Goal: Task Accomplishment & Management: Manage account settings

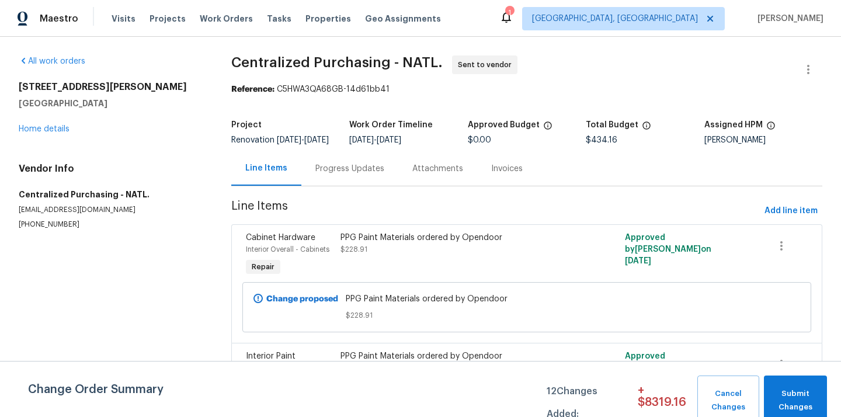
click at [684, 15] on span "[GEOGRAPHIC_DATA], [GEOGRAPHIC_DATA]" at bounding box center [615, 19] width 166 height 12
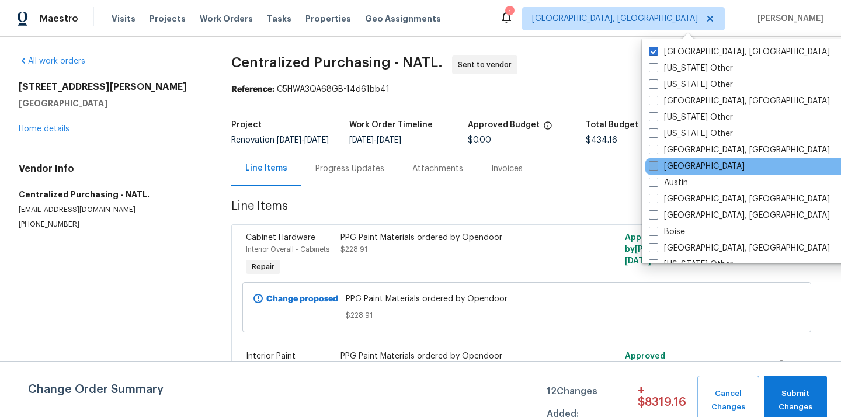
click at [661, 169] on label "[GEOGRAPHIC_DATA]" at bounding box center [697, 167] width 96 height 12
click at [657, 168] on input "[GEOGRAPHIC_DATA]" at bounding box center [653, 165] width 8 height 8
checkbox input "true"
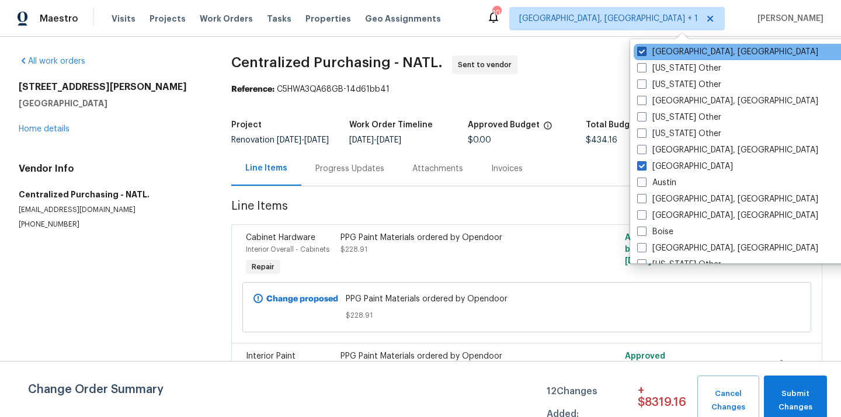
click at [668, 50] on label "[GEOGRAPHIC_DATA], [GEOGRAPHIC_DATA]" at bounding box center [727, 52] width 181 height 12
click at [645, 50] on input "[GEOGRAPHIC_DATA], [GEOGRAPHIC_DATA]" at bounding box center [641, 50] width 8 height 8
checkbox input "false"
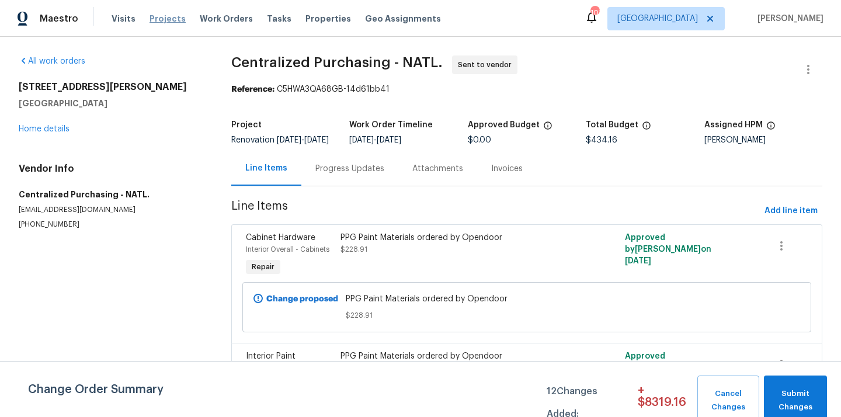
click at [166, 15] on span "Projects" at bounding box center [168, 19] width 36 height 12
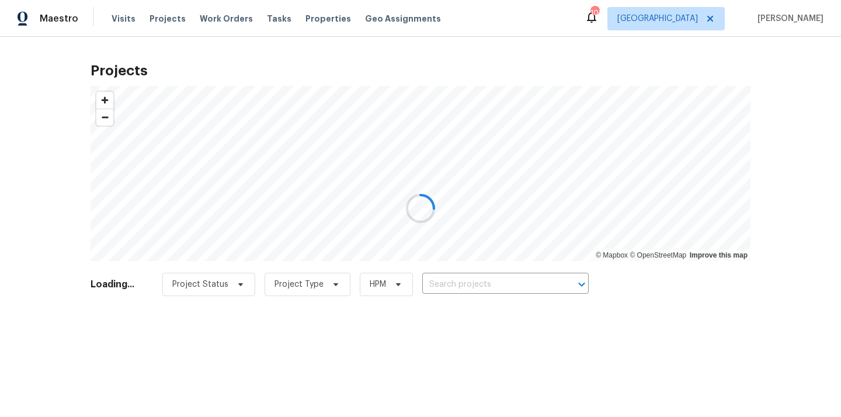
click at [495, 281] on div at bounding box center [420, 208] width 841 height 417
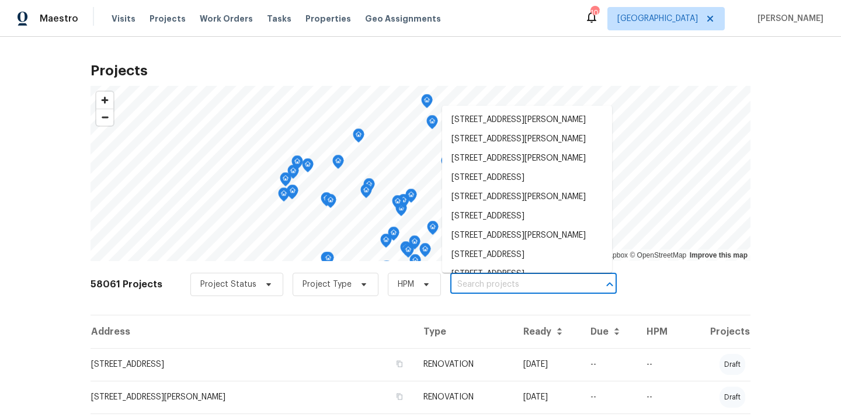
click at [495, 281] on input "text" at bounding box center [517, 285] width 134 height 18
paste input "[STREET_ADDRESS]"
type input "[STREET_ADDRESS]"
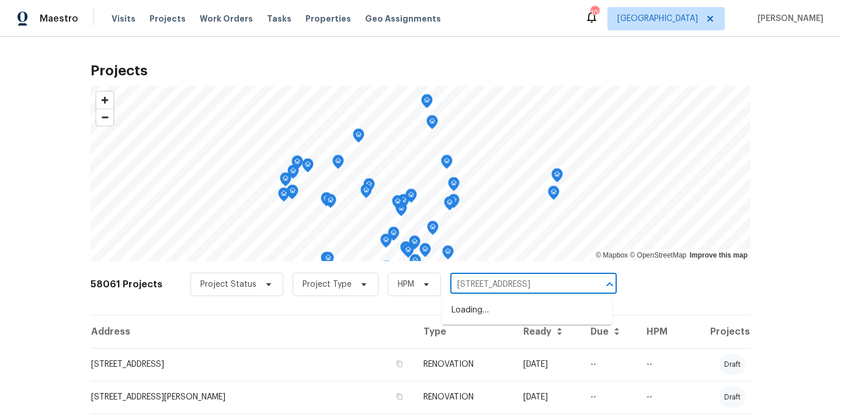
scroll to position [0, 34]
click at [491, 311] on li "[STREET_ADDRESS]" at bounding box center [527, 310] width 170 height 19
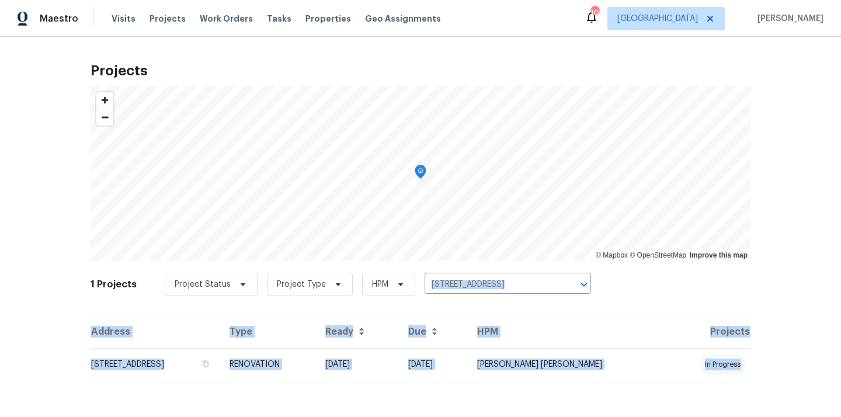
click at [418, 382] on div "Address Type Ready Due HPM Projects [STREET_ADDRESS] RENOVATION [DATE] [DATE] […" at bounding box center [421, 357] width 660 height 85
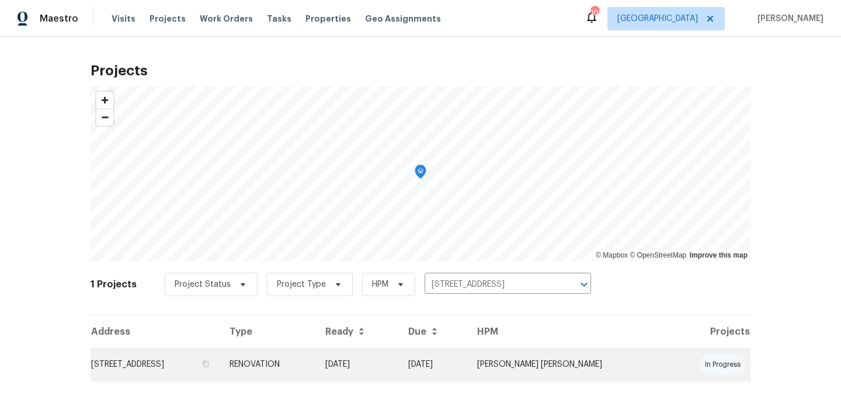
click at [399, 377] on td "[DATE]" at bounding box center [357, 364] width 83 height 33
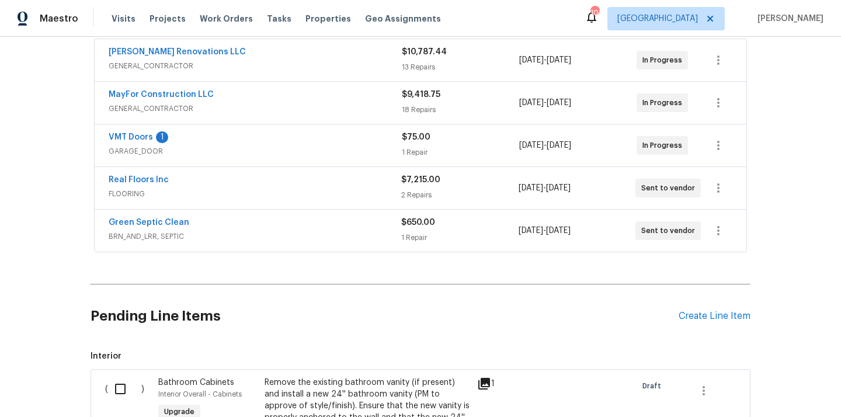
scroll to position [243, 0]
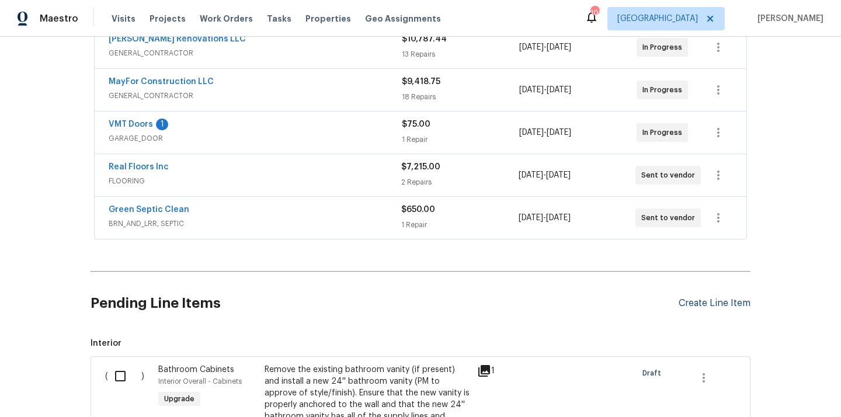
click at [712, 298] on div "Create Line Item" at bounding box center [715, 303] width 72 height 11
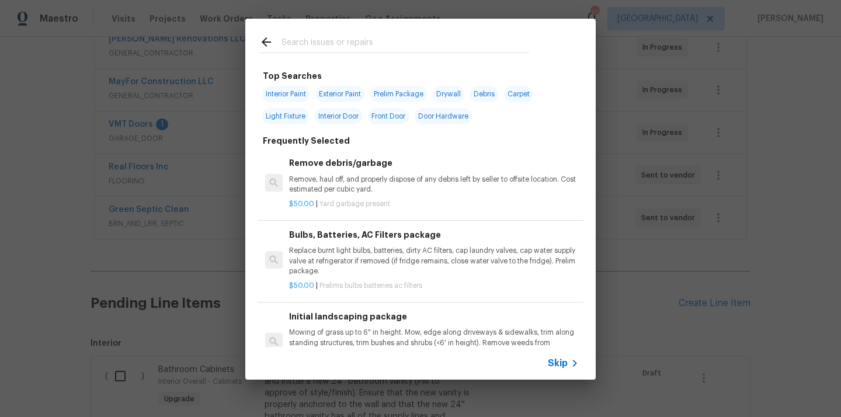
click at [393, 51] on input "text" at bounding box center [406, 44] width 248 height 18
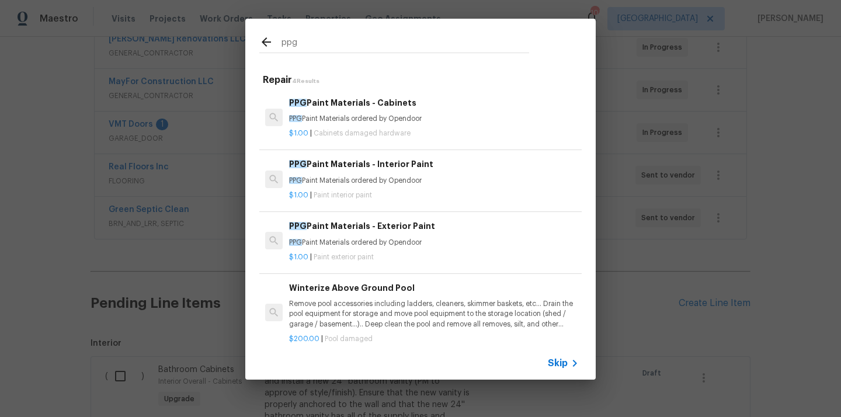
type input "ppg"
click at [379, 124] on div "$1.00 | Cabinets damaged hardware" at bounding box center [434, 131] width 290 height 15
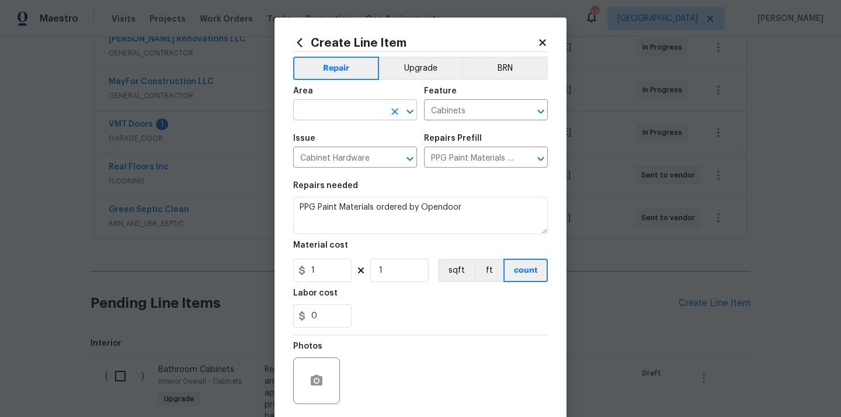
click at [317, 106] on input "text" at bounding box center [338, 111] width 91 height 18
click at [310, 139] on li "Kitchen" at bounding box center [355, 137] width 124 height 19
type input "Kitchen"
drag, startPoint x: 318, startPoint y: 276, endPoint x: 296, endPoint y: 276, distance: 22.8
click at [296, 276] on input "1" at bounding box center [322, 270] width 58 height 23
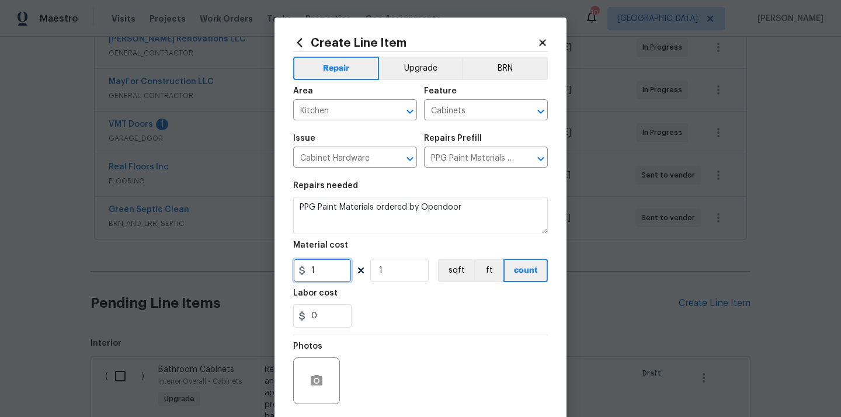
paste input "82.02"
type input "82.02"
click at [362, 306] on div "0" at bounding box center [420, 315] width 255 height 23
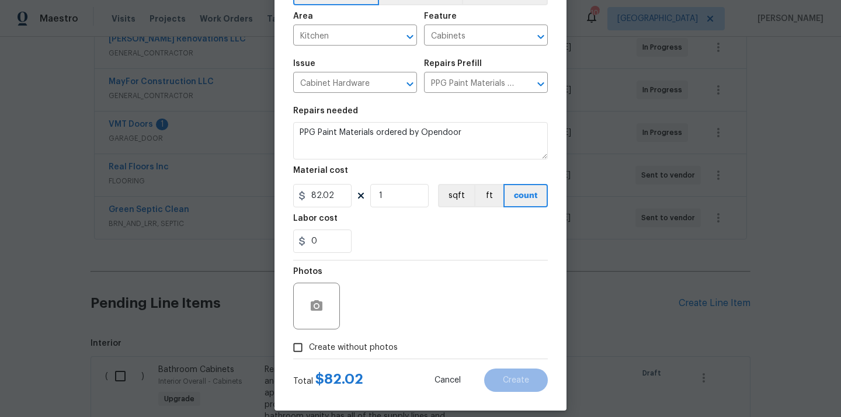
scroll to position [86, 0]
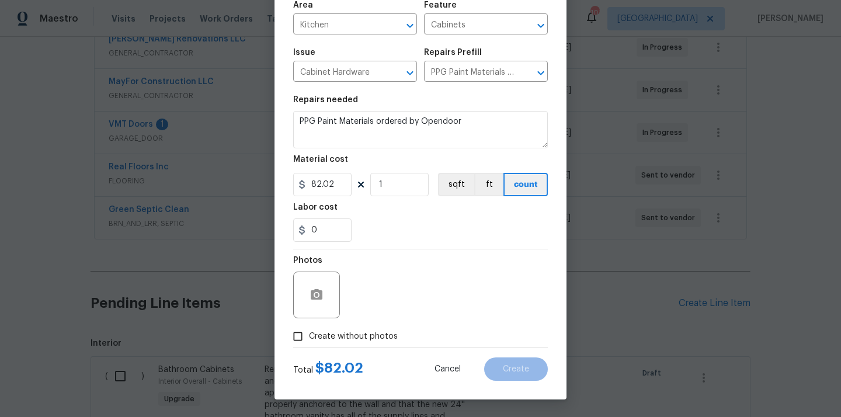
click at [363, 332] on span "Create without photos" at bounding box center [353, 337] width 89 height 12
click at [309, 332] on input "Create without photos" at bounding box center [298, 336] width 22 height 22
checkbox input "true"
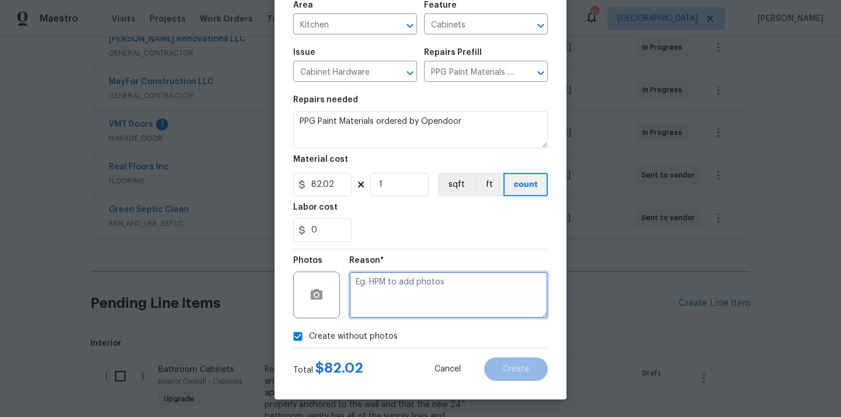
click at [396, 291] on textarea at bounding box center [448, 295] width 199 height 47
type textarea "N/A"
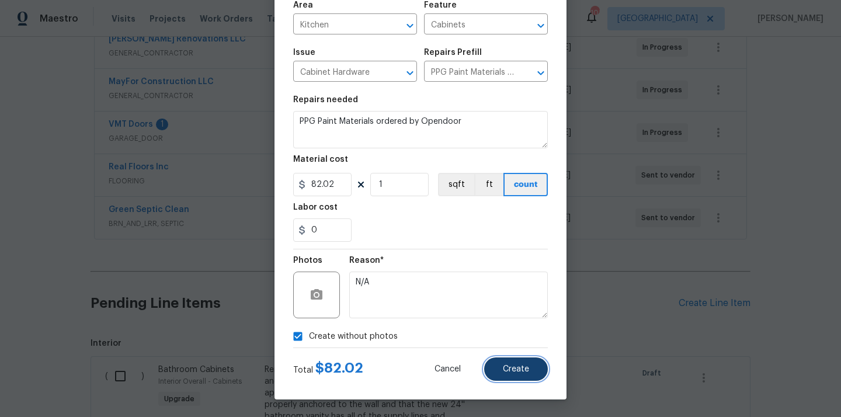
click at [518, 368] on span "Create" at bounding box center [516, 369] width 26 height 9
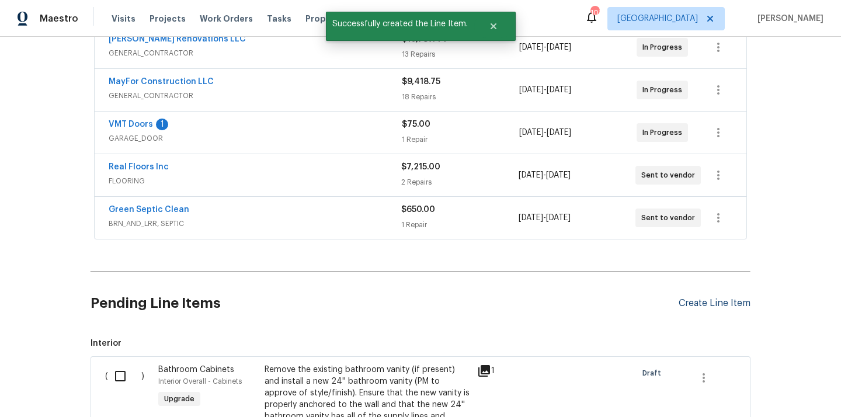
click at [730, 298] on div "Create Line Item" at bounding box center [715, 303] width 72 height 11
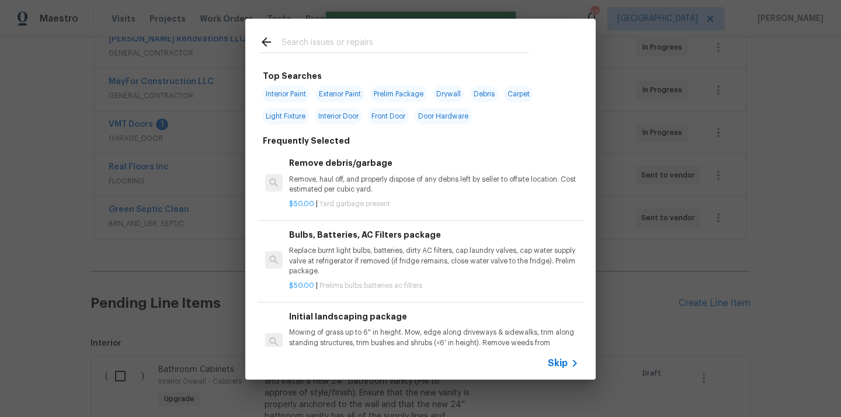
click at [438, 50] on input "text" at bounding box center [406, 44] width 248 height 18
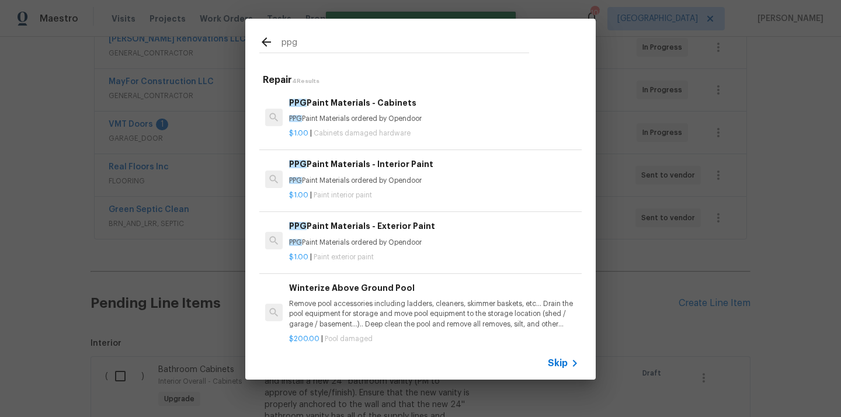
type input "ppg"
click at [386, 179] on p "PPG Paint Materials ordered by Opendoor" at bounding box center [434, 181] width 290 height 10
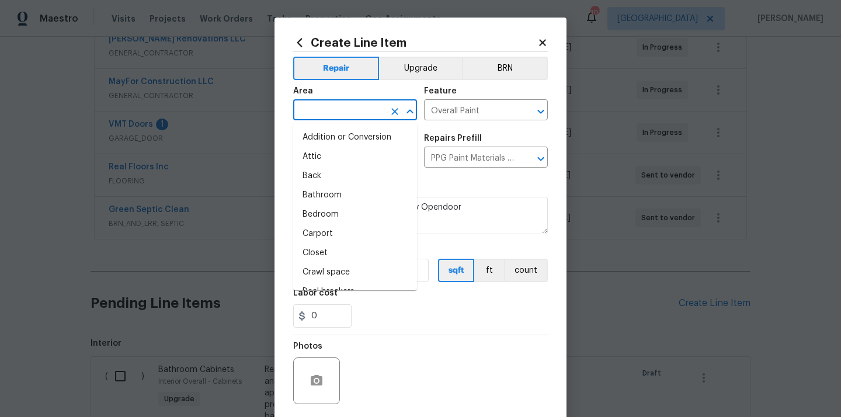
click at [339, 116] on input "text" at bounding box center [338, 111] width 91 height 18
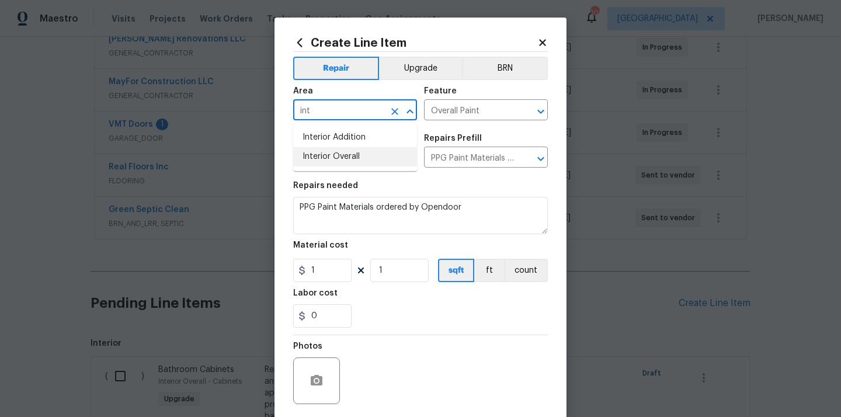
click at [345, 158] on li "Interior Overall" at bounding box center [355, 156] width 124 height 19
type input "Interior Overall"
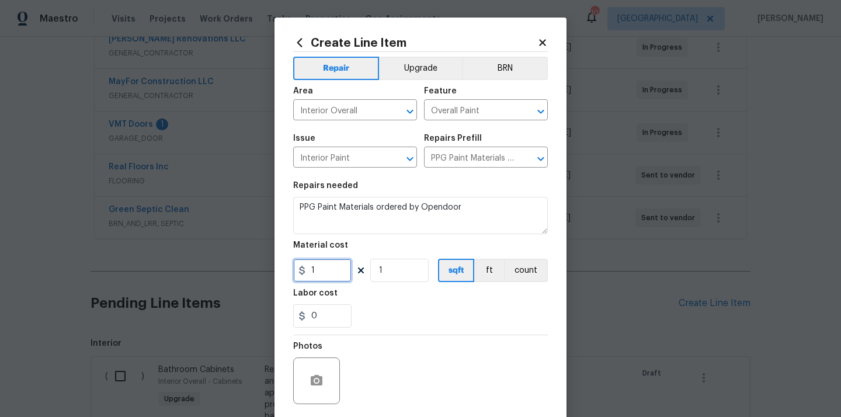
drag, startPoint x: 320, startPoint y: 272, endPoint x: 276, endPoint y: 270, distance: 43.2
click at [280, 272] on div "Create Line Item Repair Upgrade BRN Area Interior Overall ​ Feature Overall Pai…" at bounding box center [421, 252] width 292 height 468
paste input "652.56"
type input "1652.56"
click at [425, 340] on div "Photos" at bounding box center [420, 373] width 255 height 76
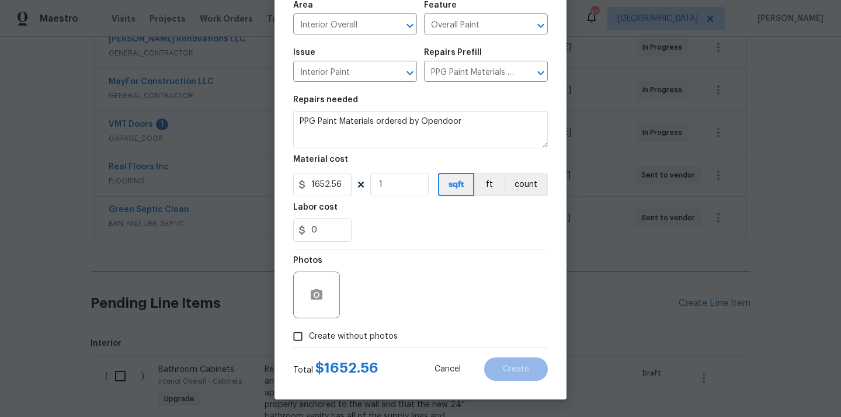
click at [373, 334] on span "Create without photos" at bounding box center [353, 337] width 89 height 12
click at [309, 334] on input "Create without photos" at bounding box center [298, 336] width 22 height 22
checkbox input "true"
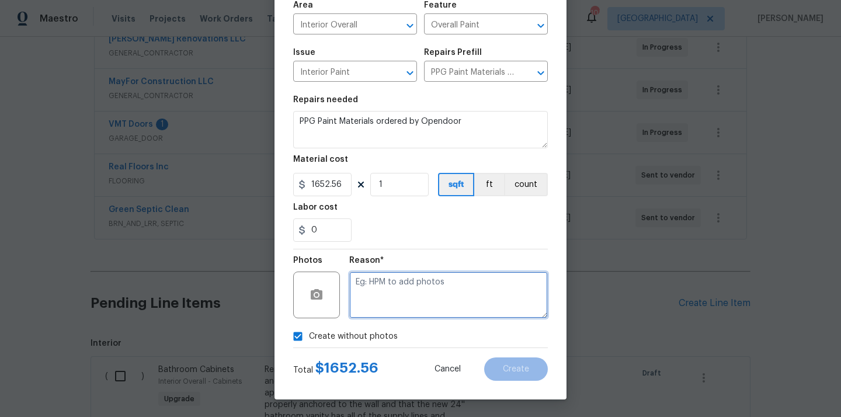
drag, startPoint x: 385, startPoint y: 310, endPoint x: 385, endPoint y: 303, distance: 7.0
click at [385, 310] on textarea at bounding box center [448, 295] width 199 height 47
type textarea "N/A"
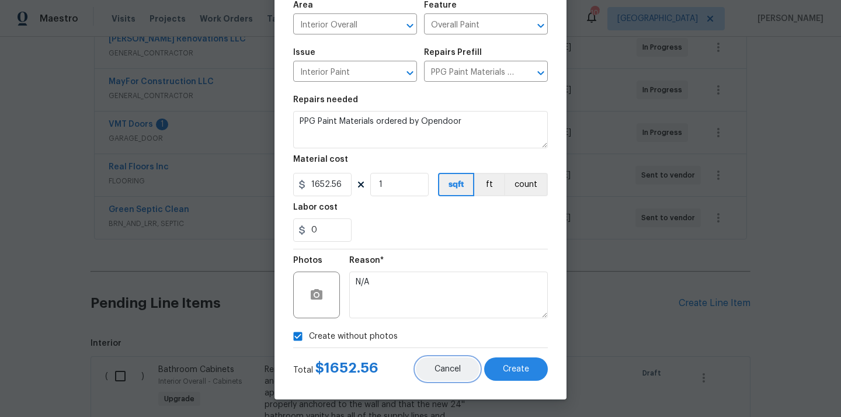
click at [476, 377] on button "Cancel" at bounding box center [448, 369] width 64 height 23
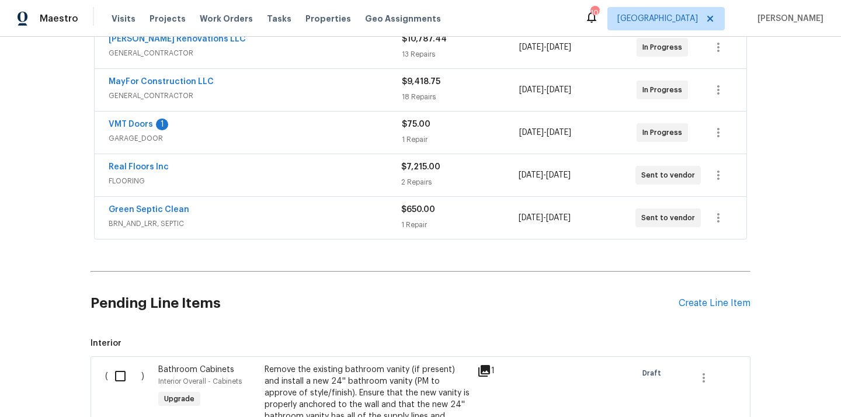
click at [680, 283] on div "Pending Line Items Create Line Item" at bounding box center [421, 303] width 660 height 54
click at [693, 298] on div "Create Line Item" at bounding box center [715, 303] width 72 height 11
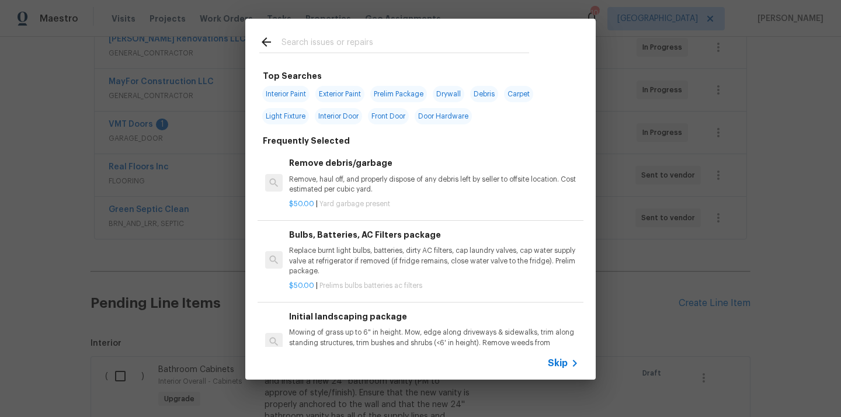
click at [367, 47] on input "text" at bounding box center [406, 44] width 248 height 18
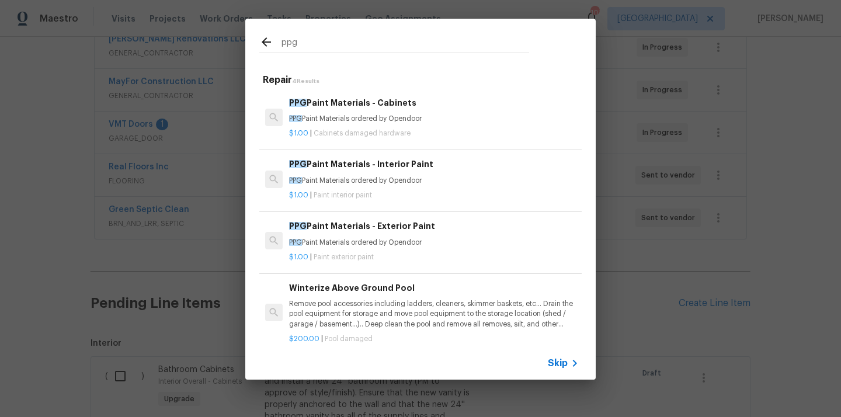
type input "ppg"
click at [370, 184] on p "PPG Paint Materials ordered by Opendoor" at bounding box center [434, 181] width 290 height 10
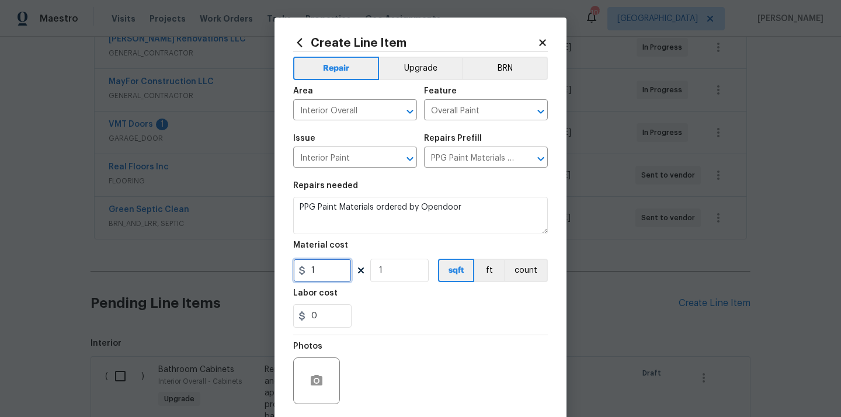
drag, startPoint x: 325, startPoint y: 272, endPoint x: 276, endPoint y: 273, distance: 48.5
click at [266, 272] on div "Create Line Item Repair Upgrade BRN Area Interior Overall ​ Feature Overall Pai…" at bounding box center [420, 208] width 841 height 417
paste input "652.56"
type input "1652.56"
click at [358, 307] on div "0" at bounding box center [420, 315] width 255 height 23
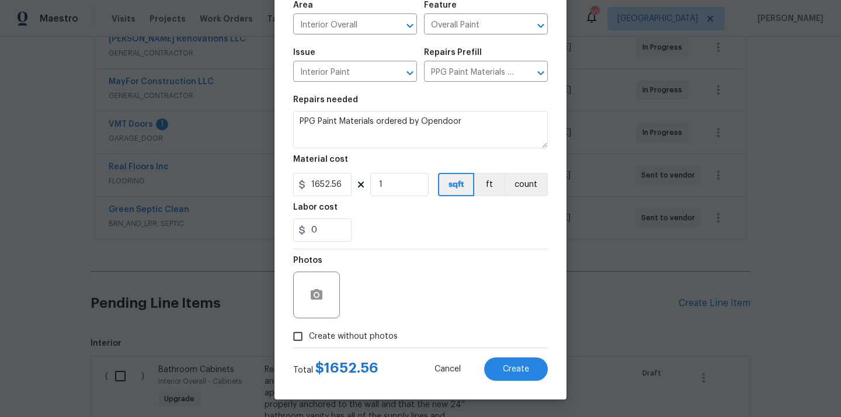
click at [360, 325] on label "Create without photos" at bounding box center [342, 336] width 111 height 22
click at [309, 325] on input "Create without photos" at bounding box center [298, 336] width 22 height 22
checkbox input "true"
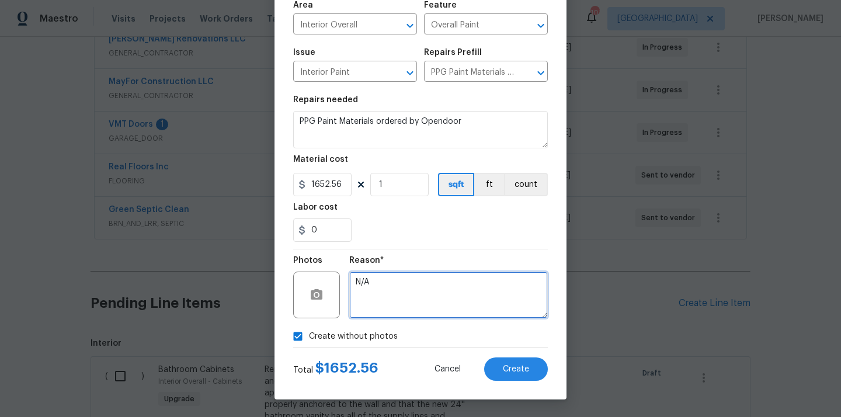
click at [398, 290] on textarea "N/A" at bounding box center [448, 295] width 199 height 47
type textarea "N/A"
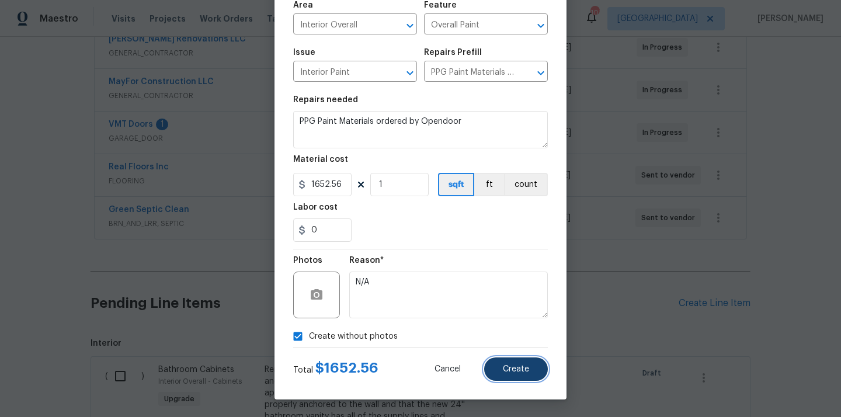
click at [534, 364] on button "Create" at bounding box center [516, 369] width 64 height 23
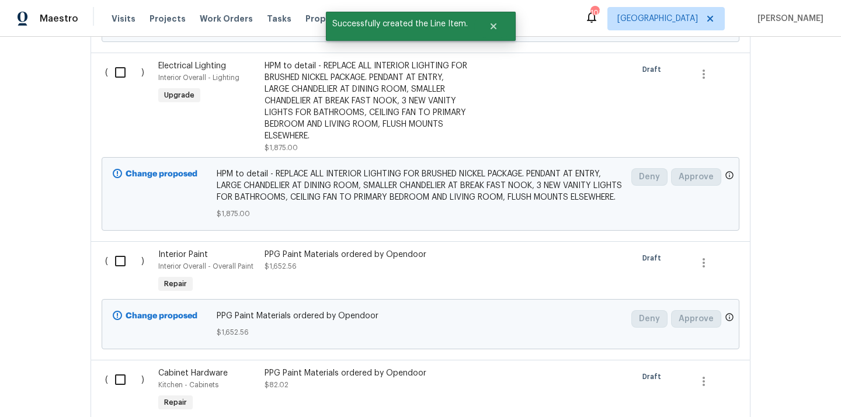
scroll to position [1460, 0]
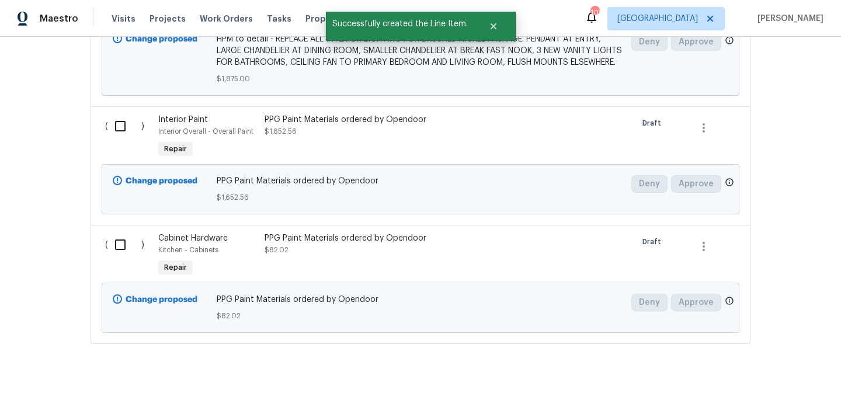
click at [122, 250] on div "( )" at bounding box center [128, 256] width 53 height 54
click at [119, 229] on div "( )" at bounding box center [128, 256] width 53 height 54
click at [117, 122] on input "checkbox" at bounding box center [124, 126] width 33 height 25
checkbox input "true"
click at [109, 232] on input "checkbox" at bounding box center [124, 244] width 33 height 25
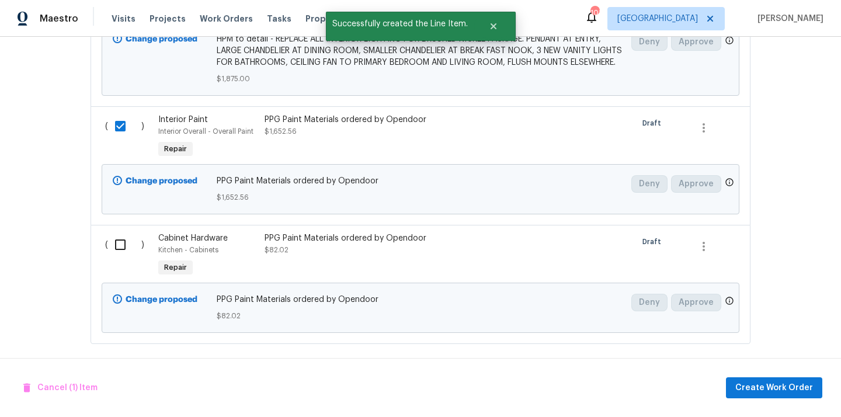
checkbox input "true"
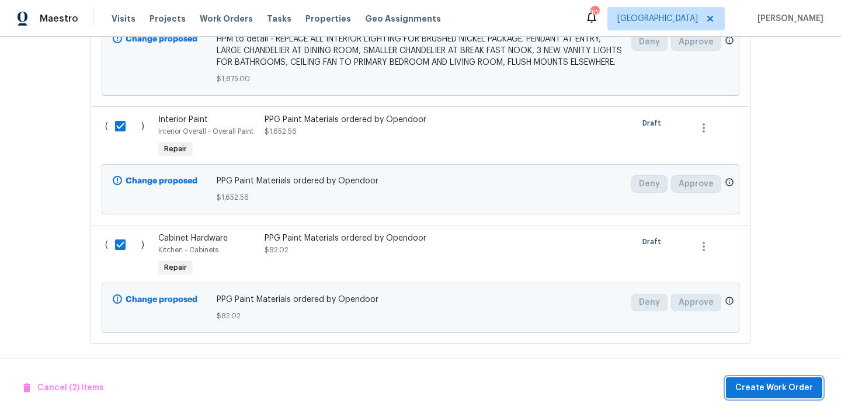
click at [778, 379] on button "Create Work Order" at bounding box center [774, 388] width 96 height 22
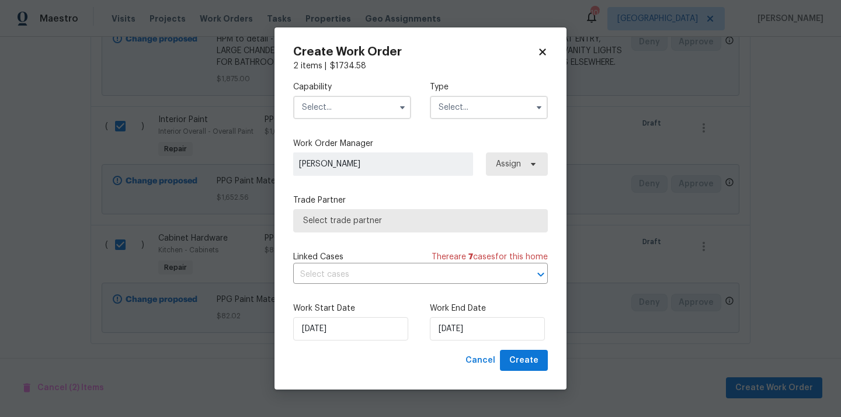
click at [373, 106] on input "text" at bounding box center [352, 107] width 118 height 23
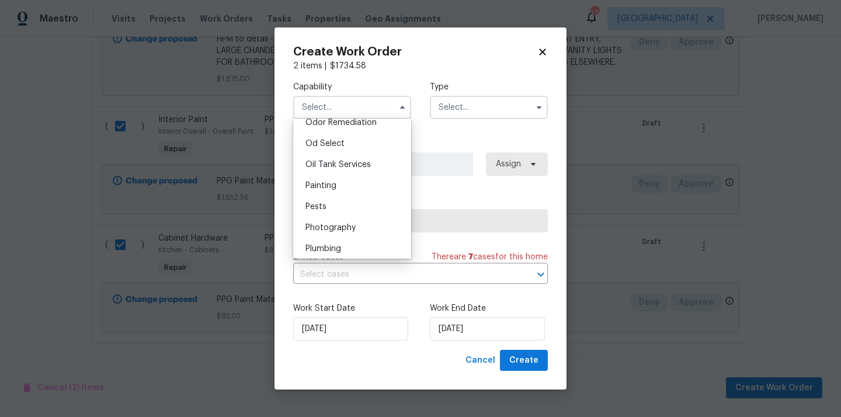
scroll to position [944, 0]
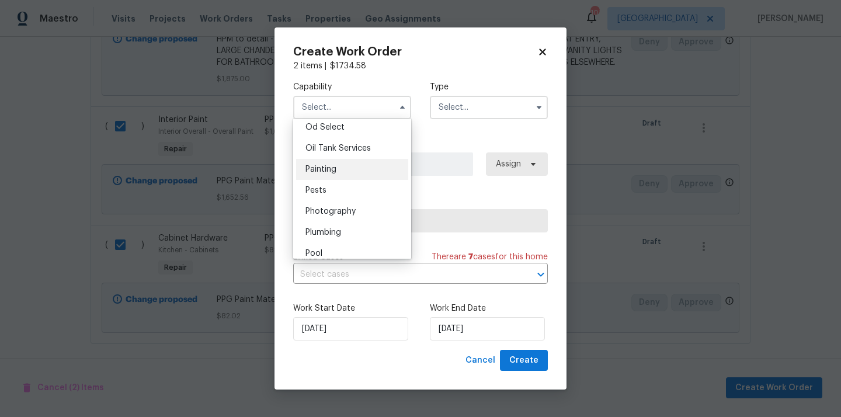
click at [370, 175] on div "Painting" at bounding box center [352, 169] width 112 height 21
type input "Painting"
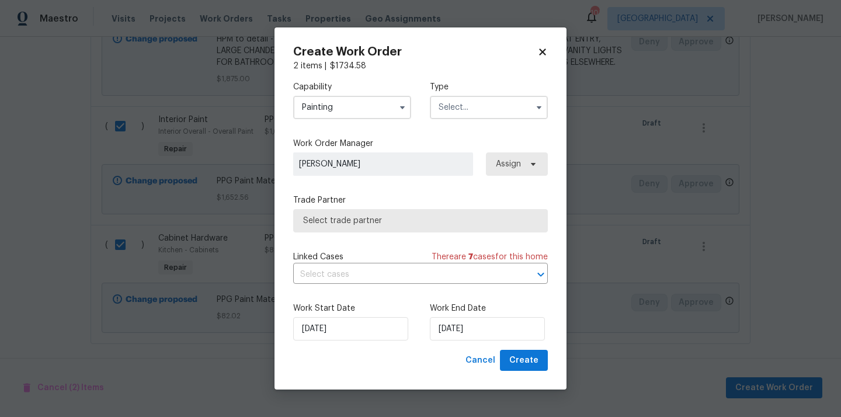
click at [488, 99] on input "text" at bounding box center [489, 107] width 118 height 23
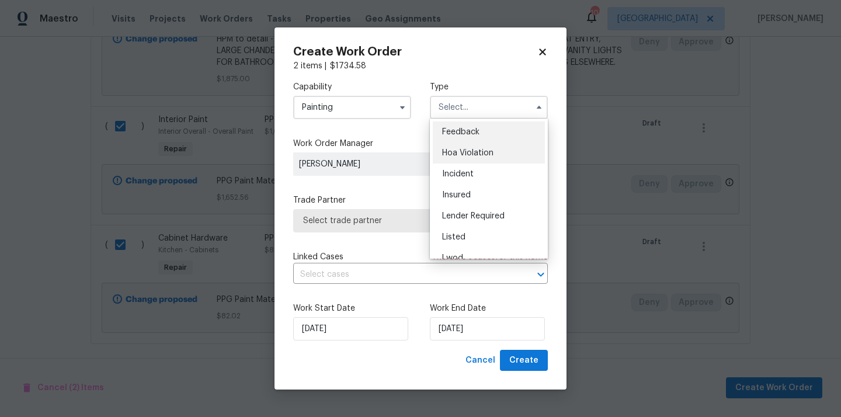
scroll to position [139, 0]
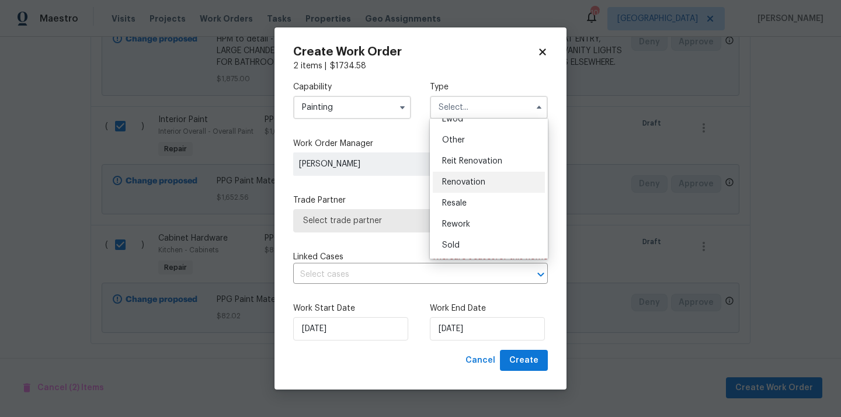
click at [488, 182] on div "Renovation" at bounding box center [489, 182] width 112 height 21
type input "Renovation"
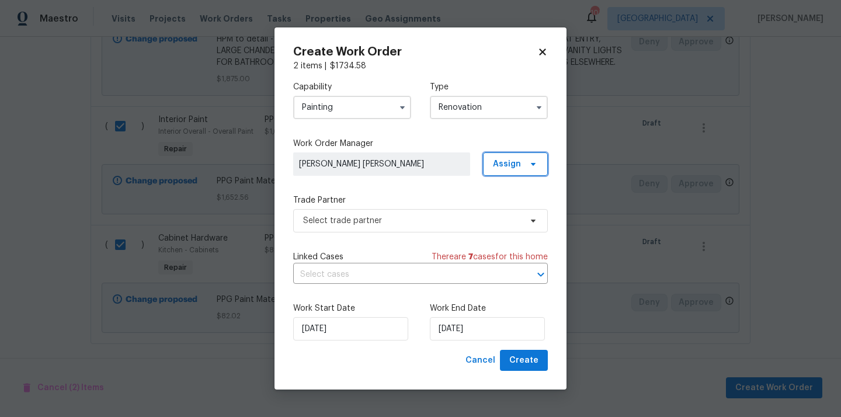
click at [519, 162] on span "Assign" at bounding box center [507, 164] width 28 height 12
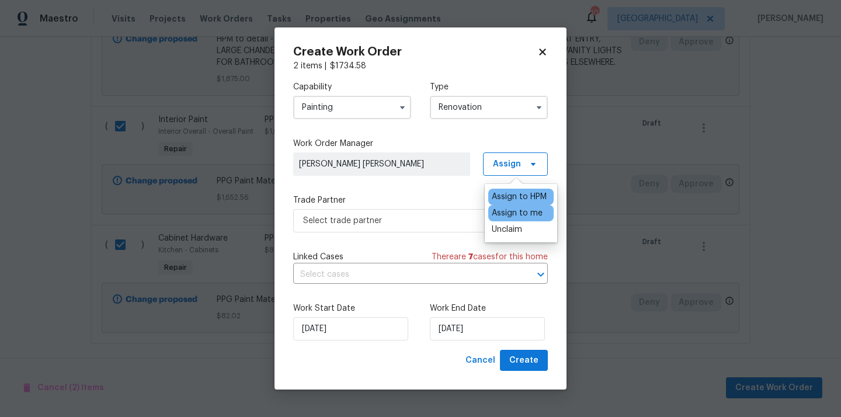
click at [514, 212] on div "Assign to me" at bounding box center [517, 213] width 51 height 12
click at [435, 206] on div "Trade Partner Select trade partner" at bounding box center [420, 214] width 255 height 38
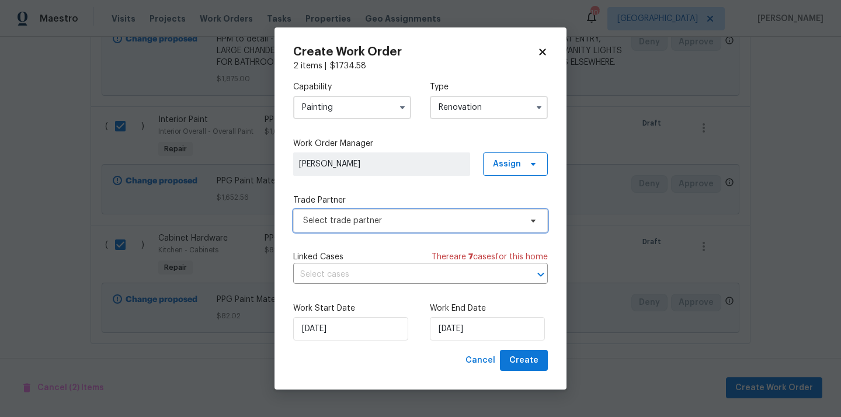
click at [432, 217] on span "Select trade partner" at bounding box center [412, 221] width 218 height 12
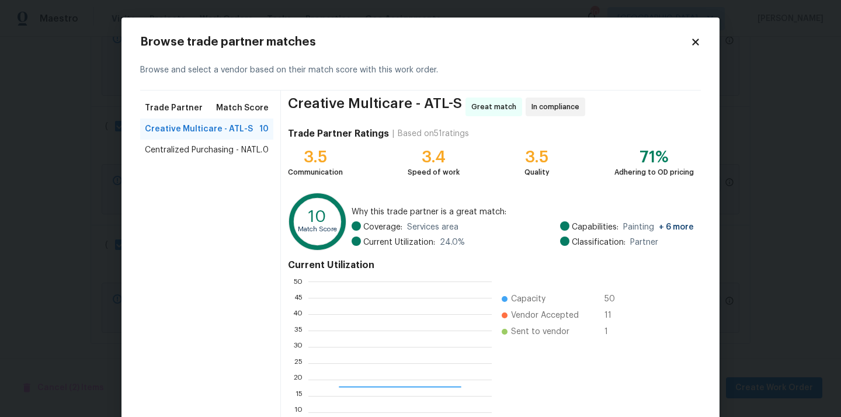
scroll to position [164, 183]
click at [235, 151] on span "Centralized Purchasing - NATL." at bounding box center [203, 150] width 117 height 12
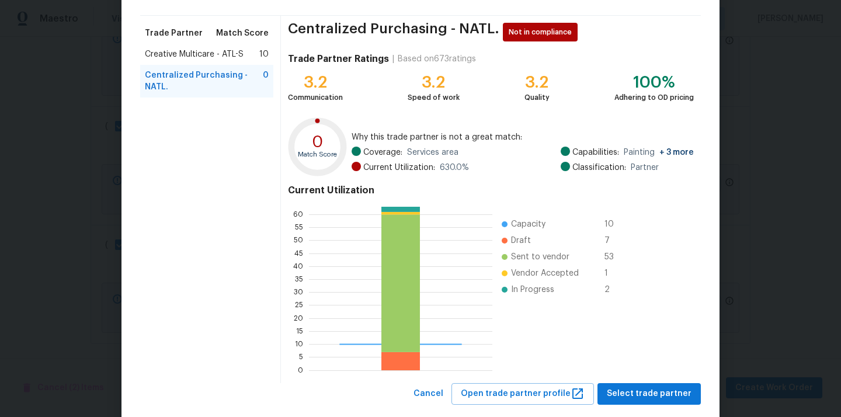
scroll to position [98, 0]
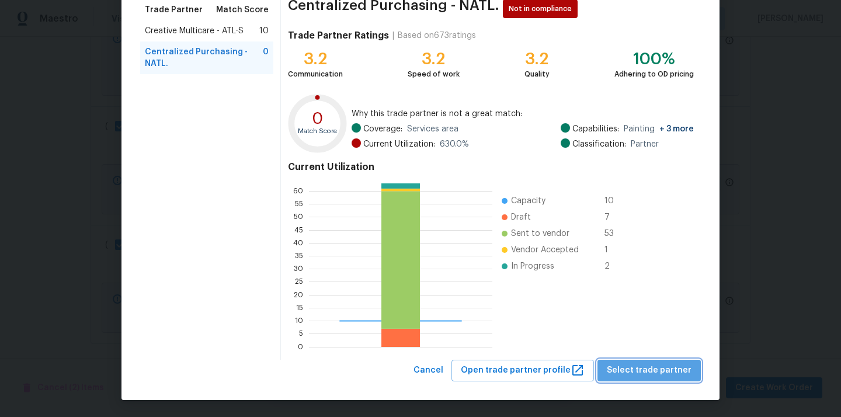
click at [663, 373] on span "Select trade partner" at bounding box center [649, 370] width 85 height 15
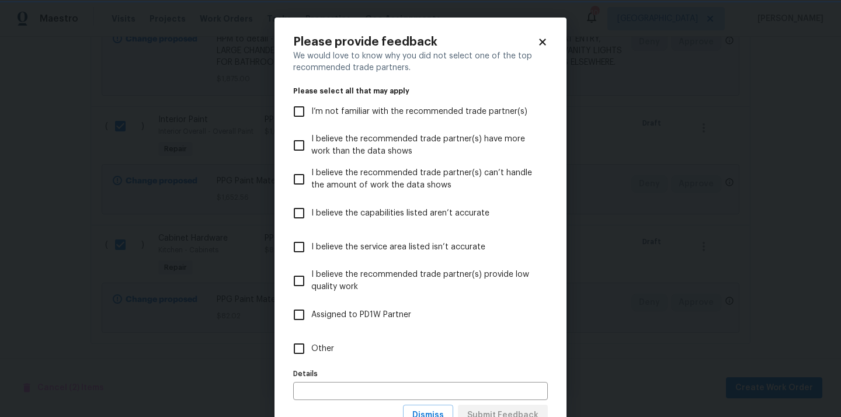
scroll to position [0, 0]
click at [463, 350] on label "Other" at bounding box center [413, 349] width 252 height 34
click at [311, 350] on input "Other" at bounding box center [299, 348] width 25 height 25
checkbox input "true"
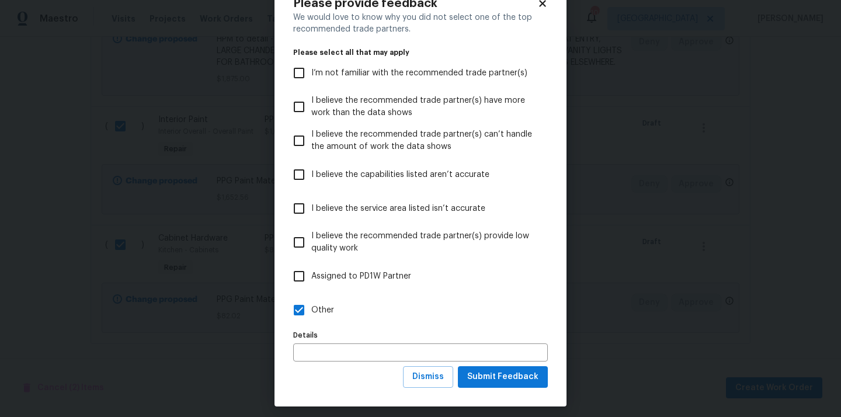
scroll to position [46, 0]
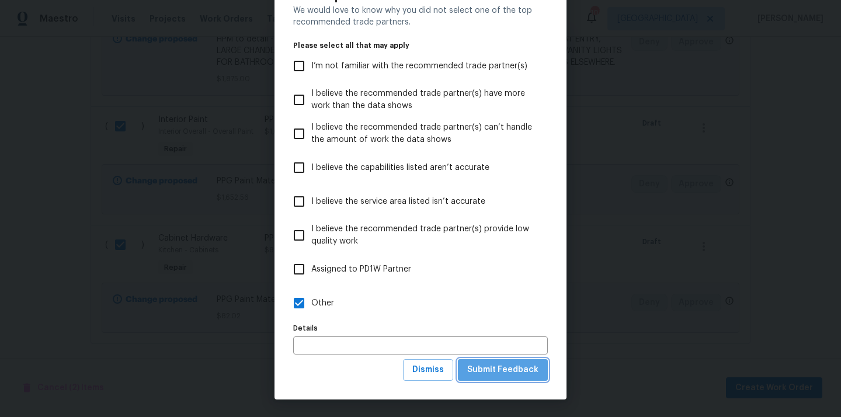
click at [515, 378] on button "Submit Feedback" at bounding box center [503, 370] width 90 height 22
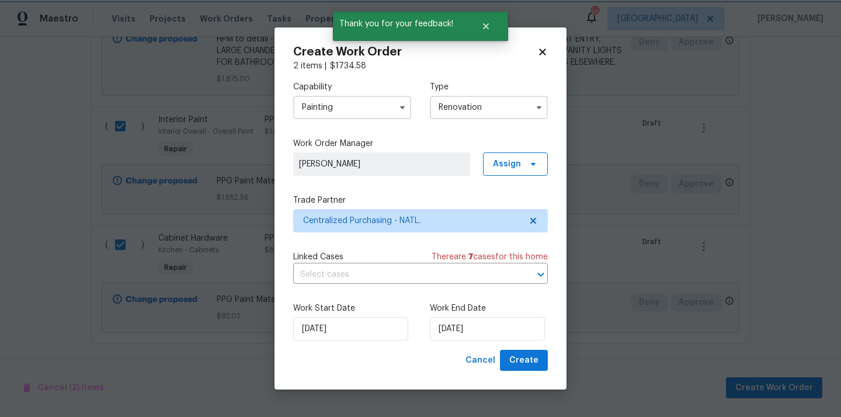
scroll to position [0, 0]
click at [529, 366] on span "Create" at bounding box center [523, 360] width 29 height 15
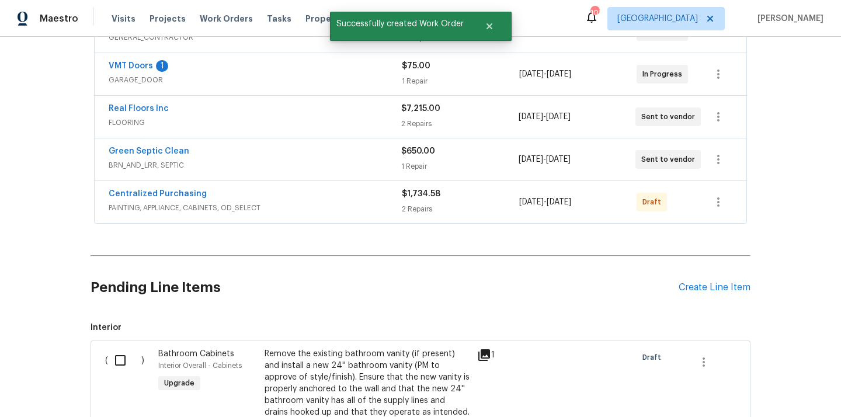
scroll to position [268, 0]
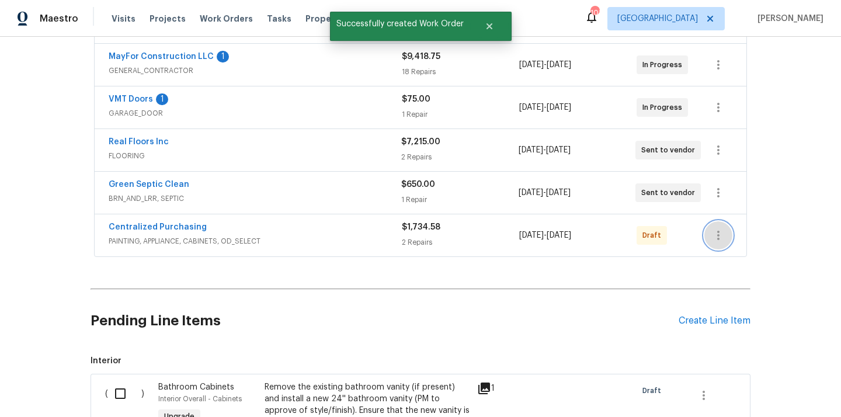
click at [722, 228] on icon "button" at bounding box center [719, 235] width 14 height 14
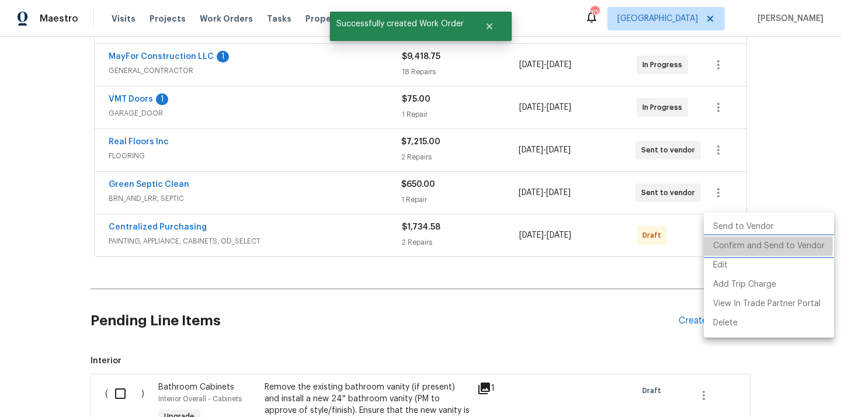
click at [731, 245] on li "Confirm and Send to Vendor" at bounding box center [769, 246] width 130 height 19
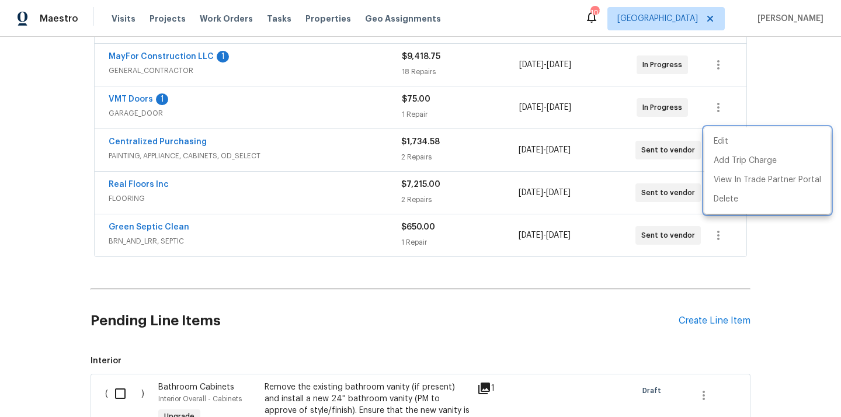
click at [151, 128] on div at bounding box center [420, 208] width 841 height 417
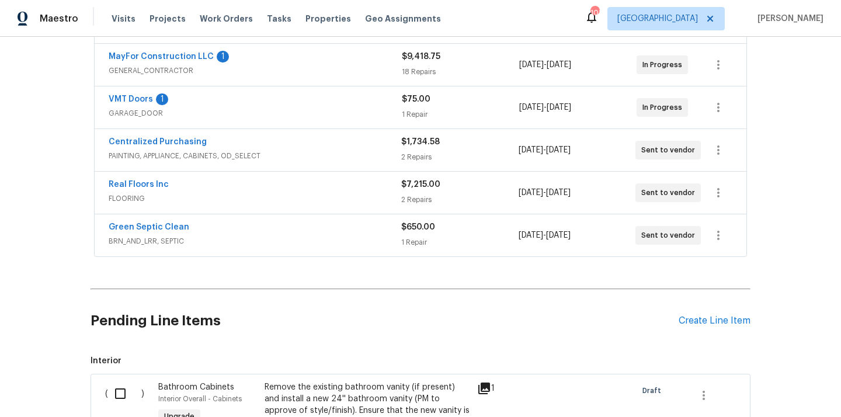
click at [151, 128] on div "Edit Add Trip Charge View In Trade Partner Portal Delete" at bounding box center [420, 208] width 841 height 417
click at [151, 138] on link "Centralized Purchasing" at bounding box center [158, 142] width 98 height 8
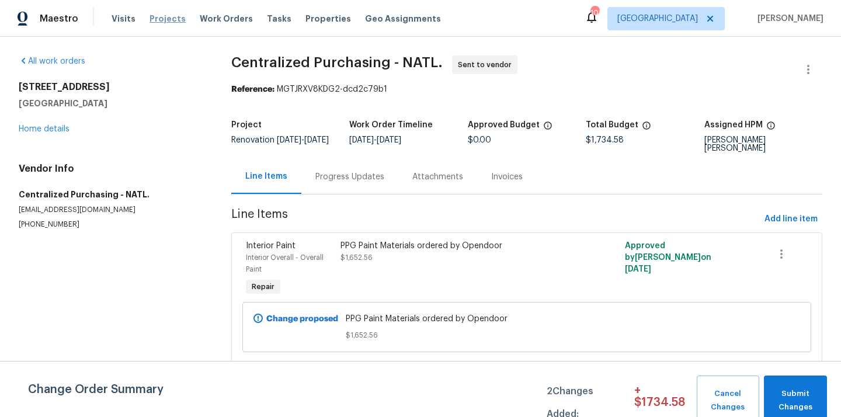
click at [162, 19] on span "Projects" at bounding box center [168, 19] width 36 height 12
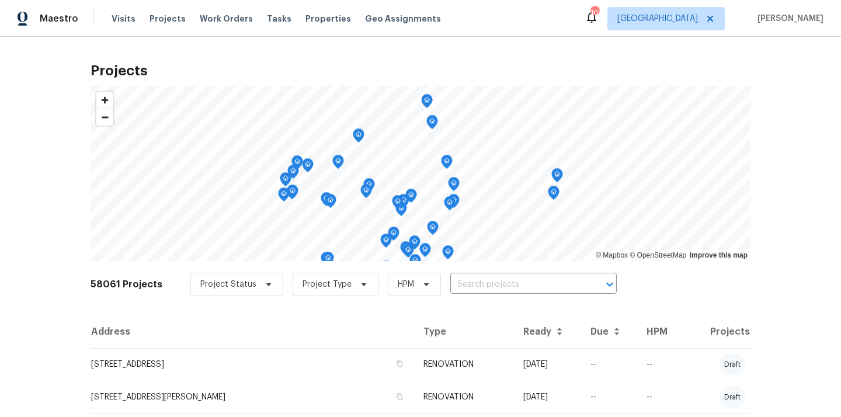
click at [507, 287] on input "text" at bounding box center [517, 285] width 134 height 18
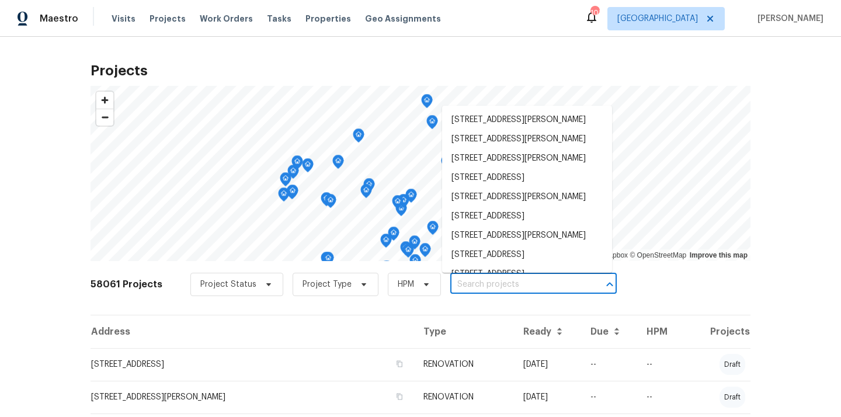
paste input "[STREET_ADDRESS]"
type input "[STREET_ADDRESS]"
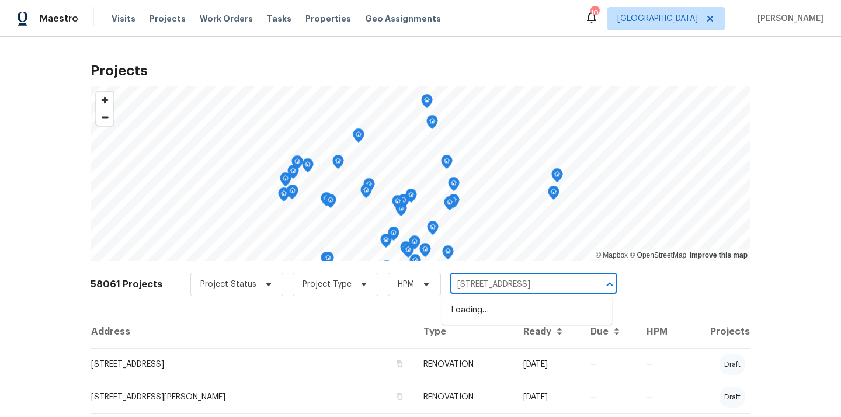
scroll to position [0, 30]
click at [510, 308] on li "[STREET_ADDRESS]" at bounding box center [527, 310] width 170 height 19
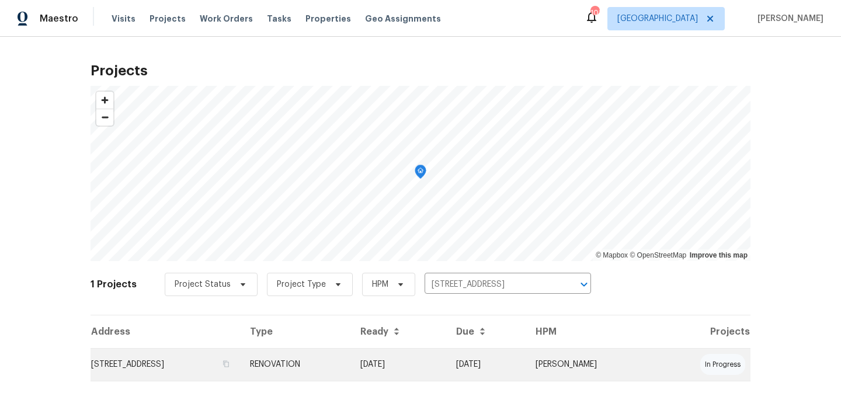
click at [230, 360] on td "[STREET_ADDRESS]" at bounding box center [166, 364] width 150 height 33
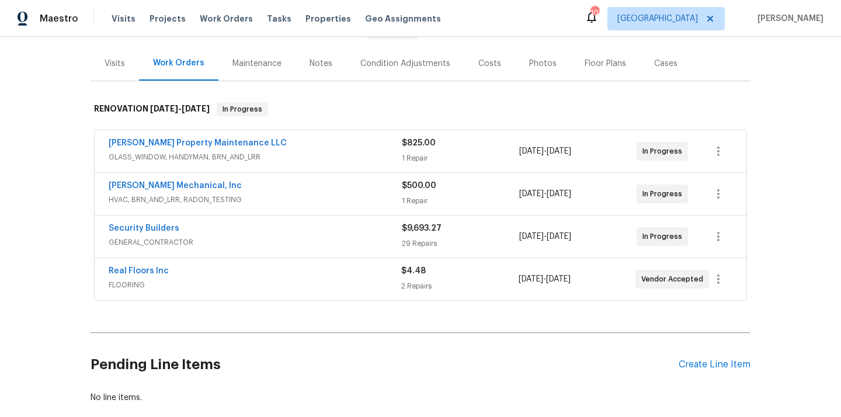
scroll to position [132, 0]
click at [697, 363] on div "Create Line Item" at bounding box center [715, 363] width 72 height 11
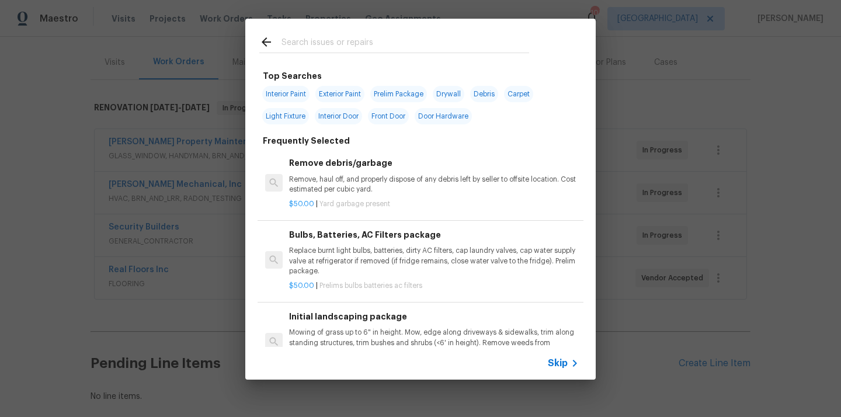
click at [495, 48] on input "text" at bounding box center [406, 44] width 248 height 18
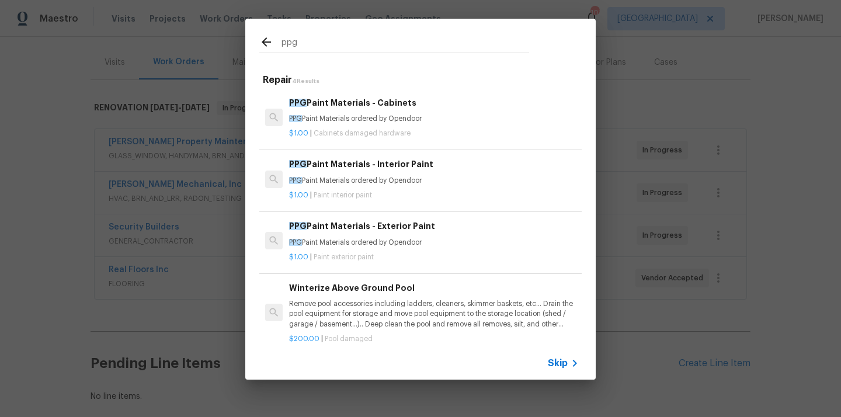
type input "ppg"
click at [392, 114] on p "PPG Paint Materials ordered by Opendoor" at bounding box center [434, 119] width 290 height 10
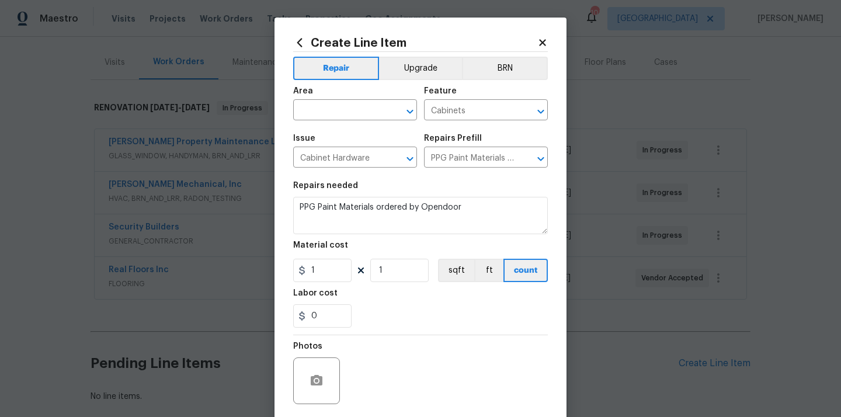
click at [300, 44] on icon at bounding box center [299, 42] width 5 height 9
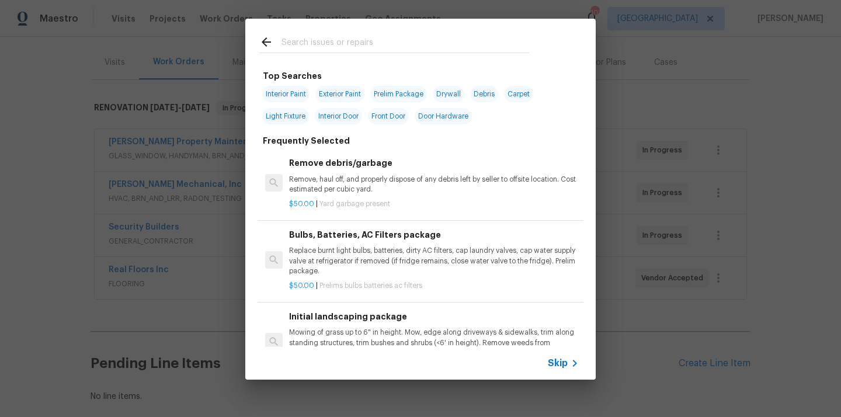
click at [345, 50] on input "text" at bounding box center [406, 44] width 248 height 18
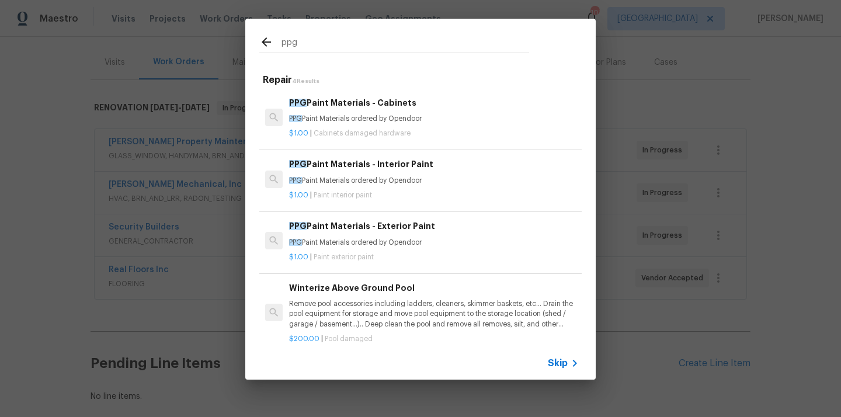
type input "ppg"
click at [348, 194] on span "Paint interior paint" at bounding box center [343, 195] width 58 height 7
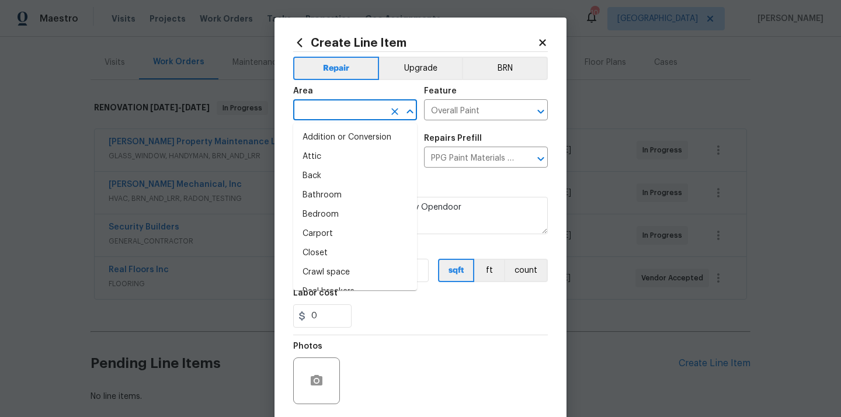
click at [346, 118] on input "text" at bounding box center [338, 111] width 91 height 18
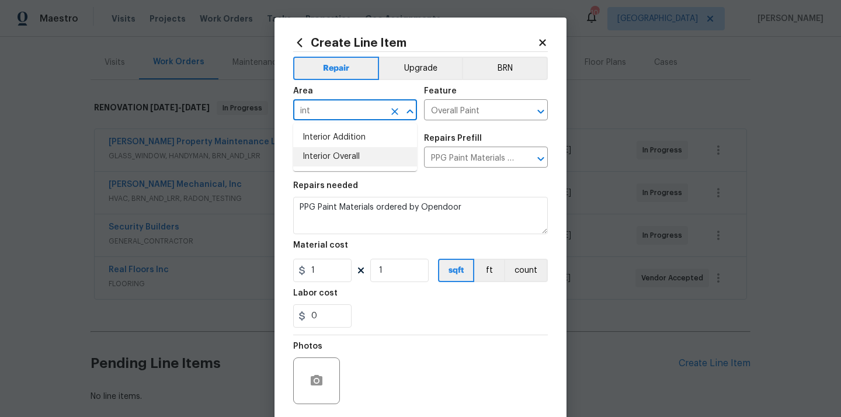
click at [341, 154] on li "Interior Overall" at bounding box center [355, 156] width 124 height 19
type input "Interior Overall"
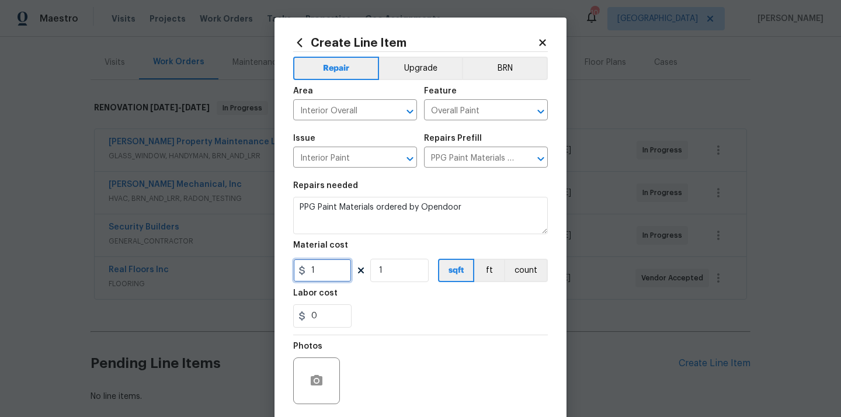
drag, startPoint x: 320, startPoint y: 272, endPoint x: 294, endPoint y: 272, distance: 26.3
click at [294, 272] on input "1" at bounding box center [322, 270] width 58 height 23
paste input "672.57"
type input "672.57"
click at [384, 306] on div "0" at bounding box center [420, 315] width 255 height 23
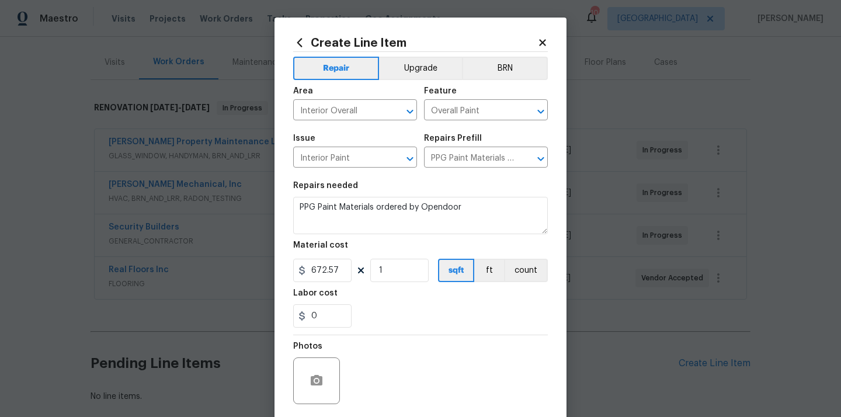
scroll to position [86, 0]
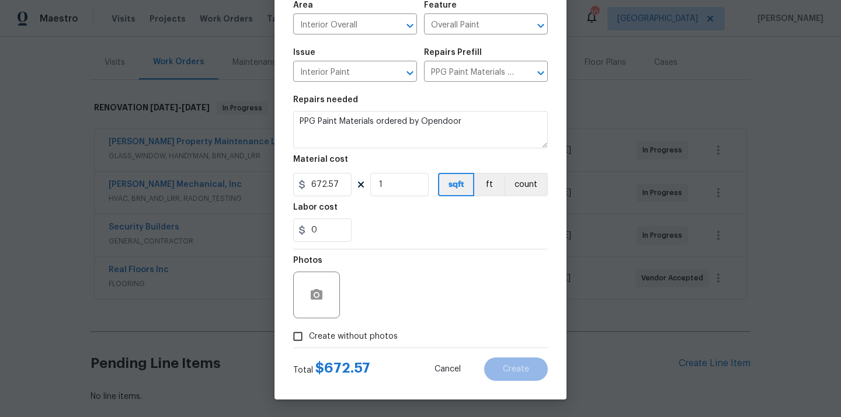
click at [367, 336] on span "Create without photos" at bounding box center [353, 337] width 89 height 12
click at [309, 336] on input "Create without photos" at bounding box center [298, 336] width 22 height 22
checkbox input "true"
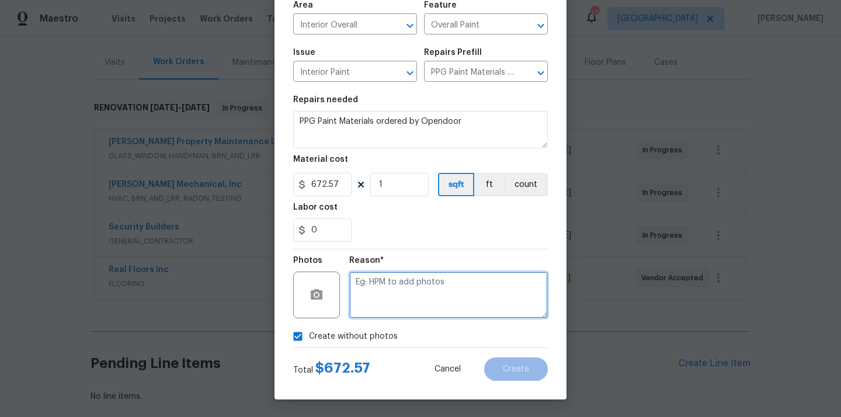
drag, startPoint x: 388, startPoint y: 296, endPoint x: 388, endPoint y: 289, distance: 6.4
click at [388, 296] on textarea at bounding box center [448, 295] width 199 height 47
type textarea "N/A"
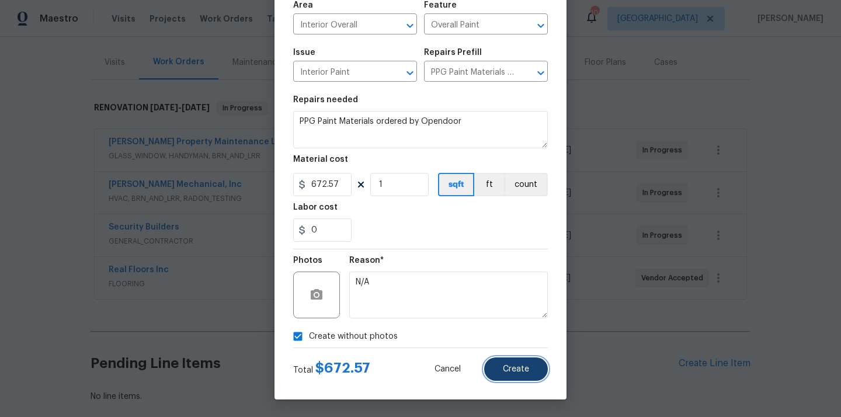
click at [513, 370] on span "Create" at bounding box center [516, 369] width 26 height 9
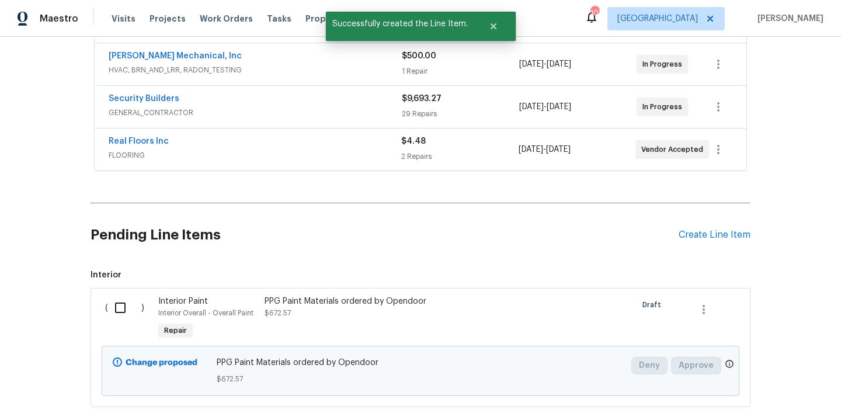
scroll to position [321, 0]
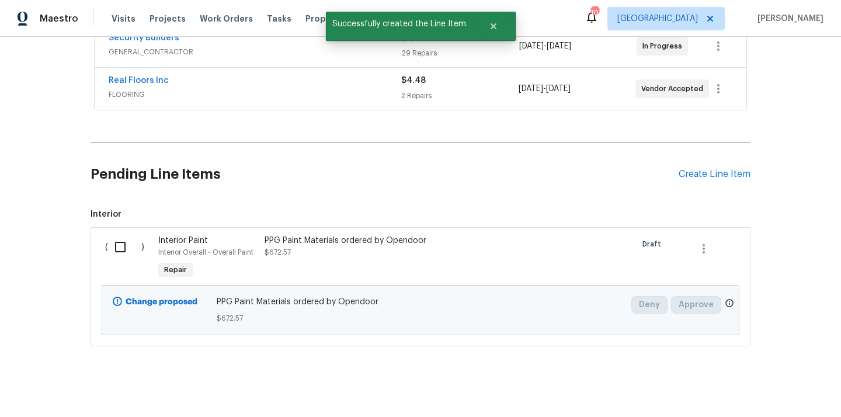
click at [126, 251] on input "checkbox" at bounding box center [124, 247] width 33 height 25
checkbox input "true"
click at [768, 386] on span "Create Work Order" at bounding box center [774, 388] width 78 height 15
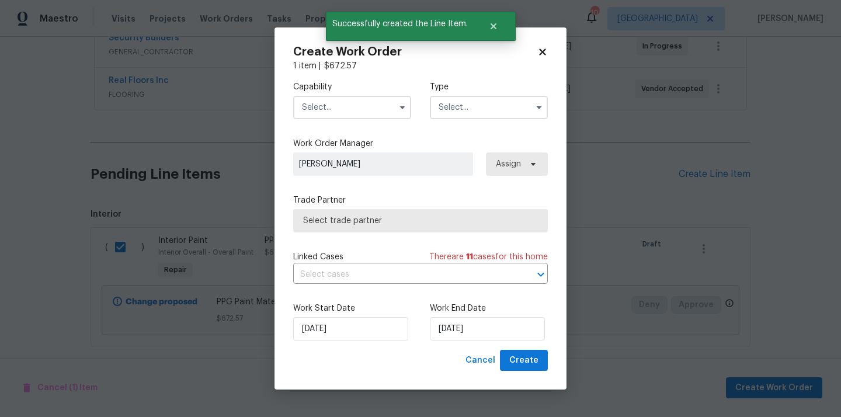
click at [376, 106] on input "text" at bounding box center [352, 107] width 118 height 23
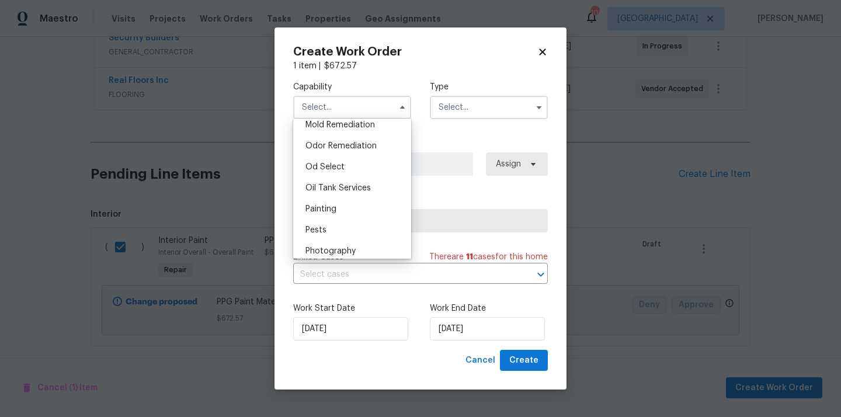
scroll to position [945, 0]
click at [355, 173] on div "Painting" at bounding box center [352, 168] width 112 height 21
type input "Painting"
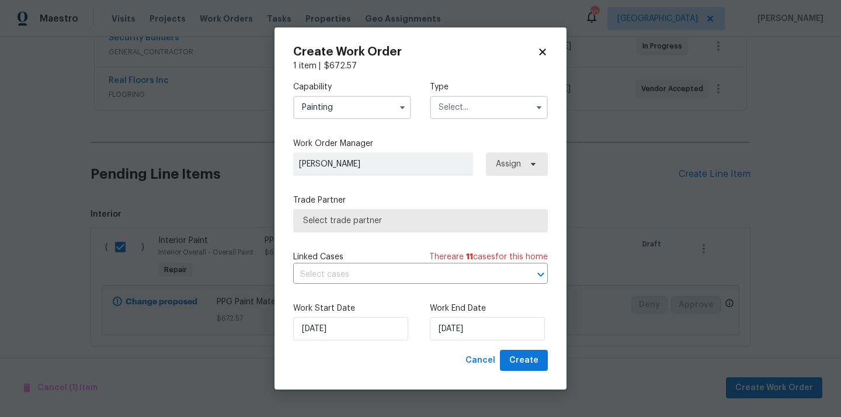
click at [479, 126] on div "Capability Painting Type" at bounding box center [420, 100] width 255 height 57
click at [479, 112] on input "text" at bounding box center [489, 107] width 118 height 23
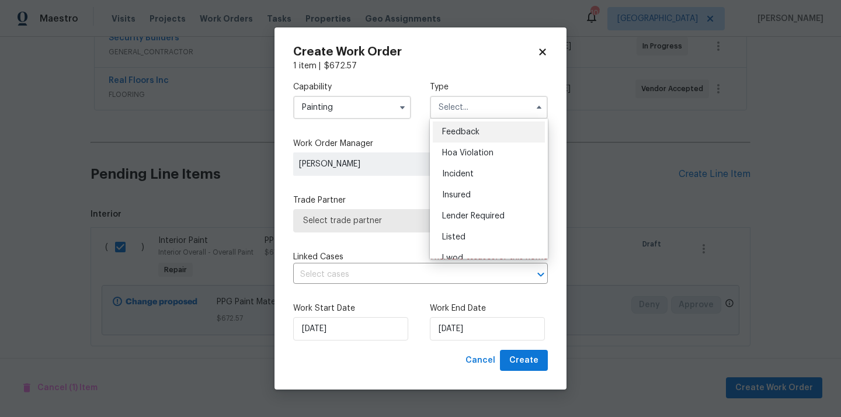
scroll to position [139, 0]
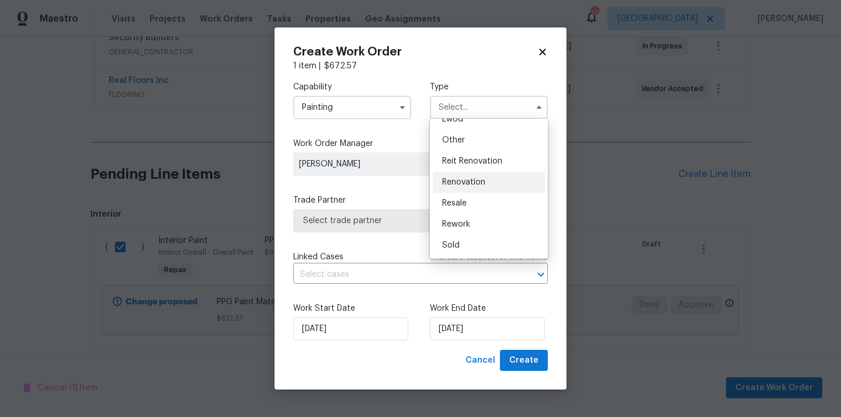
click at [478, 188] on div "Renovation" at bounding box center [489, 182] width 112 height 21
type input "Renovation"
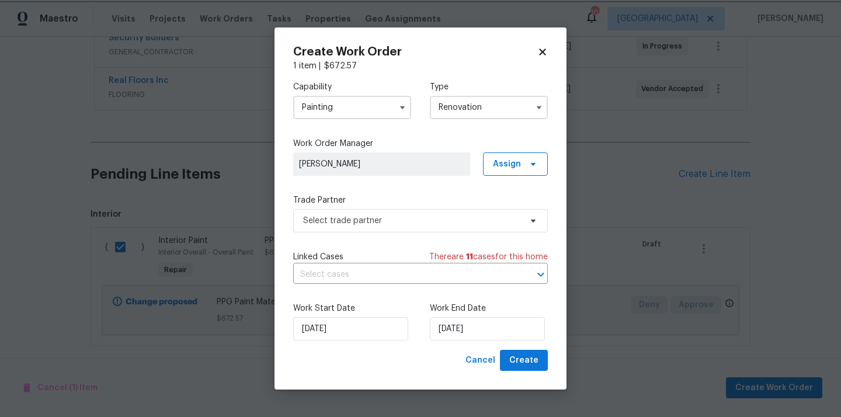
scroll to position [0, 0]
click at [514, 159] on span "Assign" at bounding box center [507, 164] width 28 height 12
click at [516, 217] on div "Assign to me" at bounding box center [517, 213] width 51 height 12
click at [414, 227] on span "Select trade partner" at bounding box center [420, 220] width 255 height 23
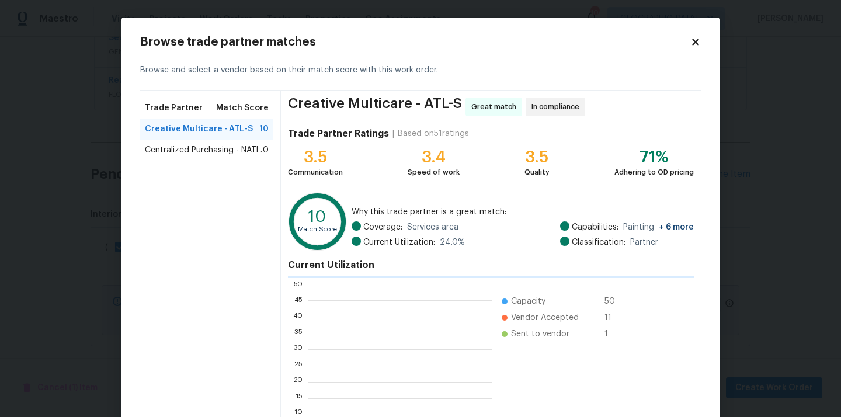
scroll to position [164, 183]
click at [243, 152] on span "Centralized Purchasing - NATL." at bounding box center [203, 150] width 117 height 12
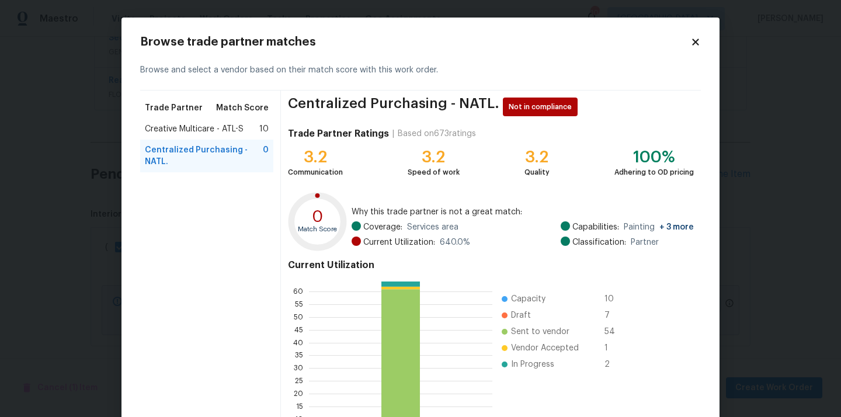
scroll to position [98, 0]
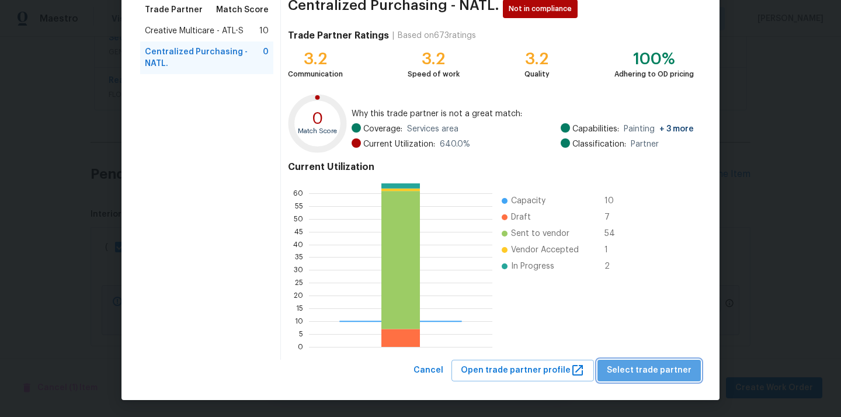
click at [669, 369] on span "Select trade partner" at bounding box center [649, 370] width 85 height 15
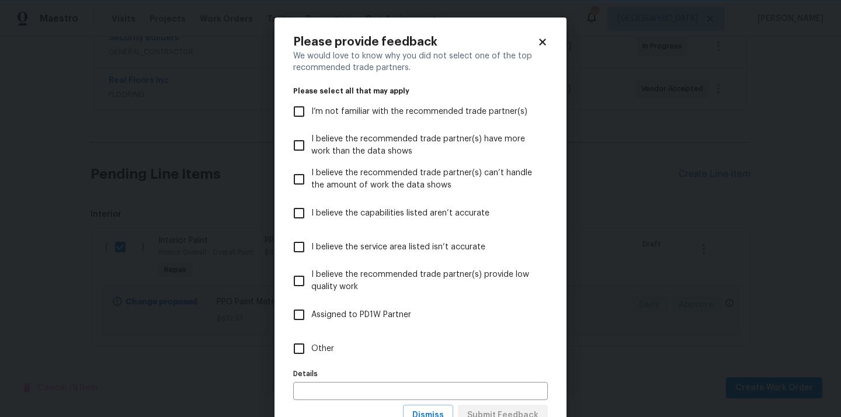
scroll to position [0, 0]
click at [481, 343] on label "Other" at bounding box center [413, 349] width 252 height 34
click at [311, 343] on input "Other" at bounding box center [299, 348] width 25 height 25
checkbox input "true"
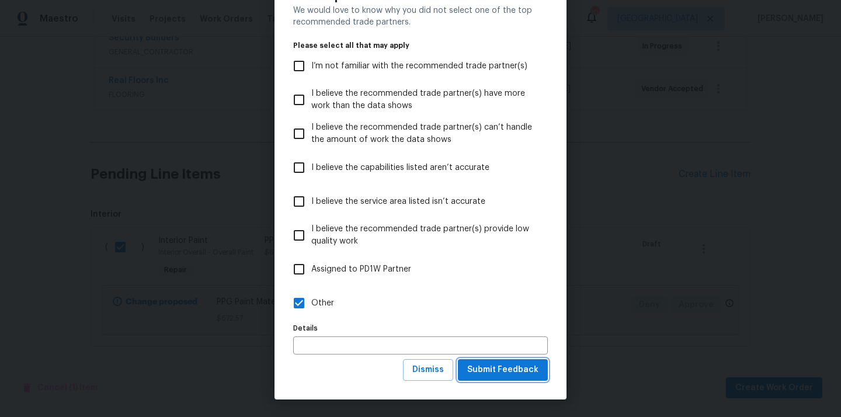
click at [495, 376] on span "Submit Feedback" at bounding box center [502, 370] width 71 height 15
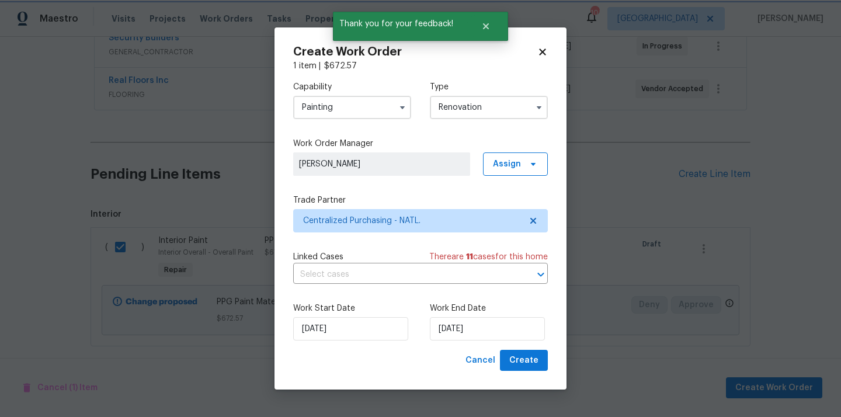
scroll to position [0, 0]
click at [524, 359] on span "Create" at bounding box center [523, 360] width 29 height 15
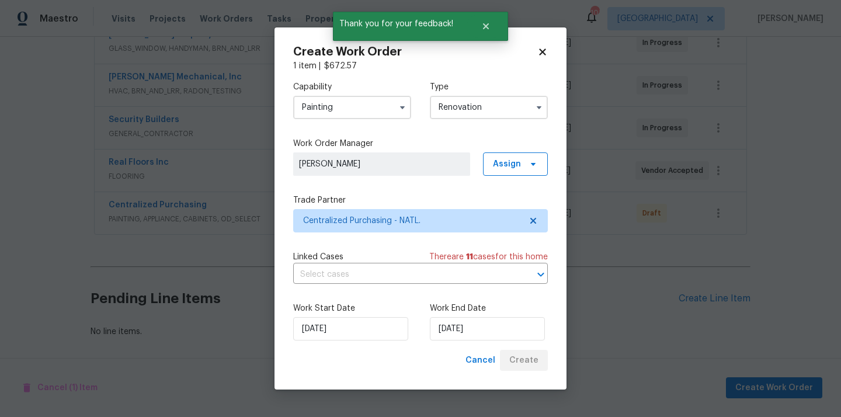
scroll to position [240, 0]
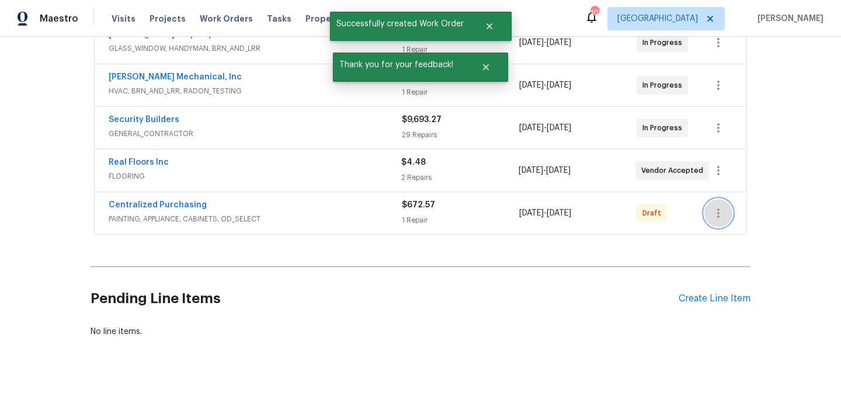
click at [717, 215] on icon "button" at bounding box center [719, 213] width 14 height 14
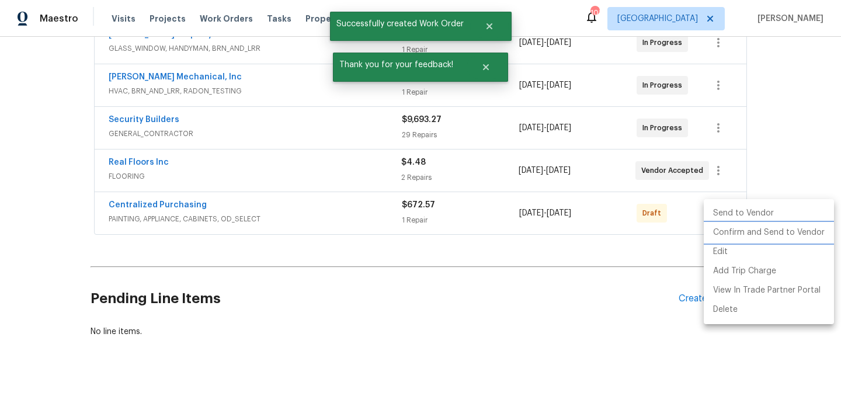
click at [723, 232] on li "Confirm and Send to Vendor" at bounding box center [769, 232] width 130 height 19
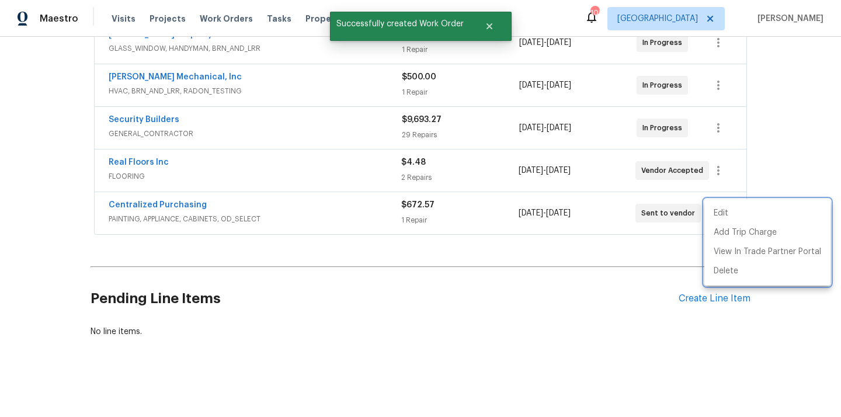
click at [192, 198] on div at bounding box center [420, 208] width 841 height 417
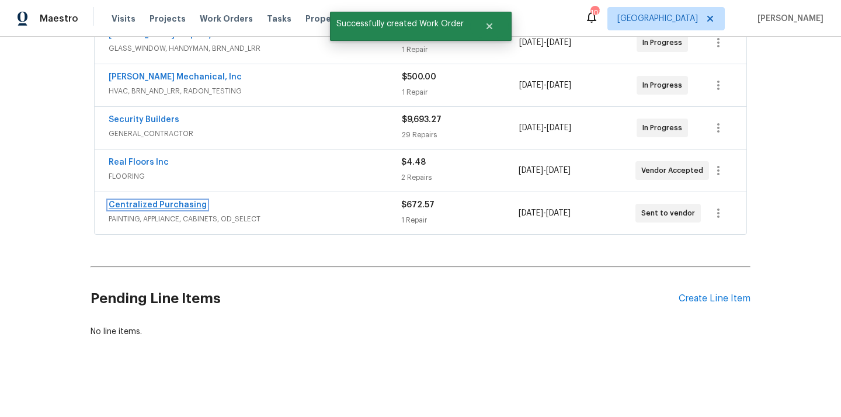
click at [178, 208] on link "Centralized Purchasing" at bounding box center [158, 205] width 98 height 8
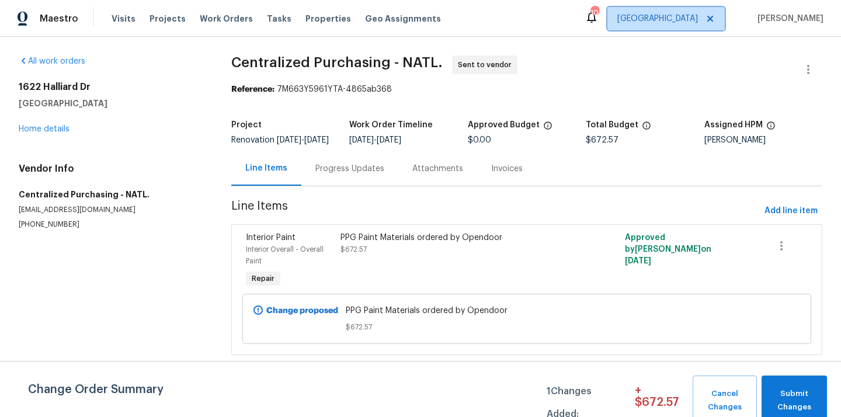
click at [689, 25] on span "[GEOGRAPHIC_DATA]" at bounding box center [666, 18] width 117 height 23
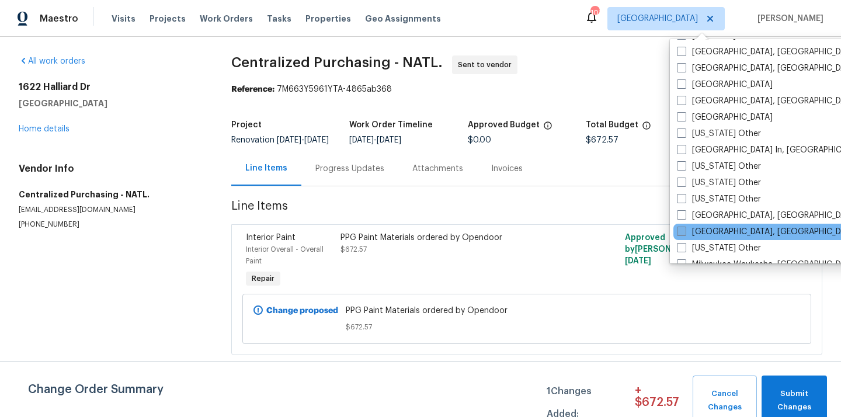
scroll to position [810, 0]
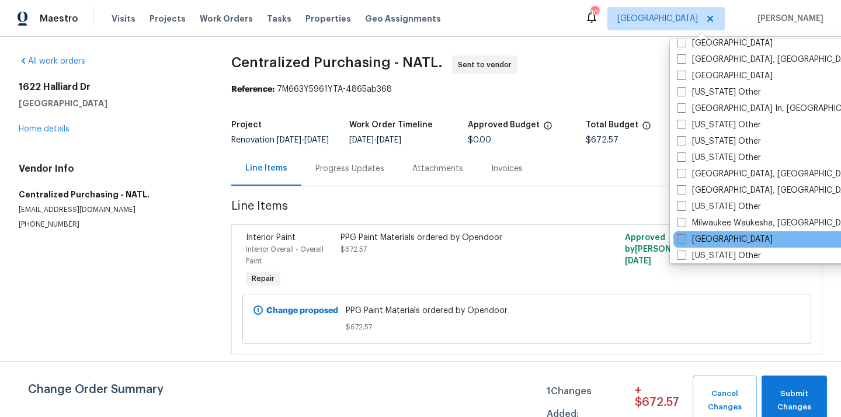
click at [723, 240] on label "[GEOGRAPHIC_DATA]" at bounding box center [725, 240] width 96 height 12
click at [685, 240] on input "[GEOGRAPHIC_DATA]" at bounding box center [681, 238] width 8 height 8
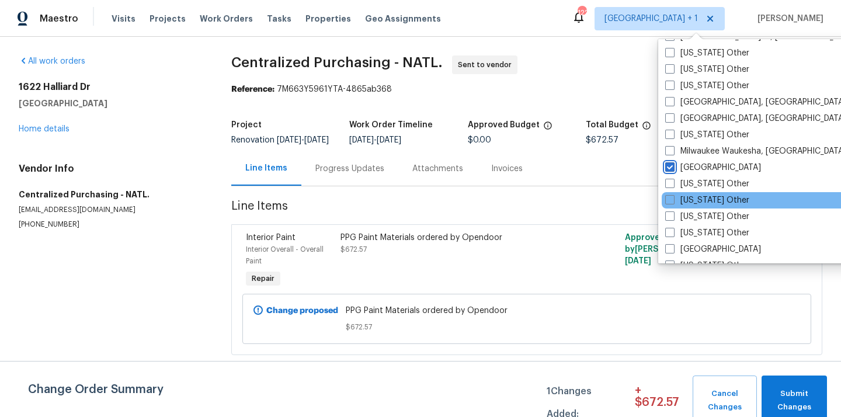
scroll to position [884, 0]
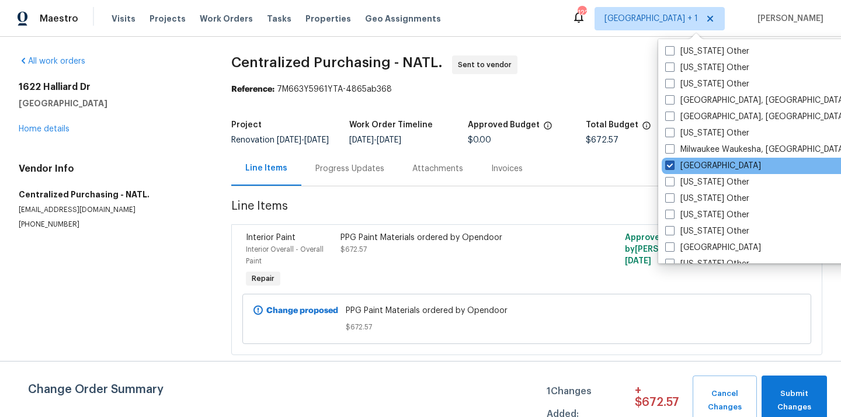
click at [706, 162] on label "[GEOGRAPHIC_DATA]" at bounding box center [713, 166] width 96 height 12
click at [673, 162] on input "[GEOGRAPHIC_DATA]" at bounding box center [669, 164] width 8 height 8
checkbox input "false"
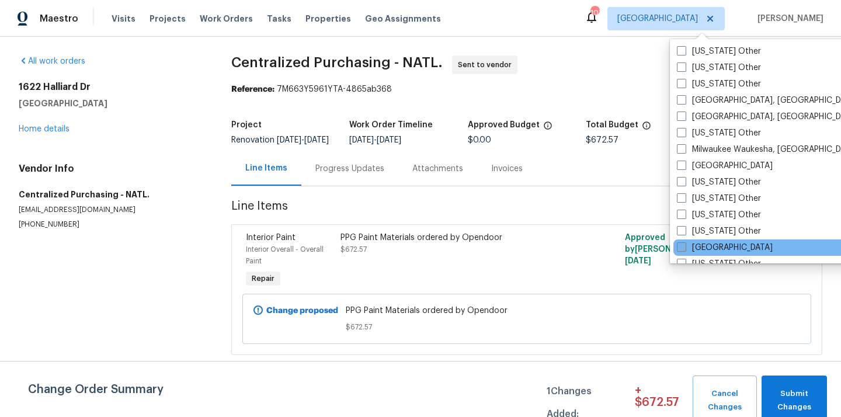
click at [707, 242] on label "[GEOGRAPHIC_DATA]" at bounding box center [725, 248] width 96 height 12
click at [685, 242] on input "[GEOGRAPHIC_DATA]" at bounding box center [681, 246] width 8 height 8
checkbox input "true"
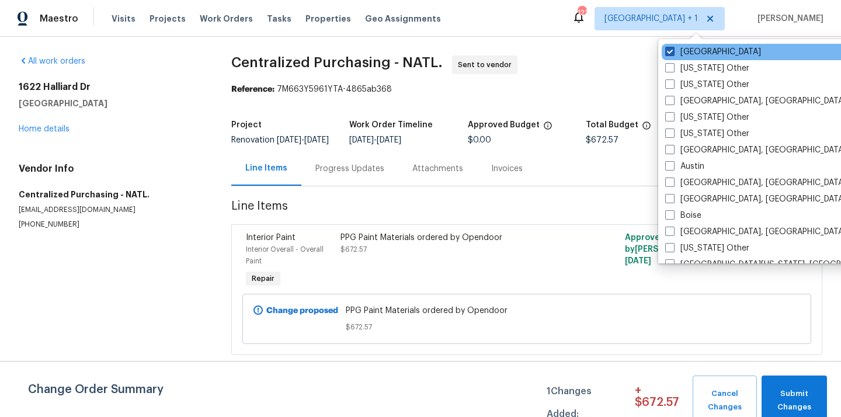
click at [679, 55] on label "[GEOGRAPHIC_DATA]" at bounding box center [713, 52] width 96 height 12
click at [673, 54] on input "[GEOGRAPHIC_DATA]" at bounding box center [669, 50] width 8 height 8
checkbox input "false"
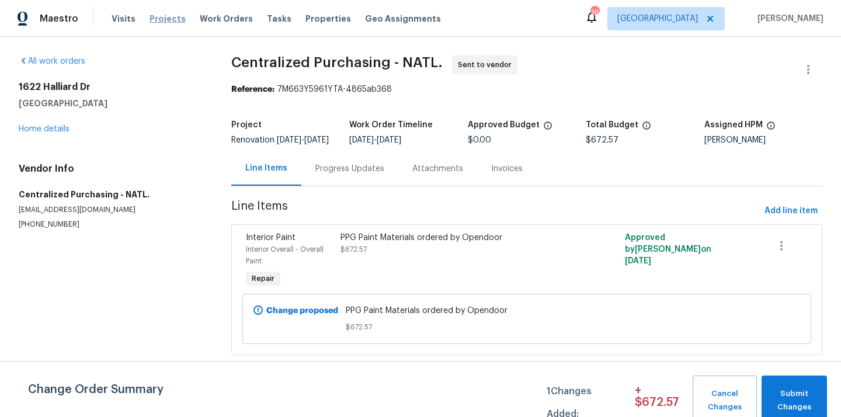
click at [158, 20] on span "Projects" at bounding box center [168, 19] width 36 height 12
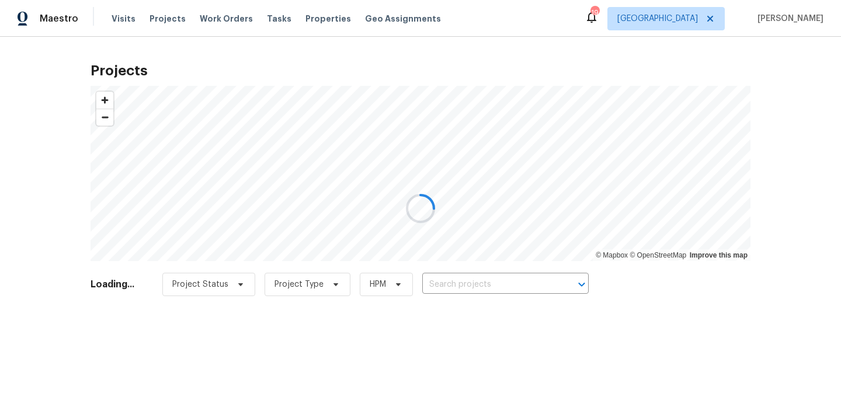
click at [483, 290] on div at bounding box center [420, 208] width 841 height 417
click at [481, 286] on div at bounding box center [420, 208] width 841 height 417
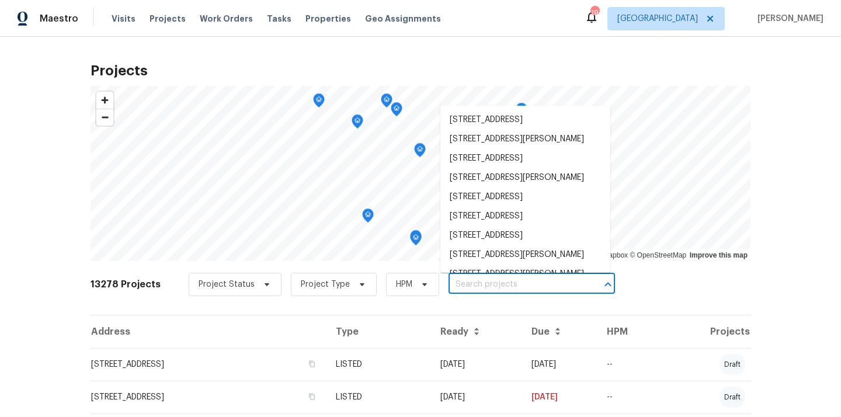
click at [481, 286] on input "text" at bounding box center [516, 285] width 134 height 18
paste input "[STREET_ADDRESS]"
type input "[STREET_ADDRESS]"
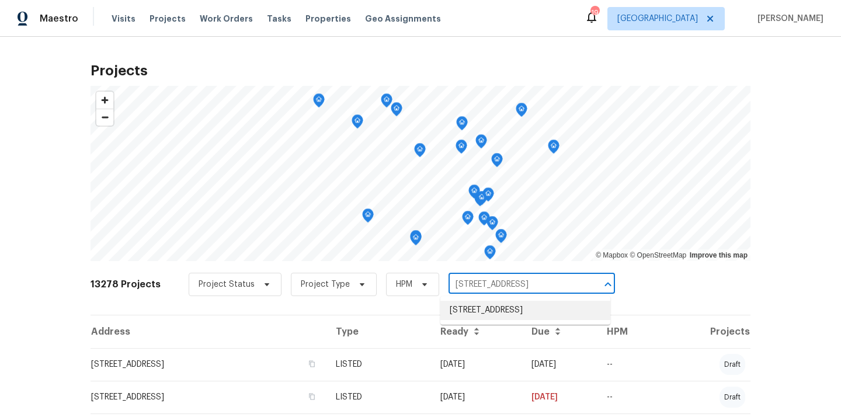
click at [477, 314] on li "[STREET_ADDRESS]" at bounding box center [525, 310] width 170 height 19
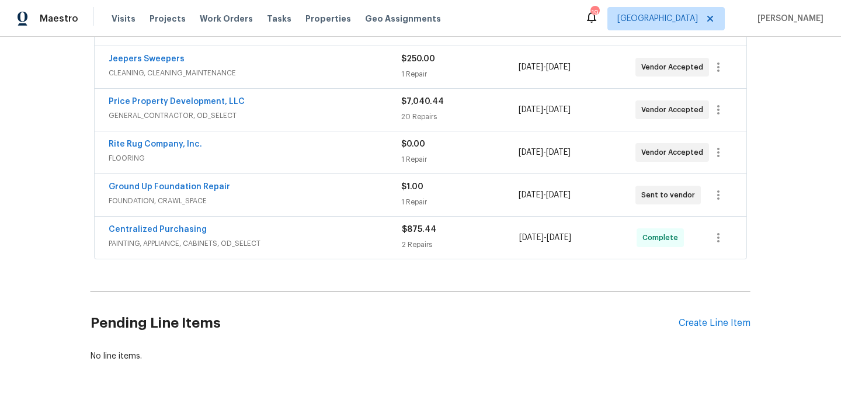
scroll to position [410, 0]
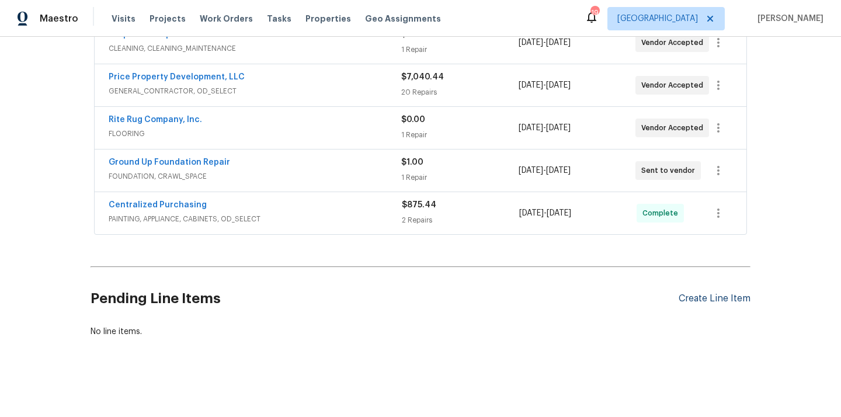
click at [693, 300] on div "Create Line Item" at bounding box center [715, 298] width 72 height 11
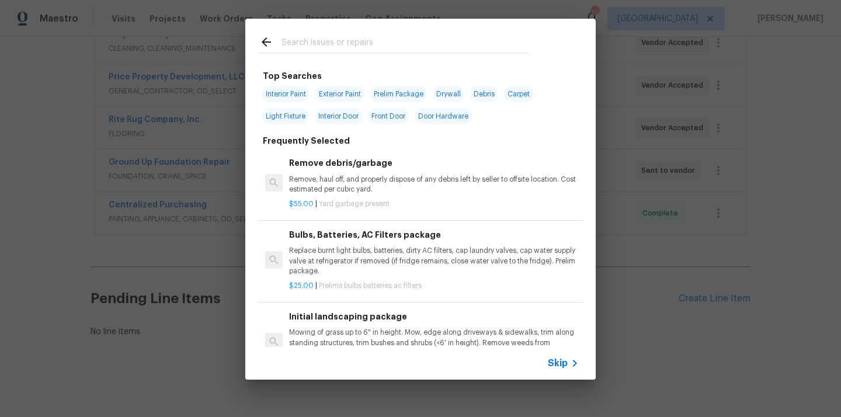
click at [414, 52] on input "text" at bounding box center [406, 44] width 248 height 18
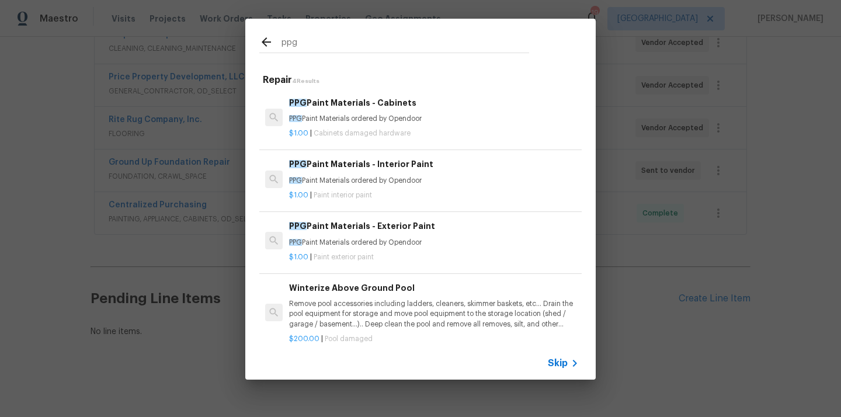
type input "ppg"
click at [401, 196] on p "$1.00 | Paint interior paint" at bounding box center [434, 195] width 290 height 10
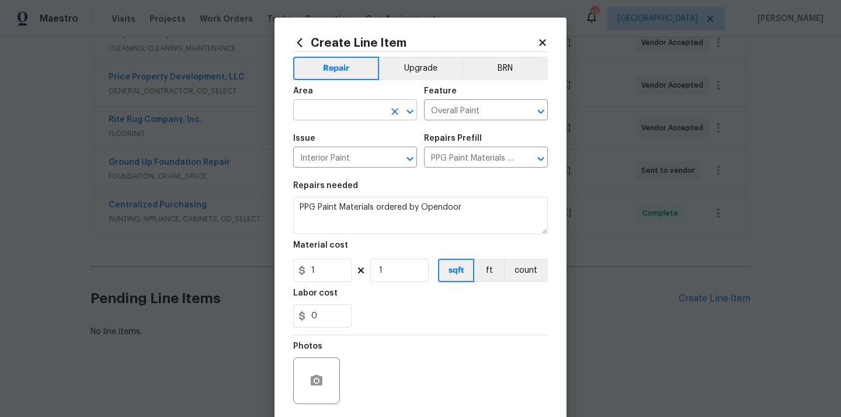
click at [327, 103] on input "text" at bounding box center [338, 111] width 91 height 18
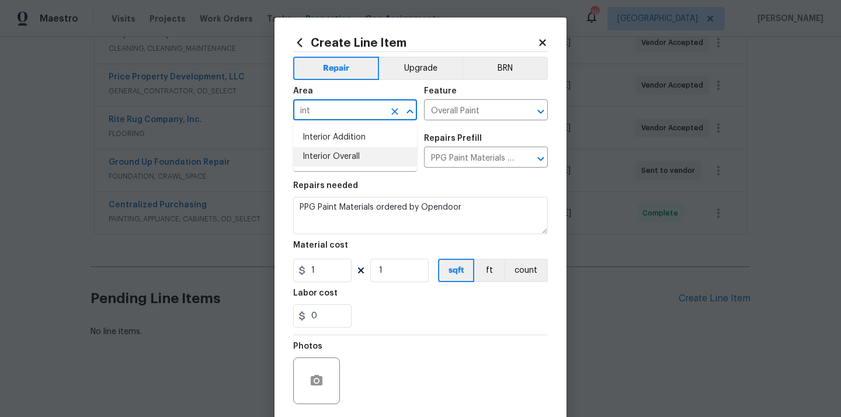
click at [322, 151] on li "Interior Overall" at bounding box center [355, 156] width 124 height 19
type input "Interior Overall"
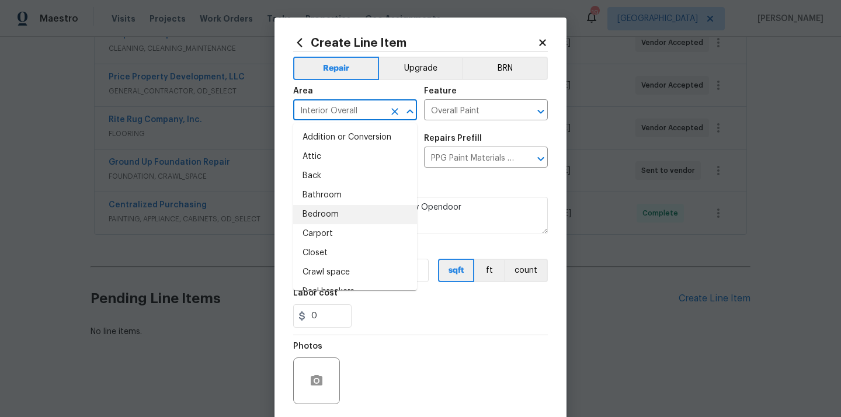
click at [456, 176] on section "Repairs needed PPG Paint Materials ordered by Opendoor Material cost 1 1 sqft f…" at bounding box center [420, 255] width 255 height 160
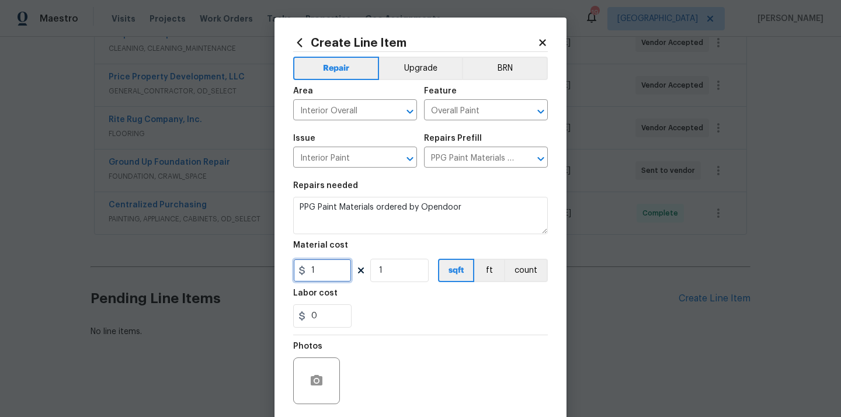
drag, startPoint x: 327, startPoint y: 270, endPoint x: 260, endPoint y: 264, distance: 66.9
click at [262, 265] on div "Create Line Item Repair Upgrade BRN Area Interior Overall ​ Feature Overall Pai…" at bounding box center [420, 208] width 841 height 417
paste input "93.4"
type input "93.4"
click at [366, 297] on div "Labor cost" at bounding box center [420, 296] width 255 height 15
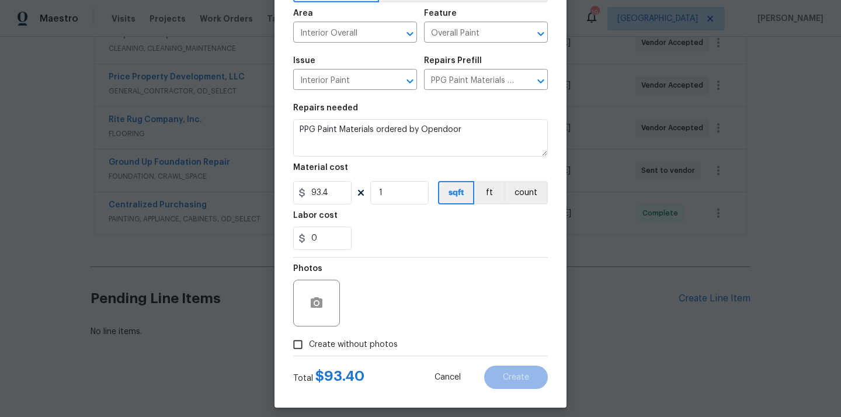
scroll to position [86, 0]
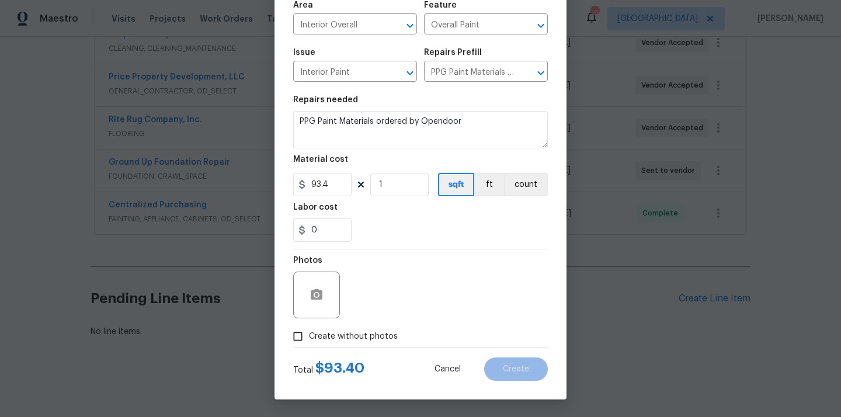
click at [358, 329] on label "Create without photos" at bounding box center [342, 336] width 111 height 22
click at [309, 329] on input "Create without photos" at bounding box center [298, 336] width 22 height 22
checkbox input "true"
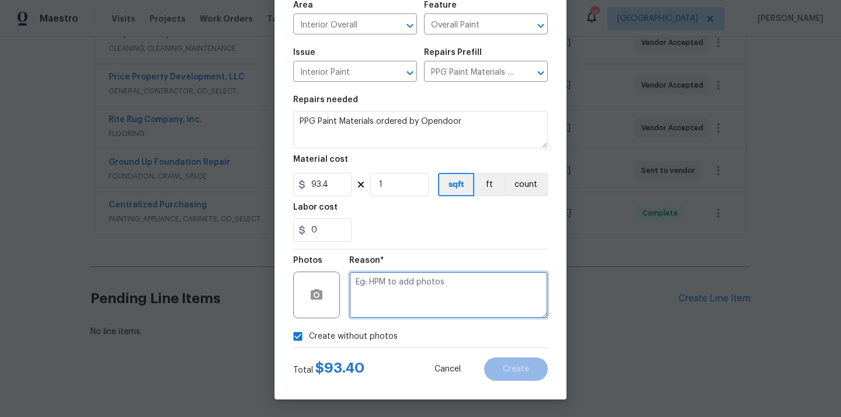
click at [390, 294] on textarea at bounding box center [448, 295] width 199 height 47
type textarea "N/A"
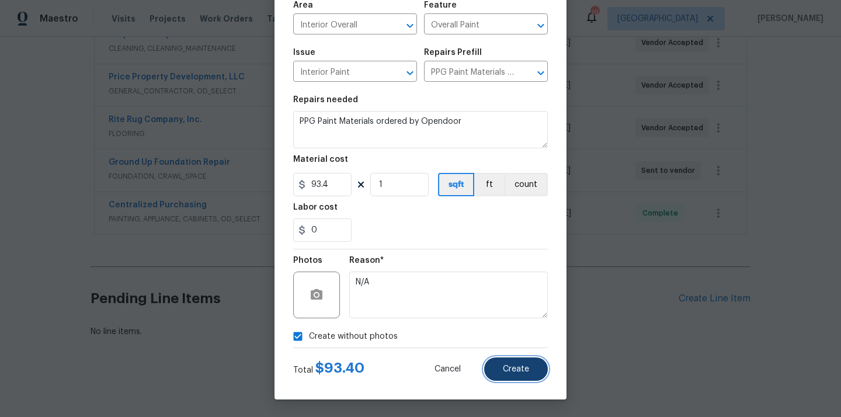
click at [504, 364] on button "Create" at bounding box center [516, 369] width 64 height 23
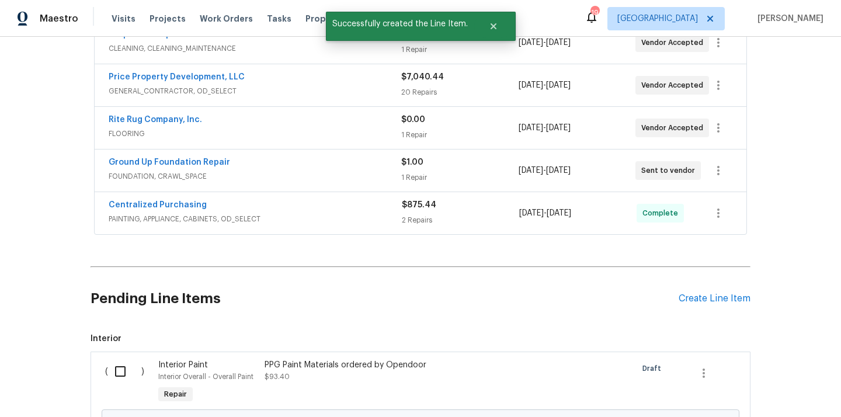
scroll to position [543, 0]
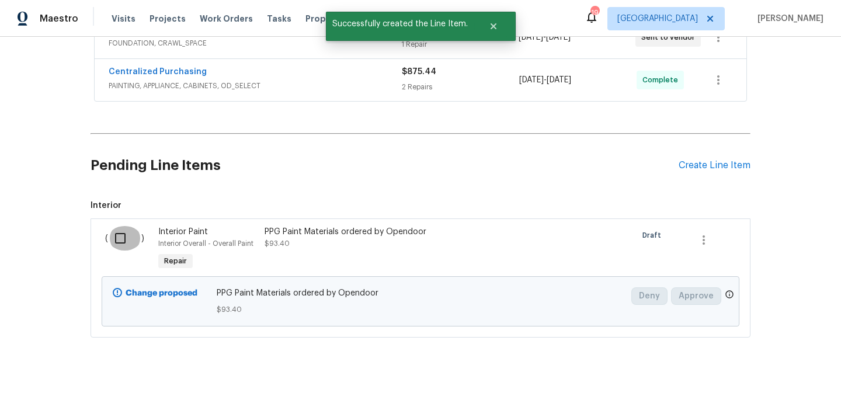
click at [116, 230] on input "checkbox" at bounding box center [124, 238] width 33 height 25
checkbox input "true"
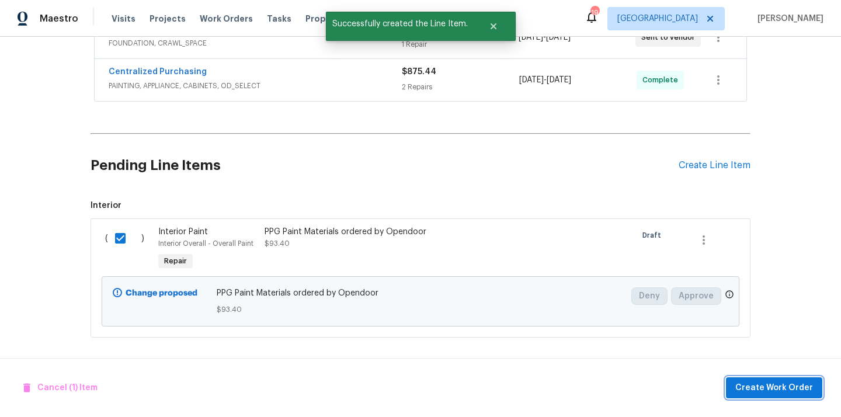
click at [751, 384] on span "Create Work Order" at bounding box center [774, 388] width 78 height 15
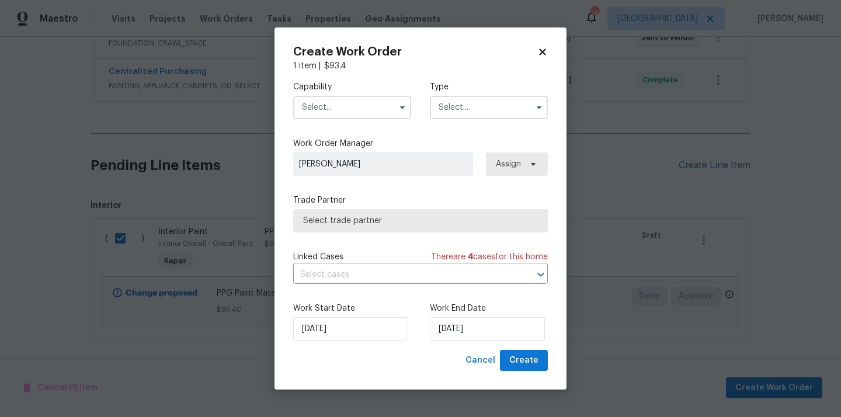
click at [390, 113] on input "text" at bounding box center [352, 107] width 118 height 23
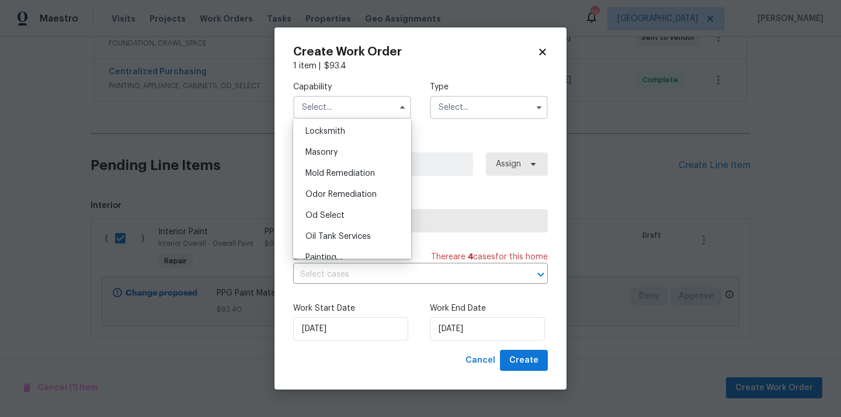
scroll to position [874, 0]
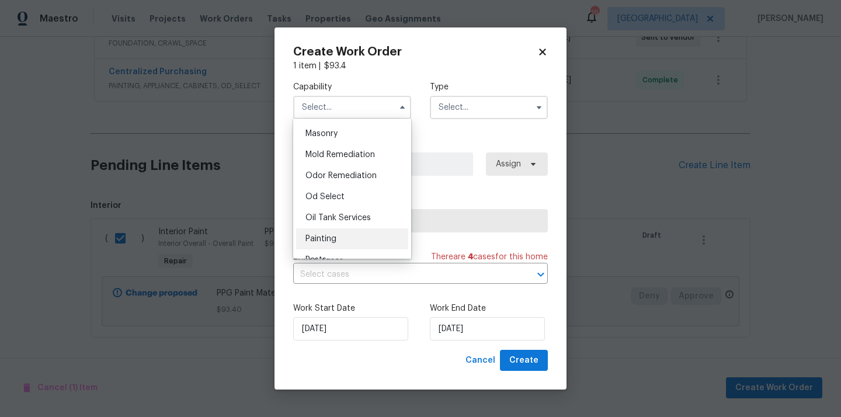
click at [355, 239] on div "Painting" at bounding box center [352, 238] width 112 height 21
type input "Painting"
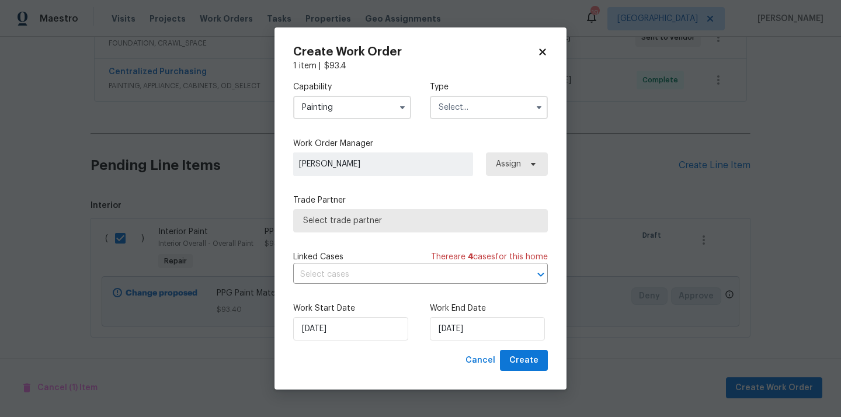
click at [467, 99] on input "text" at bounding box center [489, 107] width 118 height 23
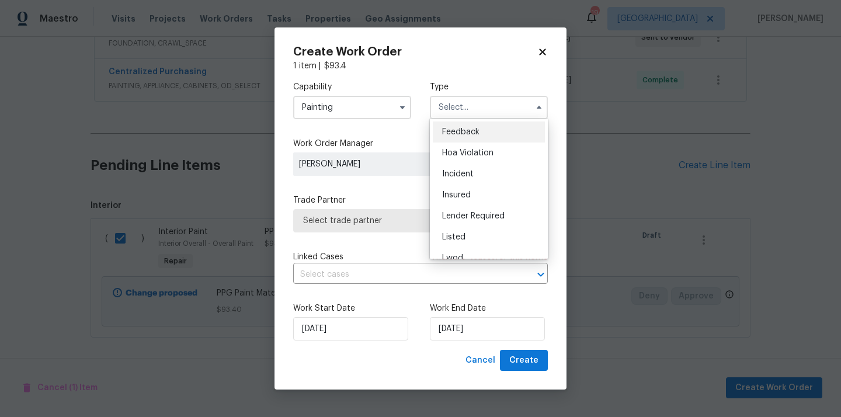
scroll to position [139, 0]
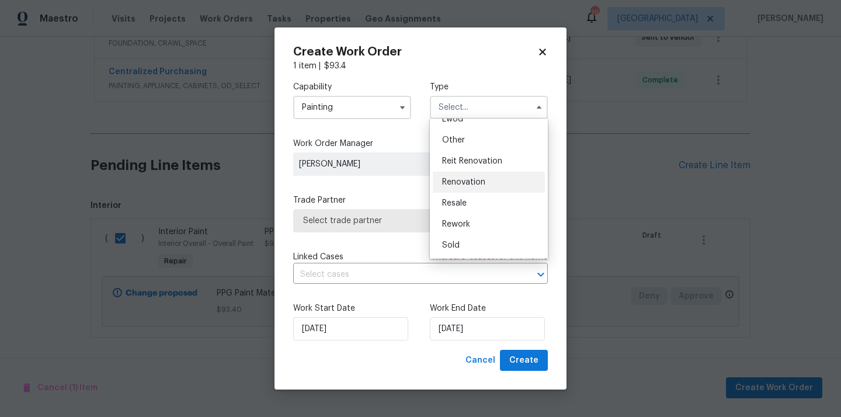
click at [471, 176] on div "Renovation" at bounding box center [489, 182] width 112 height 21
type input "Renovation"
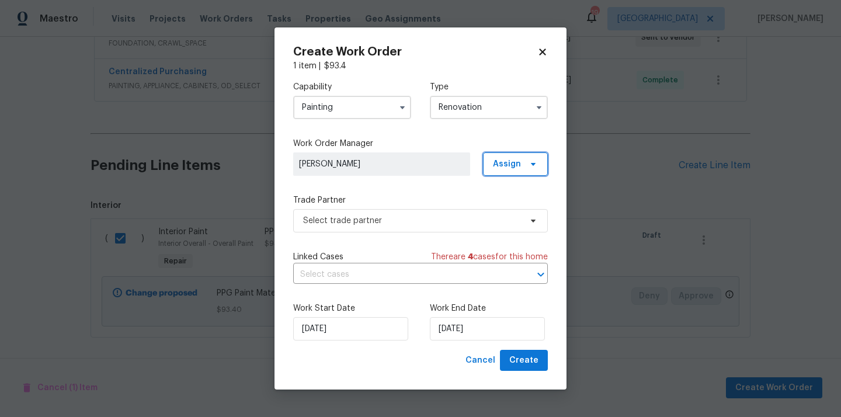
click at [512, 164] on span "Assign" at bounding box center [507, 164] width 28 height 12
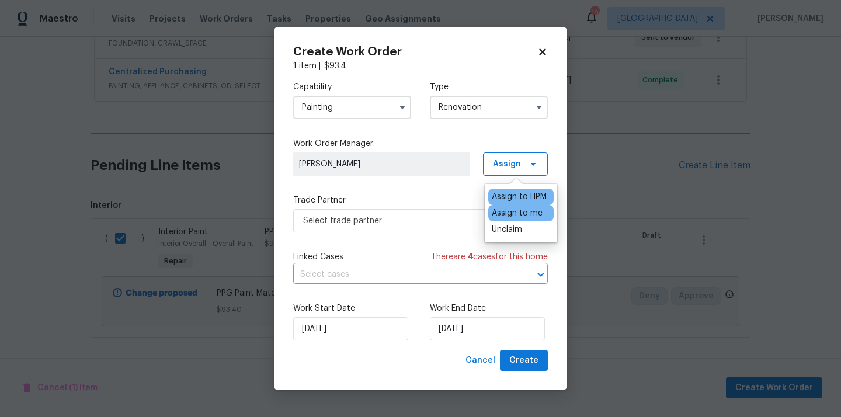
click at [510, 212] on div "Assign to me" at bounding box center [517, 213] width 51 height 12
click at [414, 206] on div "Trade Partner Select trade partner" at bounding box center [420, 214] width 255 height 38
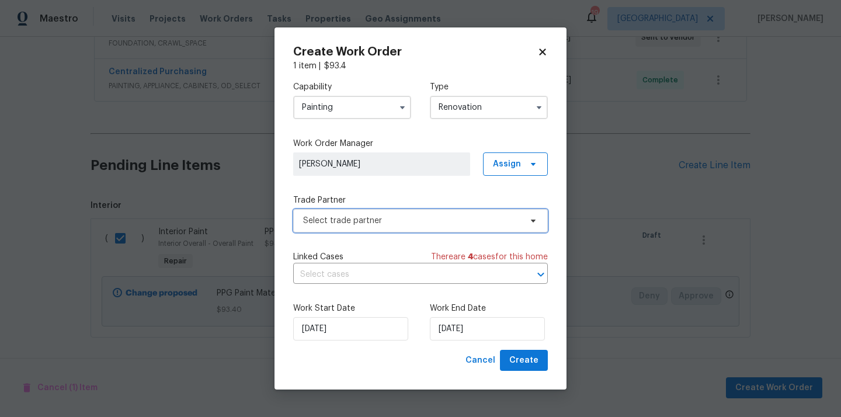
click at [410, 216] on span "Select trade partner" at bounding box center [412, 221] width 218 height 12
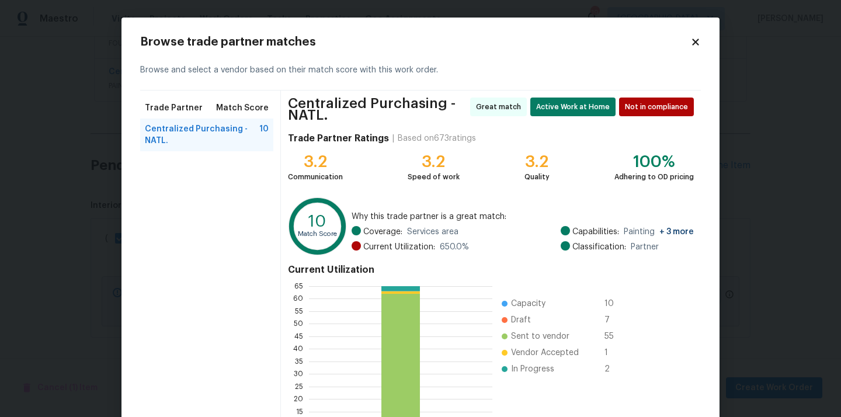
scroll to position [103, 0]
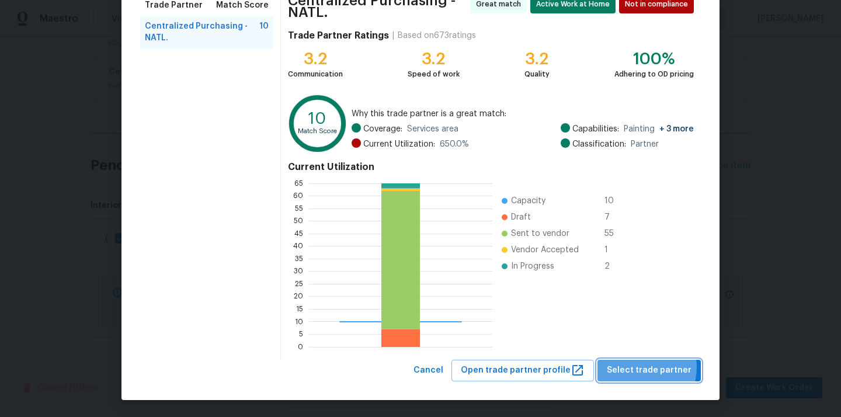
click at [642, 367] on span "Select trade partner" at bounding box center [649, 370] width 85 height 15
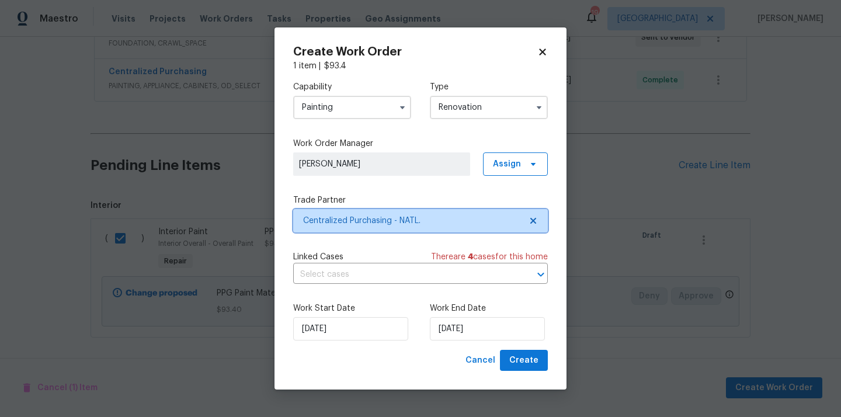
scroll to position [0, 0]
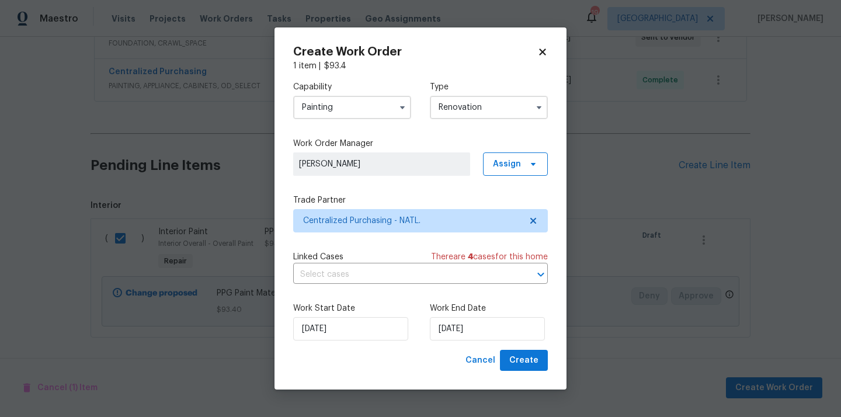
click at [532, 348] on div "Work Start Date [DATE] Work End Date [DATE]" at bounding box center [420, 321] width 255 height 57
click at [532, 357] on span "Create" at bounding box center [523, 360] width 29 height 15
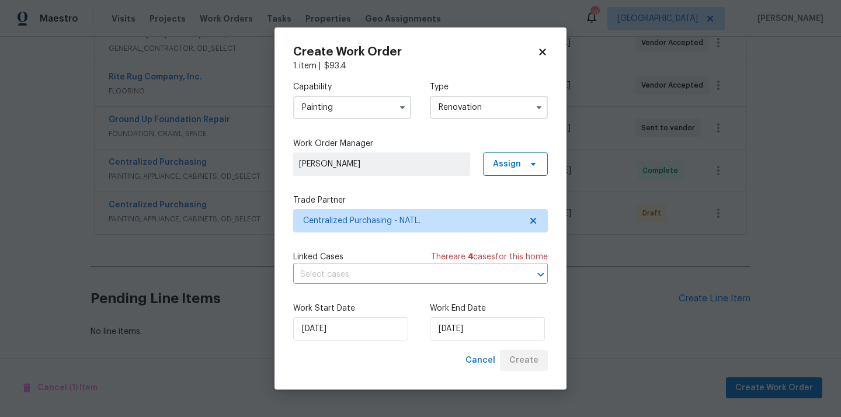
scroll to position [453, 0]
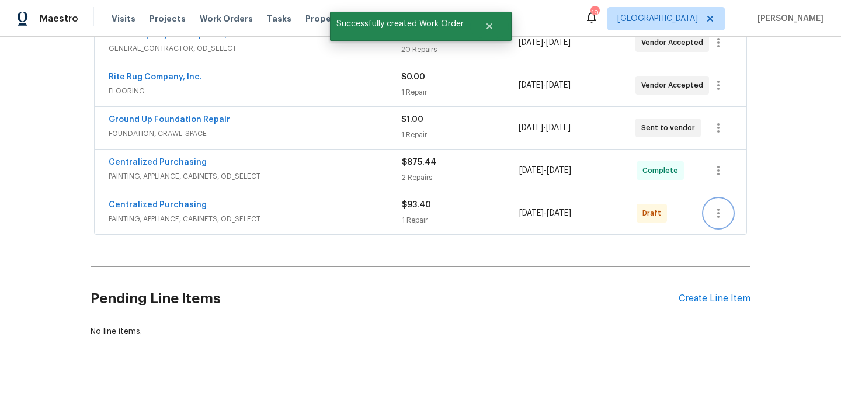
click at [717, 212] on icon "button" at bounding box center [719, 213] width 14 height 14
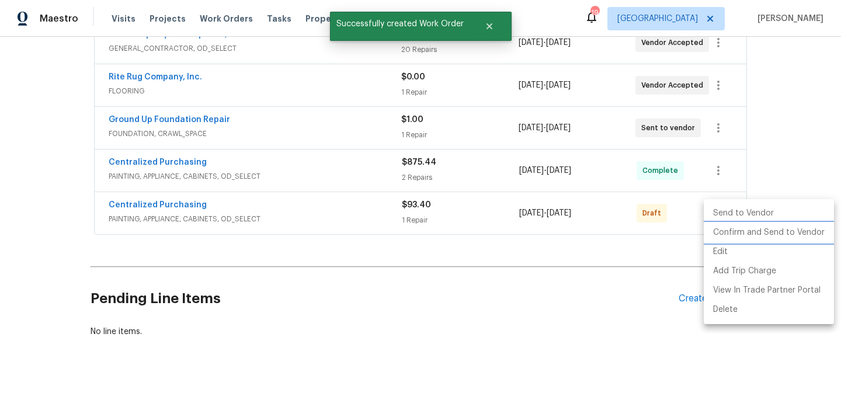
click at [714, 232] on li "Confirm and Send to Vendor" at bounding box center [769, 232] width 130 height 19
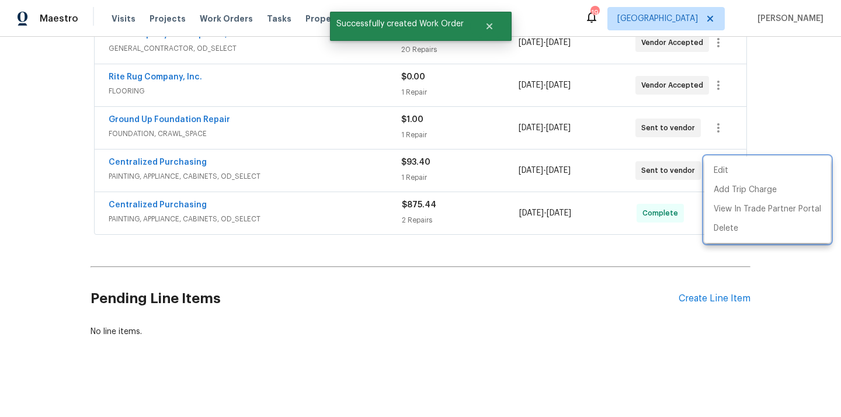
click at [297, 172] on div at bounding box center [420, 208] width 841 height 417
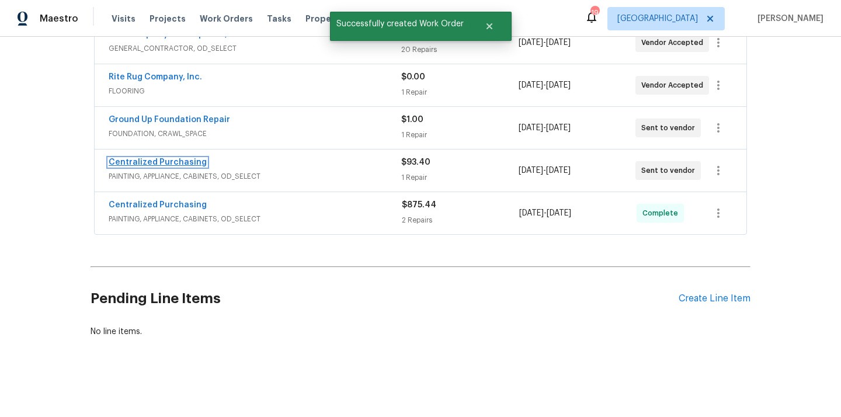
click at [186, 164] on link "Centralized Purchasing" at bounding box center [158, 162] width 98 height 8
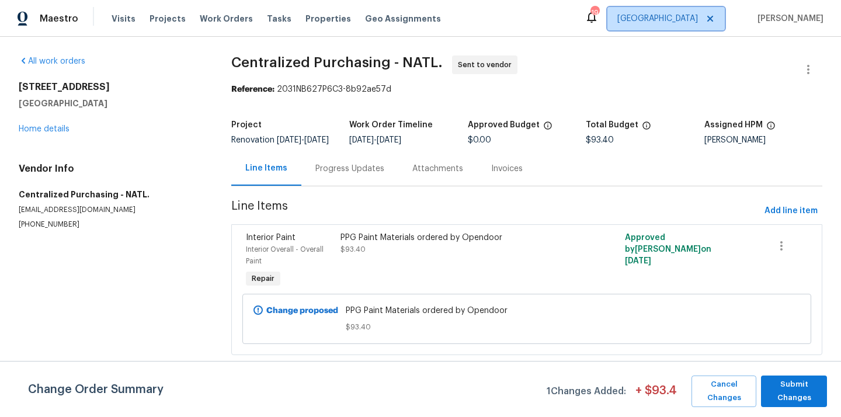
click at [709, 17] on span "[GEOGRAPHIC_DATA]" at bounding box center [666, 18] width 117 height 23
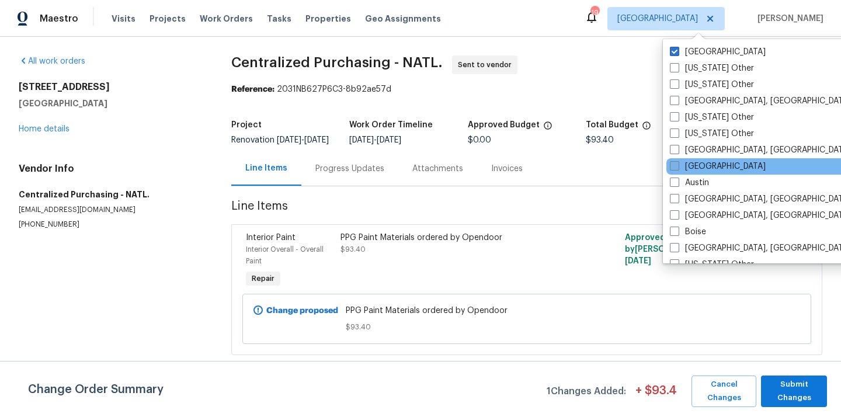
click at [699, 164] on label "[GEOGRAPHIC_DATA]" at bounding box center [718, 167] width 96 height 12
click at [678, 164] on input "[GEOGRAPHIC_DATA]" at bounding box center [674, 165] width 8 height 8
checkbox input "true"
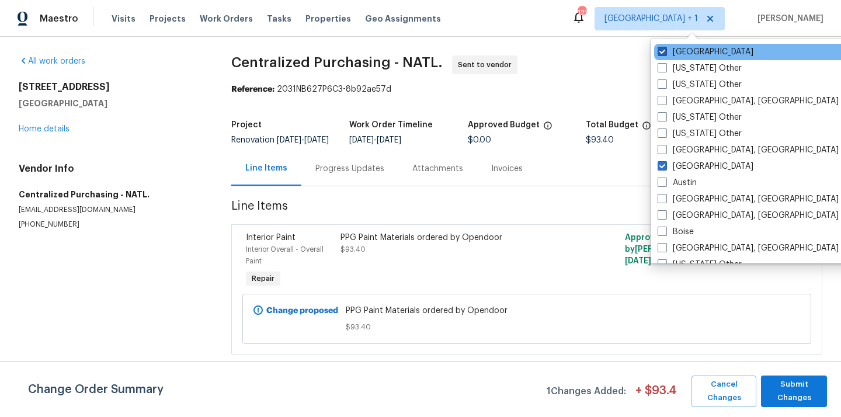
click at [692, 56] on label "[GEOGRAPHIC_DATA]" at bounding box center [706, 52] width 96 height 12
click at [665, 54] on input "[GEOGRAPHIC_DATA]" at bounding box center [662, 50] width 8 height 8
checkbox input "false"
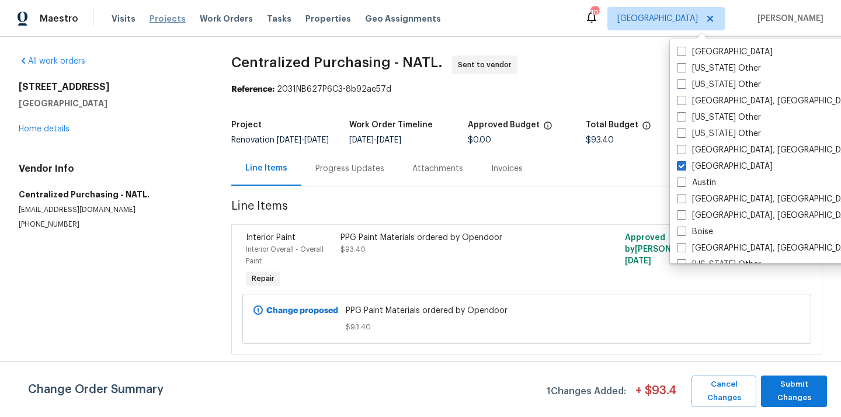
click at [164, 22] on span "Projects" at bounding box center [168, 19] width 36 height 12
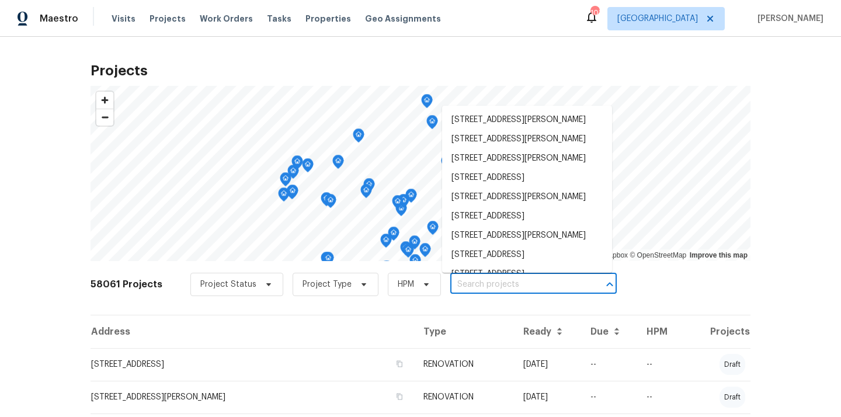
click at [515, 277] on input "text" at bounding box center [517, 285] width 134 height 18
paste input "[STREET_ADDRESS]"
type input "[STREET_ADDRESS]"
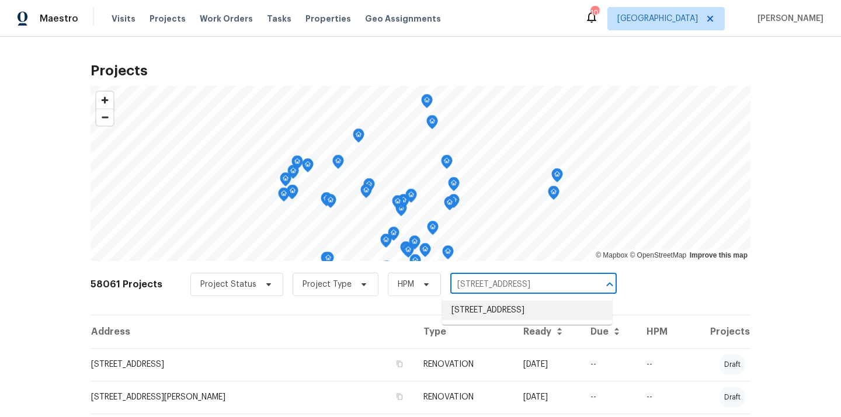
click at [503, 308] on li "[STREET_ADDRESS]" at bounding box center [527, 310] width 170 height 19
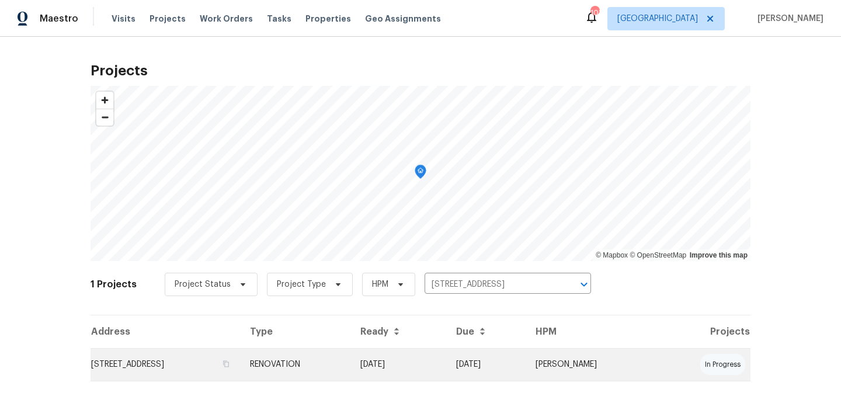
click at [207, 363] on td "[STREET_ADDRESS]" at bounding box center [166, 364] width 150 height 33
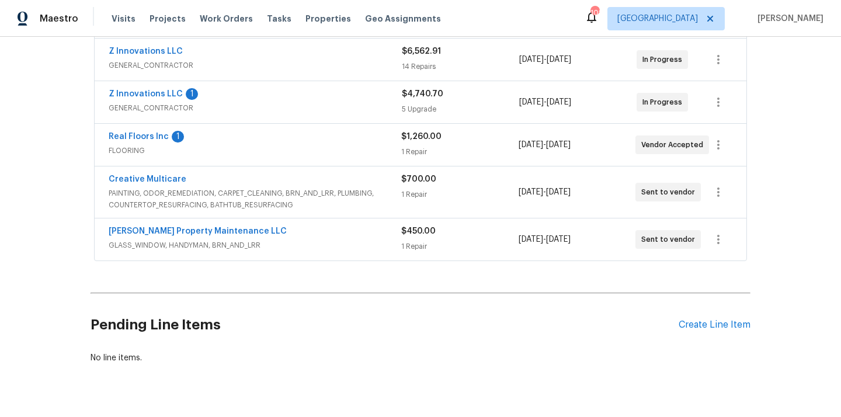
scroll to position [328, 0]
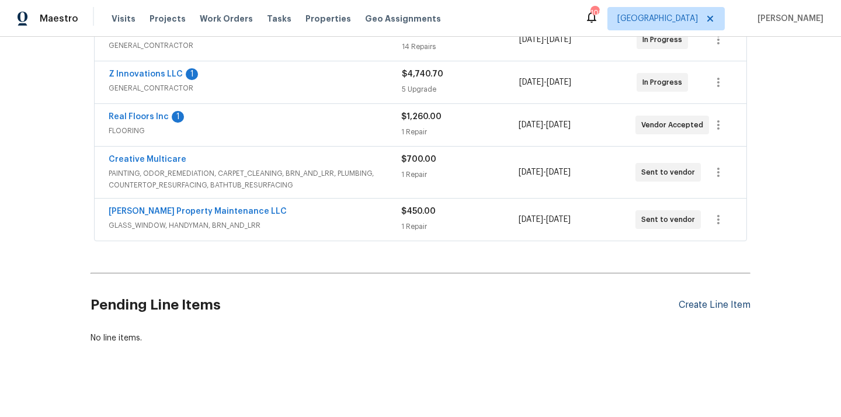
click at [696, 306] on div "Create Line Item" at bounding box center [715, 305] width 72 height 11
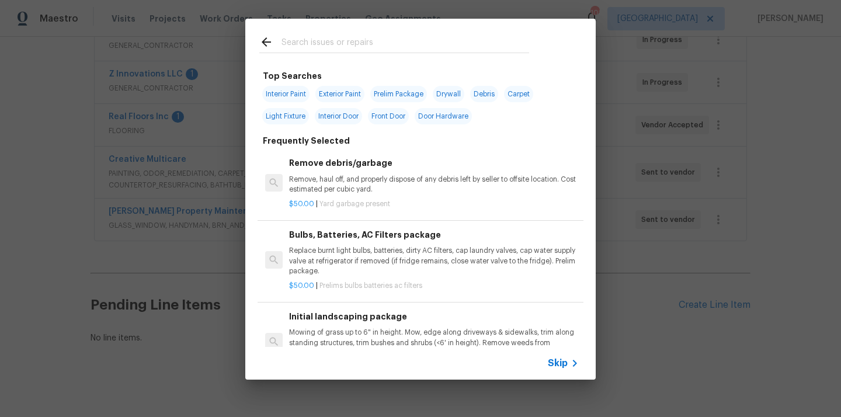
click at [423, 42] on input "text" at bounding box center [406, 44] width 248 height 18
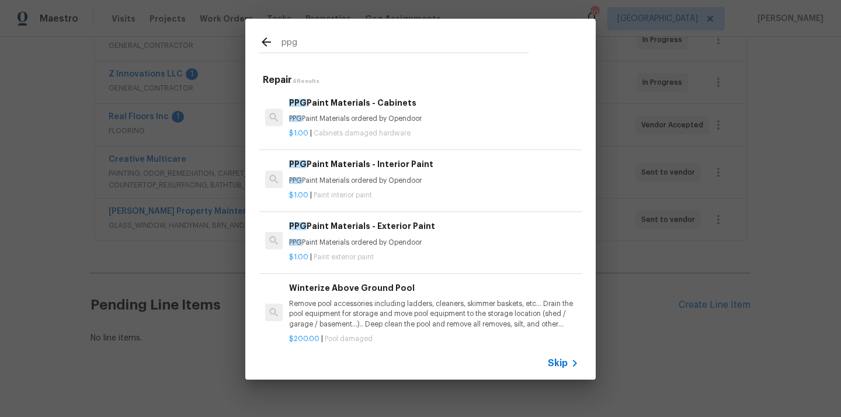
type input "ppg"
click at [405, 121] on p "PPG Paint Materials ordered by Opendoor" at bounding box center [434, 119] width 290 height 10
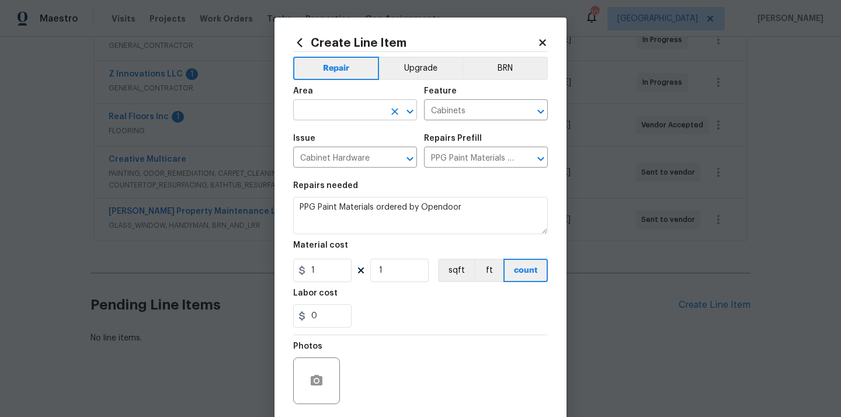
click at [371, 111] on input "text" at bounding box center [338, 111] width 91 height 18
click at [347, 138] on li "Kitchen" at bounding box center [355, 137] width 124 height 19
type input "Kitchen"
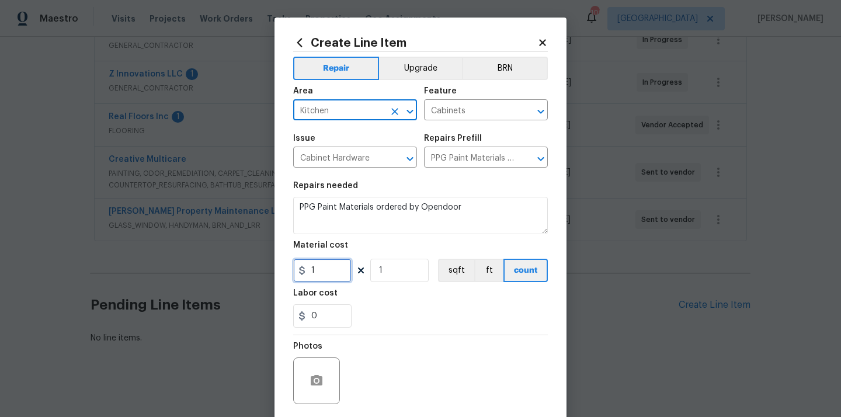
drag, startPoint x: 329, startPoint y: 270, endPoint x: 295, endPoint y: 269, distance: 34.5
click at [297, 269] on div "1" at bounding box center [322, 270] width 58 height 23
paste input "224.67"
type input "224.67"
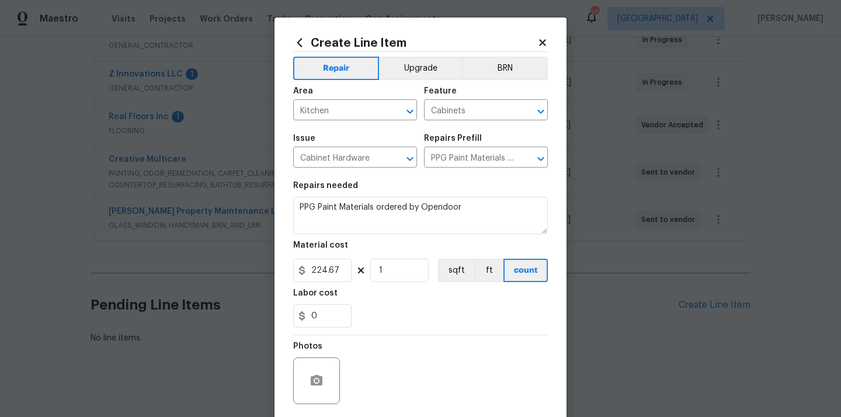
click at [376, 291] on div "Labor cost" at bounding box center [420, 296] width 255 height 15
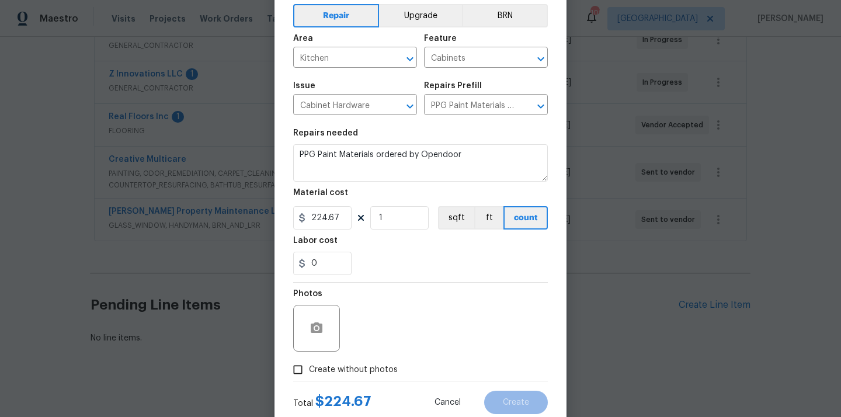
scroll to position [86, 0]
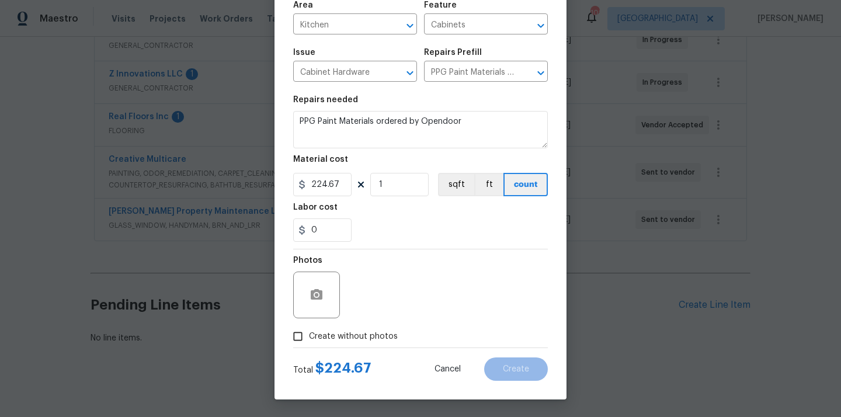
click at [359, 331] on span "Create without photos" at bounding box center [353, 337] width 89 height 12
click at [309, 330] on input "Create without photos" at bounding box center [298, 336] width 22 height 22
checkbox input "true"
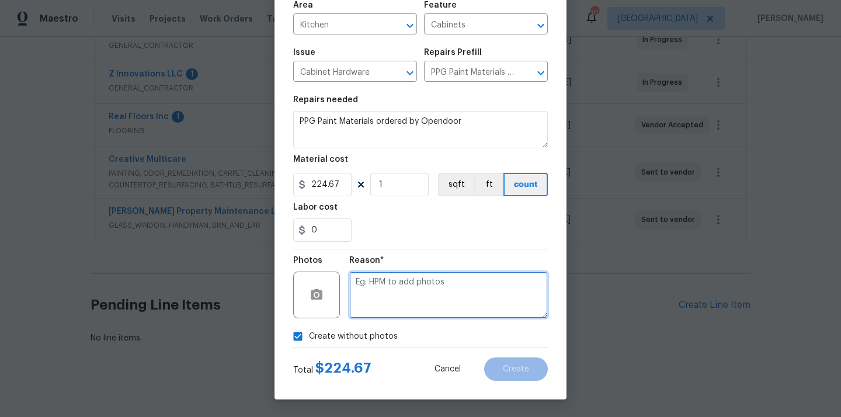
click at [393, 293] on textarea at bounding box center [448, 295] width 199 height 47
type textarea "N/A"
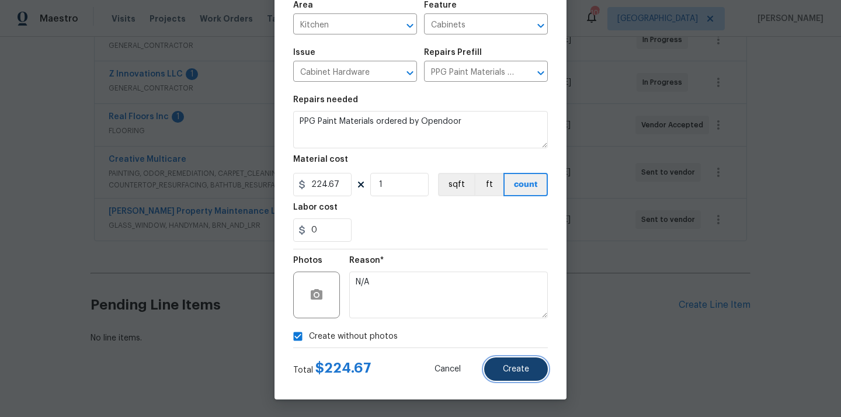
click at [508, 374] on button "Create" at bounding box center [516, 369] width 64 height 23
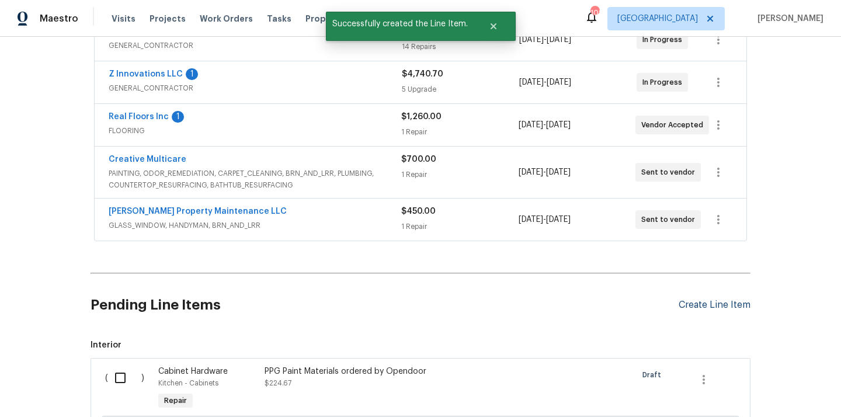
click at [715, 306] on div "Create Line Item" at bounding box center [715, 305] width 72 height 11
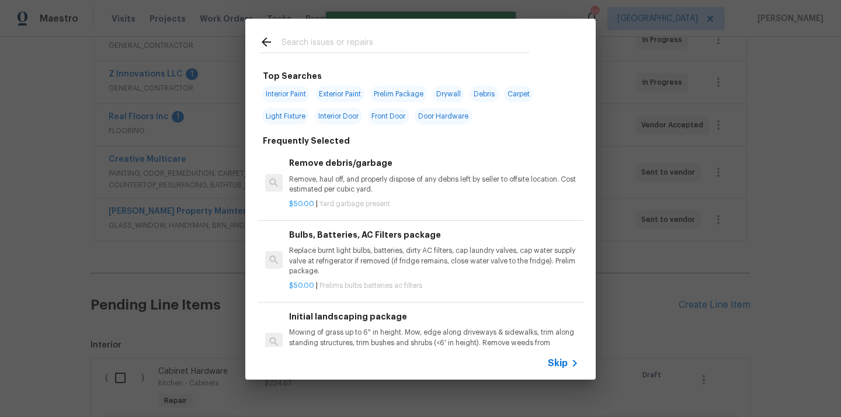
click at [407, 41] on input "text" at bounding box center [406, 44] width 248 height 18
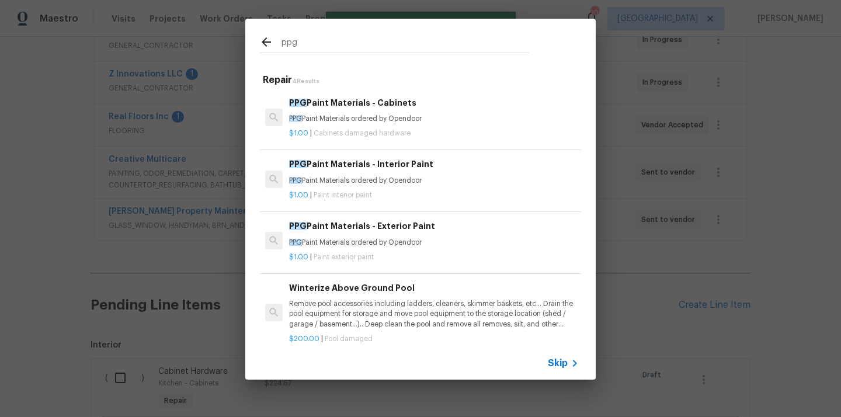
type input "ppg"
click at [399, 182] on p "PPG Paint Materials ordered by Opendoor" at bounding box center [434, 181] width 290 height 10
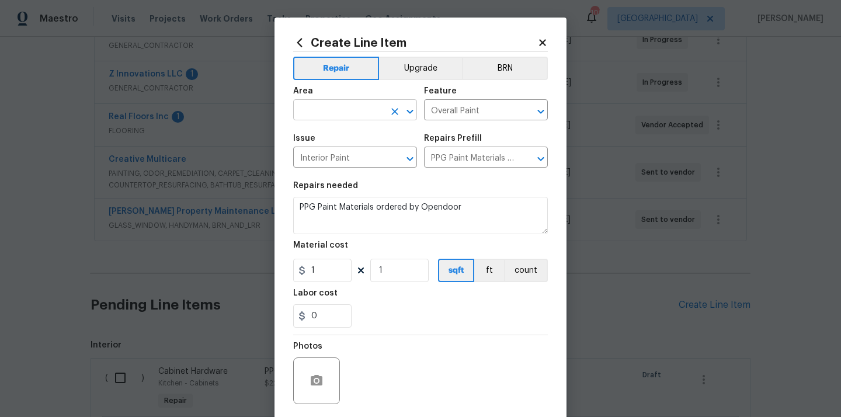
click at [364, 115] on input "text" at bounding box center [338, 111] width 91 height 18
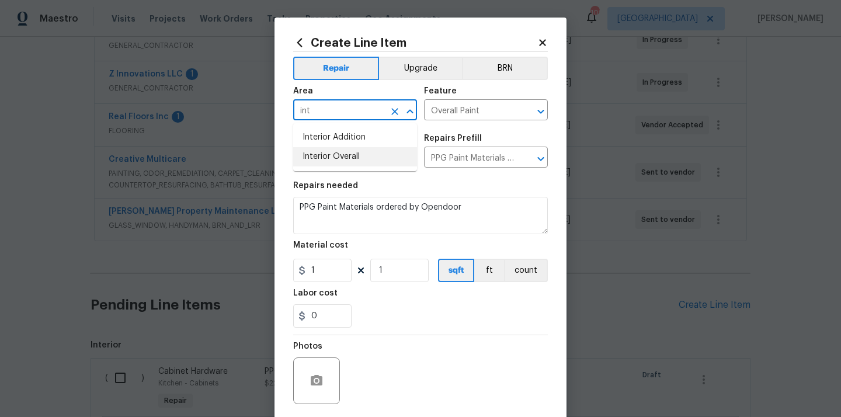
click at [350, 158] on li "Interior Overall" at bounding box center [355, 156] width 124 height 19
type input "Interior Overall"
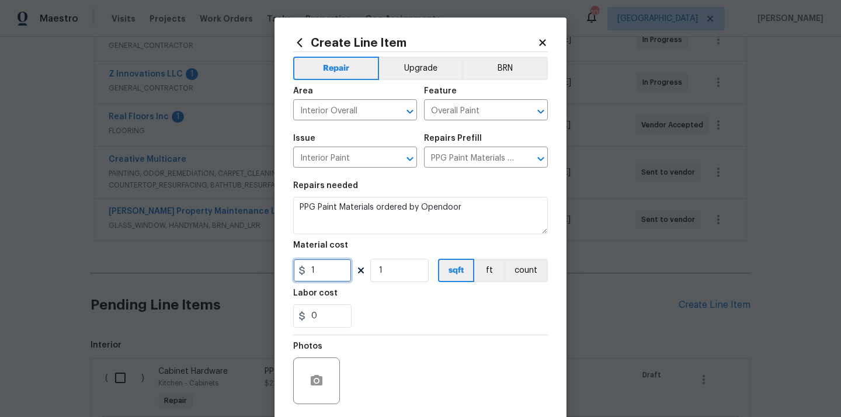
drag, startPoint x: 326, startPoint y: 276, endPoint x: 288, endPoint y: 269, distance: 38.6
click at [288, 269] on div "Create Line Item Repair Upgrade BRN Area Interior Overall ​ Feature Overall Pai…" at bounding box center [421, 252] width 292 height 468
paste input "650.94"
type input "650.94"
click at [382, 307] on div "0" at bounding box center [420, 315] width 255 height 23
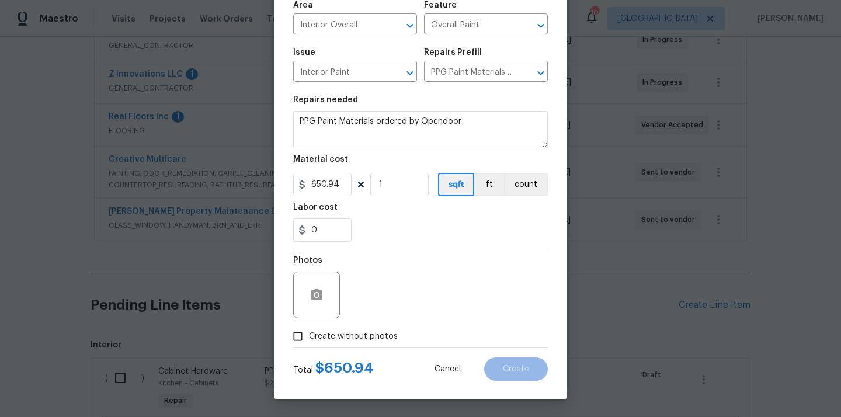
click at [379, 359] on div "Total $ 650.94 Cancel Create" at bounding box center [420, 364] width 255 height 33
click at [379, 345] on label "Create without photos" at bounding box center [342, 336] width 111 height 22
click at [309, 345] on input "Create without photos" at bounding box center [298, 336] width 22 height 22
checkbox input "true"
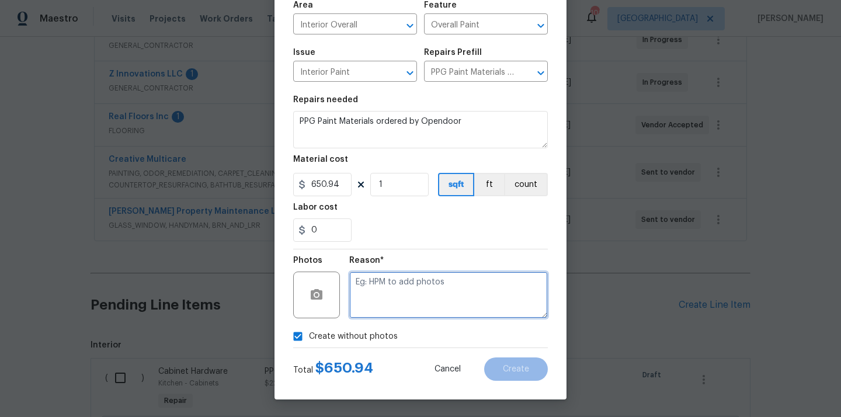
click at [399, 313] on textarea at bounding box center [448, 295] width 199 height 47
type textarea "N/A"
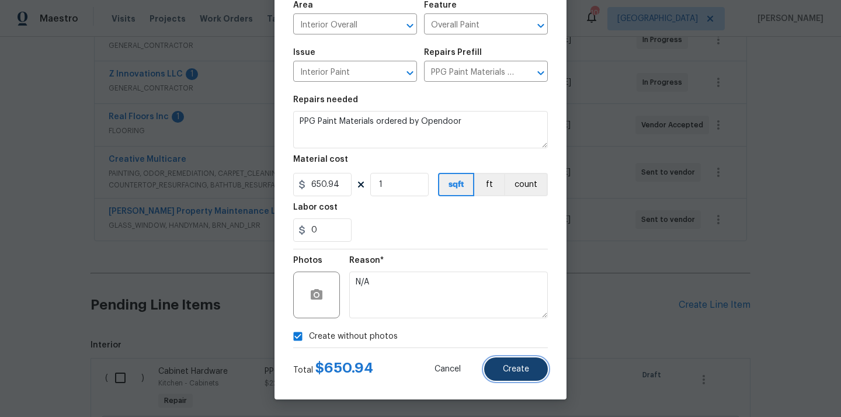
click at [511, 367] on span "Create" at bounding box center [516, 369] width 26 height 9
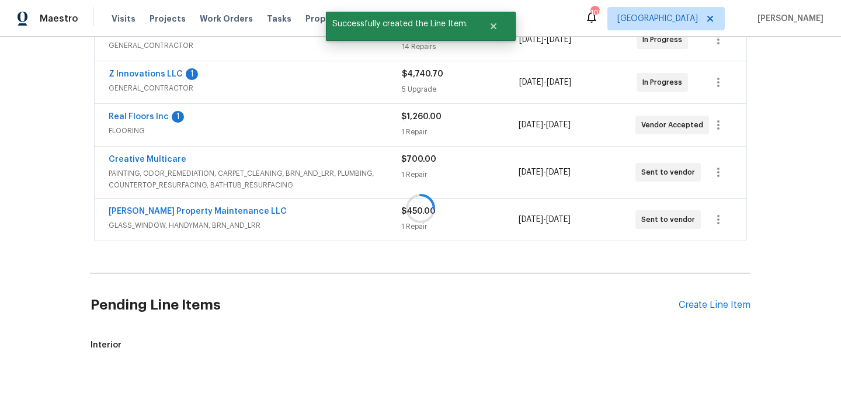
click at [704, 306] on div at bounding box center [420, 208] width 841 height 417
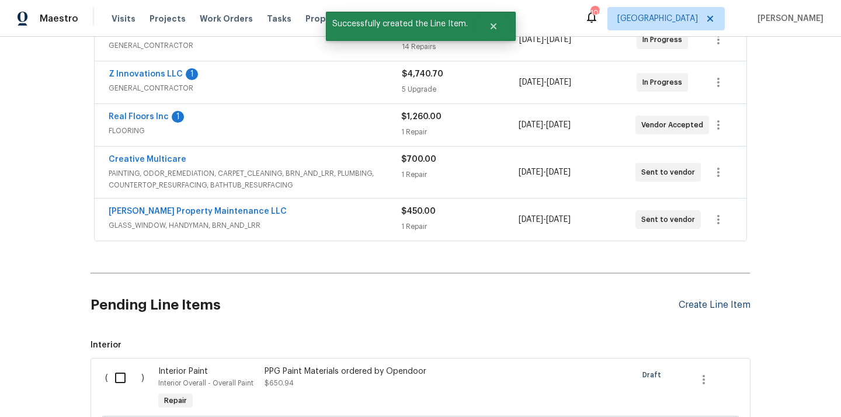
click at [702, 307] on div "Create Line Item" at bounding box center [715, 305] width 72 height 11
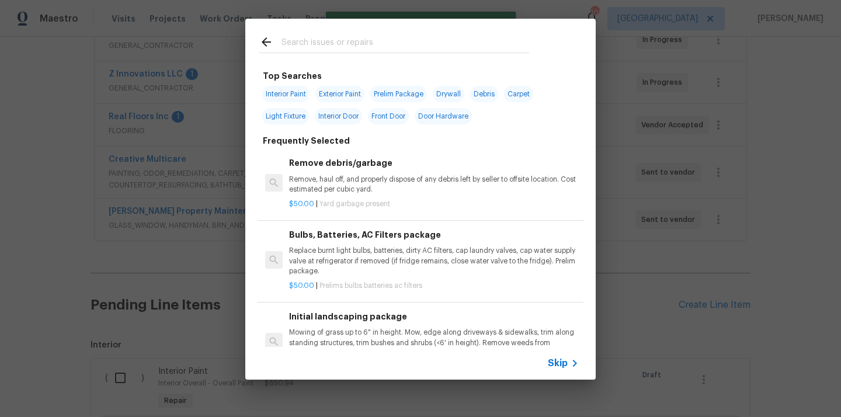
click at [345, 51] on input "text" at bounding box center [406, 44] width 248 height 18
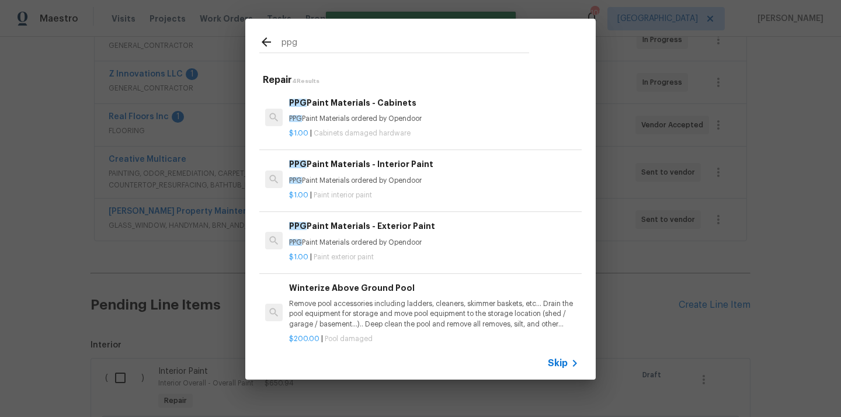
type input "ppg"
click at [398, 249] on div "$1.00 | Paint exterior paint" at bounding box center [434, 255] width 290 height 15
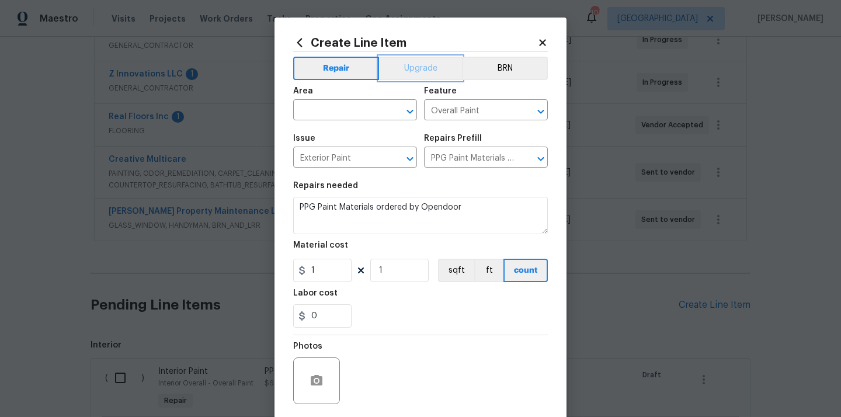
click at [409, 68] on button "Upgrade" at bounding box center [421, 68] width 84 height 23
click at [363, 111] on input "text" at bounding box center [338, 111] width 91 height 18
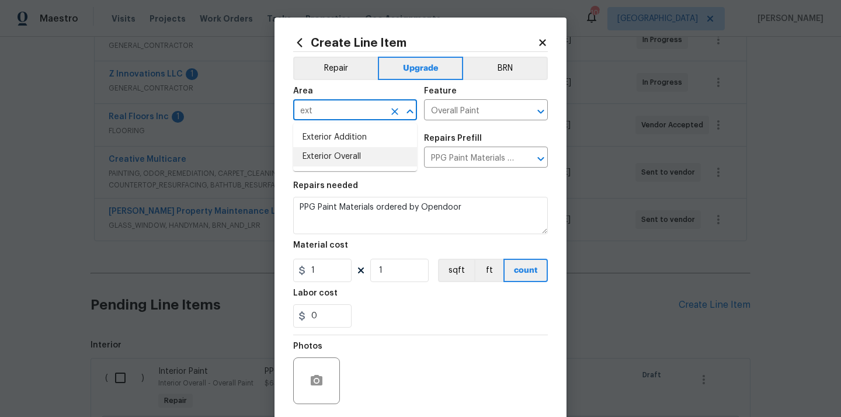
click at [353, 154] on li "Exterior Overall" at bounding box center [355, 156] width 124 height 19
type input "Exterior Overall"
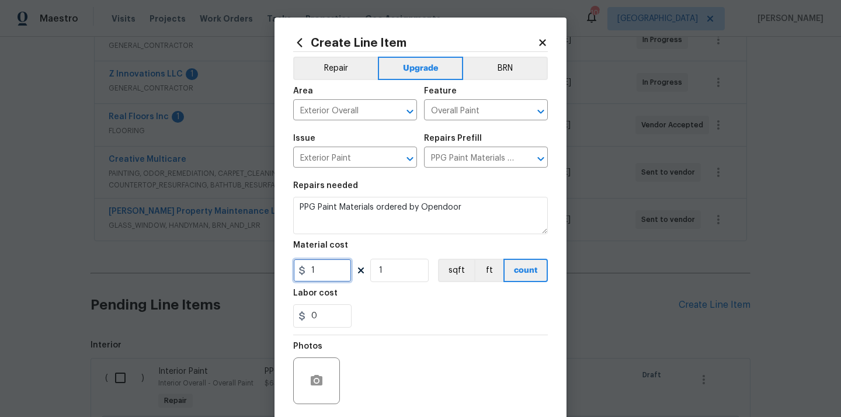
drag, startPoint x: 319, startPoint y: 273, endPoint x: 289, endPoint y: 271, distance: 29.8
click at [294, 273] on input "1" at bounding box center [322, 270] width 58 height 23
paste input "236.49"
type input "1236.49"
click at [396, 324] on div "0" at bounding box center [420, 315] width 255 height 23
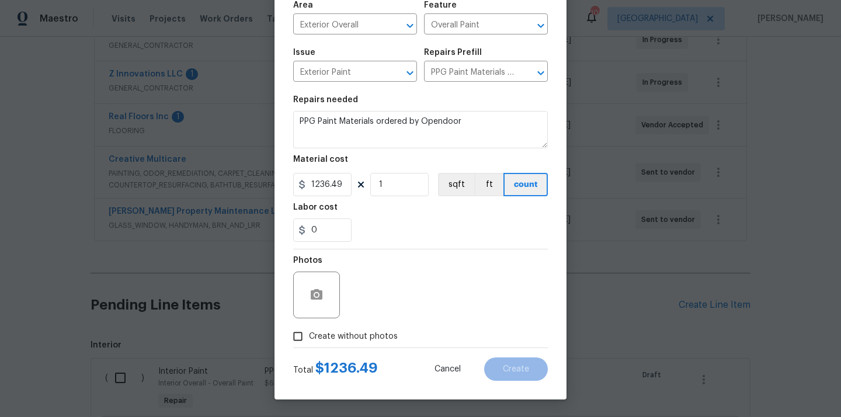
click at [388, 349] on div "Total $ 1236.49 Cancel Create" at bounding box center [420, 364] width 255 height 33
click at [391, 335] on span "Create without photos" at bounding box center [353, 337] width 89 height 12
click at [309, 335] on input "Create without photos" at bounding box center [298, 336] width 22 height 22
checkbox input "true"
click at [407, 318] on div "Reason*" at bounding box center [448, 287] width 199 height 76
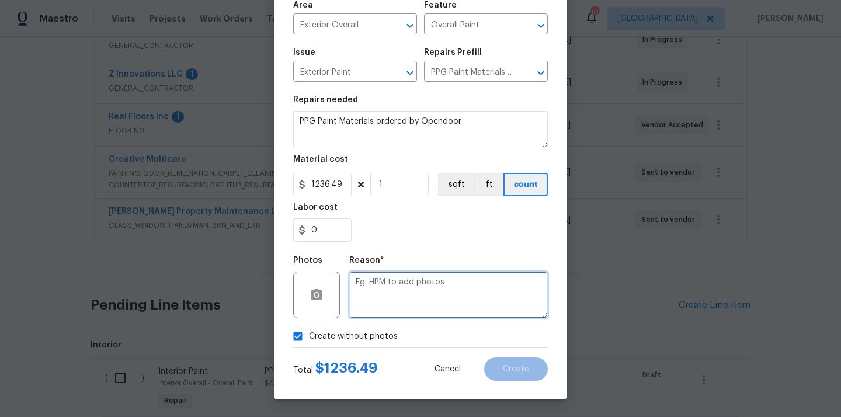
click at [407, 314] on textarea at bounding box center [448, 295] width 199 height 47
type textarea "N/A"
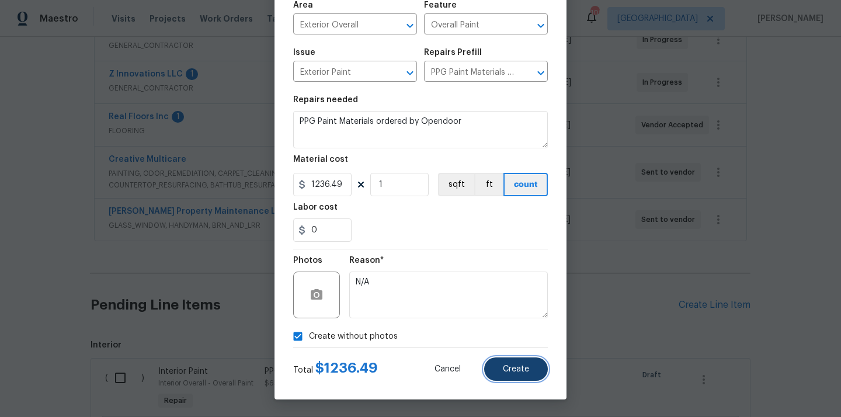
click at [499, 367] on button "Create" at bounding box center [516, 369] width 64 height 23
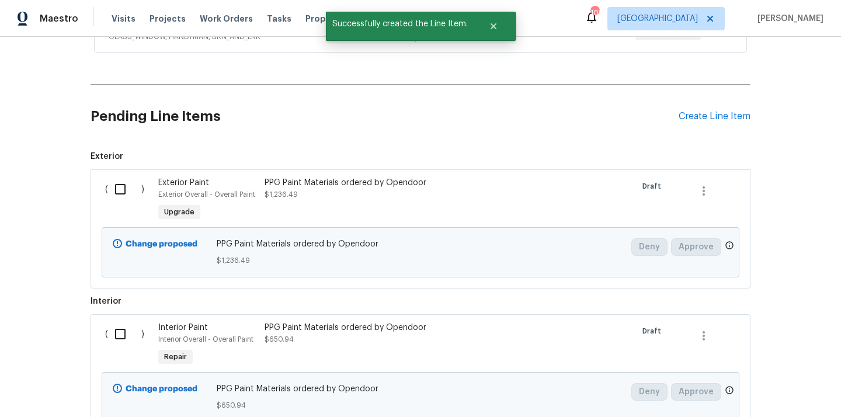
click at [126, 190] on input "checkbox" at bounding box center [124, 189] width 33 height 25
checkbox input "true"
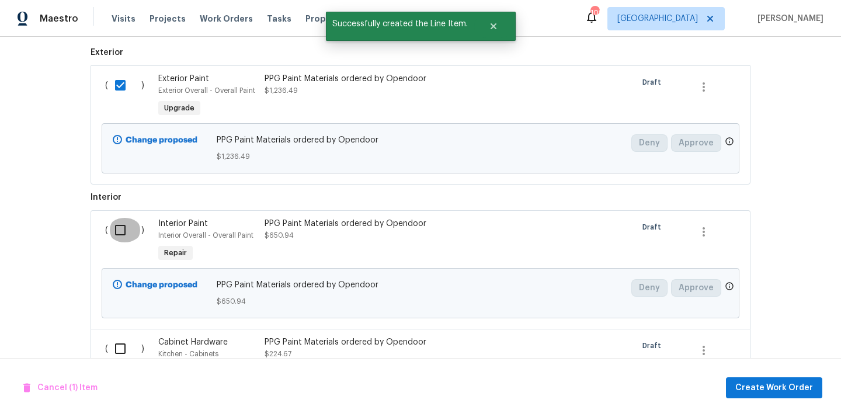
click at [127, 234] on input "checkbox" at bounding box center [124, 230] width 33 height 25
checkbox input "true"
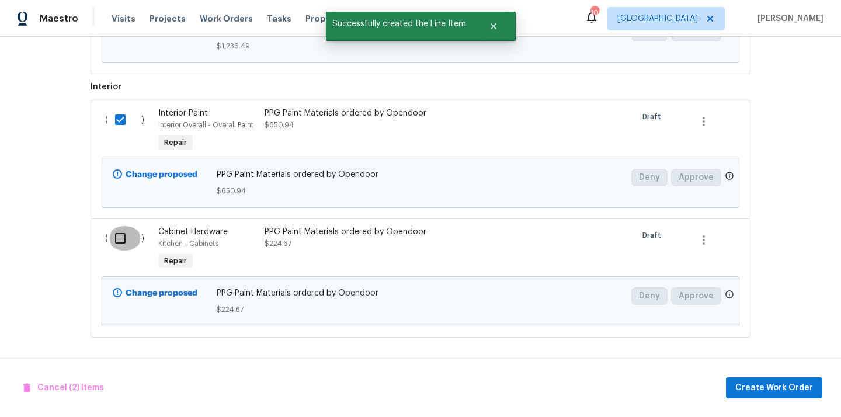
click at [126, 232] on input "checkbox" at bounding box center [124, 238] width 33 height 25
checkbox input "true"
click at [762, 389] on span "Create Work Order" at bounding box center [774, 388] width 78 height 15
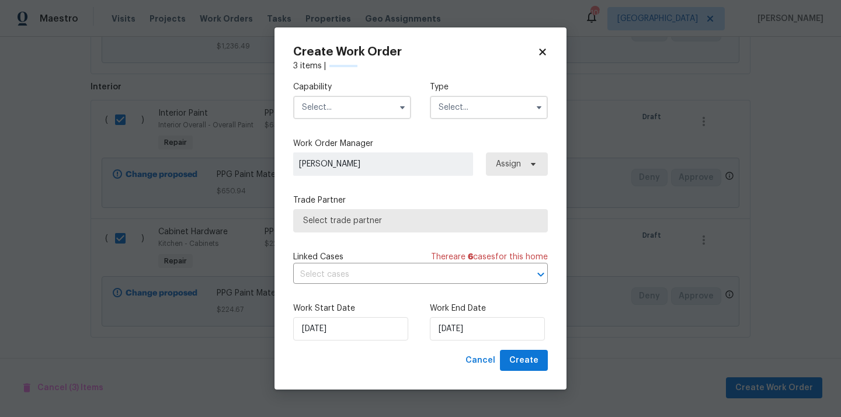
checkbox input "false"
click at [373, 106] on input "text" at bounding box center [352, 107] width 118 height 23
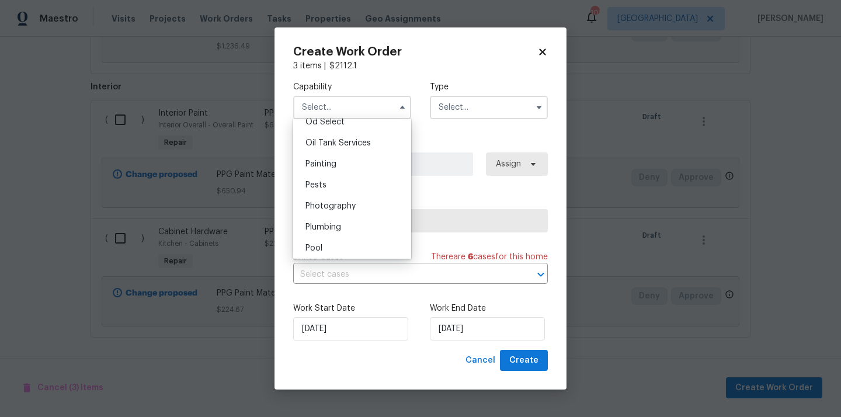
scroll to position [952, 0]
click at [363, 164] on div "Painting" at bounding box center [352, 161] width 112 height 21
type input "Painting"
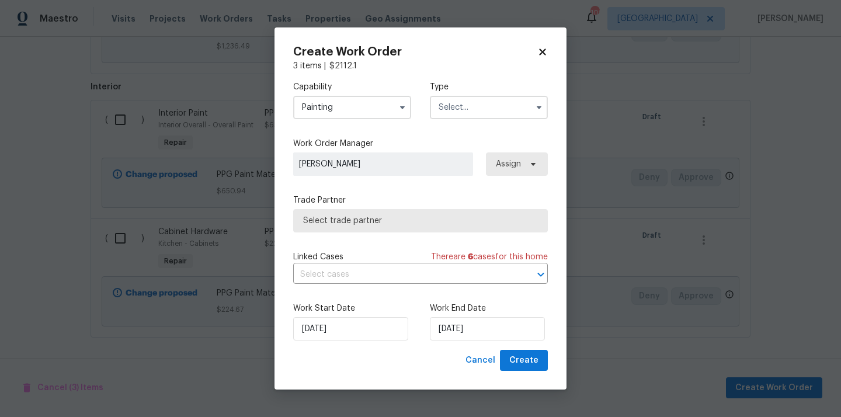
click at [483, 108] on input "text" at bounding box center [489, 107] width 118 height 23
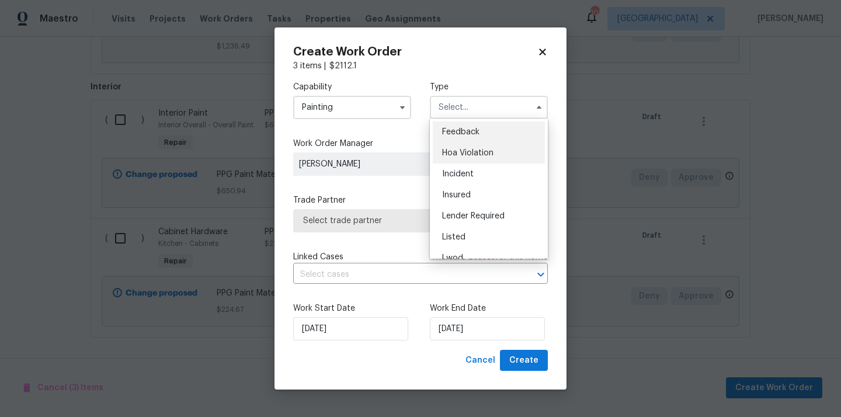
scroll to position [139, 0]
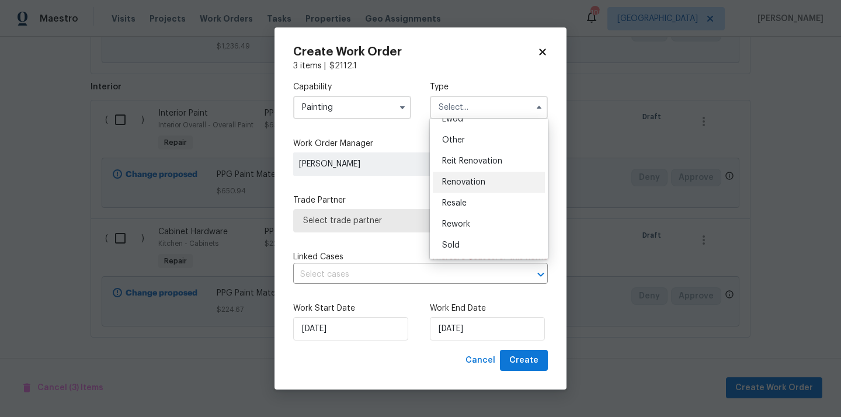
click at [488, 176] on div "Renovation" at bounding box center [489, 182] width 112 height 21
type input "Renovation"
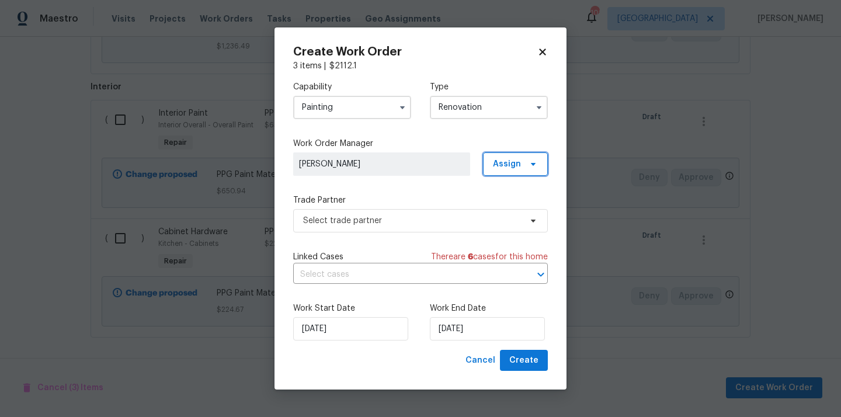
click at [508, 158] on span "Assign" at bounding box center [507, 164] width 28 height 12
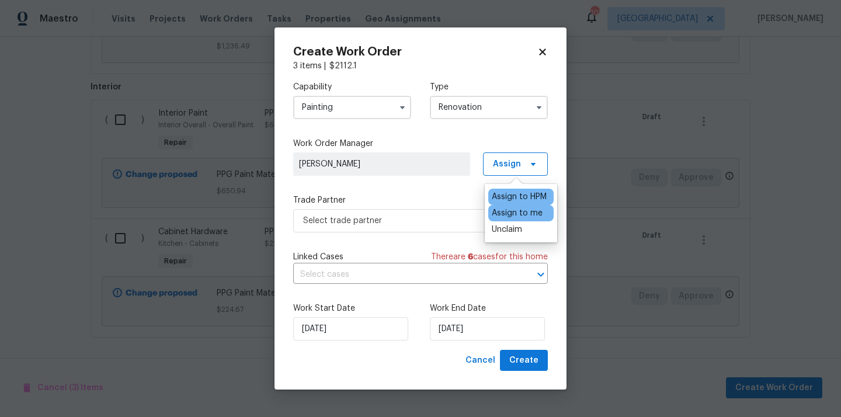
click at [513, 215] on div "Assign to me" at bounding box center [517, 213] width 51 height 12
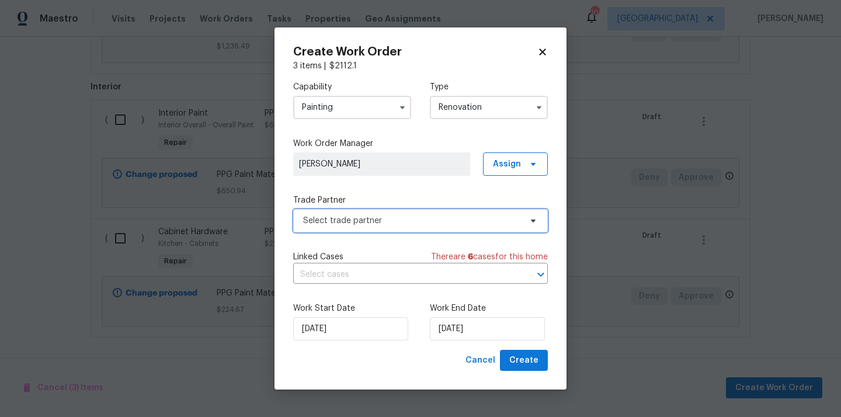
click at [386, 217] on span "Select trade partner" at bounding box center [412, 221] width 218 height 12
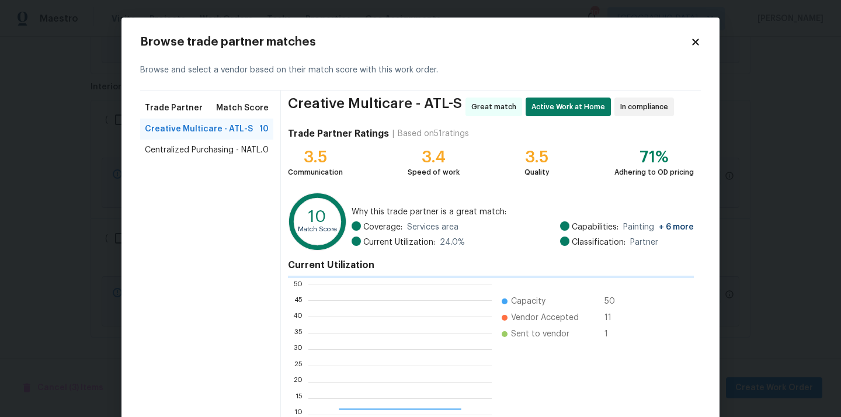
scroll to position [164, 183]
click at [232, 152] on span "Centralized Purchasing - NATL." at bounding box center [203, 150] width 117 height 12
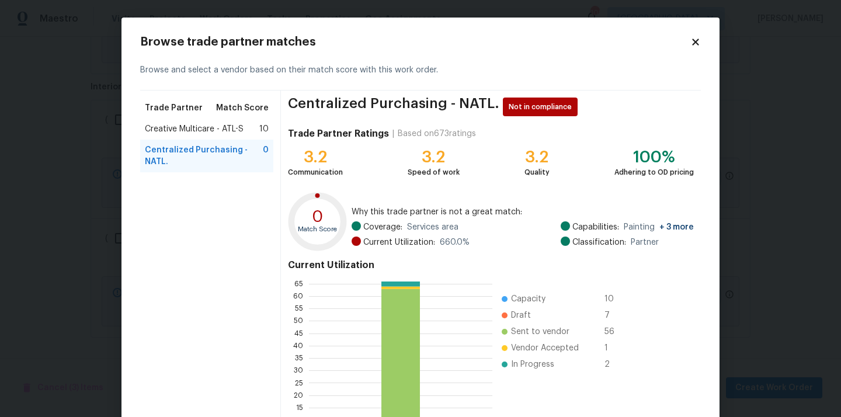
scroll to position [98, 0]
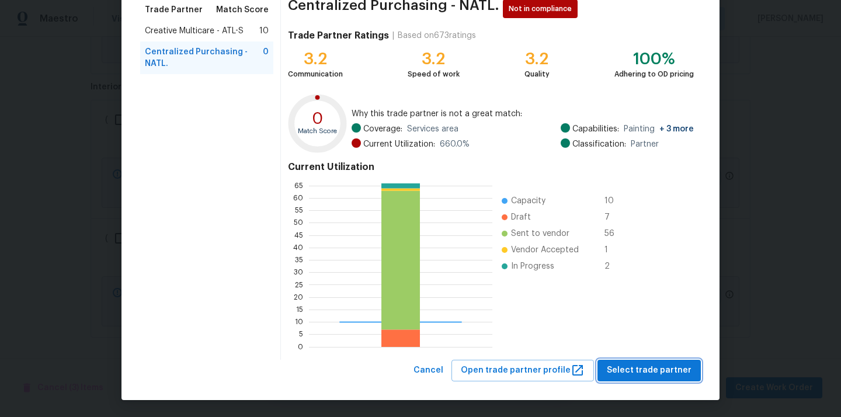
click at [654, 365] on span "Select trade partner" at bounding box center [649, 370] width 85 height 15
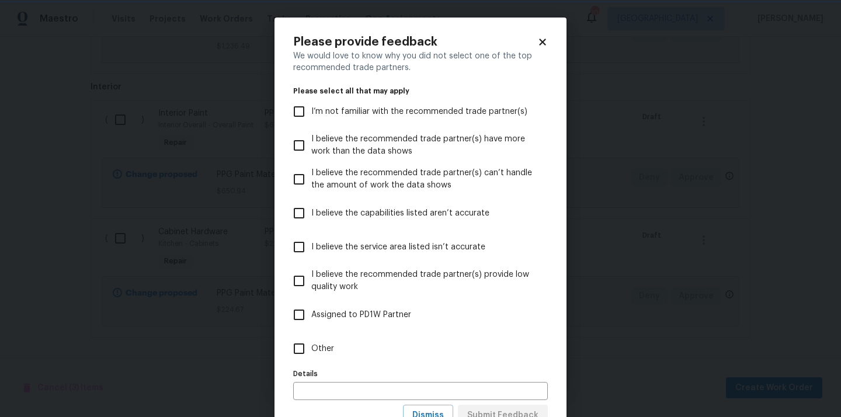
scroll to position [0, 0]
click at [480, 346] on label "Other" at bounding box center [413, 349] width 252 height 34
click at [311, 346] on input "Other" at bounding box center [299, 348] width 25 height 25
checkbox input "true"
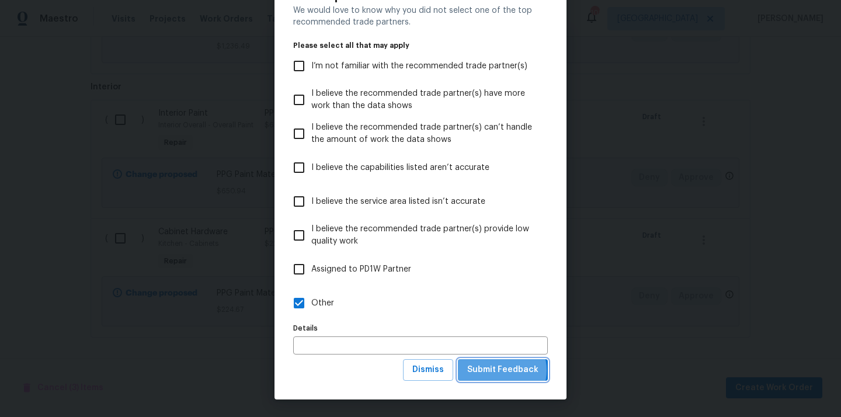
click at [503, 370] on span "Submit Feedback" at bounding box center [502, 370] width 71 height 15
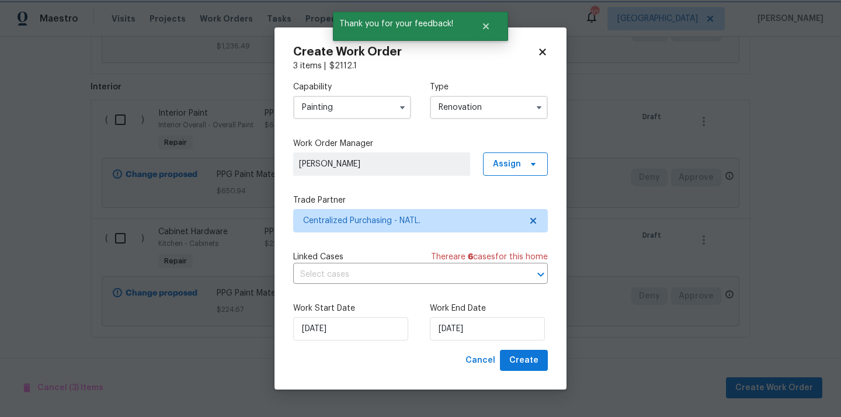
scroll to position [0, 0]
click at [521, 362] on span "Create" at bounding box center [523, 360] width 29 height 15
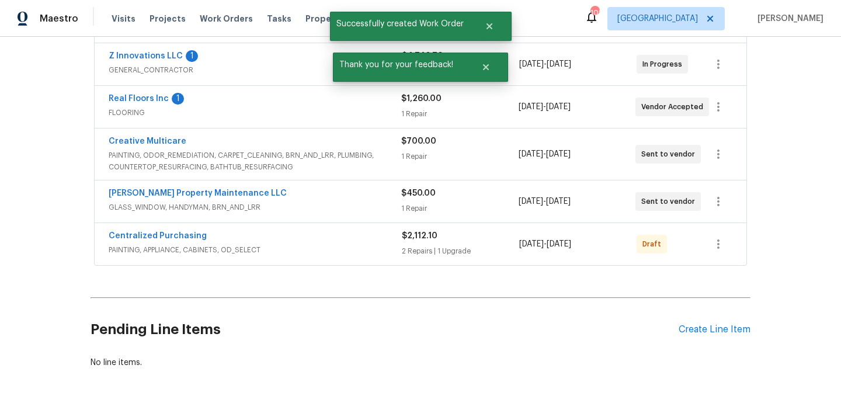
scroll to position [343, 0]
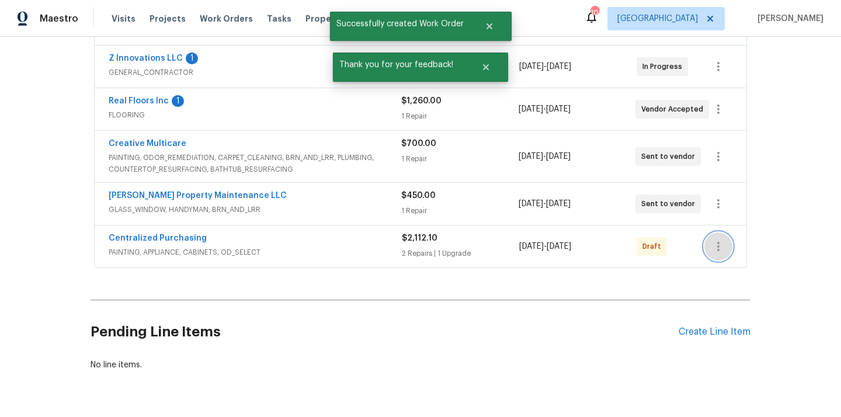
click at [725, 248] on icon "button" at bounding box center [719, 247] width 14 height 14
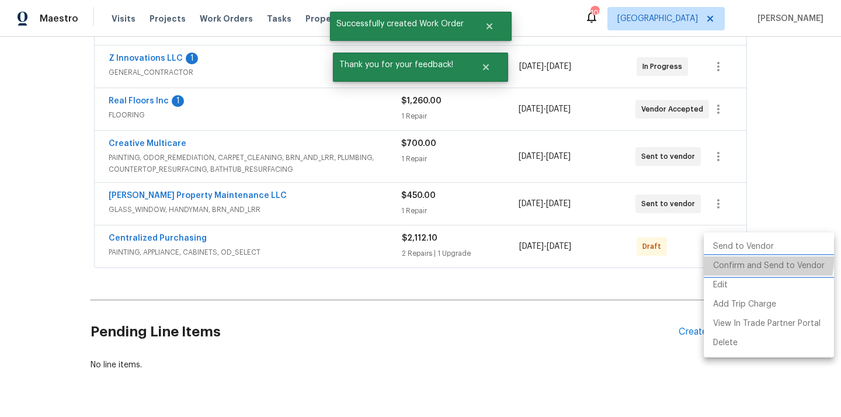
click at [729, 258] on li "Confirm and Send to Vendor" at bounding box center [769, 265] width 130 height 19
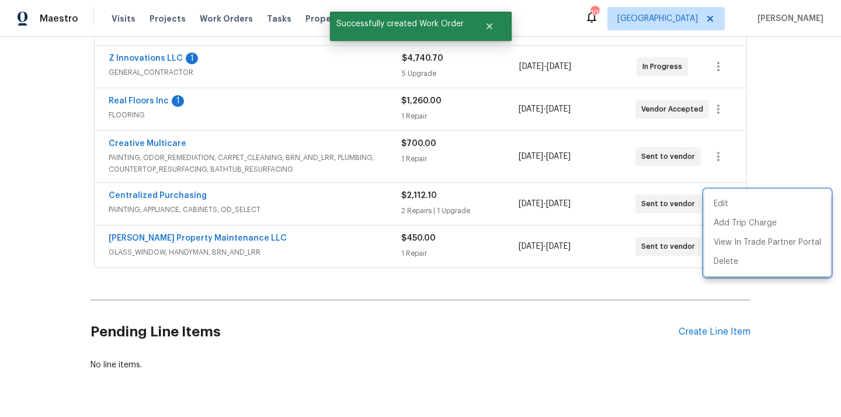
click at [325, 192] on div at bounding box center [420, 208] width 841 height 417
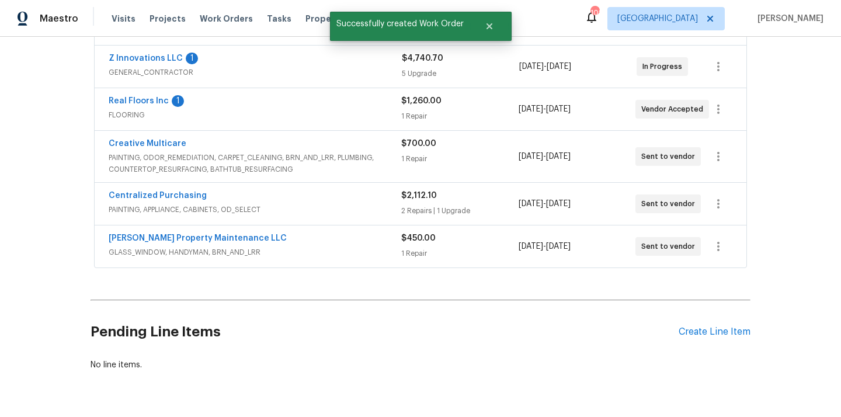
click at [166, 189] on div "Centralized Purchasing PAINTING, APPLIANCE, CABINETS, OD_SELECT $2,112.10 2 Rep…" at bounding box center [421, 204] width 652 height 42
click at [164, 194] on link "Centralized Purchasing" at bounding box center [158, 196] width 98 height 8
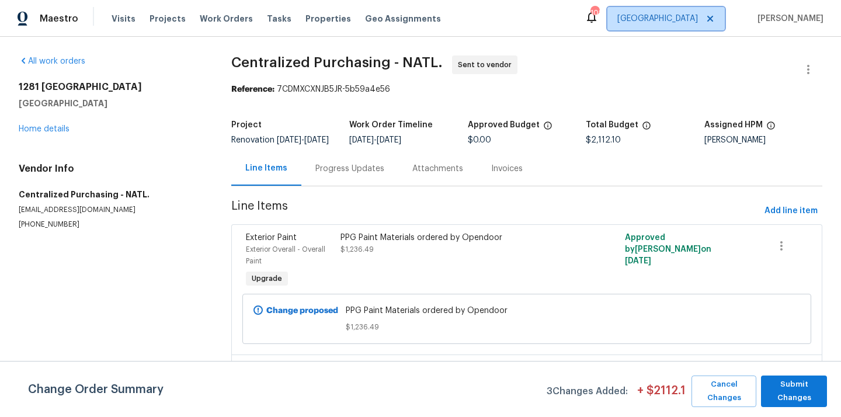
click at [683, 26] on span "[GEOGRAPHIC_DATA]" at bounding box center [666, 18] width 117 height 23
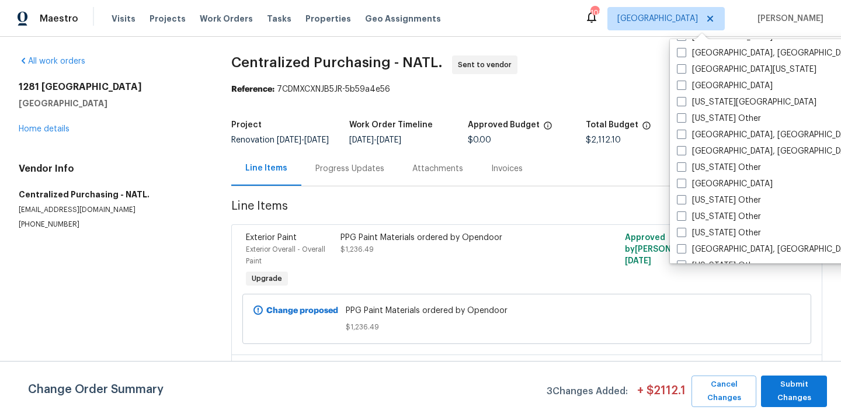
scroll to position [483, 0]
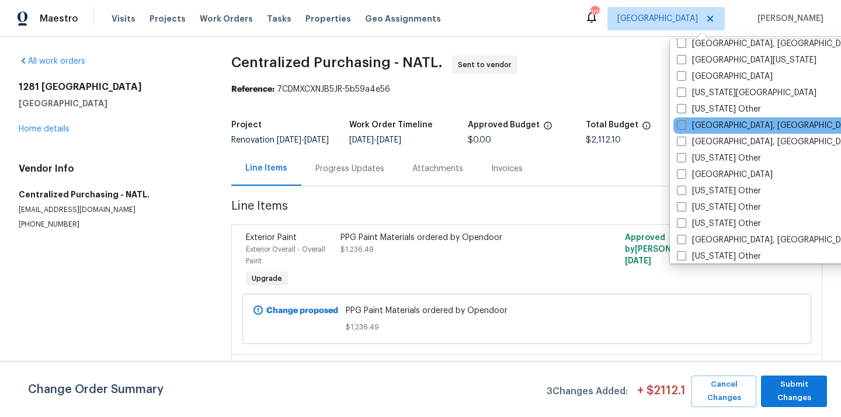
click at [700, 126] on label "[GEOGRAPHIC_DATA], [GEOGRAPHIC_DATA]" at bounding box center [767, 126] width 181 height 12
click at [685, 126] on input "[GEOGRAPHIC_DATA], [GEOGRAPHIC_DATA]" at bounding box center [681, 124] width 8 height 8
checkbox input "true"
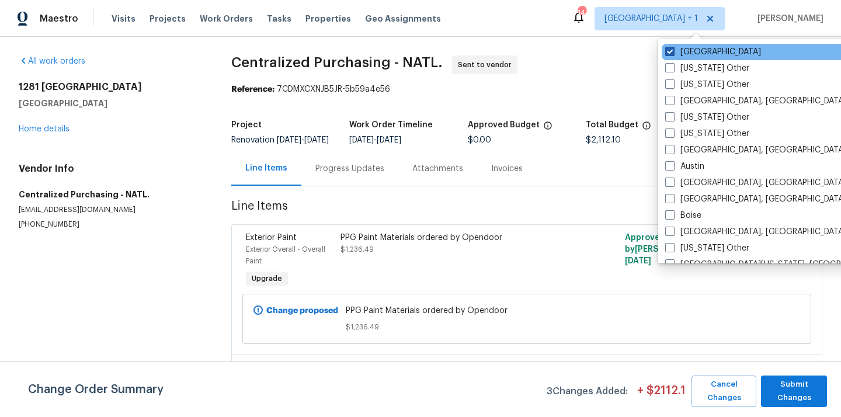
click at [682, 47] on label "[GEOGRAPHIC_DATA]" at bounding box center [713, 52] width 96 height 12
click at [673, 47] on input "[GEOGRAPHIC_DATA]" at bounding box center [669, 50] width 8 height 8
checkbox input "false"
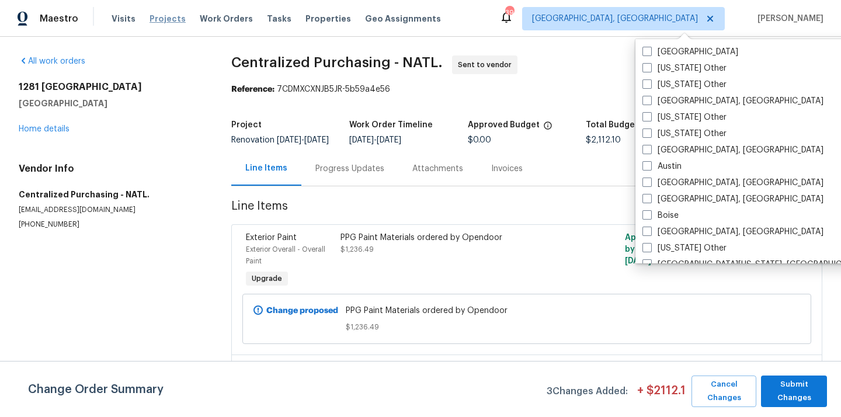
click at [162, 23] on span "Projects" at bounding box center [168, 19] width 36 height 12
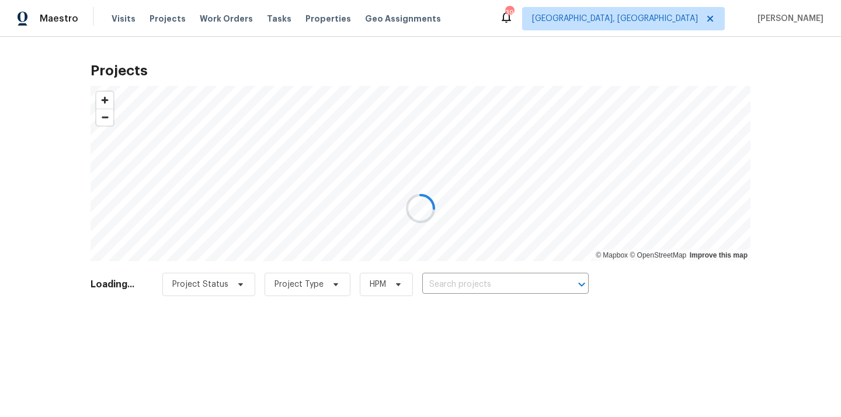
click at [518, 290] on div at bounding box center [420, 208] width 841 height 417
click at [519, 287] on div at bounding box center [420, 208] width 841 height 417
click at [518, 285] on div at bounding box center [420, 208] width 841 height 417
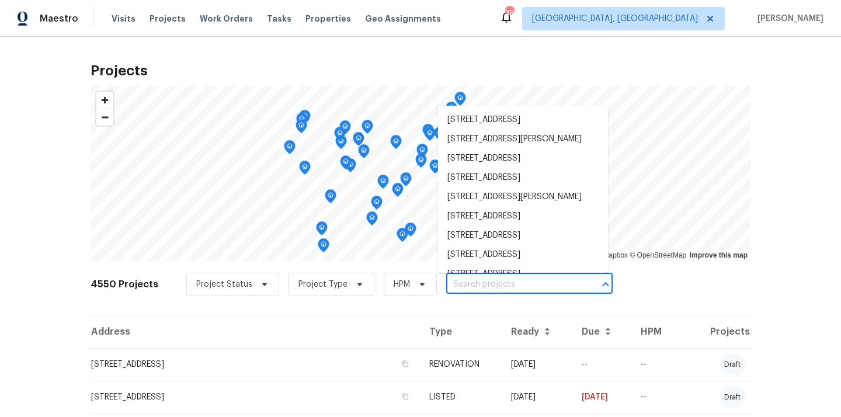
click at [518, 285] on input "text" at bounding box center [513, 285] width 134 height 18
paste input "[STREET_ADDRESS]"
type input "[STREET_ADDRESS]"
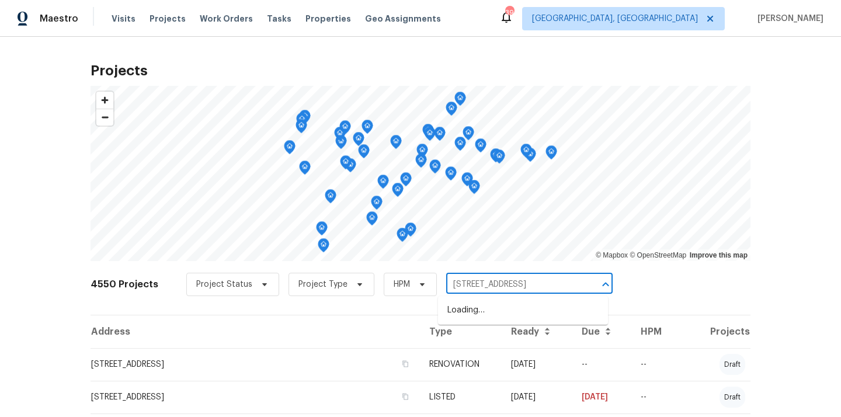
scroll to position [0, 43]
click at [513, 304] on li "[STREET_ADDRESS]" at bounding box center [523, 310] width 170 height 19
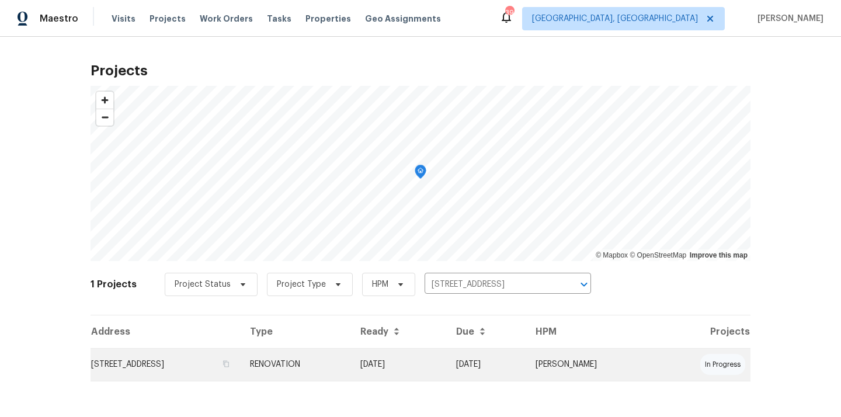
click at [232, 353] on td "[STREET_ADDRESS]" at bounding box center [166, 364] width 150 height 33
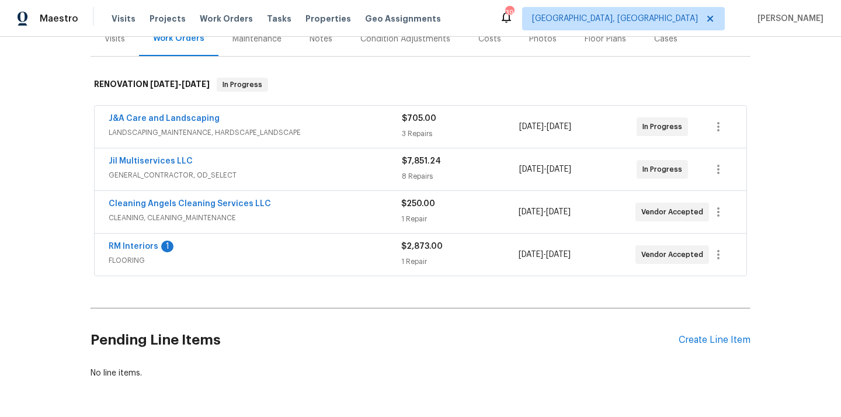
scroll to position [182, 0]
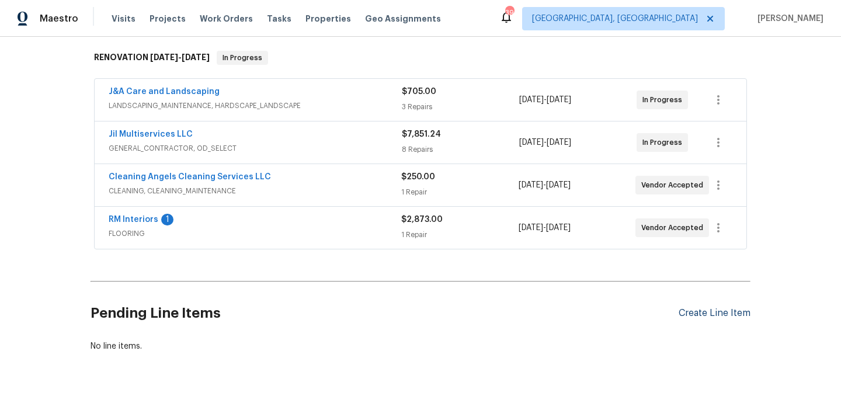
click at [726, 315] on div "Create Line Item" at bounding box center [715, 313] width 72 height 11
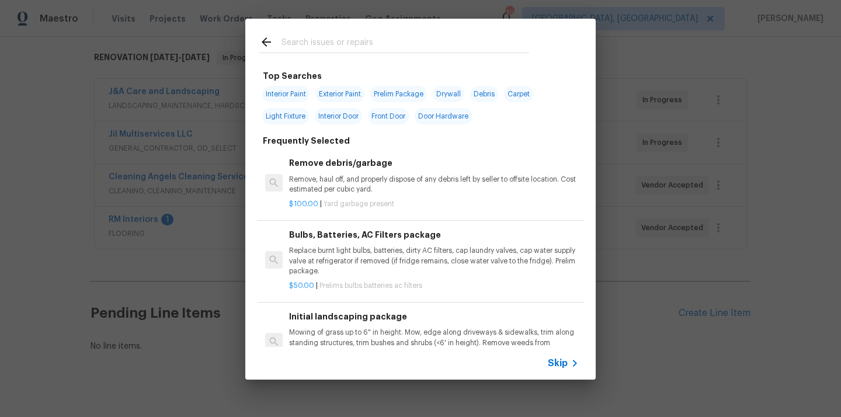
click at [391, 43] on input "text" at bounding box center [406, 44] width 248 height 18
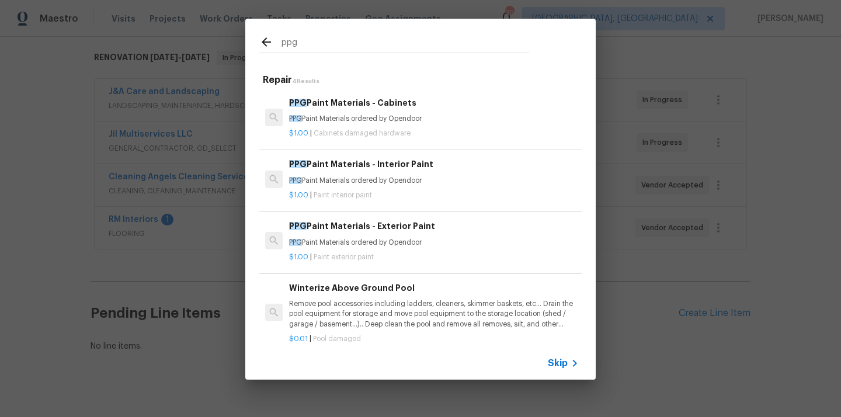
type input "ppg"
click at [386, 186] on div "$1.00 | Paint interior paint" at bounding box center [434, 193] width 290 height 15
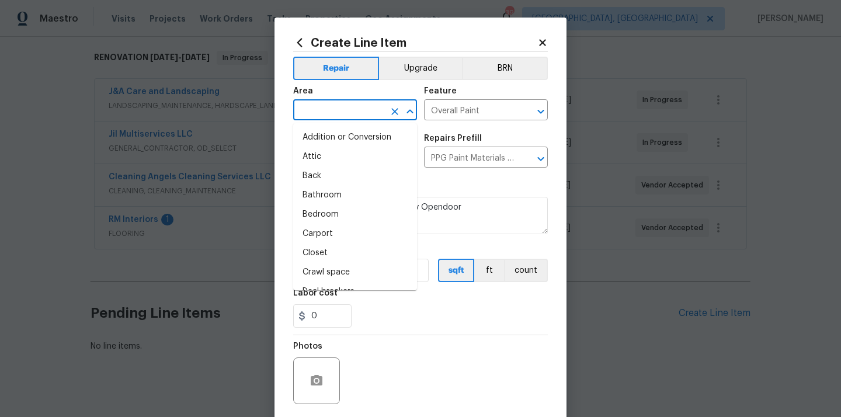
click at [352, 108] on input "text" at bounding box center [338, 111] width 91 height 18
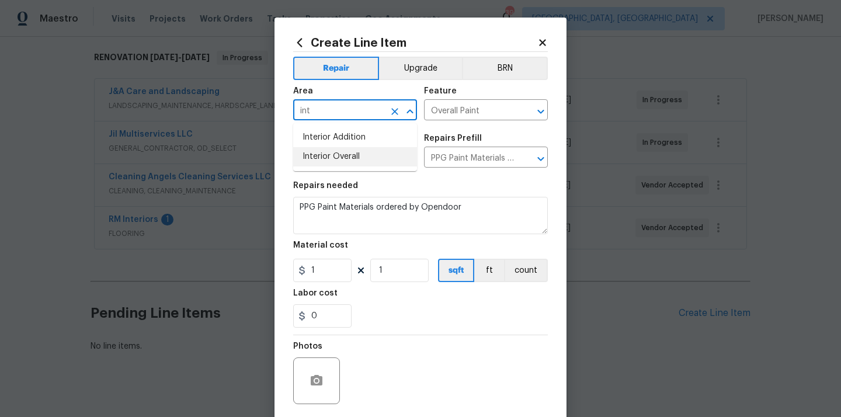
click at [334, 158] on li "Interior Overall" at bounding box center [355, 156] width 124 height 19
type input "Interior Overall"
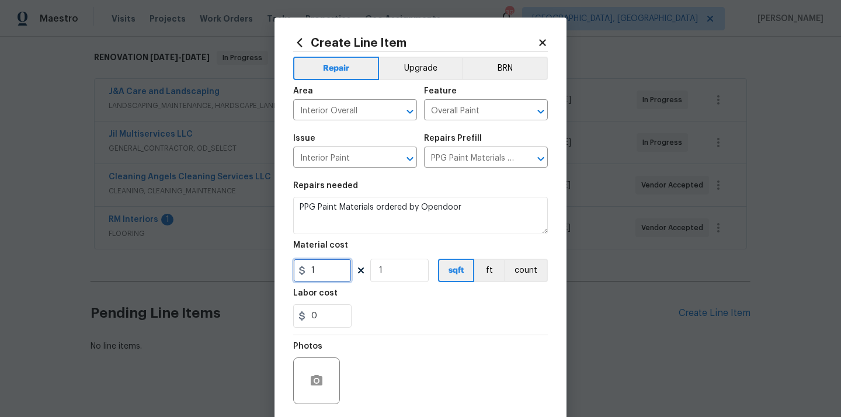
drag, startPoint x: 320, startPoint y: 274, endPoint x: 287, endPoint y: 271, distance: 32.3
click at [290, 272] on div "Create Line Item Repair Upgrade BRN Area Interior Overall ​ Feature Overall Pai…" at bounding box center [421, 252] width 292 height 468
paste input "840.22"
type input "840.22"
click at [360, 296] on div "Labor cost" at bounding box center [420, 296] width 255 height 15
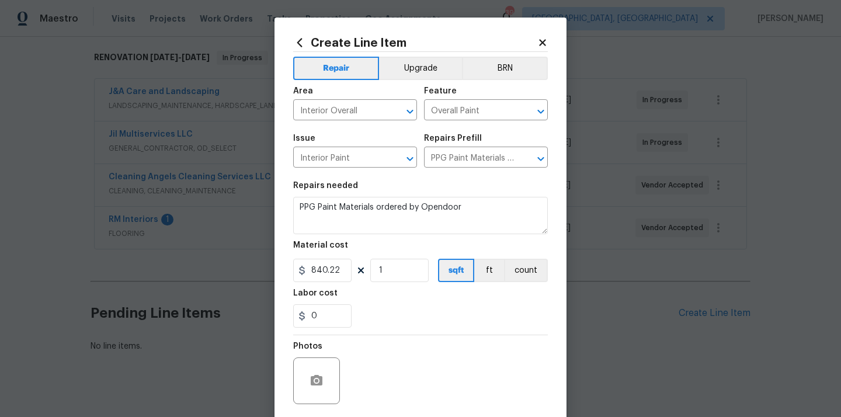
scroll to position [86, 0]
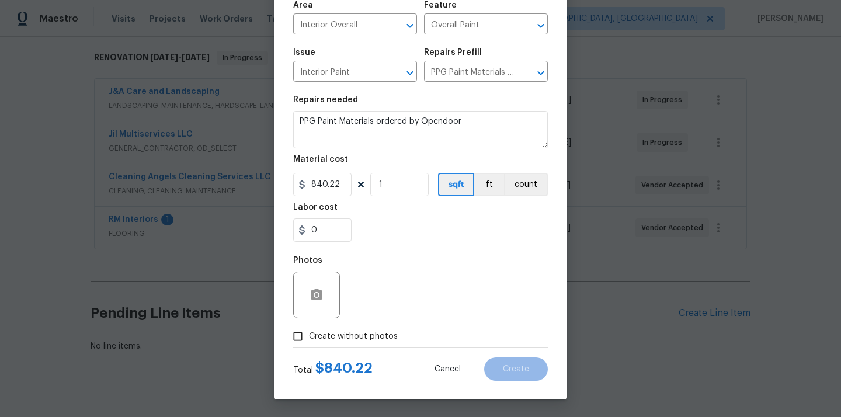
click at [359, 349] on div "Total $ 840.22 Cancel Create" at bounding box center [420, 364] width 255 height 33
click at [366, 337] on span "Create without photos" at bounding box center [353, 337] width 89 height 12
click at [309, 337] on input "Create without photos" at bounding box center [298, 336] width 22 height 22
checkbox input "true"
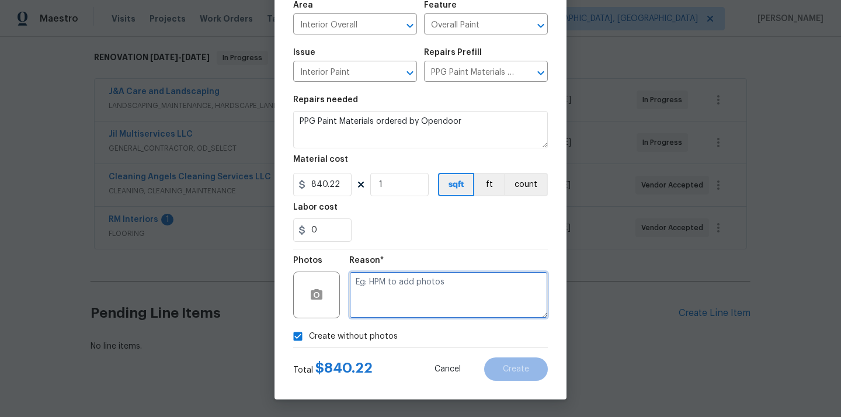
click at [399, 292] on textarea at bounding box center [448, 295] width 199 height 47
type textarea "N/A"
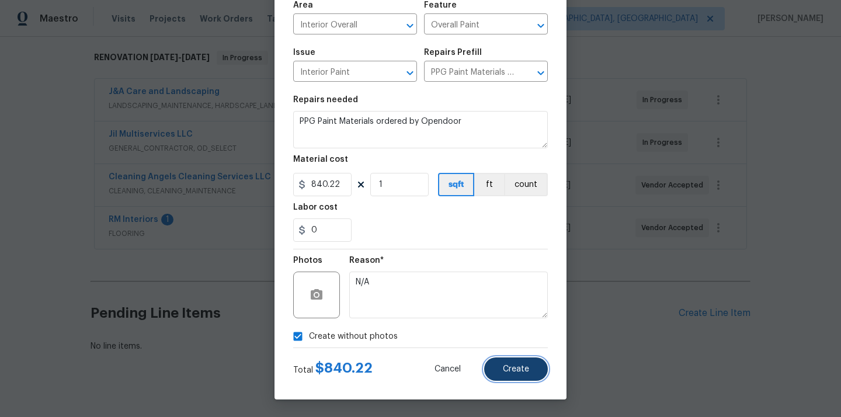
click at [519, 370] on span "Create" at bounding box center [516, 369] width 26 height 9
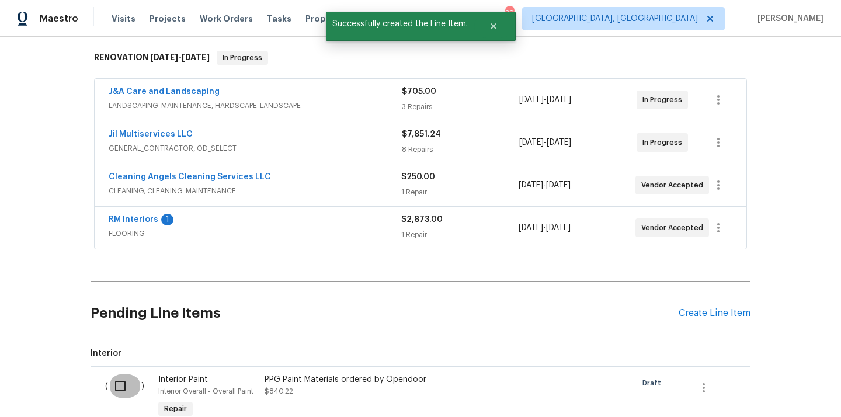
click at [127, 383] on input "checkbox" at bounding box center [124, 386] width 33 height 25
checkbox input "true"
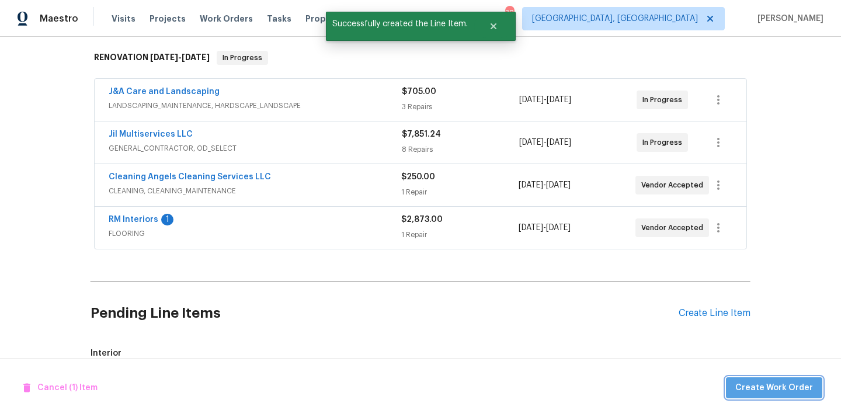
click at [787, 389] on span "Create Work Order" at bounding box center [774, 388] width 78 height 15
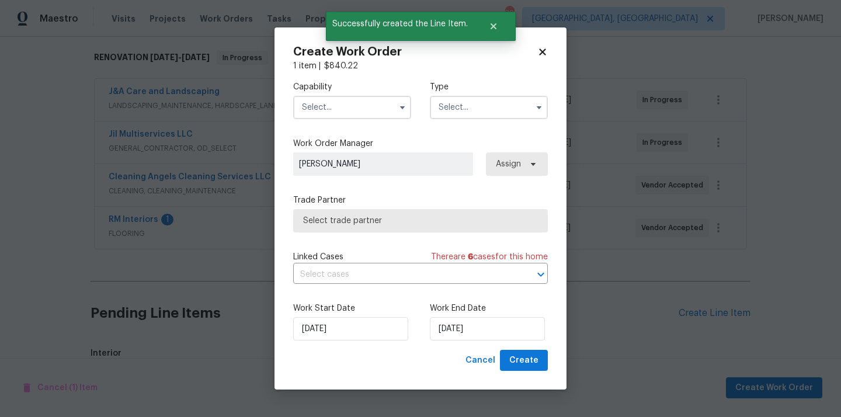
click at [365, 106] on input "text" at bounding box center [352, 107] width 118 height 23
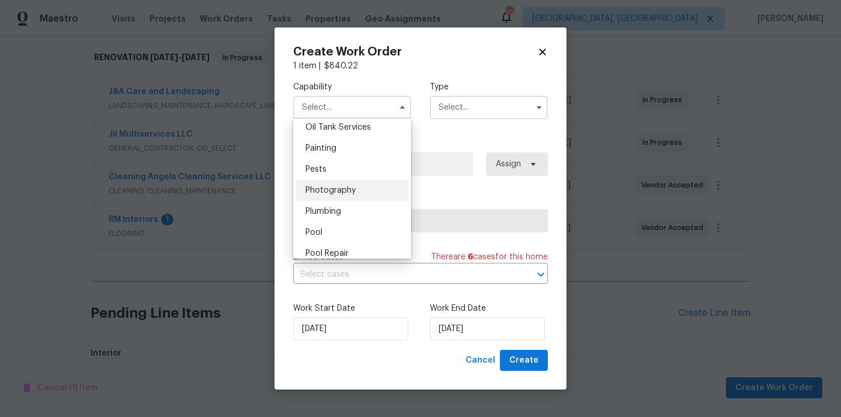
scroll to position [955, 0]
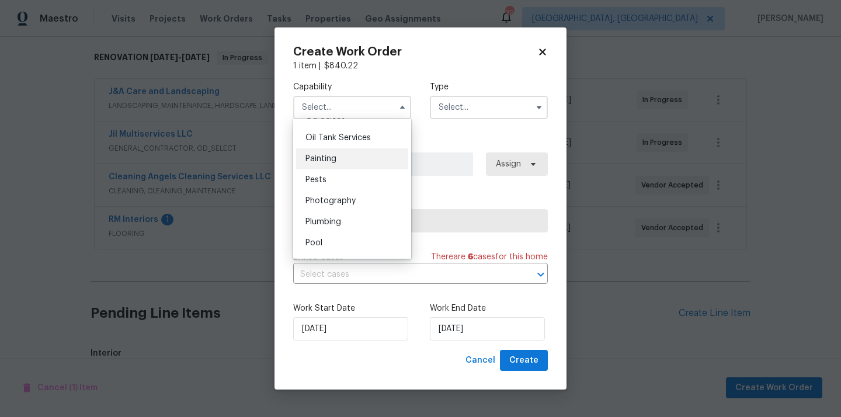
click at [363, 164] on div "Painting" at bounding box center [352, 158] width 112 height 21
type input "Painting"
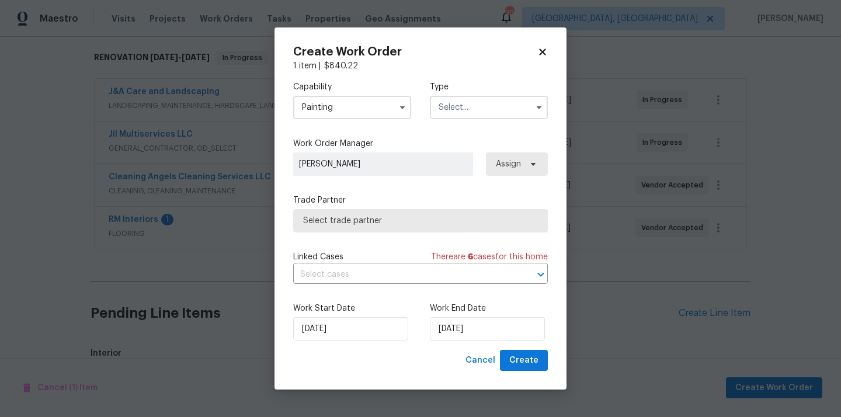
click at [463, 116] on input "text" at bounding box center [489, 107] width 118 height 23
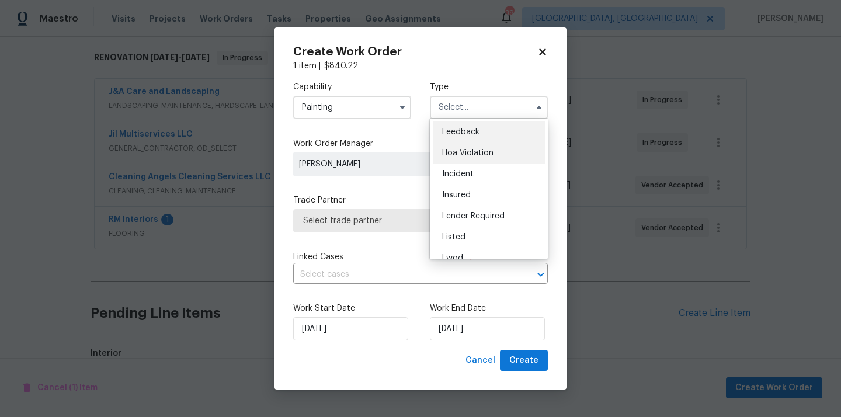
scroll to position [139, 0]
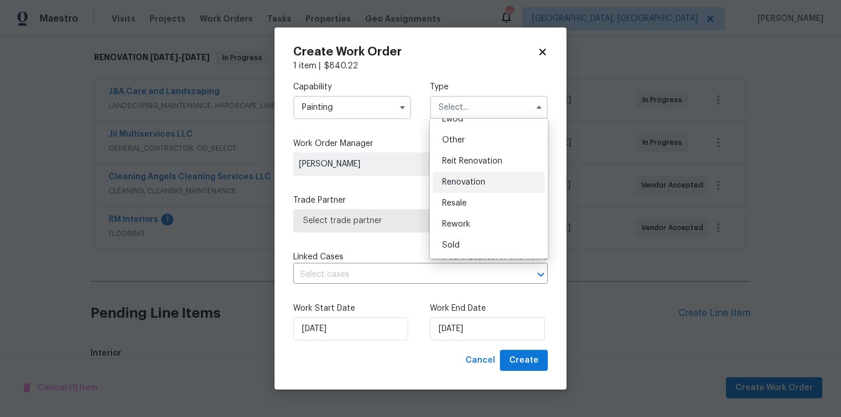
click at [473, 173] on div "Renovation" at bounding box center [489, 182] width 112 height 21
type input "Renovation"
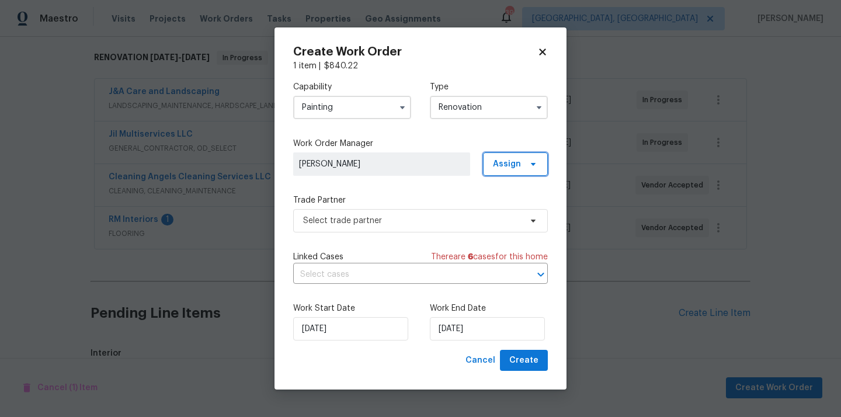
click at [501, 162] on span "Assign" at bounding box center [507, 164] width 28 height 12
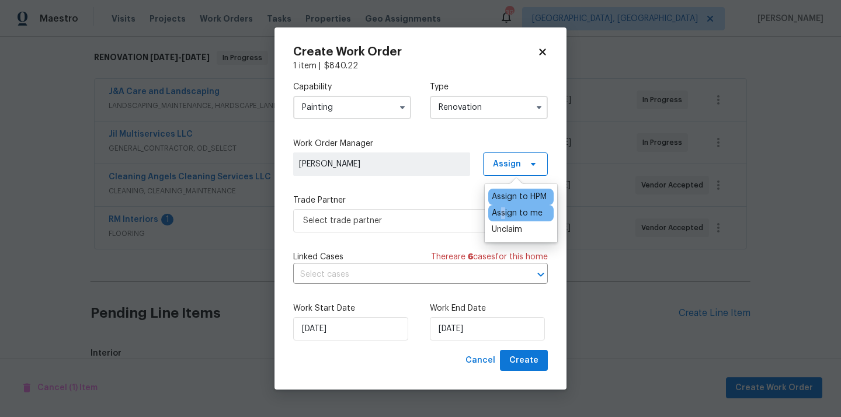
click at [503, 211] on div "Assign to me" at bounding box center [517, 213] width 51 height 12
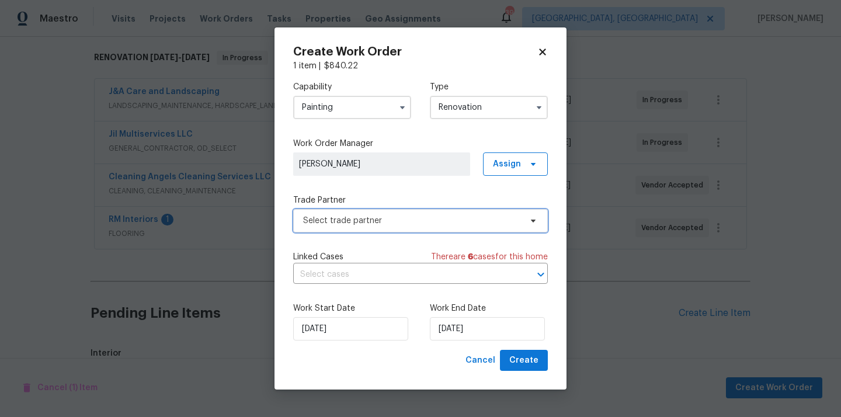
click at [431, 216] on span "Select trade partner" at bounding box center [412, 221] width 218 height 12
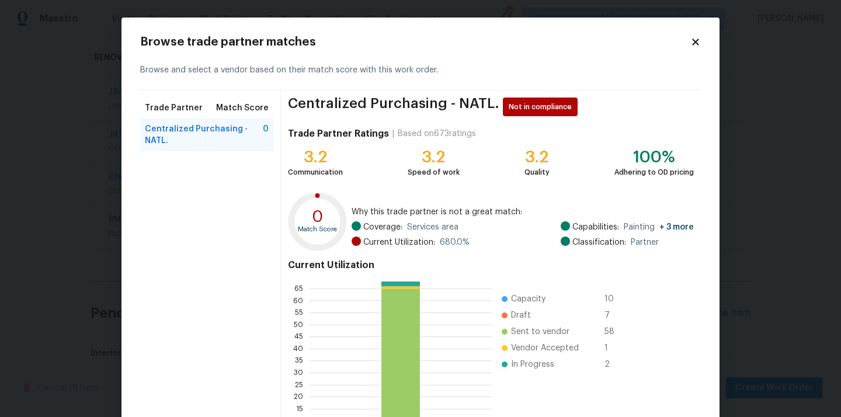
scroll to position [98, 0]
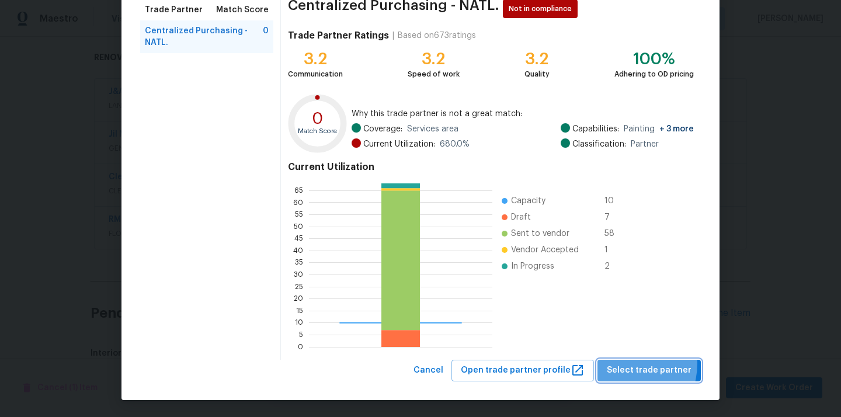
click at [623, 364] on span "Select trade partner" at bounding box center [649, 370] width 85 height 15
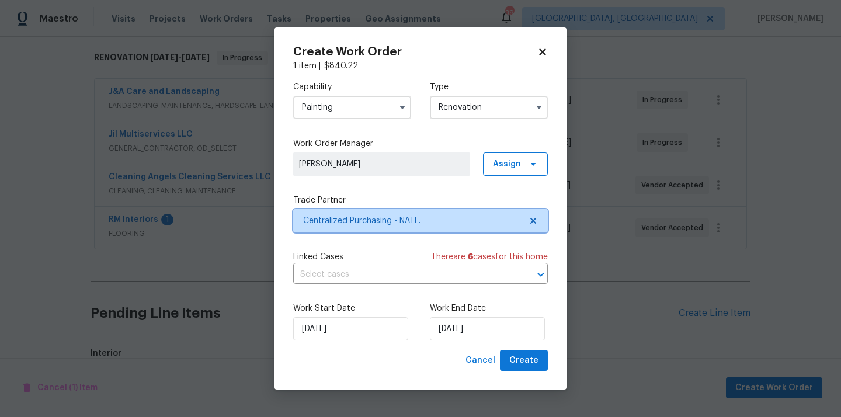
scroll to position [0, 0]
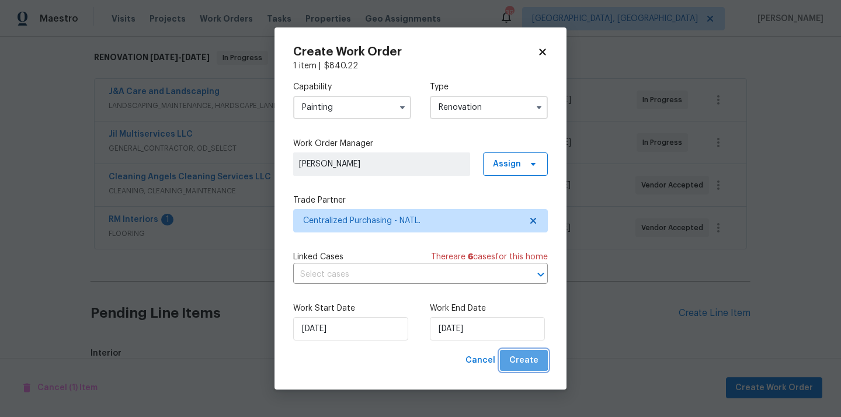
click at [519, 352] on button "Create" at bounding box center [524, 361] width 48 height 22
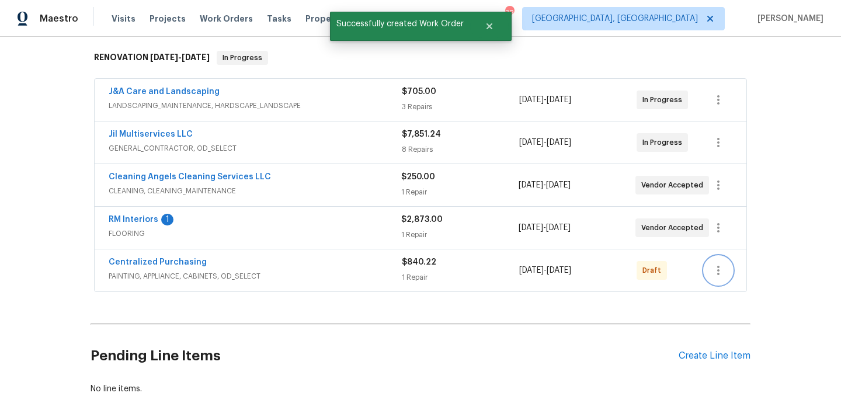
click at [712, 269] on icon "button" at bounding box center [719, 270] width 14 height 14
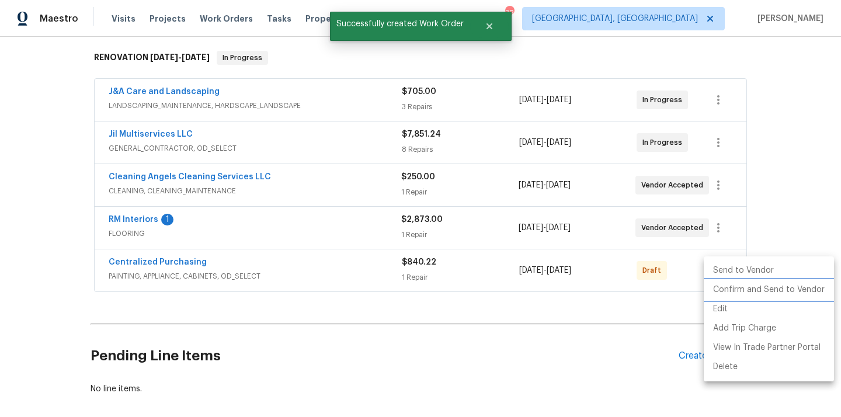
click at [713, 285] on li "Confirm and Send to Vendor" at bounding box center [769, 289] width 130 height 19
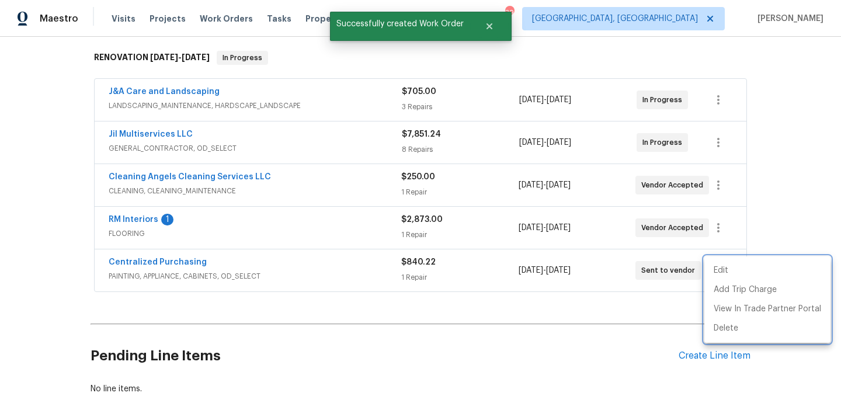
click at [222, 252] on div at bounding box center [420, 208] width 841 height 417
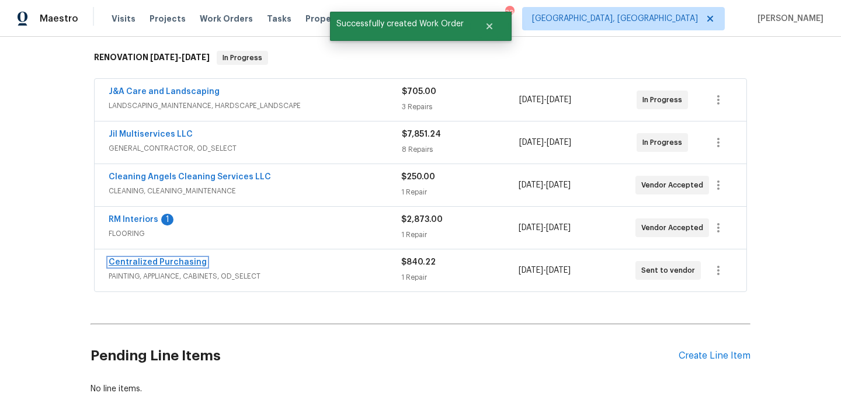
click at [167, 258] on link "Centralized Purchasing" at bounding box center [158, 262] width 98 height 8
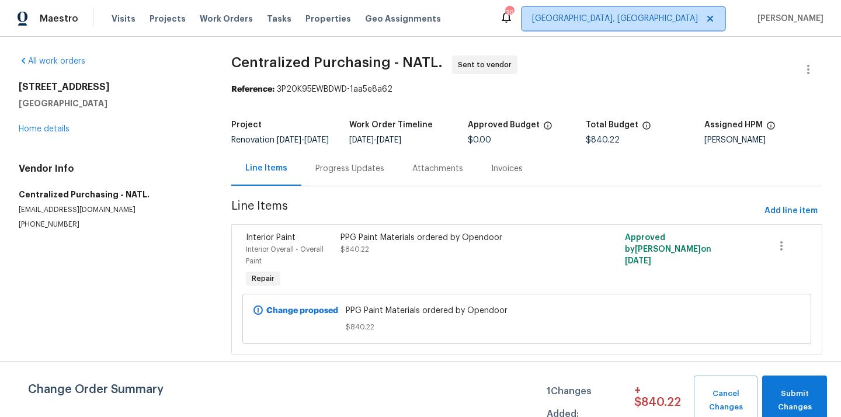
click at [650, 23] on span "[GEOGRAPHIC_DATA], [GEOGRAPHIC_DATA]" at bounding box center [615, 19] width 166 height 12
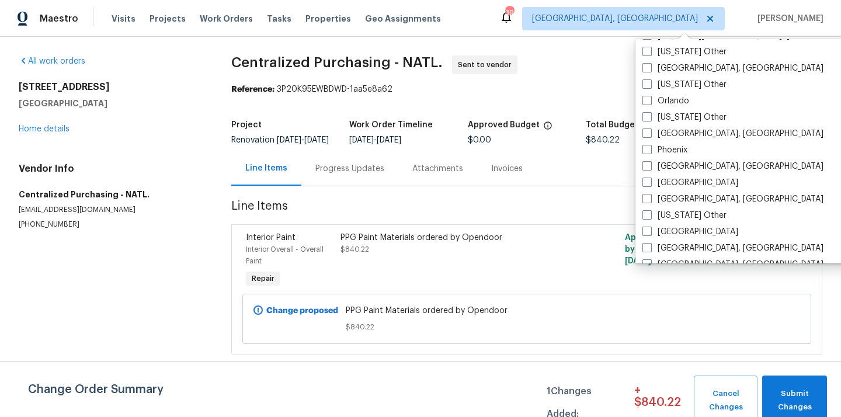
scroll to position [1327, 0]
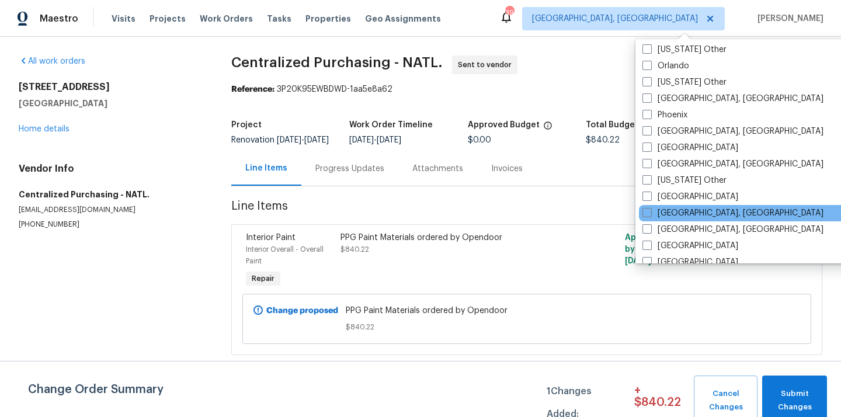
click at [681, 205] on div "[GEOGRAPHIC_DATA], [GEOGRAPHIC_DATA]" at bounding box center [756, 213] width 235 height 16
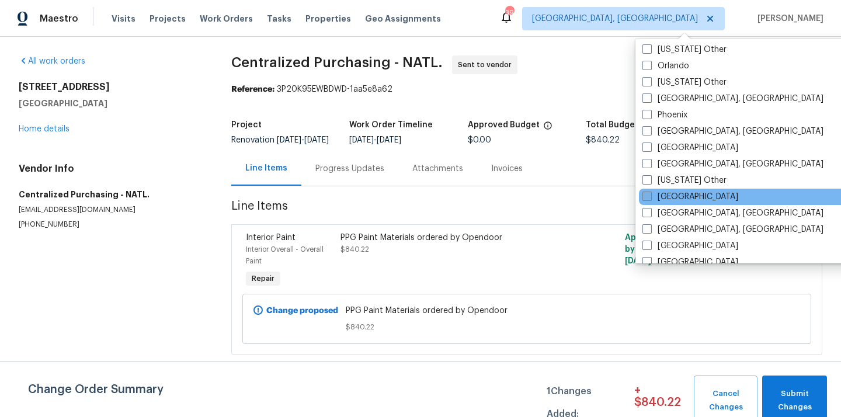
click at [678, 197] on label "[GEOGRAPHIC_DATA]" at bounding box center [691, 197] width 96 height 12
click at [650, 197] on input "[GEOGRAPHIC_DATA]" at bounding box center [647, 195] width 8 height 8
checkbox input "true"
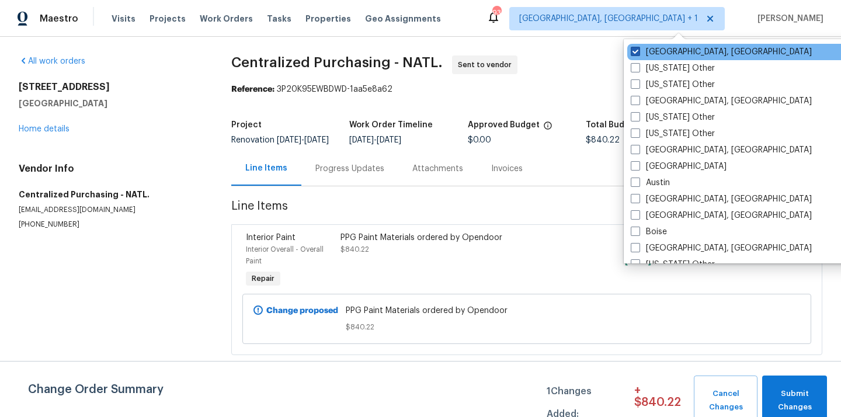
click at [647, 57] on label "[GEOGRAPHIC_DATA], [GEOGRAPHIC_DATA]" at bounding box center [721, 52] width 181 height 12
click at [638, 54] on input "[GEOGRAPHIC_DATA], [GEOGRAPHIC_DATA]" at bounding box center [635, 50] width 8 height 8
checkbox input "false"
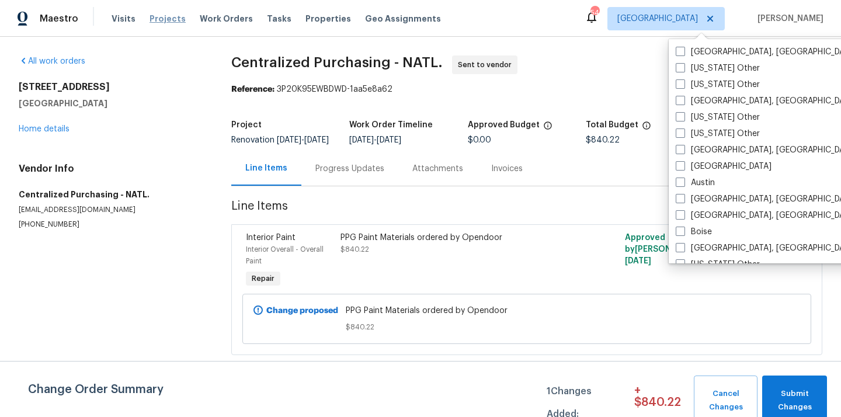
click at [158, 18] on span "Projects" at bounding box center [168, 19] width 36 height 12
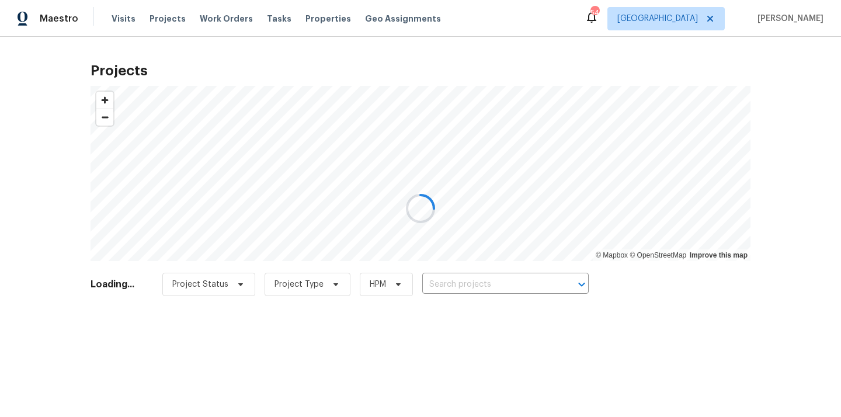
click at [474, 290] on div at bounding box center [420, 208] width 841 height 417
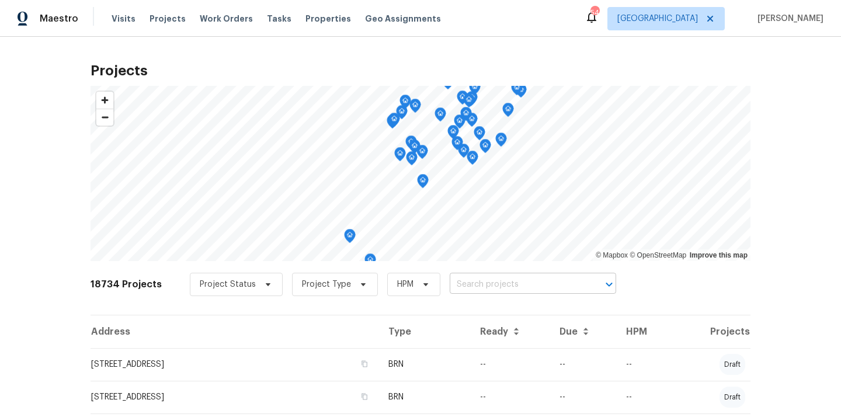
click at [474, 289] on input "text" at bounding box center [517, 285] width 134 height 18
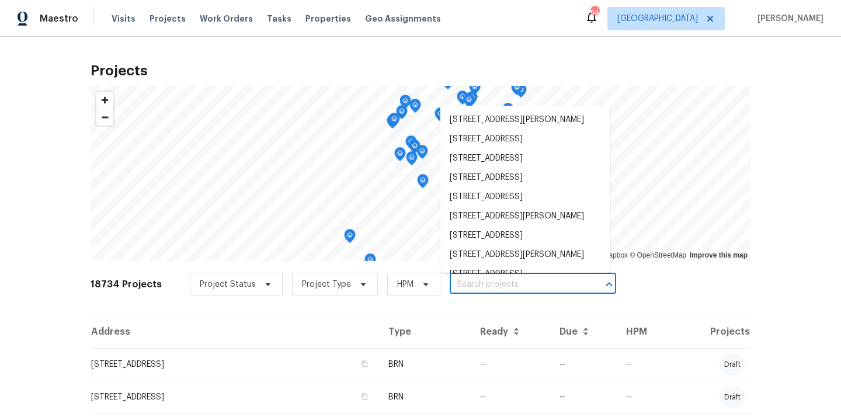
paste input "[STREET_ADDRESS]"
type input "[STREET_ADDRESS]"
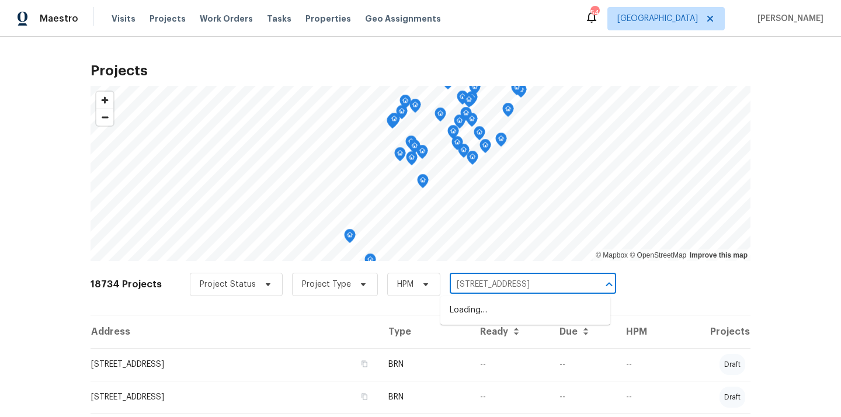
scroll to position [0, 12]
click at [480, 307] on li "[STREET_ADDRESS]" at bounding box center [525, 310] width 170 height 19
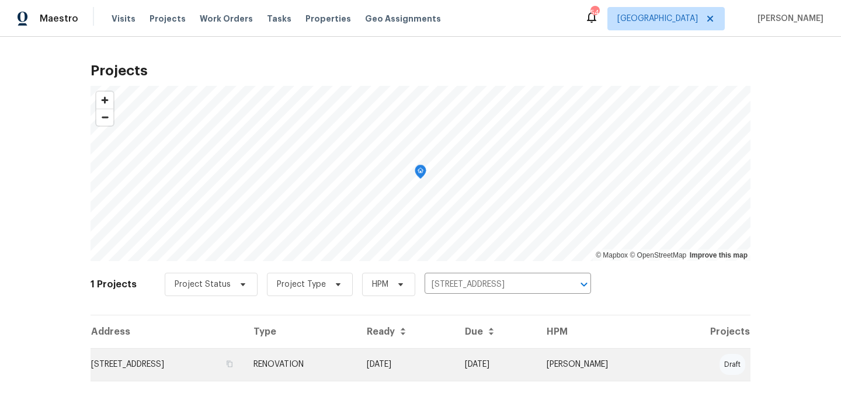
click at [338, 380] on td "RENOVATION" at bounding box center [300, 364] width 113 height 33
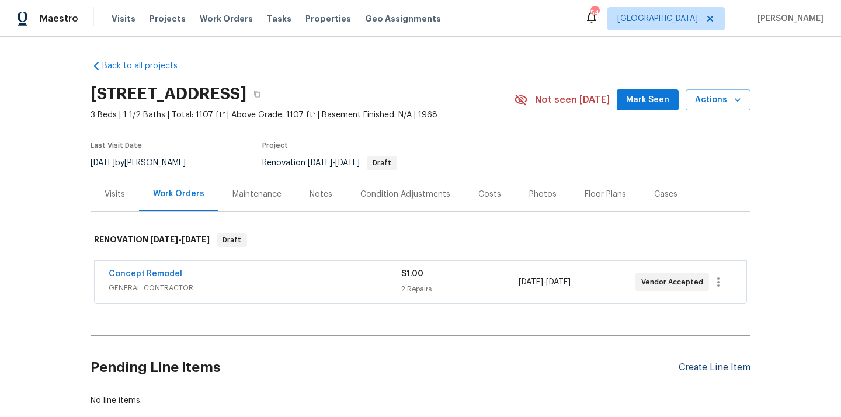
click at [727, 369] on div "Create Line Item" at bounding box center [715, 367] width 72 height 11
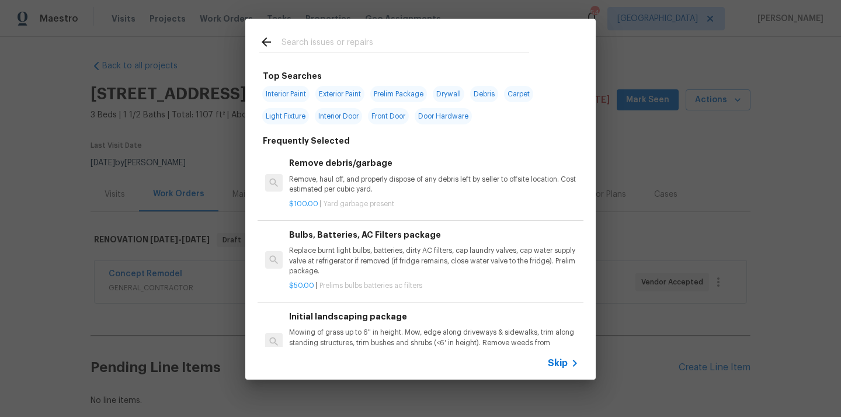
click at [415, 43] on input "text" at bounding box center [406, 44] width 248 height 18
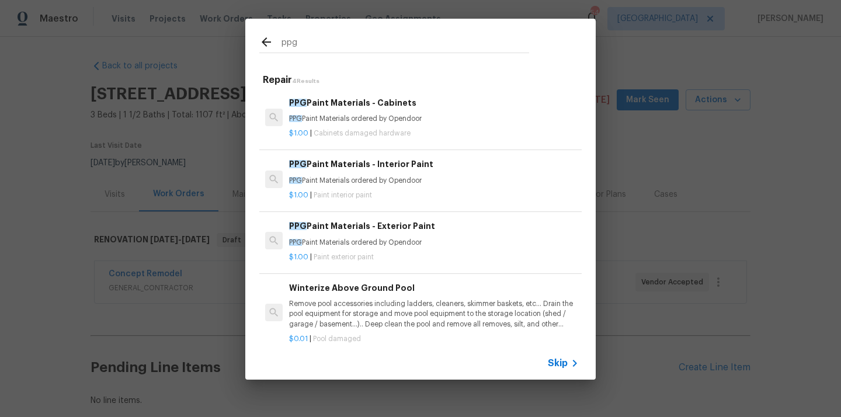
type input "ppg"
click at [371, 132] on span "Cabinets damaged hardware" at bounding box center [362, 133] width 97 height 7
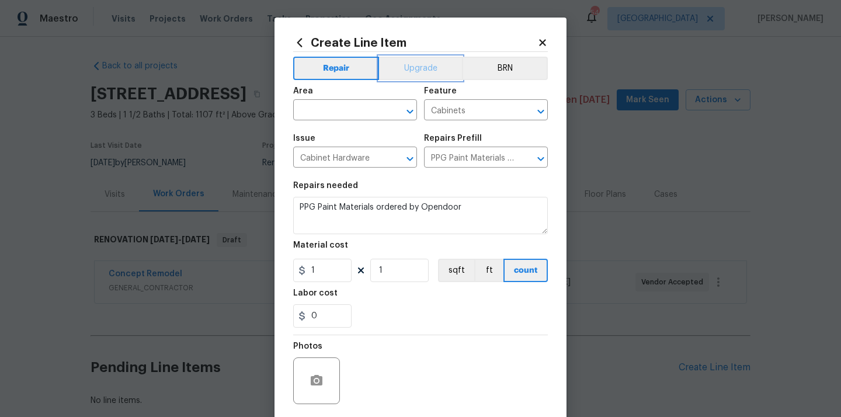
click at [398, 61] on button "Upgrade" at bounding box center [421, 68] width 84 height 23
click at [344, 121] on span "Area ​" at bounding box center [355, 103] width 124 height 47
click at [343, 113] on input "text" at bounding box center [338, 111] width 91 height 18
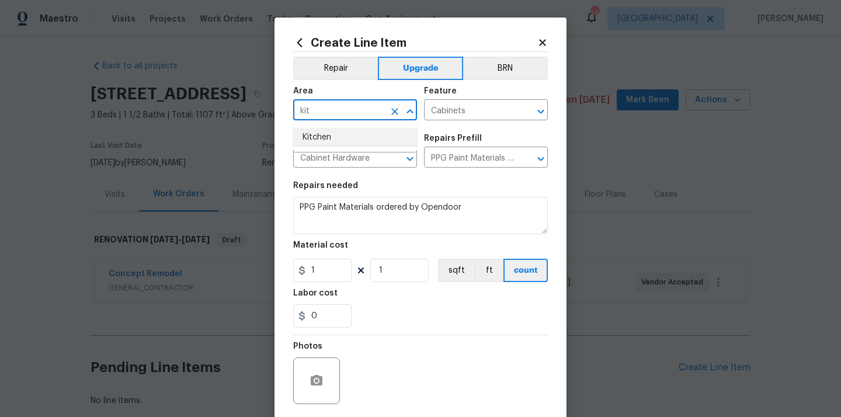
click at [340, 131] on li "Kitchen" at bounding box center [355, 137] width 124 height 19
type input "Kitchen"
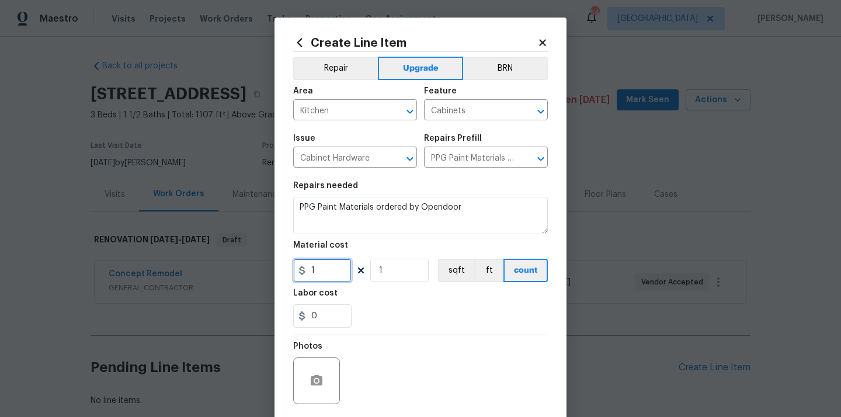
drag, startPoint x: 320, startPoint y: 269, endPoint x: 291, endPoint y: 266, distance: 29.4
click at [296, 267] on input "1" at bounding box center [322, 270] width 58 height 23
paste input "256.54"
type input "256.54"
click at [370, 284] on section "Repairs needed PPG Paint Materials ordered by Opendoor Material cost 256.54 1 s…" at bounding box center [420, 255] width 255 height 160
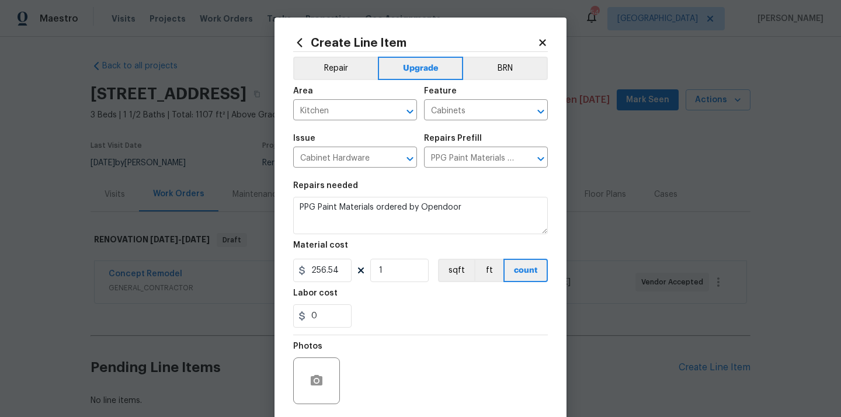
scroll to position [86, 0]
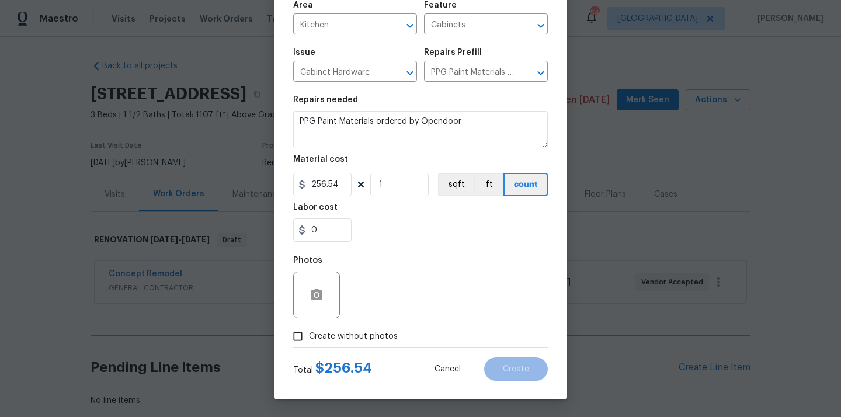
click at [360, 329] on label "Create without photos" at bounding box center [342, 336] width 111 height 22
click at [309, 329] on input "Create without photos" at bounding box center [298, 336] width 22 height 22
checkbox input "true"
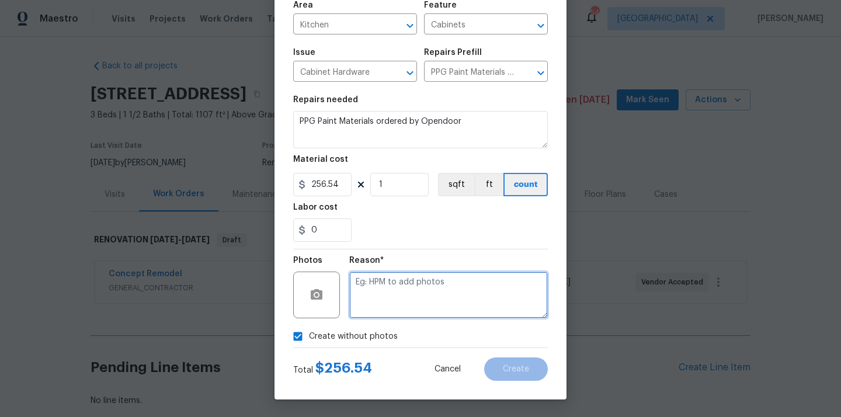
click at [386, 294] on textarea at bounding box center [448, 295] width 199 height 47
type textarea "N/A"
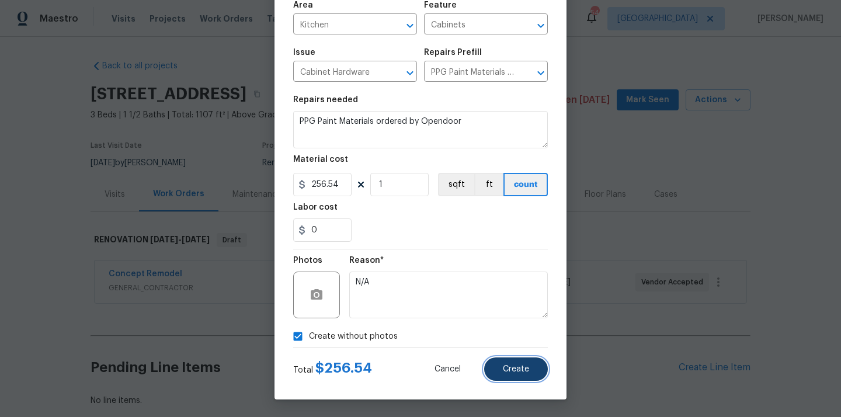
click at [499, 373] on button "Create" at bounding box center [516, 369] width 64 height 23
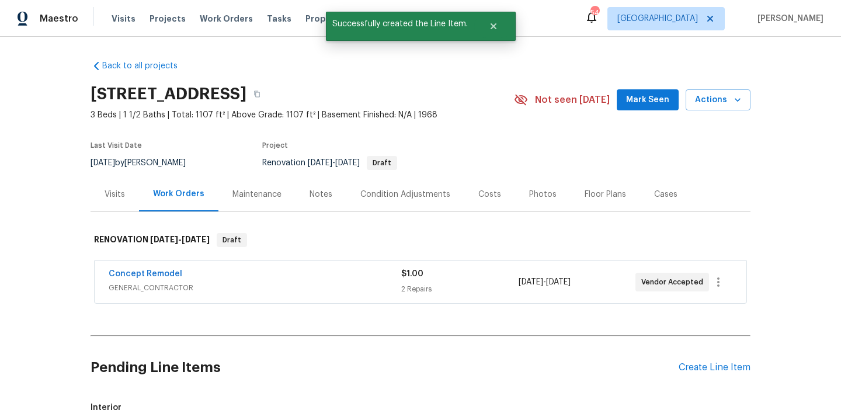
click at [695, 361] on div "Pending Line Items Create Line Item" at bounding box center [421, 368] width 660 height 54
click at [693, 366] on div "Create Line Item" at bounding box center [715, 367] width 72 height 11
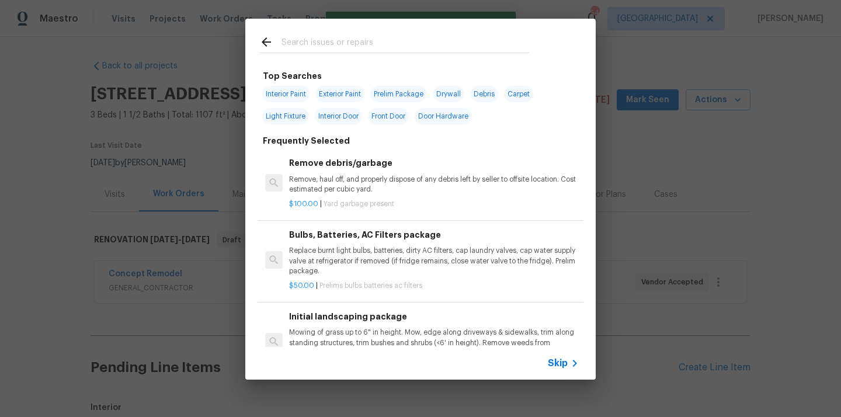
click at [422, 44] on input "text" at bounding box center [406, 44] width 248 height 18
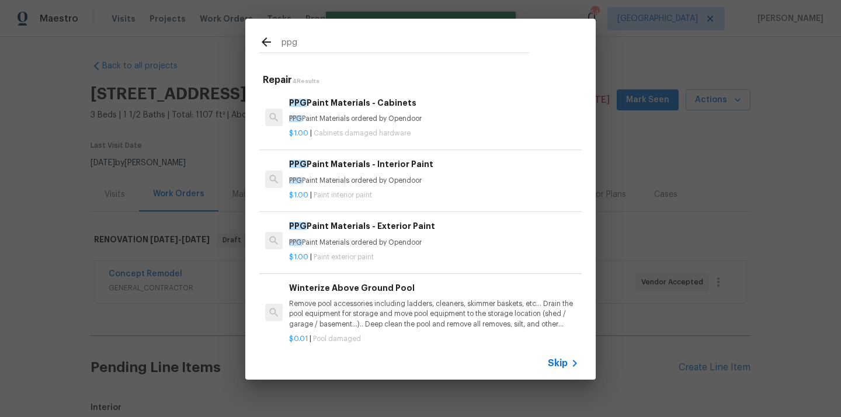
type input "ppg"
click at [388, 182] on p "PPG Paint Materials ordered by Opendoor" at bounding box center [434, 181] width 290 height 10
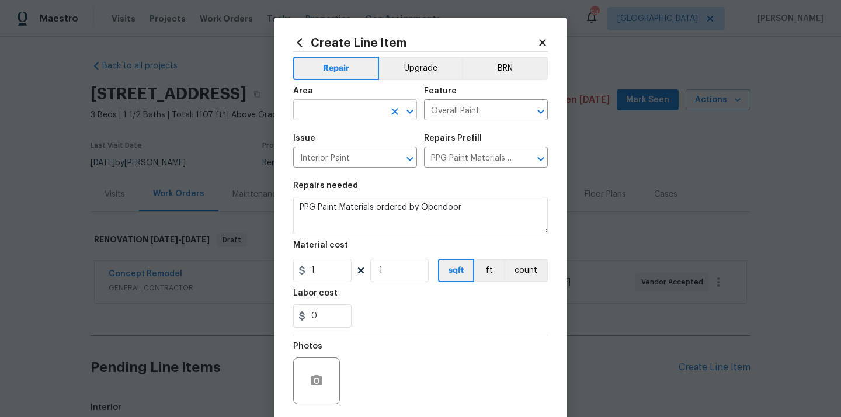
click at [321, 112] on input "text" at bounding box center [338, 111] width 91 height 18
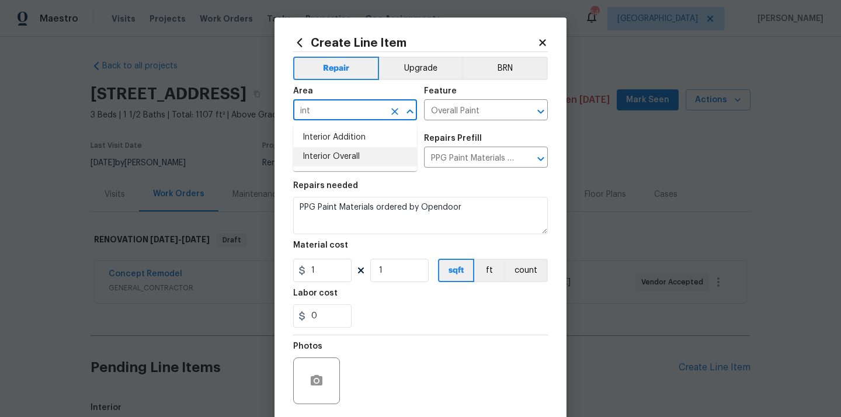
click at [327, 153] on li "Interior Overall" at bounding box center [355, 156] width 124 height 19
type input "Interior Overall"
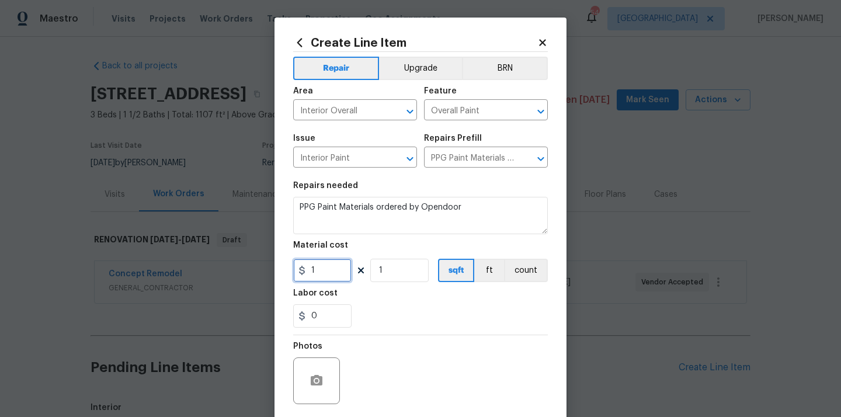
drag, startPoint x: 328, startPoint y: 270, endPoint x: 280, endPoint y: 268, distance: 48.6
click at [280, 268] on div "Create Line Item Repair Upgrade BRN Area Interior Overall ​ Feature Overall Pai…" at bounding box center [421, 252] width 292 height 468
paste input "501.6"
type input "501.61"
click at [376, 310] on div "0" at bounding box center [420, 315] width 255 height 23
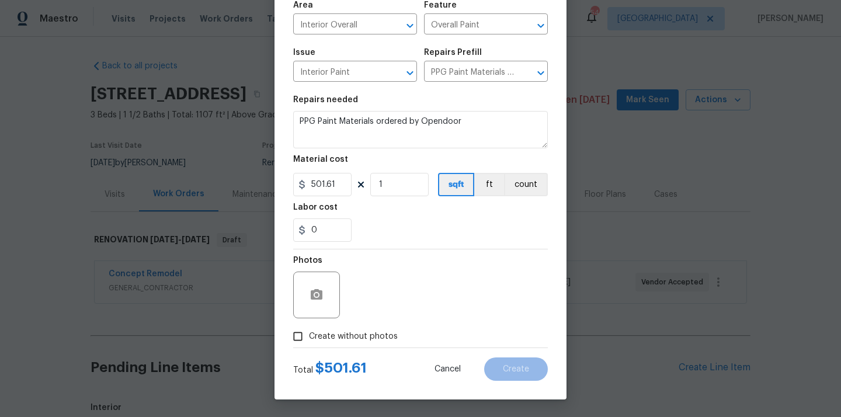
click at [375, 332] on span "Create without photos" at bounding box center [353, 337] width 89 height 12
click at [309, 332] on input "Create without photos" at bounding box center [298, 336] width 22 height 22
checkbox input "true"
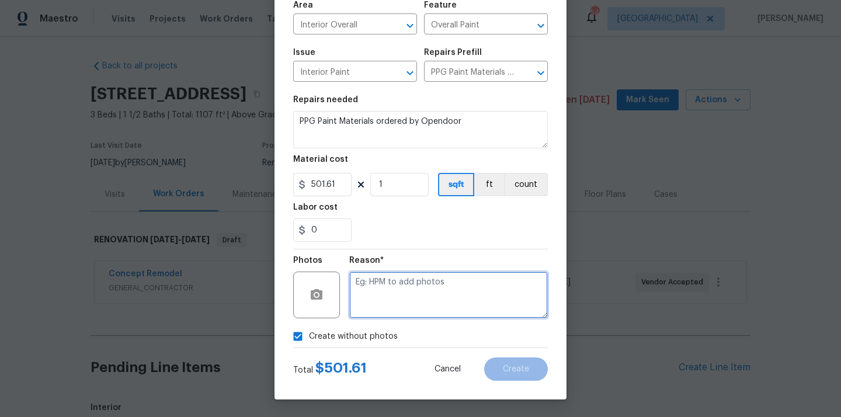
click at [406, 292] on textarea at bounding box center [448, 295] width 199 height 47
type textarea "N/A"
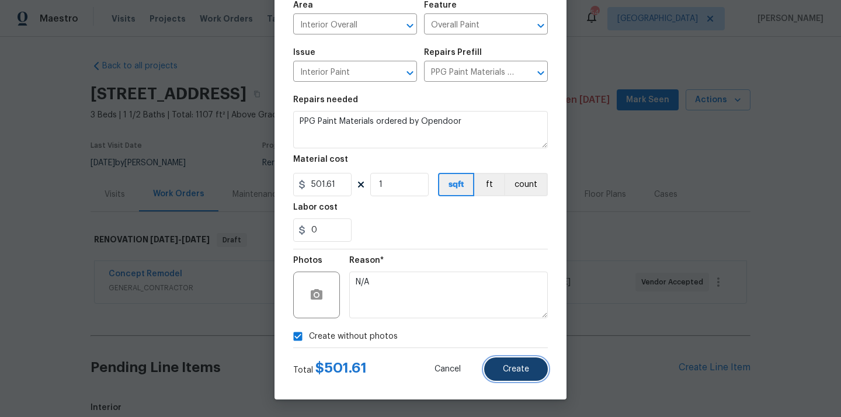
click at [512, 364] on button "Create" at bounding box center [516, 369] width 64 height 23
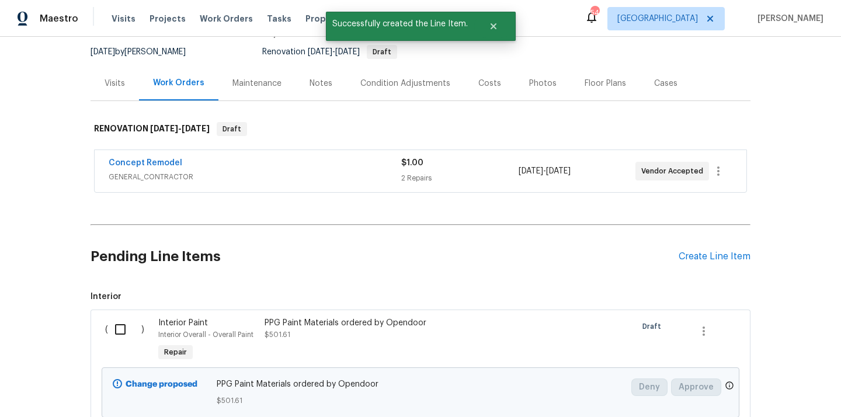
scroll to position [172, 0]
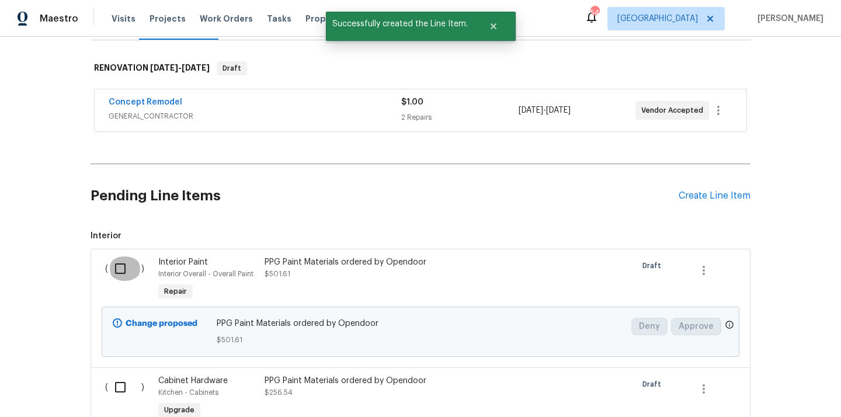
click at [129, 258] on input "checkbox" at bounding box center [124, 268] width 33 height 25
checkbox input "true"
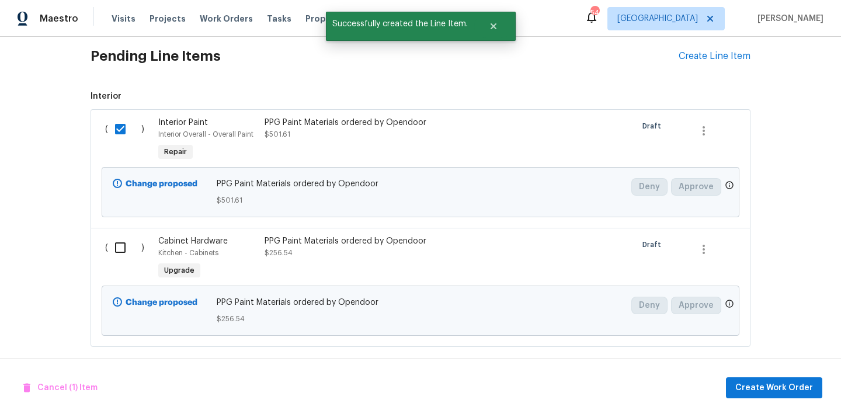
click at [129, 263] on div "( )" at bounding box center [128, 259] width 53 height 54
click at [124, 254] on input "checkbox" at bounding box center [124, 247] width 33 height 25
checkbox input "true"
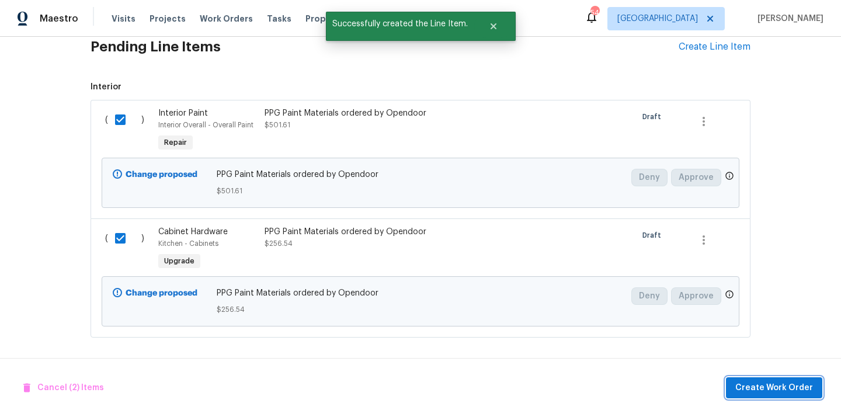
click at [765, 387] on span "Create Work Order" at bounding box center [774, 388] width 78 height 15
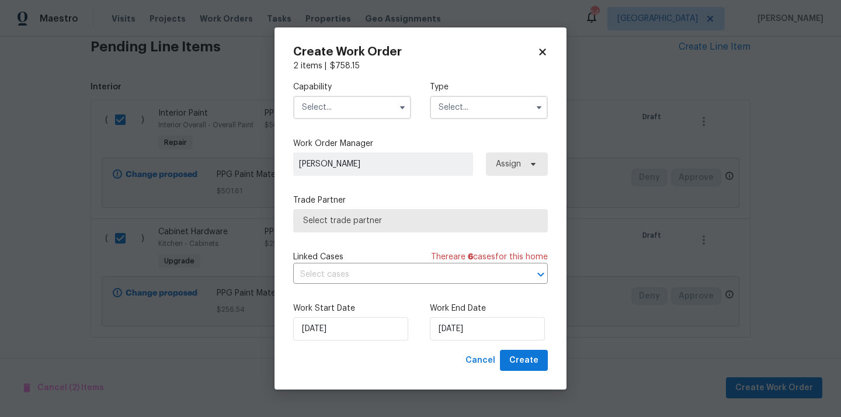
click at [377, 103] on input "text" at bounding box center [352, 107] width 118 height 23
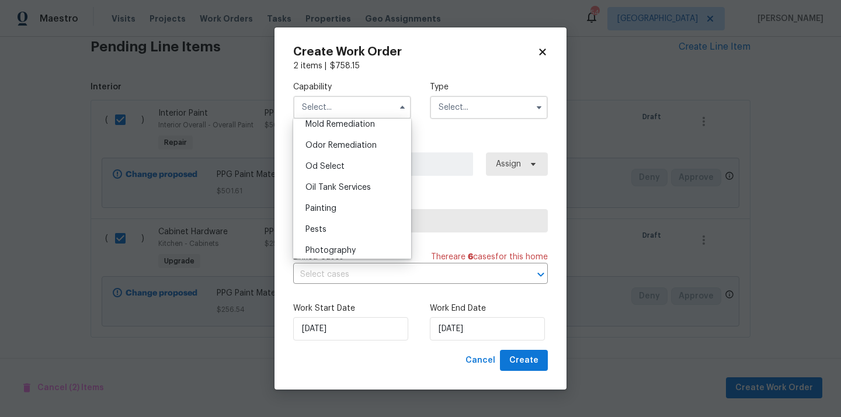
scroll to position [911, 0]
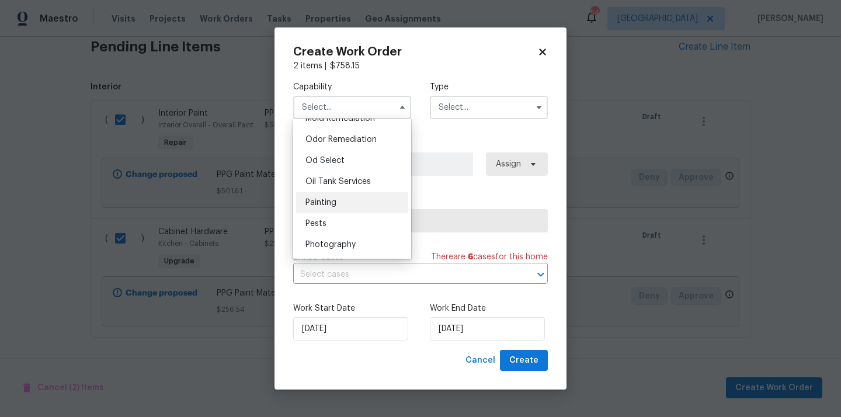
click at [358, 204] on div "Painting" at bounding box center [352, 202] width 112 height 21
type input "Painting"
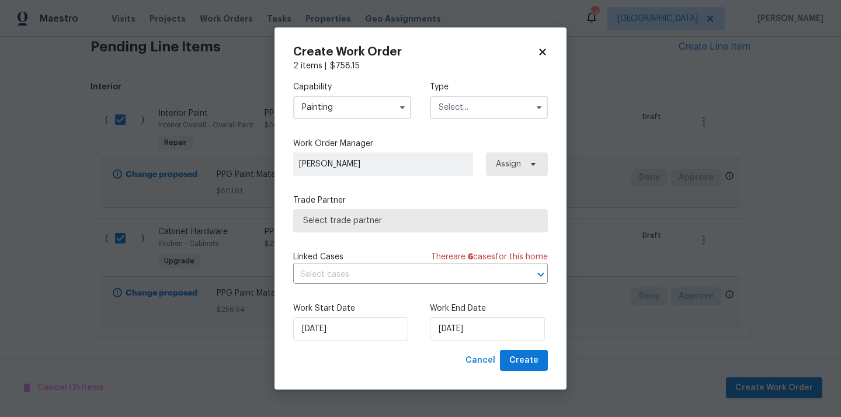
click at [466, 128] on div "Capability Painting Type Work Order Manager [PERSON_NAME] Assign Trade Partner …" at bounding box center [420, 211] width 255 height 278
click at [477, 117] on input "text" at bounding box center [489, 107] width 118 height 23
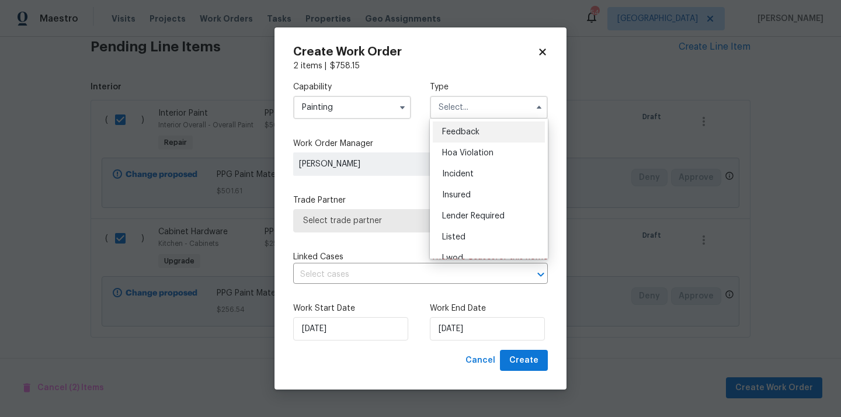
scroll to position [139, 0]
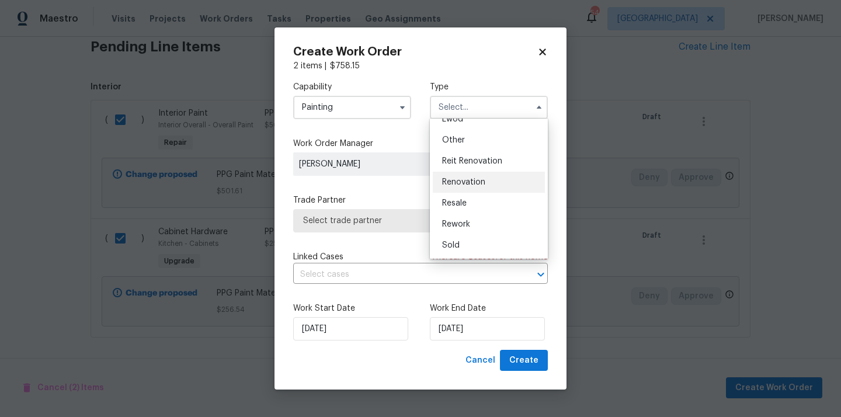
click at [483, 184] on span "Renovation" at bounding box center [463, 182] width 43 height 8
type input "Renovation"
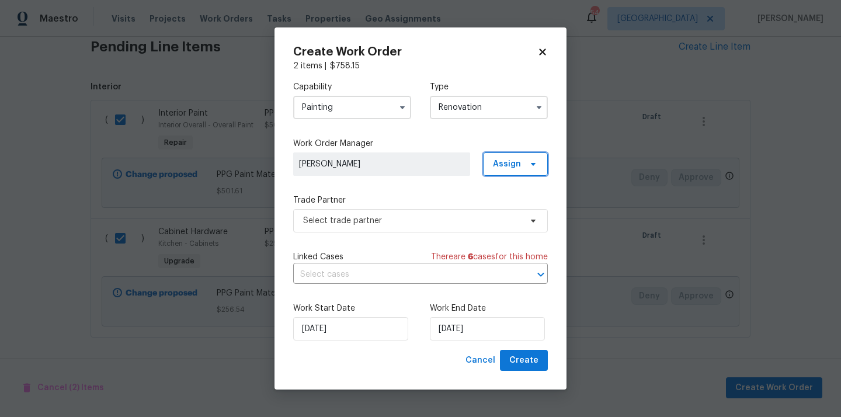
click at [525, 166] on span "Assign" at bounding box center [515, 163] width 65 height 23
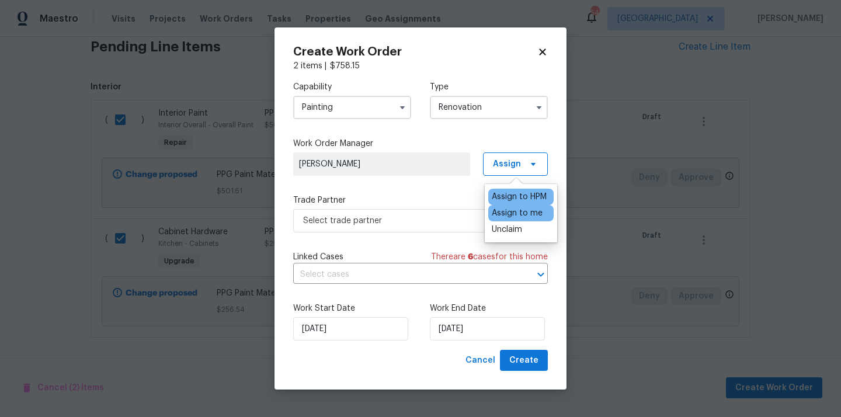
click at [518, 214] on div "Assign to me" at bounding box center [517, 213] width 51 height 12
click at [417, 215] on span "Select trade partner" at bounding box center [412, 221] width 218 height 12
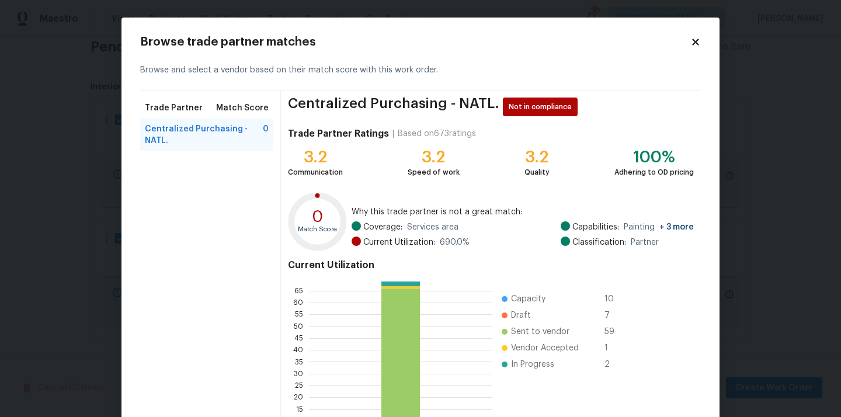
scroll to position [98, 0]
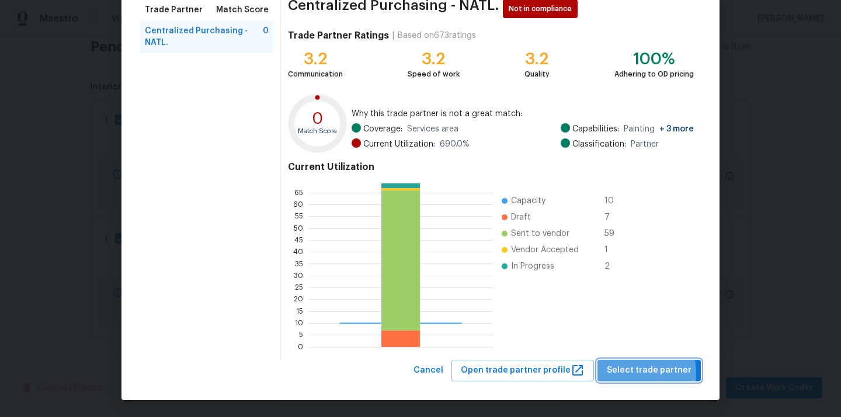
click at [631, 373] on span "Select trade partner" at bounding box center [649, 370] width 85 height 15
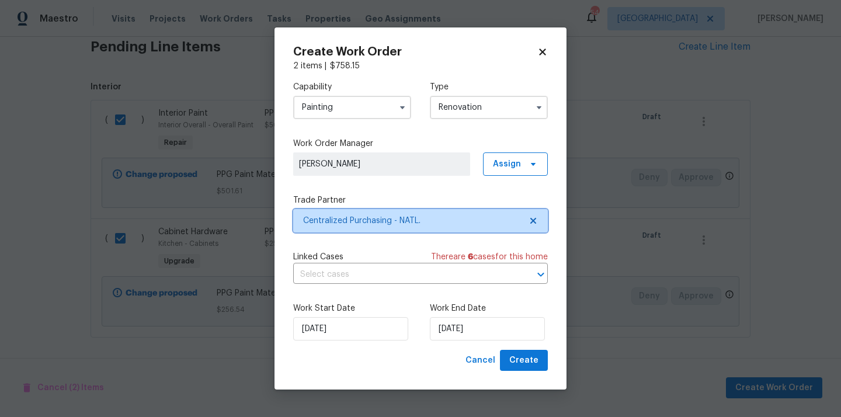
scroll to position [0, 0]
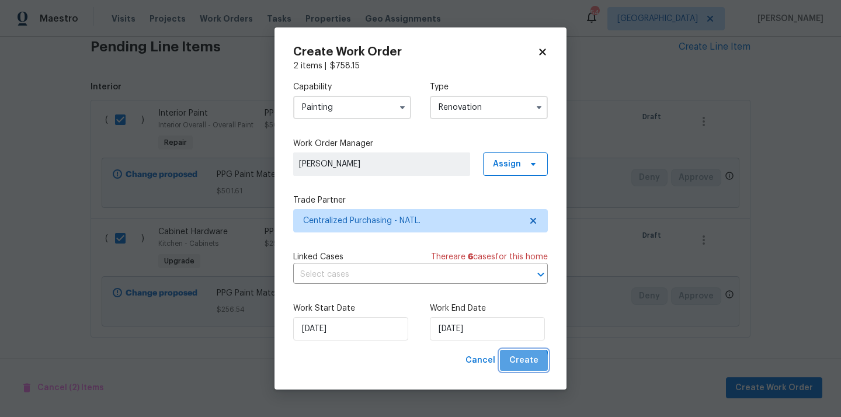
click at [522, 363] on span "Create" at bounding box center [523, 360] width 29 height 15
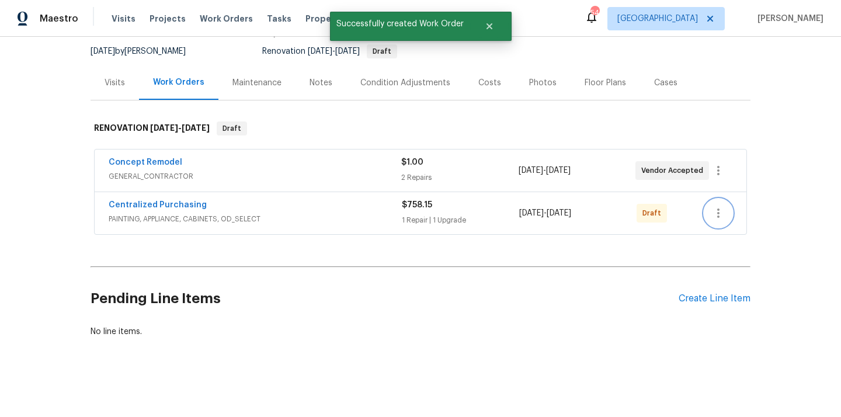
click at [717, 213] on icon "button" at bounding box center [718, 213] width 2 height 9
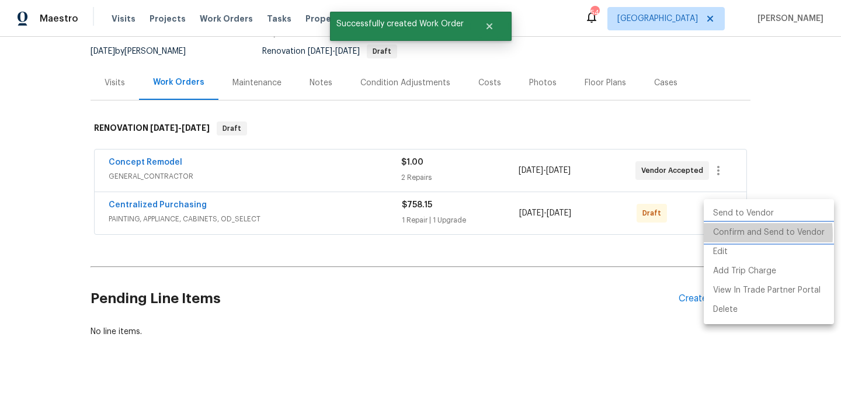
click at [723, 235] on li "Confirm and Send to Vendor" at bounding box center [769, 232] width 130 height 19
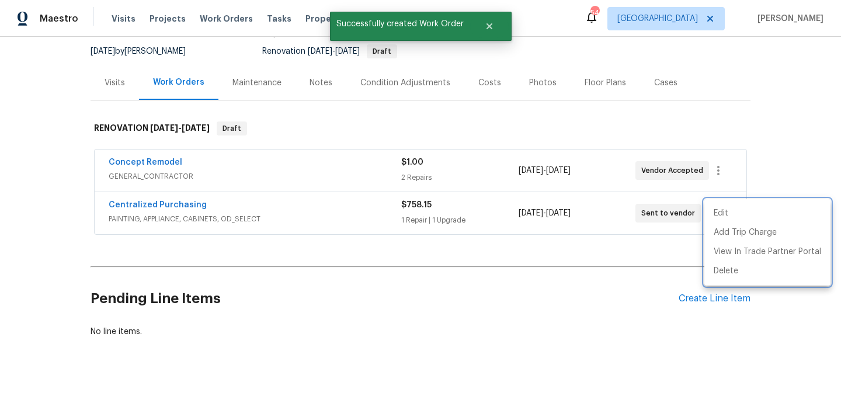
click at [275, 207] on div at bounding box center [420, 208] width 841 height 417
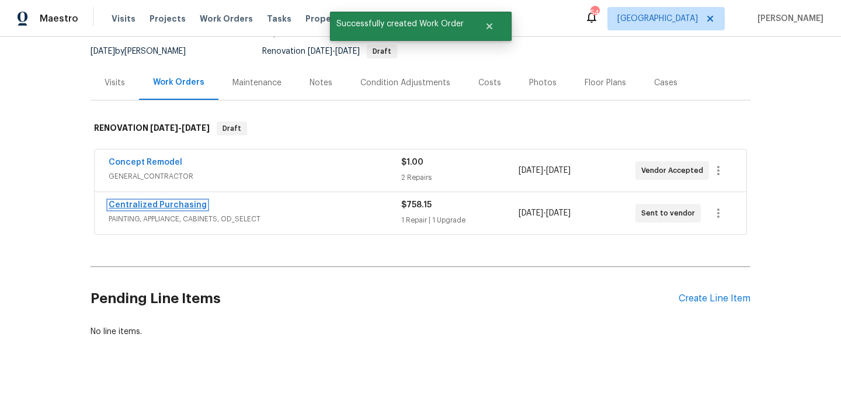
click at [164, 204] on link "Centralized Purchasing" at bounding box center [158, 205] width 98 height 8
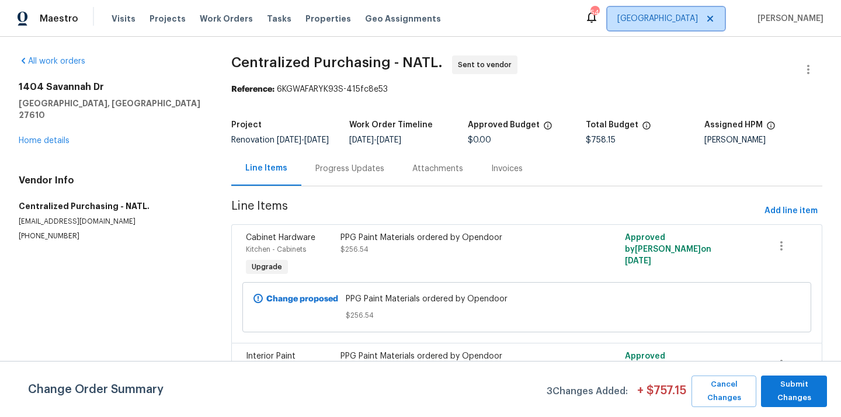
click at [697, 13] on span "[GEOGRAPHIC_DATA]" at bounding box center [657, 19] width 81 height 12
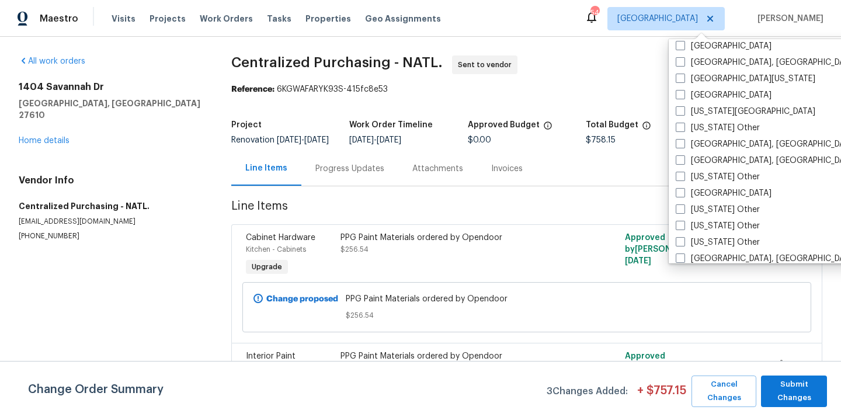
scroll to position [481, 0]
click at [714, 239] on label "[US_STATE] Other" at bounding box center [718, 242] width 84 height 12
click at [683, 239] on input "[US_STATE] Other" at bounding box center [680, 240] width 8 height 8
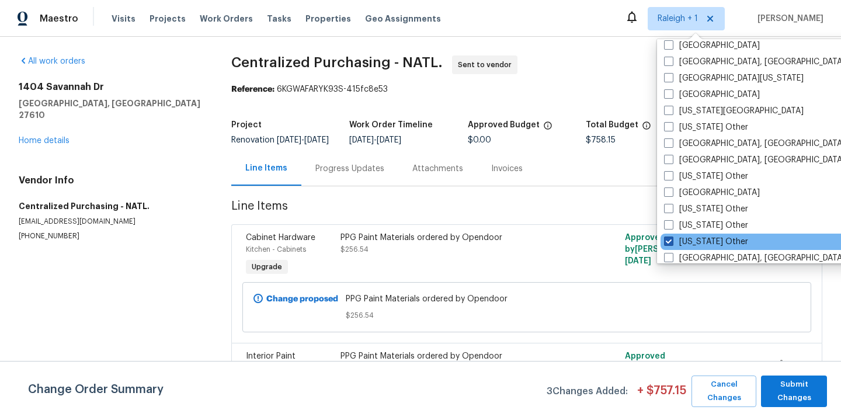
click at [714, 239] on label "[US_STATE] Other" at bounding box center [706, 242] width 84 height 12
click at [672, 239] on input "[US_STATE] Other" at bounding box center [668, 240] width 8 height 8
checkbox input "false"
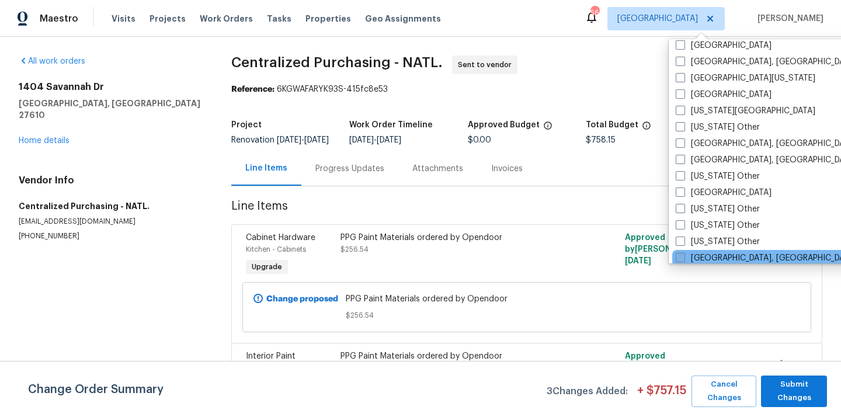
click at [714, 256] on label "[GEOGRAPHIC_DATA], [GEOGRAPHIC_DATA]" at bounding box center [766, 258] width 181 height 12
click at [683, 256] on input "[GEOGRAPHIC_DATA], [GEOGRAPHIC_DATA]" at bounding box center [680, 256] width 8 height 8
checkbox input "true"
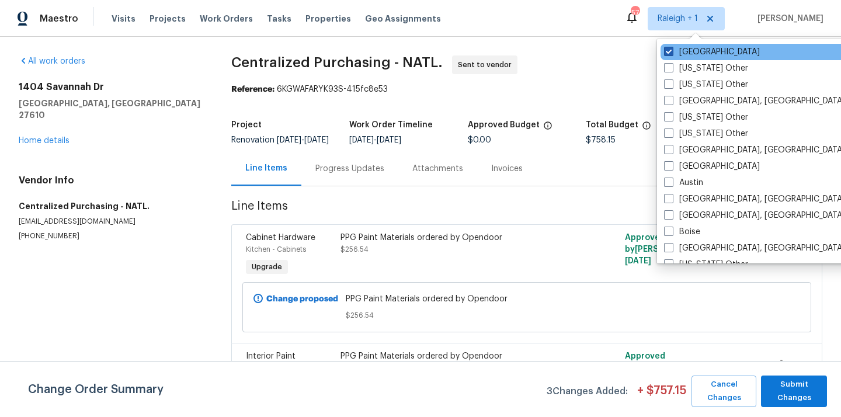
click at [689, 53] on label "[GEOGRAPHIC_DATA]" at bounding box center [712, 52] width 96 height 12
click at [672, 53] on input "[GEOGRAPHIC_DATA]" at bounding box center [668, 50] width 8 height 8
checkbox input "false"
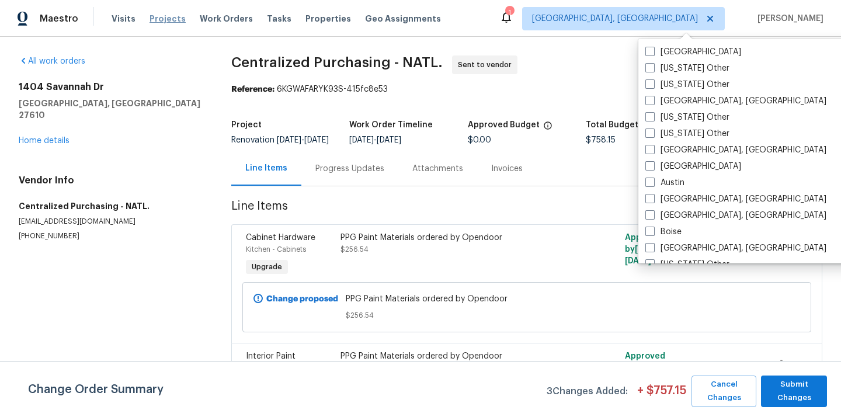
click at [154, 20] on span "Projects" at bounding box center [168, 19] width 36 height 12
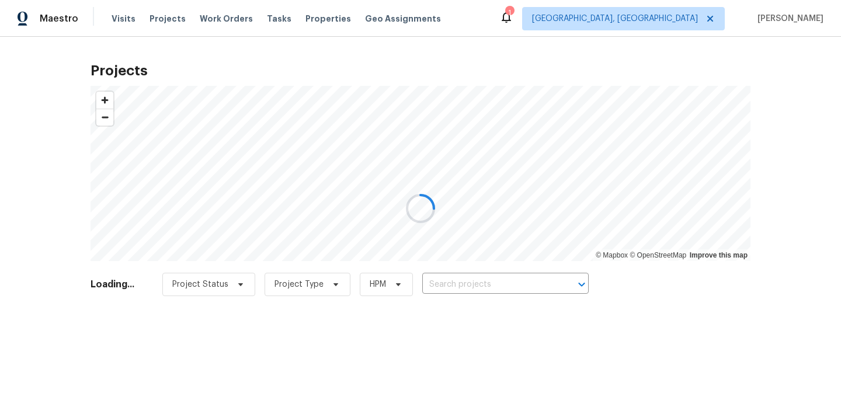
click at [554, 289] on div at bounding box center [420, 208] width 841 height 417
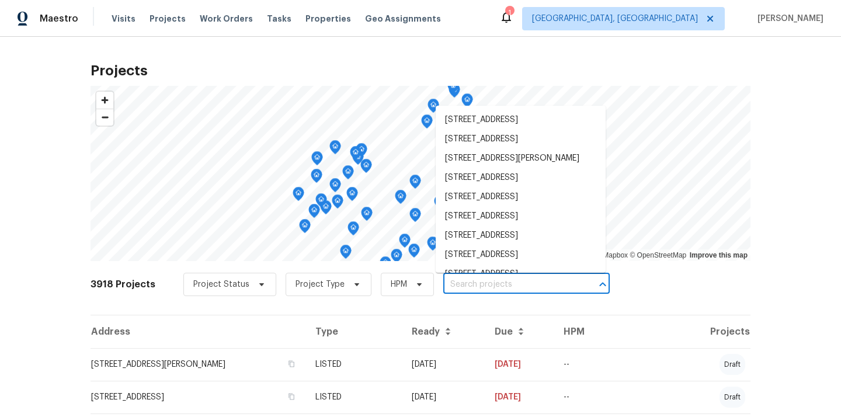
click at [549, 285] on input "text" at bounding box center [510, 285] width 134 height 18
paste input "[STREET_ADDRESS],"
type input "[STREET_ADDRESS],"
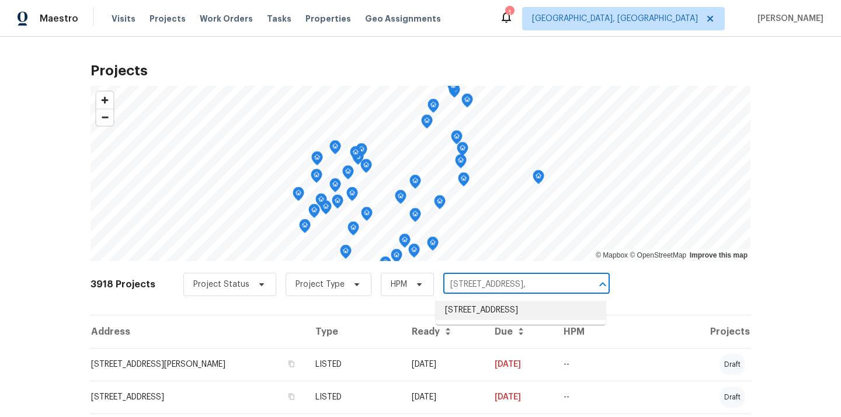
click at [539, 308] on li "[STREET_ADDRESS]" at bounding box center [521, 310] width 170 height 19
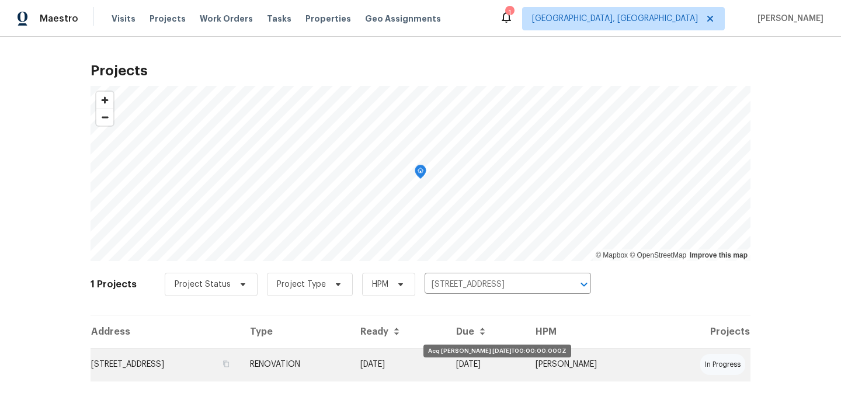
click at [447, 367] on td "[DATE]" at bounding box center [399, 364] width 96 height 33
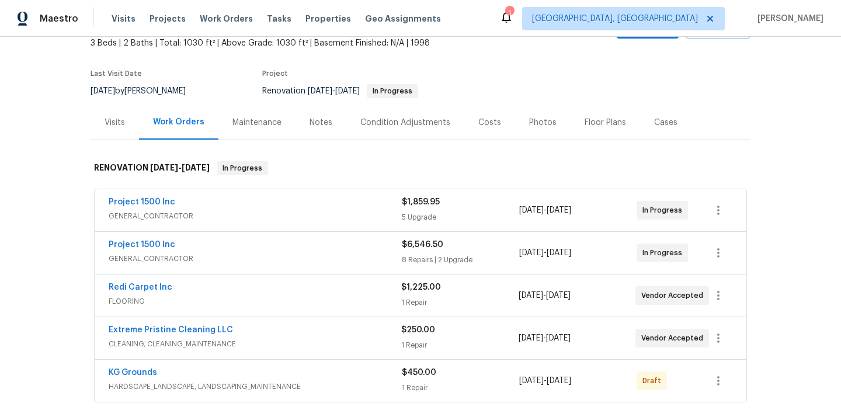
scroll to position [240, 0]
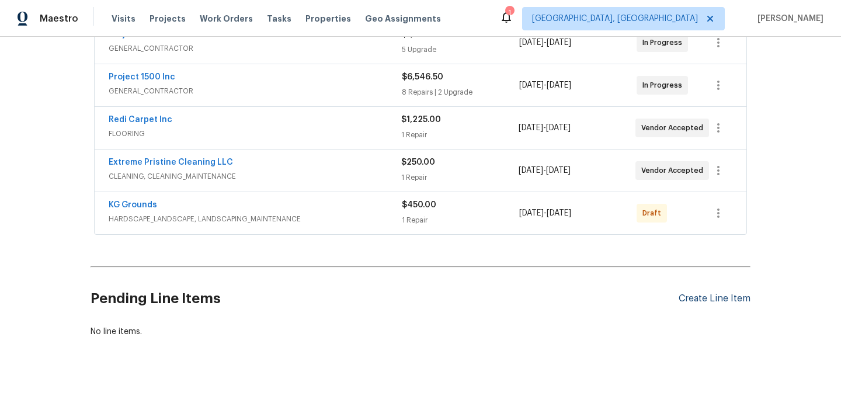
click at [724, 299] on div "Create Line Item" at bounding box center [715, 298] width 72 height 11
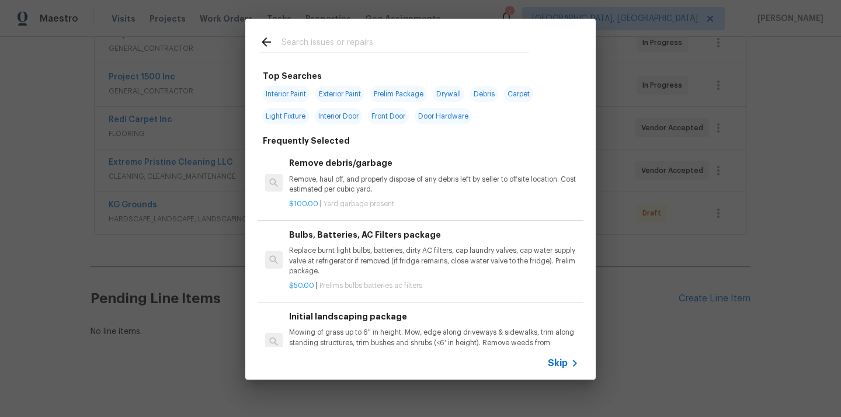
click at [471, 45] on input "text" at bounding box center [406, 44] width 248 height 18
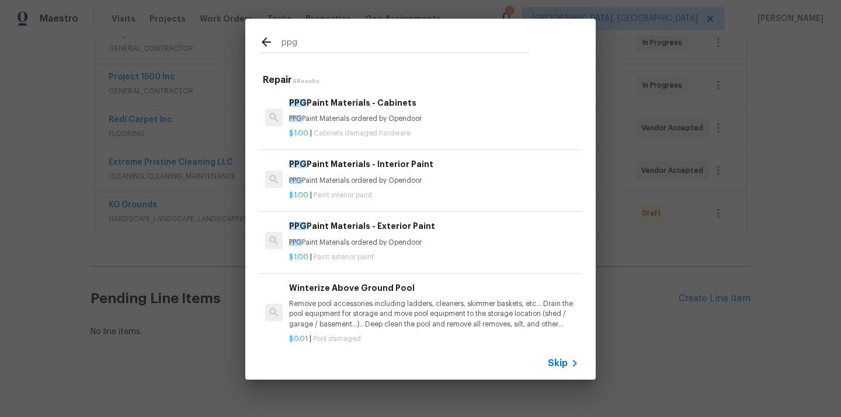
type input "ppg"
click at [409, 181] on p "PPG Paint Materials ordered by Opendoor" at bounding box center [434, 181] width 290 height 10
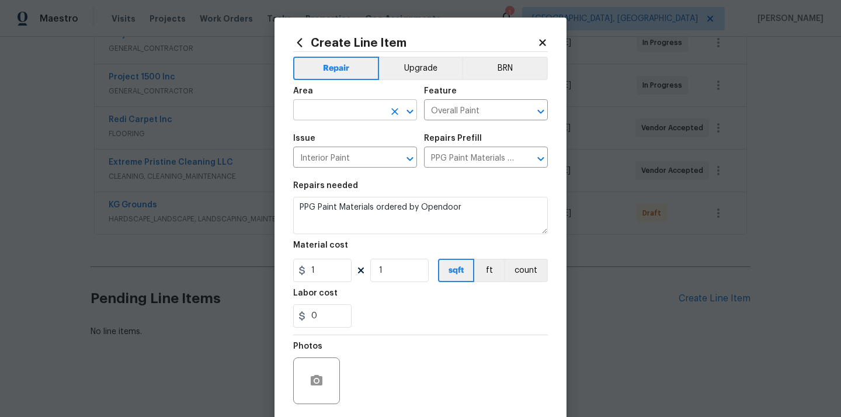
click at [362, 115] on input "text" at bounding box center [338, 111] width 91 height 18
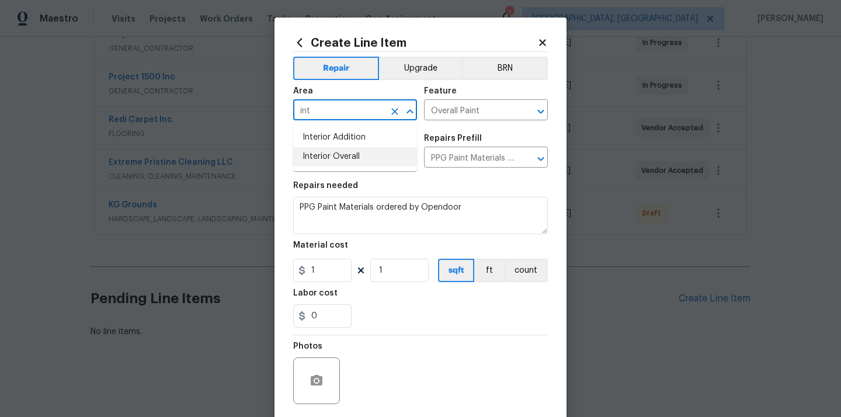
click at [352, 157] on li "Interior Overall" at bounding box center [355, 156] width 124 height 19
type input "Interior Overall"
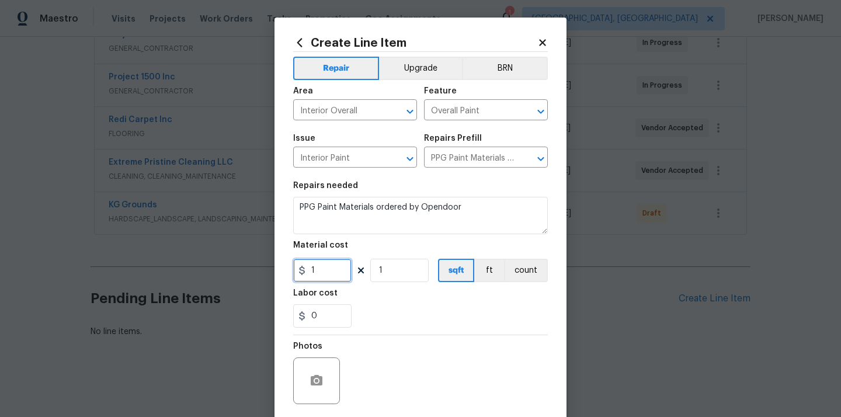
drag, startPoint x: 327, startPoint y: 270, endPoint x: 284, endPoint y: 270, distance: 43.2
click at [284, 270] on div "Create Line Item Repair Upgrade BRN Area Interior Overall ​ Feature Overall Pai…" at bounding box center [421, 252] width 292 height 468
paste input "245.55"
type input "245.55"
click at [373, 299] on div "Labor cost" at bounding box center [420, 296] width 255 height 15
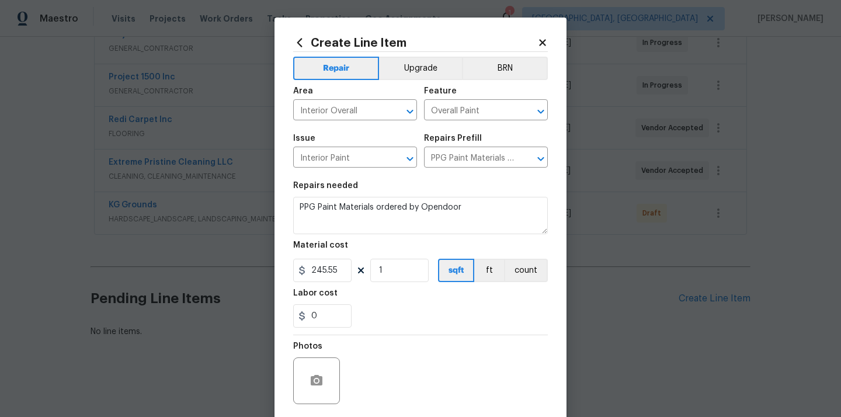
scroll to position [86, 0]
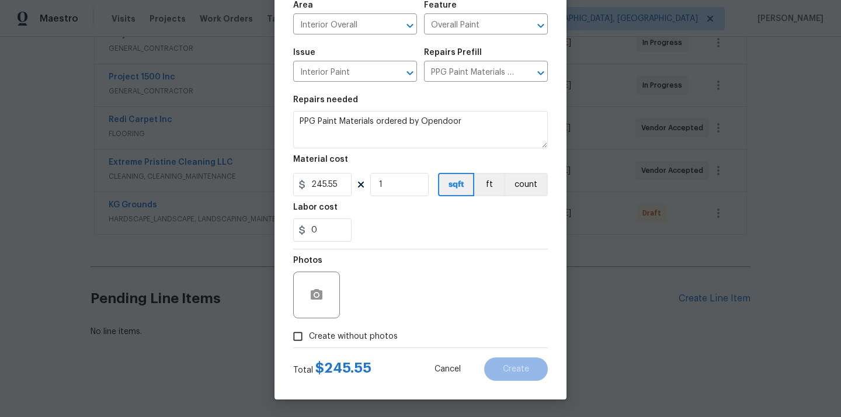
click at [364, 334] on span "Create without photos" at bounding box center [353, 337] width 89 height 12
click at [309, 334] on input "Create without photos" at bounding box center [298, 336] width 22 height 22
checkbox input "true"
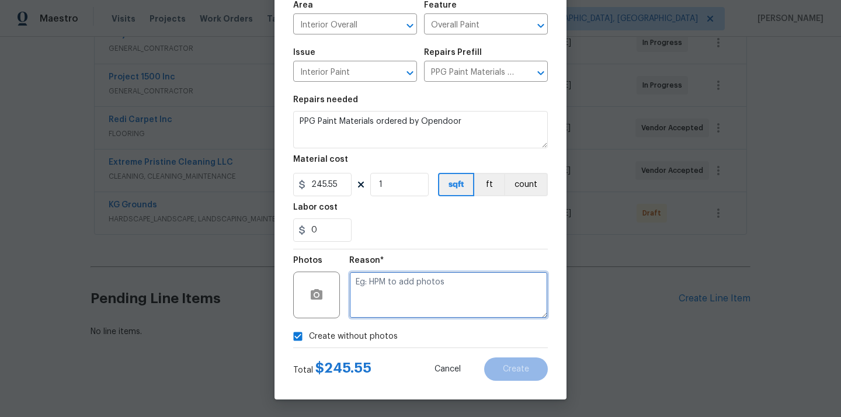
click at [398, 284] on textarea at bounding box center [448, 295] width 199 height 47
type textarea "N/A"
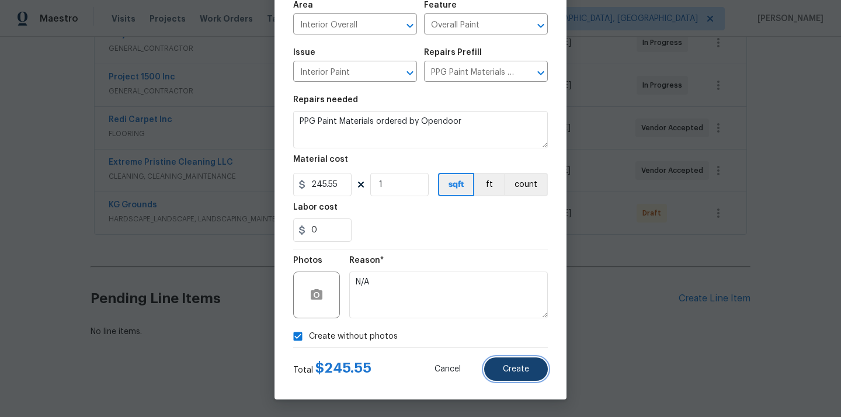
click at [515, 367] on span "Create" at bounding box center [516, 369] width 26 height 9
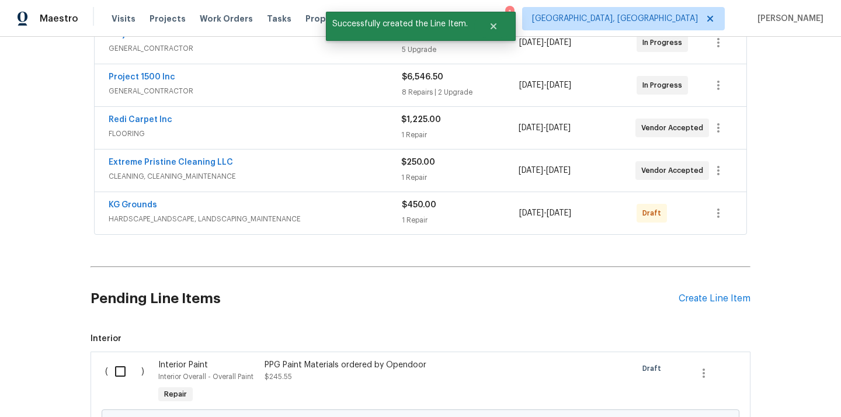
click at [117, 371] on input "checkbox" at bounding box center [124, 371] width 33 height 25
checkbox input "true"
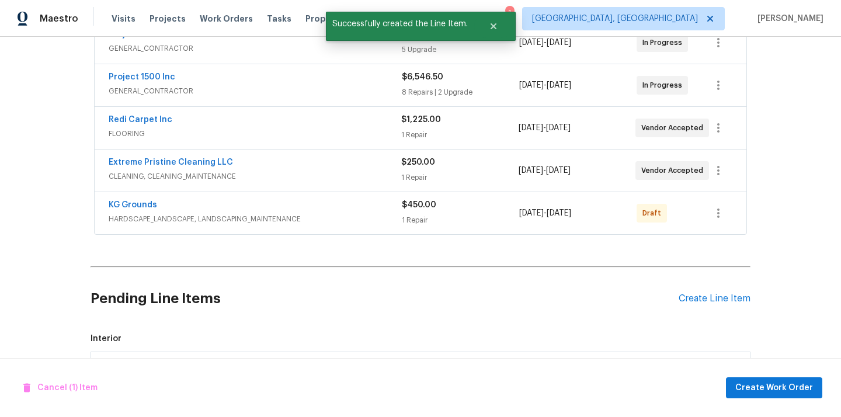
scroll to position [373, 0]
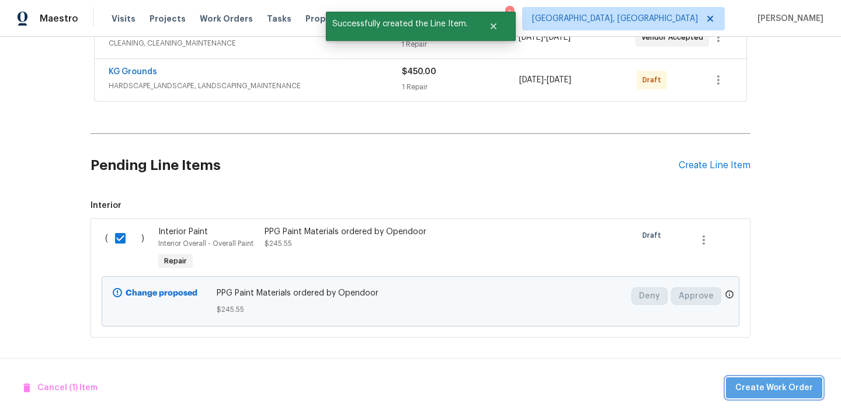
click at [784, 394] on span "Create Work Order" at bounding box center [774, 388] width 78 height 15
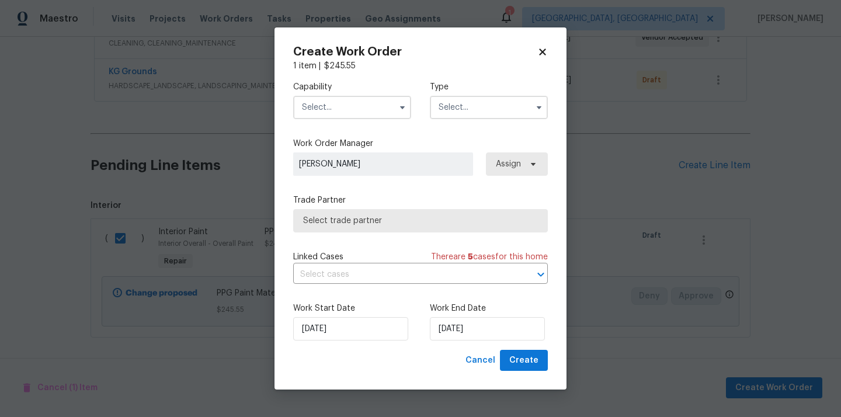
click at [374, 107] on input "text" at bounding box center [352, 107] width 118 height 23
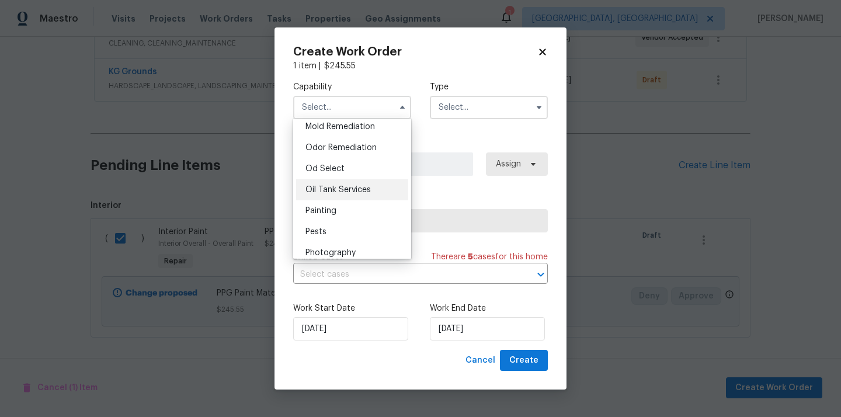
scroll to position [927, 0]
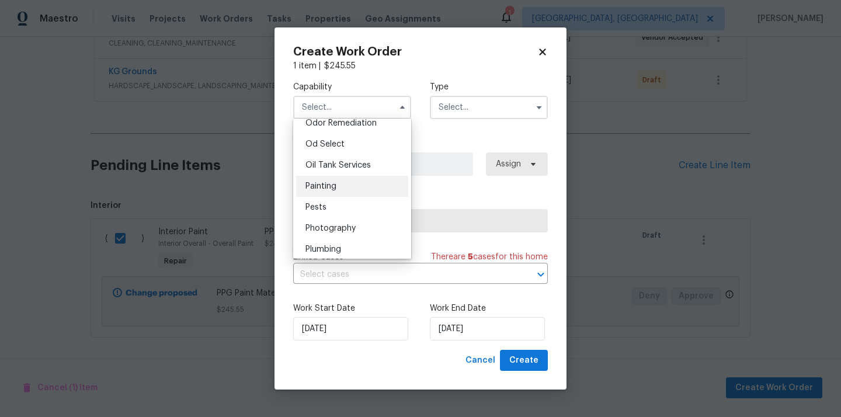
click at [353, 193] on div "Painting" at bounding box center [352, 186] width 112 height 21
type input "Painting"
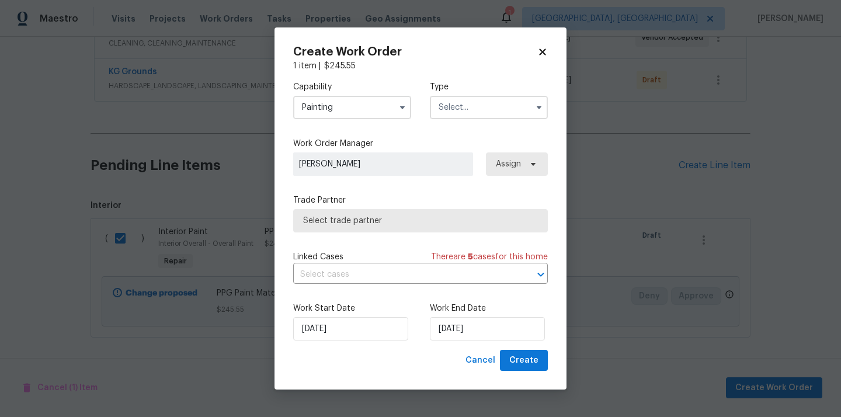
click at [470, 107] on input "text" at bounding box center [489, 107] width 118 height 23
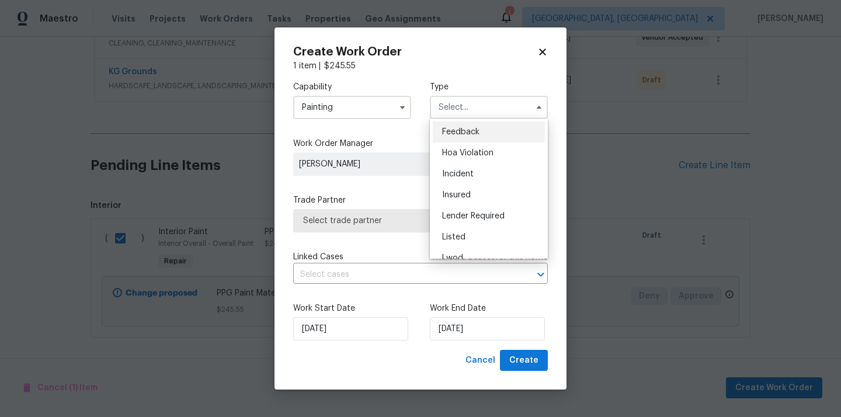
scroll to position [139, 0]
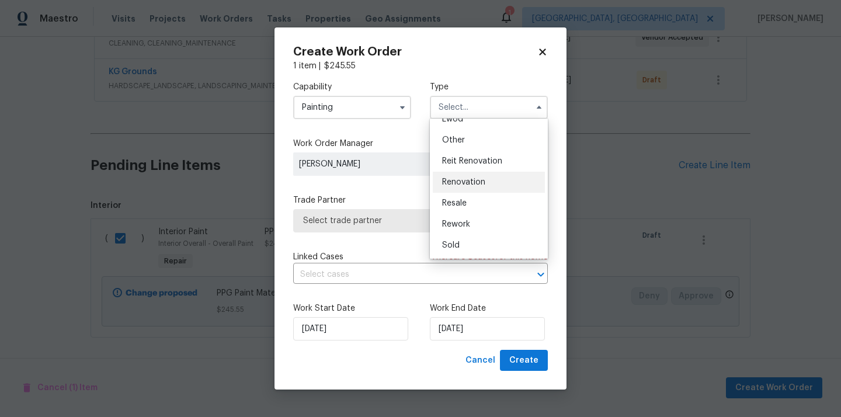
click at [476, 178] on span "Renovation" at bounding box center [463, 182] width 43 height 8
type input "Renovation"
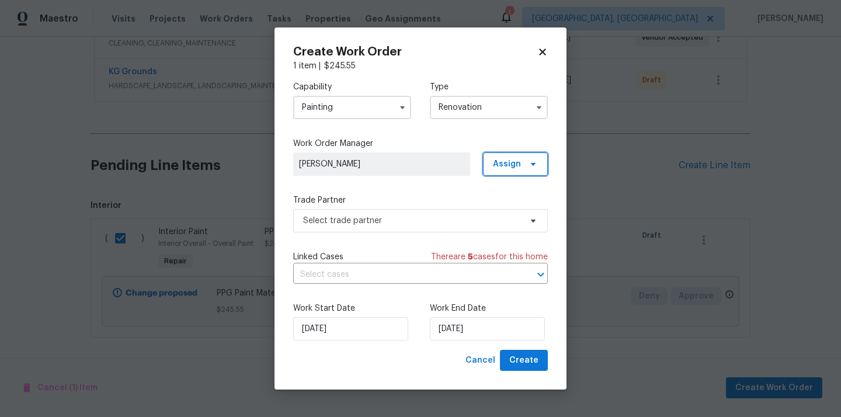
click at [511, 175] on span "Assign" at bounding box center [515, 163] width 65 height 23
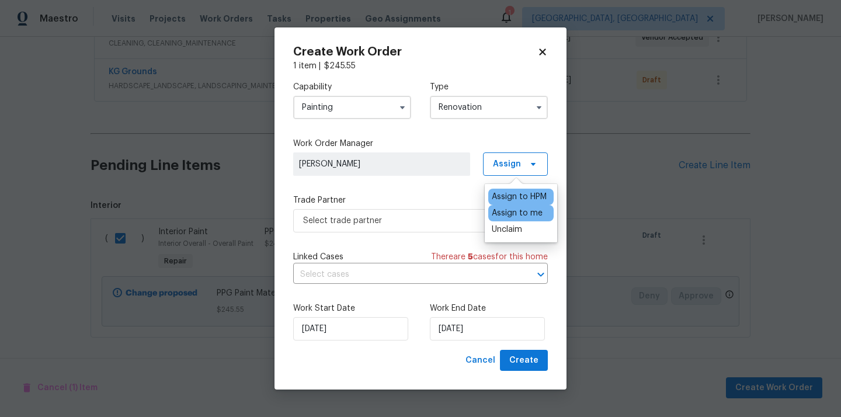
click at [512, 218] on div "Assign to me" at bounding box center [517, 213] width 51 height 12
click at [398, 229] on span "Select trade partner" at bounding box center [420, 220] width 255 height 23
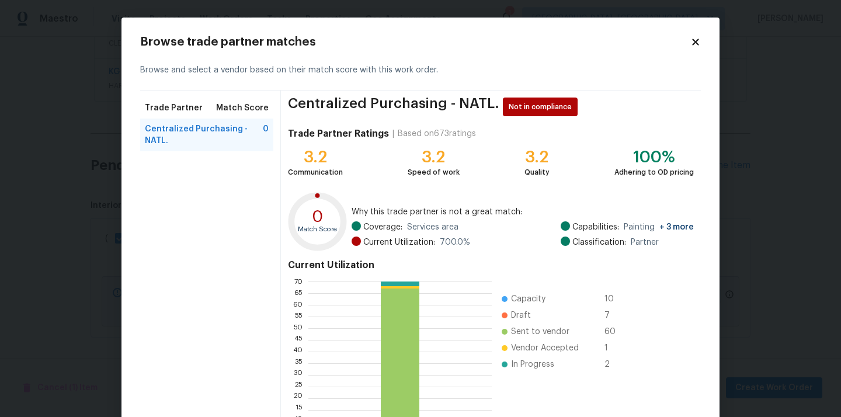
scroll to position [98, 0]
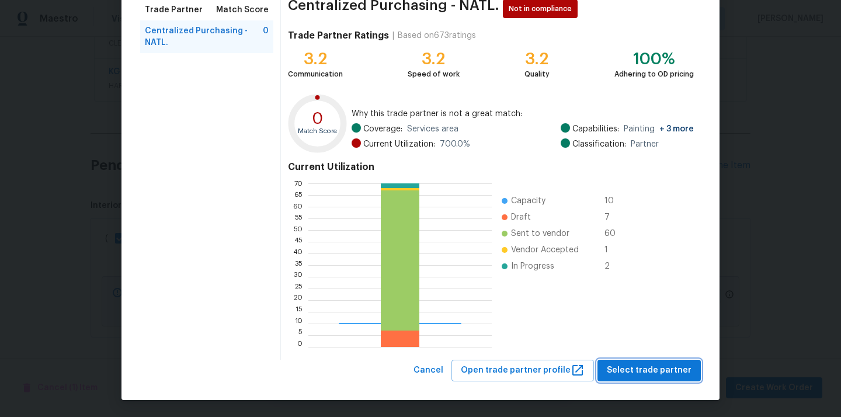
click at [640, 368] on span "Select trade partner" at bounding box center [649, 370] width 85 height 15
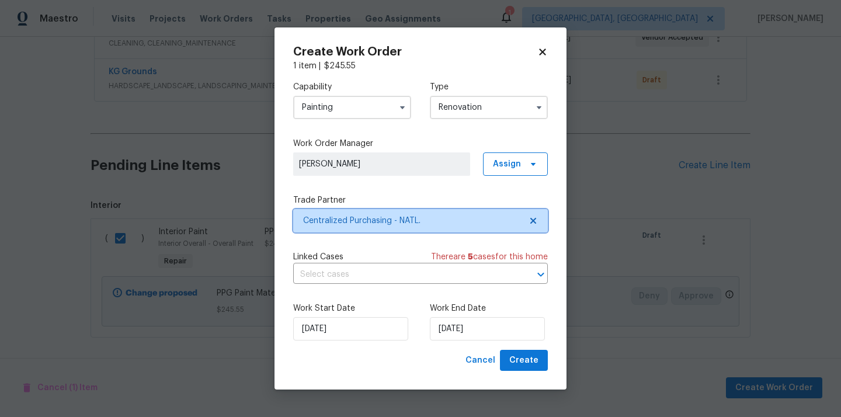
scroll to position [0, 0]
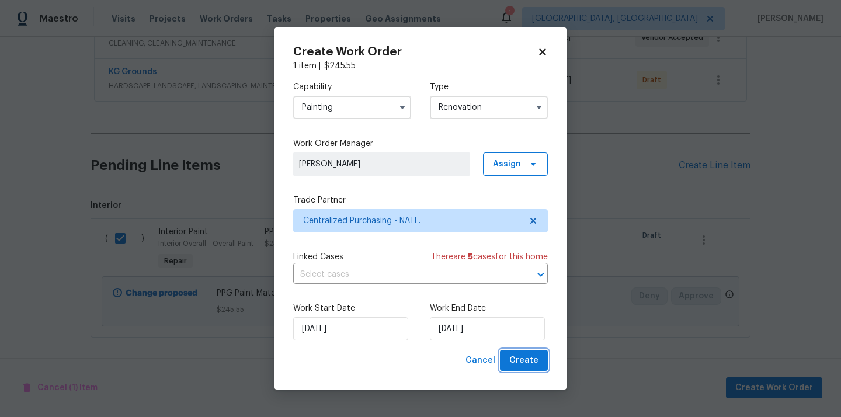
click at [542, 368] on button "Create" at bounding box center [524, 361] width 48 height 22
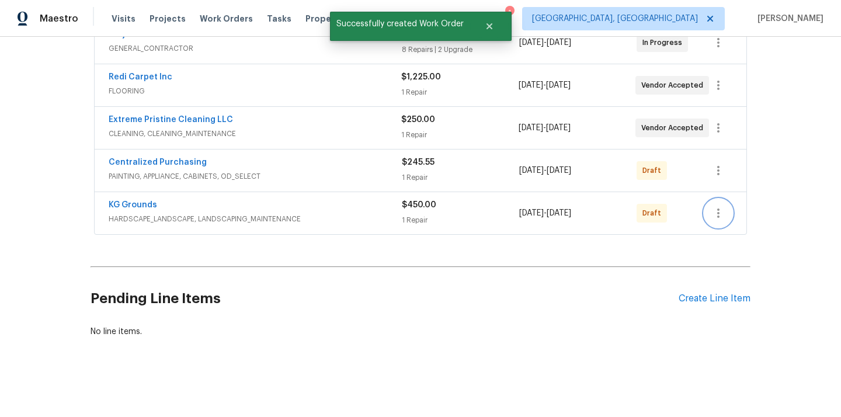
click at [719, 215] on icon "button" at bounding box center [719, 213] width 14 height 14
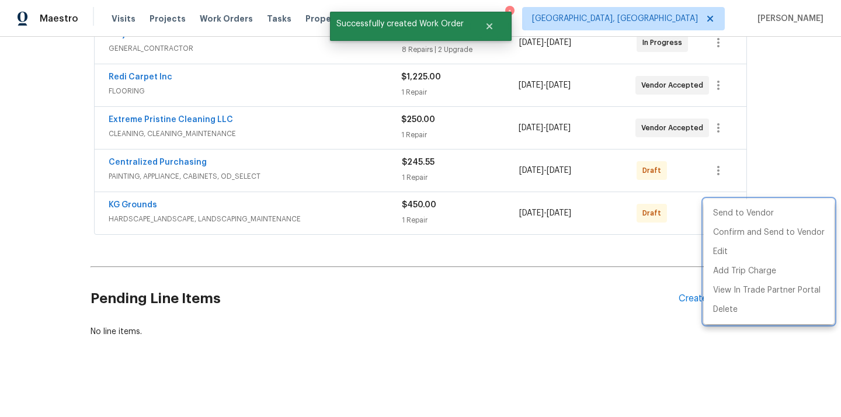
click at [710, 162] on div at bounding box center [420, 208] width 841 height 417
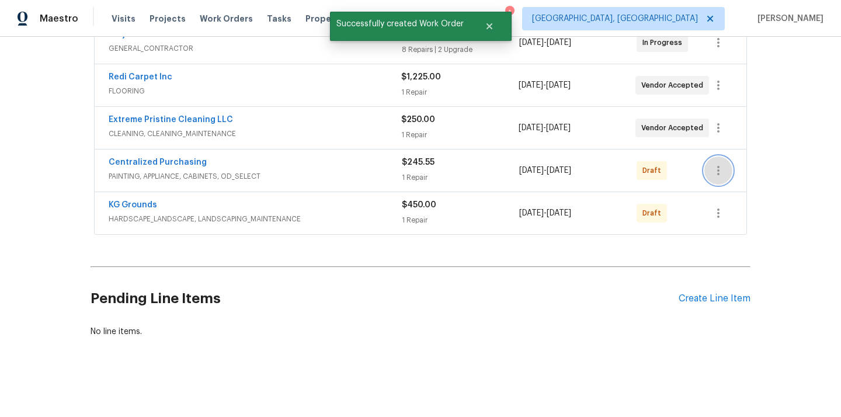
click at [714, 165] on icon "button" at bounding box center [719, 171] width 14 height 14
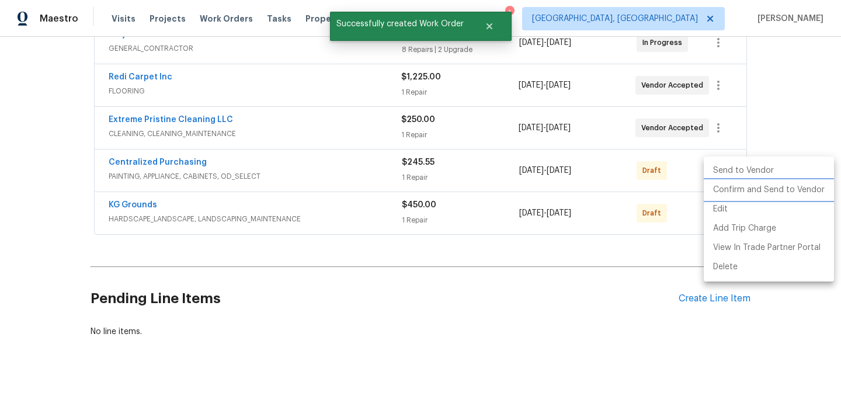
click at [741, 185] on li "Confirm and Send to Vendor" at bounding box center [769, 190] width 130 height 19
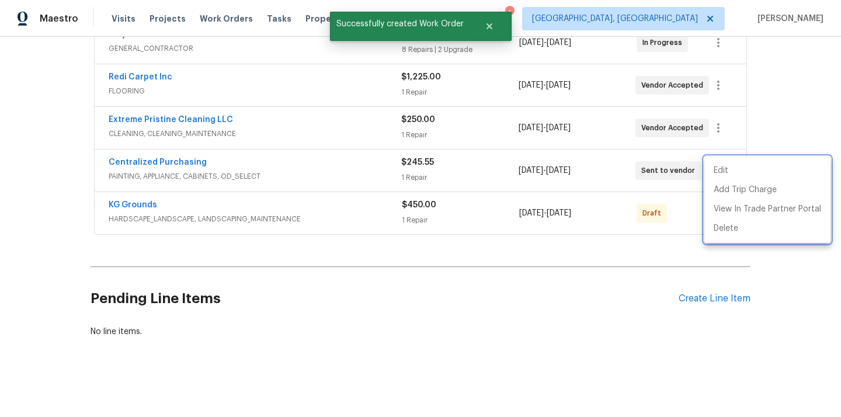
click at [189, 161] on div at bounding box center [420, 208] width 841 height 417
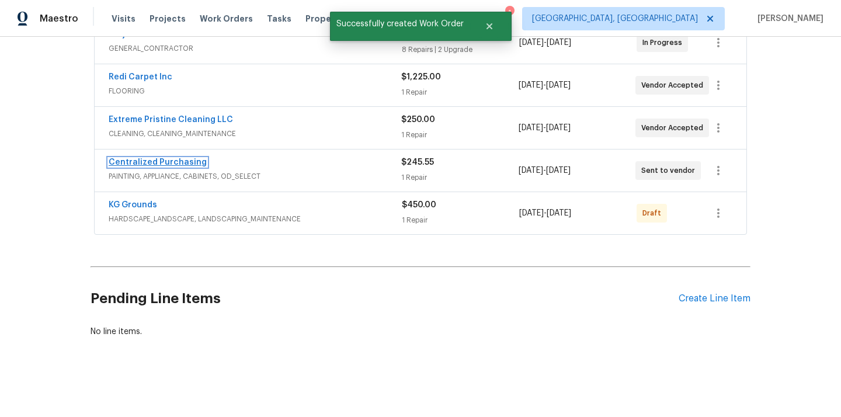
click at [173, 163] on link "Centralized Purchasing" at bounding box center [158, 162] width 98 height 8
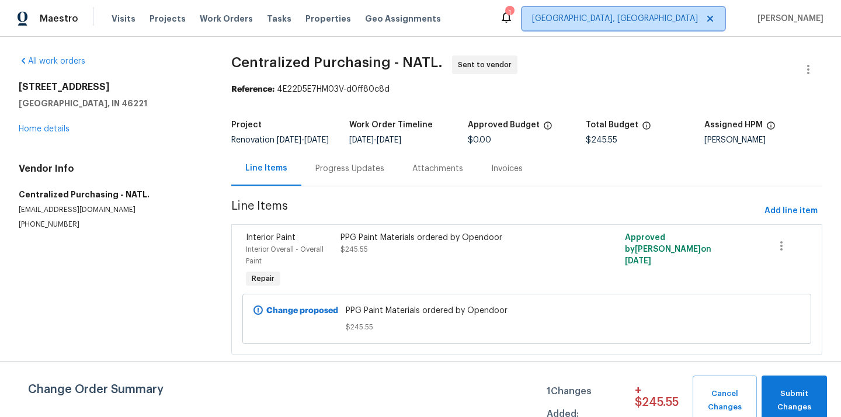
click at [658, 26] on span "[GEOGRAPHIC_DATA], [GEOGRAPHIC_DATA]" at bounding box center [623, 18] width 203 height 23
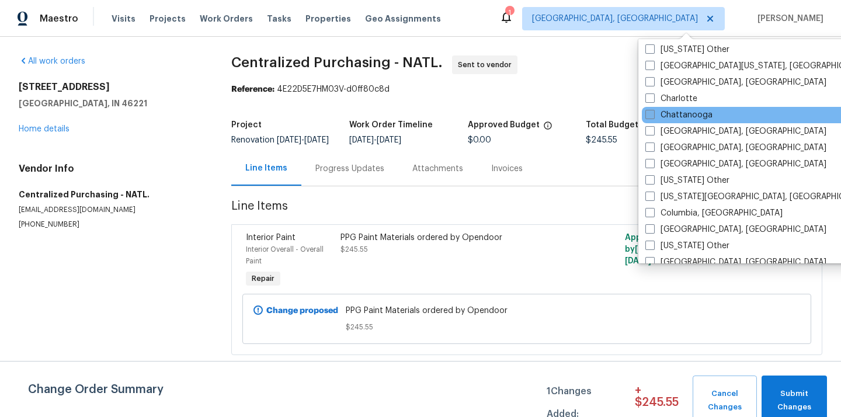
scroll to position [207, 0]
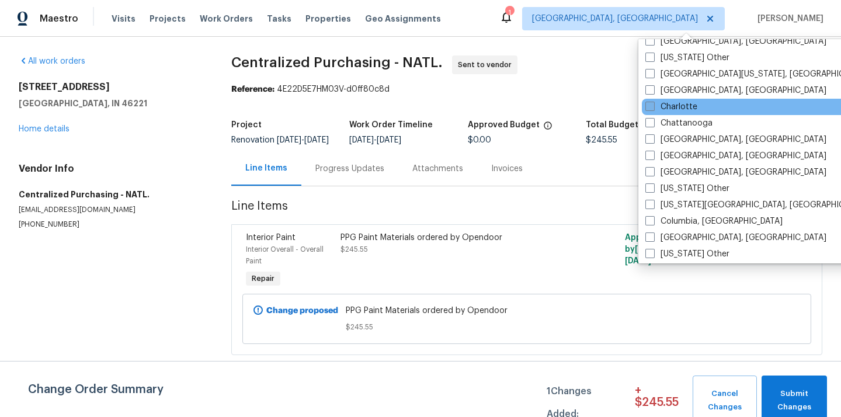
click at [675, 104] on label "Charlotte" at bounding box center [671, 107] width 52 height 12
click at [653, 104] on input "Charlotte" at bounding box center [649, 105] width 8 height 8
checkbox input "true"
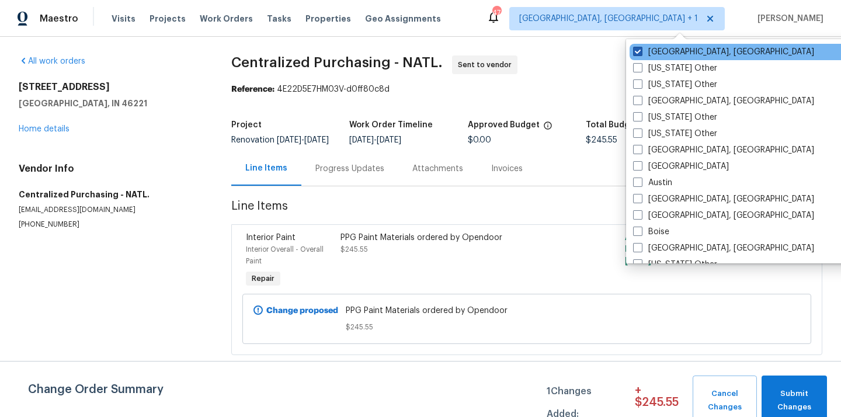
click at [660, 51] on label "[GEOGRAPHIC_DATA], [GEOGRAPHIC_DATA]" at bounding box center [723, 52] width 181 height 12
click at [641, 51] on input "[GEOGRAPHIC_DATA], [GEOGRAPHIC_DATA]" at bounding box center [637, 50] width 8 height 8
checkbox input "false"
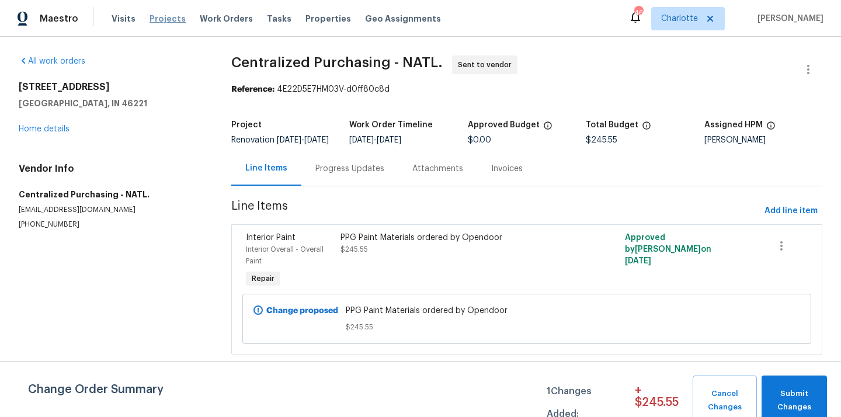
click at [167, 13] on span "Projects" at bounding box center [168, 19] width 36 height 12
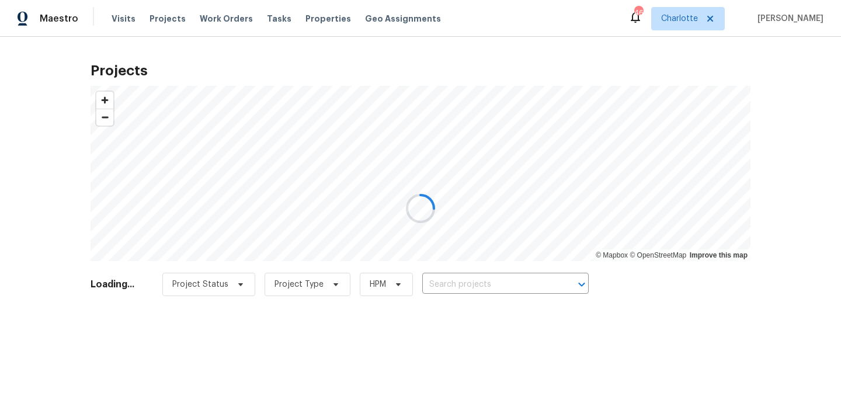
click at [498, 287] on div at bounding box center [420, 208] width 841 height 417
click at [497, 287] on div at bounding box center [420, 208] width 841 height 417
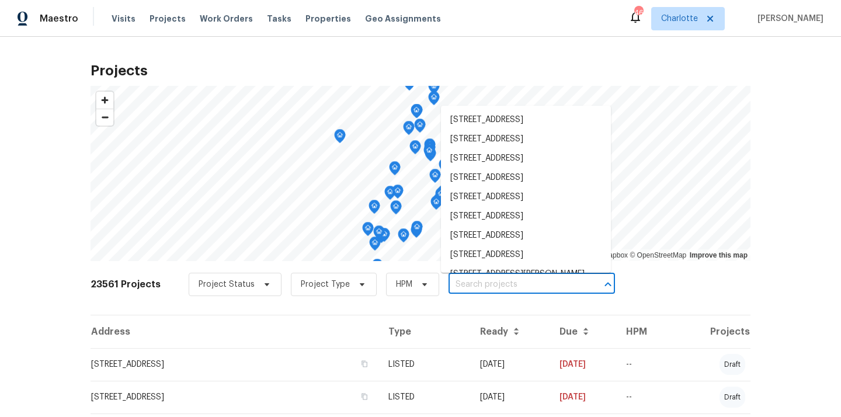
click at [497, 286] on input "text" at bounding box center [516, 285] width 134 height 18
paste input "2424 [GEOGRAPHIC_DATA]"
type input "2424 [GEOGRAPHIC_DATA]"
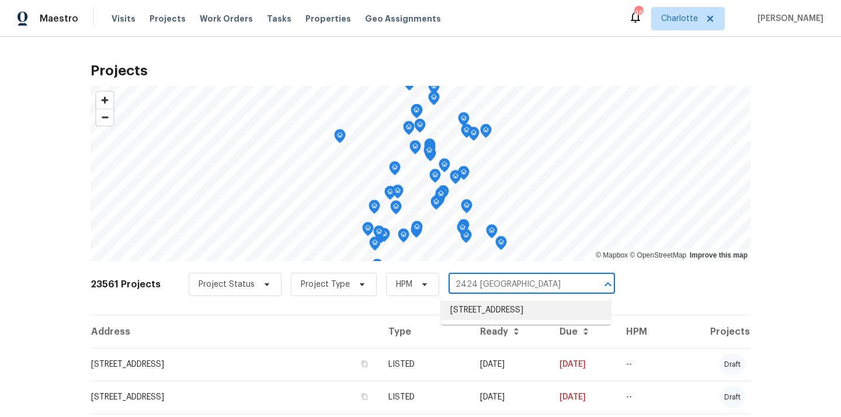
click at [491, 306] on li "[STREET_ADDRESS]" at bounding box center [526, 310] width 170 height 19
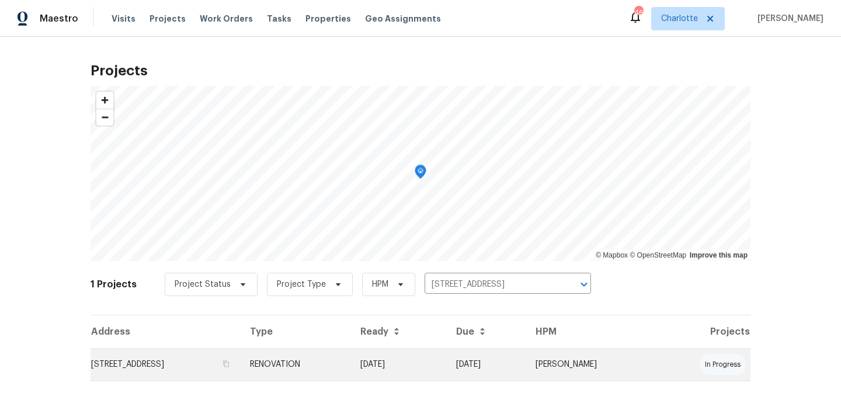
click at [241, 350] on td "[STREET_ADDRESS]" at bounding box center [166, 364] width 150 height 33
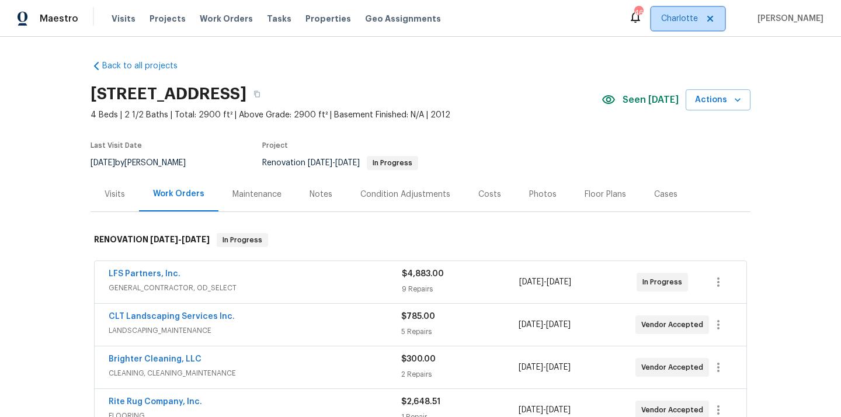
click at [712, 20] on span at bounding box center [708, 18] width 13 height 9
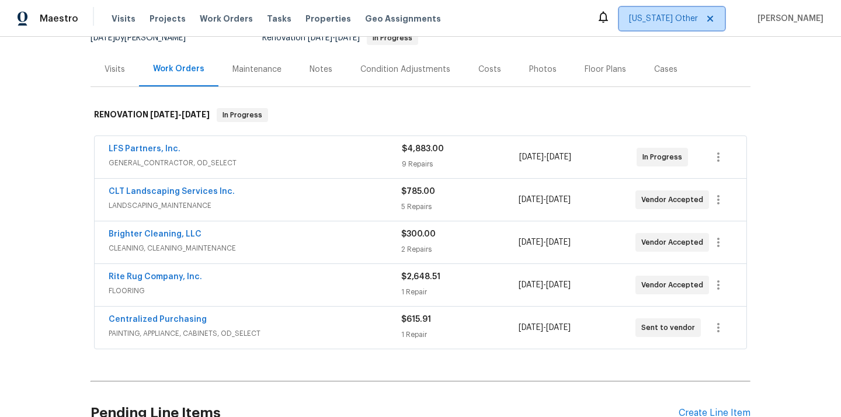
scroll to position [240, 0]
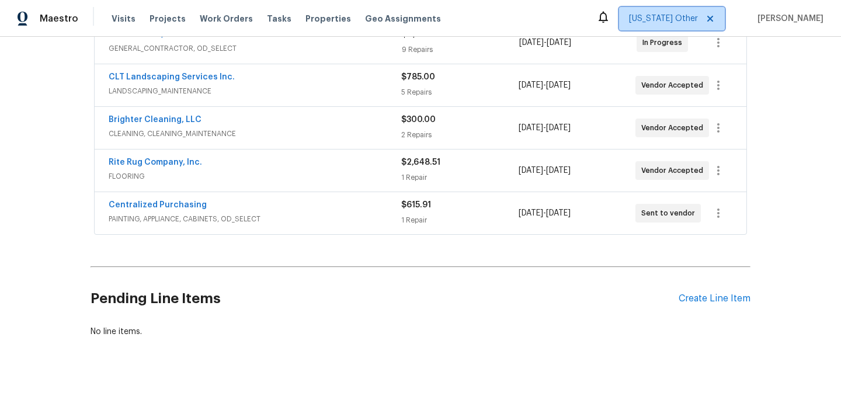
click at [678, 19] on span "[US_STATE] Other" at bounding box center [663, 19] width 69 height 12
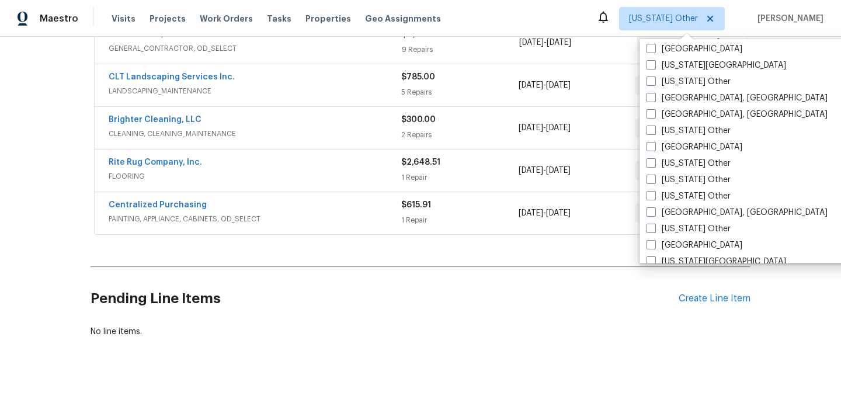
scroll to position [525, 0]
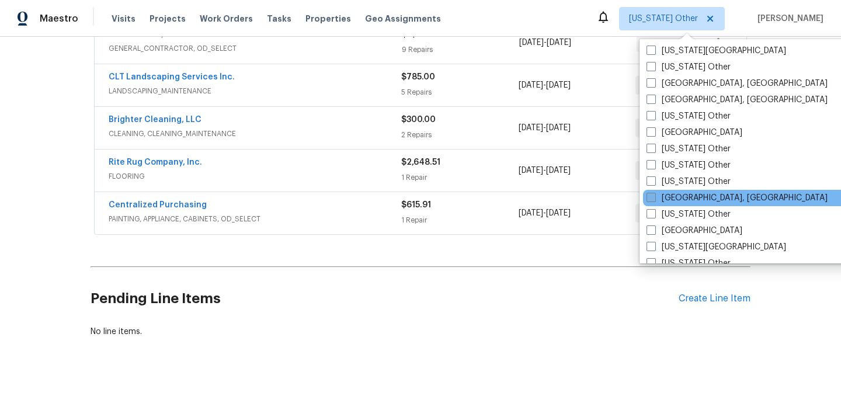
click at [677, 196] on label "[GEOGRAPHIC_DATA], [GEOGRAPHIC_DATA]" at bounding box center [737, 198] width 181 height 12
click at [654, 196] on input "[GEOGRAPHIC_DATA], [GEOGRAPHIC_DATA]" at bounding box center [651, 196] width 8 height 8
checkbox input "true"
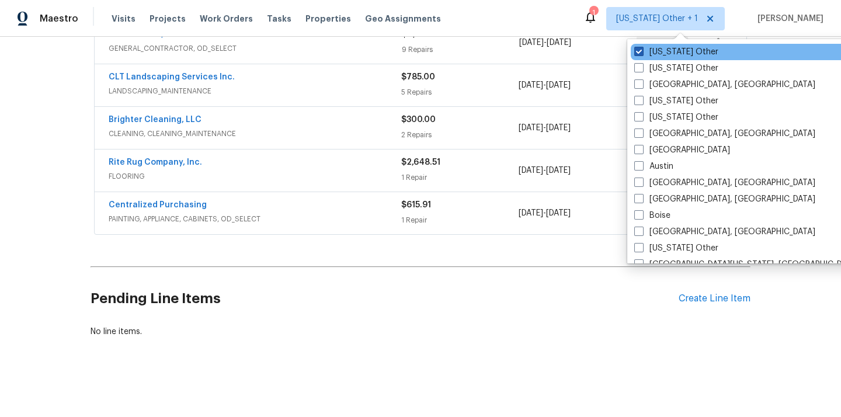
click at [676, 55] on label "[US_STATE] Other" at bounding box center [676, 52] width 84 height 12
click at [642, 54] on input "[US_STATE] Other" at bounding box center [638, 50] width 8 height 8
checkbox input "false"
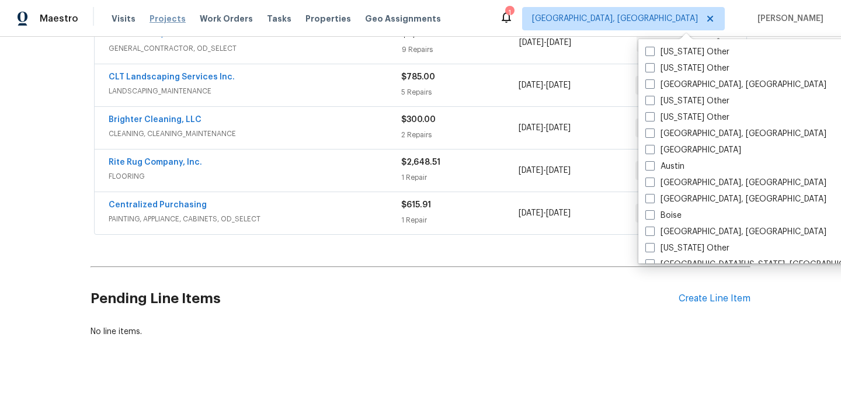
click at [152, 18] on span "Projects" at bounding box center [168, 19] width 36 height 12
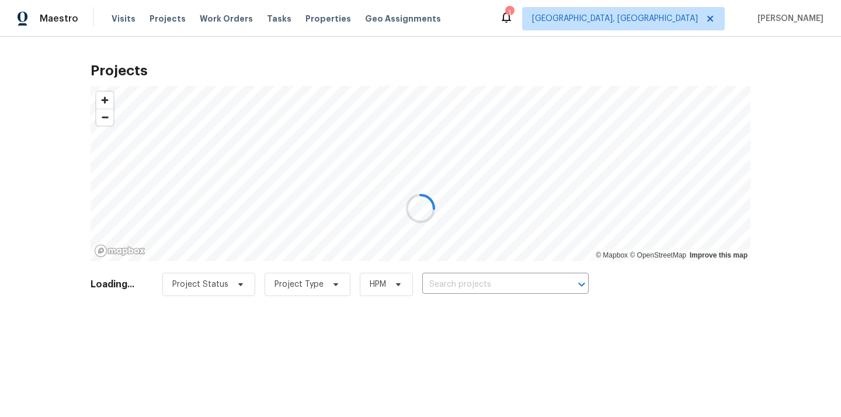
click at [476, 280] on div at bounding box center [420, 208] width 841 height 417
click at [479, 281] on div at bounding box center [420, 208] width 841 height 417
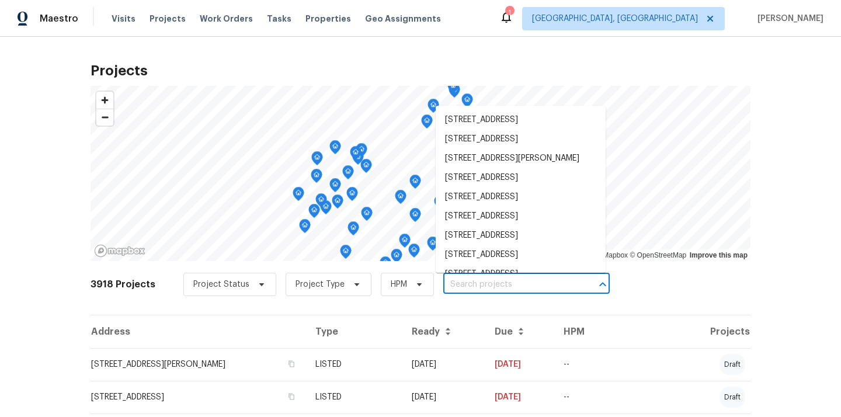
click at [479, 281] on input "text" at bounding box center [510, 285] width 134 height 18
paste input "[STREET_ADDRESS]"
type input "[STREET_ADDRESS]"
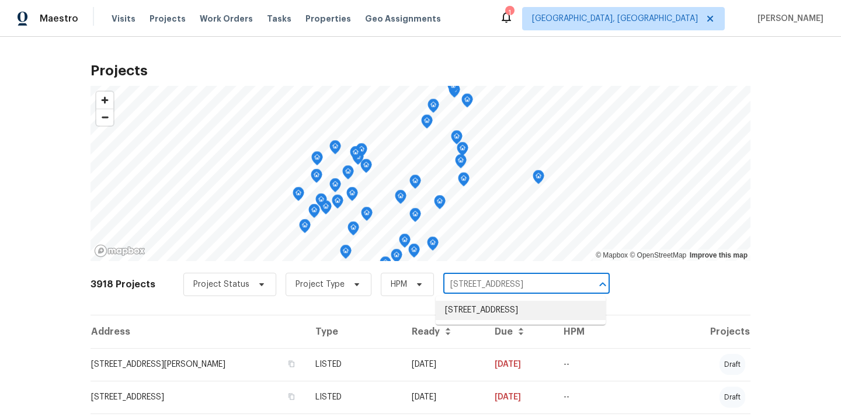
click at [474, 308] on li "[STREET_ADDRESS]" at bounding box center [521, 310] width 170 height 19
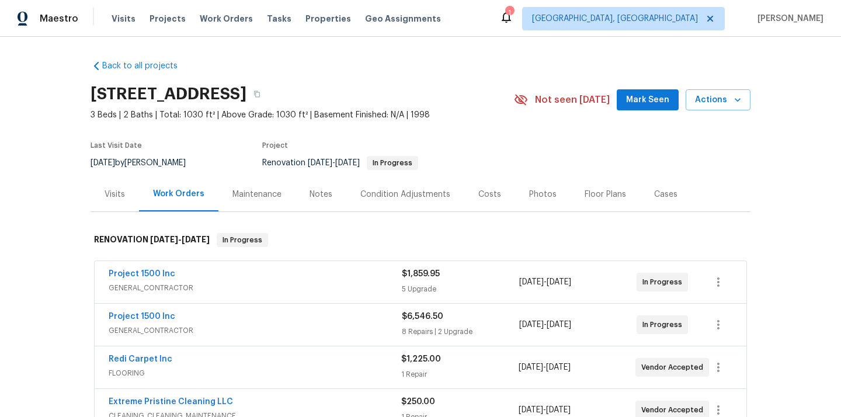
click at [113, 202] on div "Visits" at bounding box center [115, 194] width 48 height 34
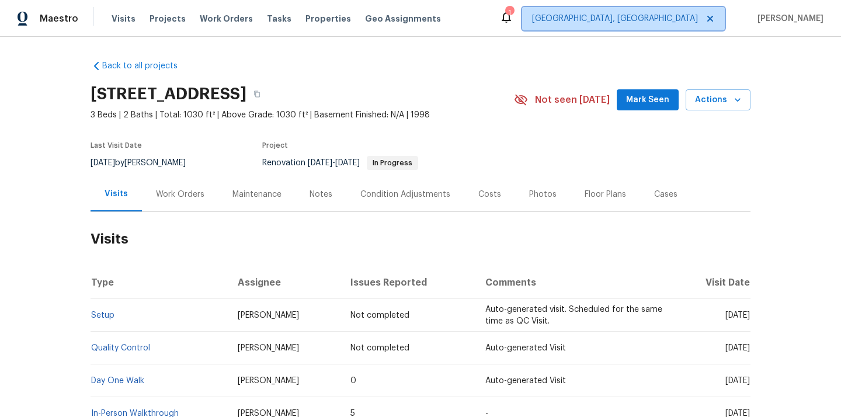
click at [679, 28] on span "[GEOGRAPHIC_DATA], [GEOGRAPHIC_DATA]" at bounding box center [623, 18] width 203 height 23
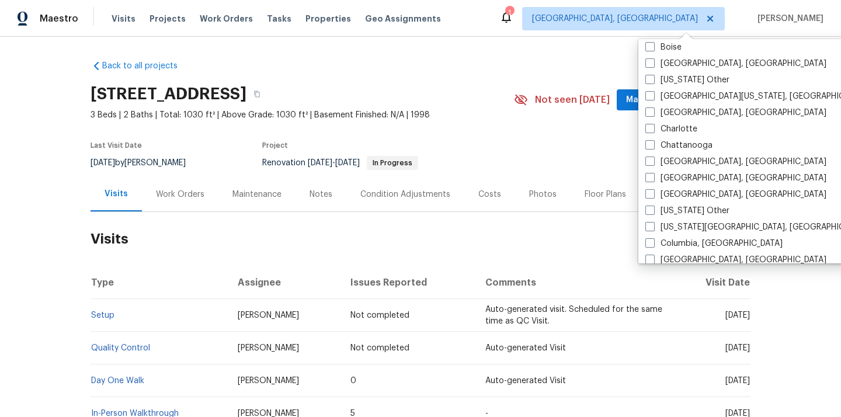
scroll to position [185, 0]
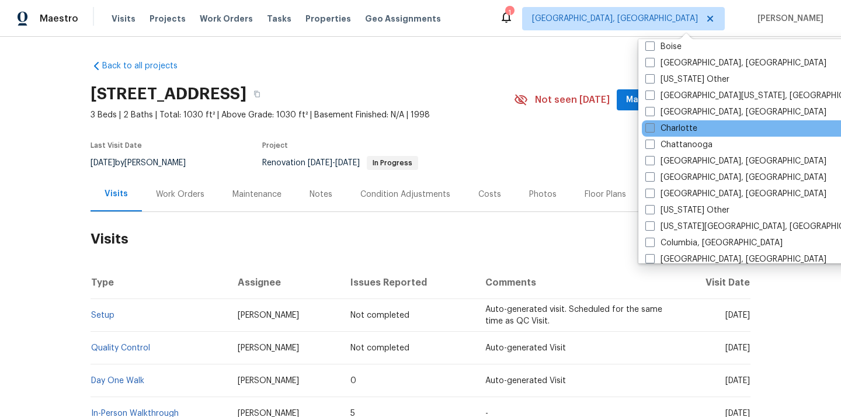
click at [672, 125] on label "Charlotte" at bounding box center [671, 129] width 52 height 12
click at [653, 125] on input "Charlotte" at bounding box center [649, 127] width 8 height 8
checkbox input "true"
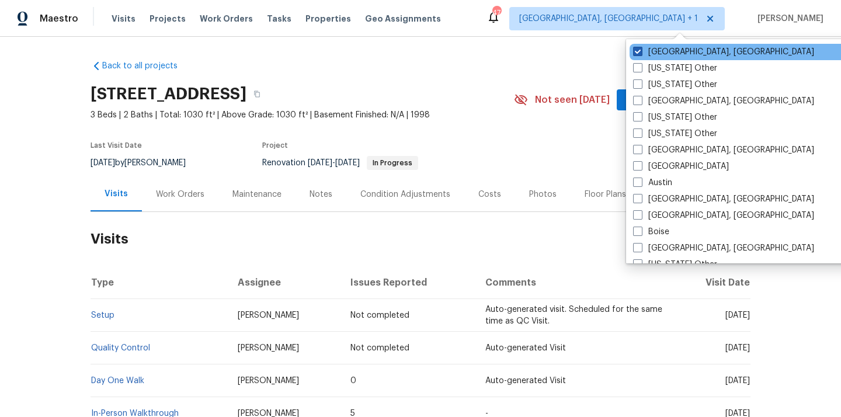
click at [662, 47] on label "[GEOGRAPHIC_DATA], [GEOGRAPHIC_DATA]" at bounding box center [723, 52] width 181 height 12
click at [641, 47] on input "[GEOGRAPHIC_DATA], [GEOGRAPHIC_DATA]" at bounding box center [637, 50] width 8 height 8
checkbox input "false"
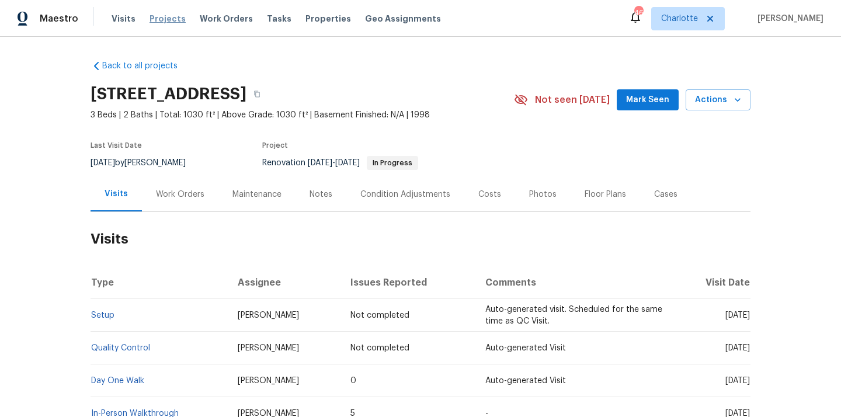
click at [154, 19] on span "Projects" at bounding box center [168, 19] width 36 height 12
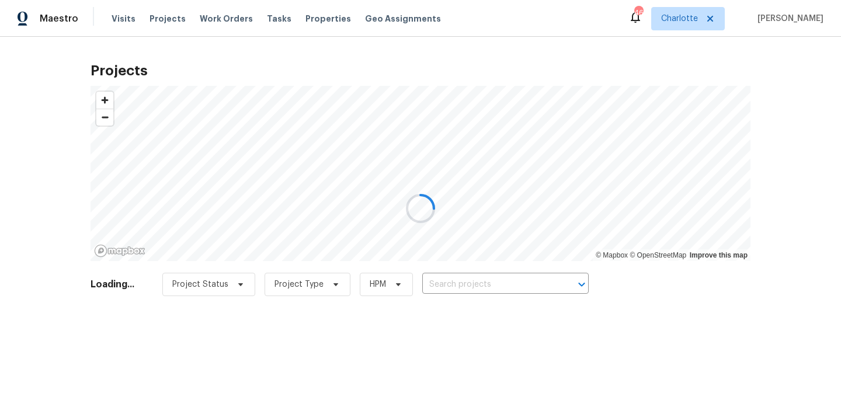
click at [468, 277] on div at bounding box center [420, 208] width 841 height 417
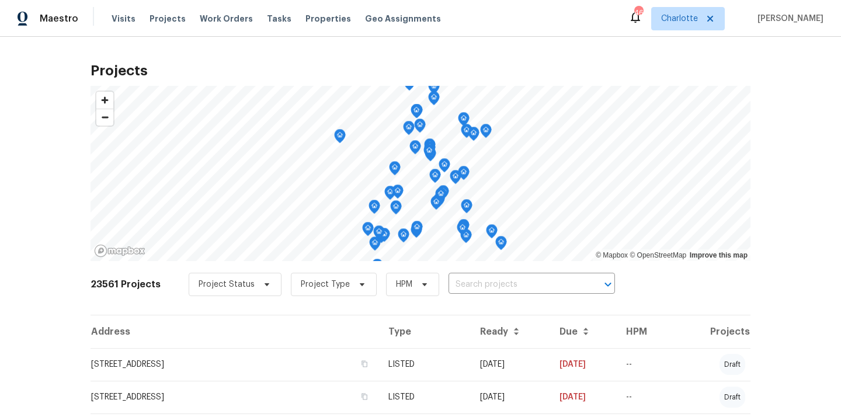
click at [478, 289] on input "text" at bounding box center [516, 285] width 134 height 18
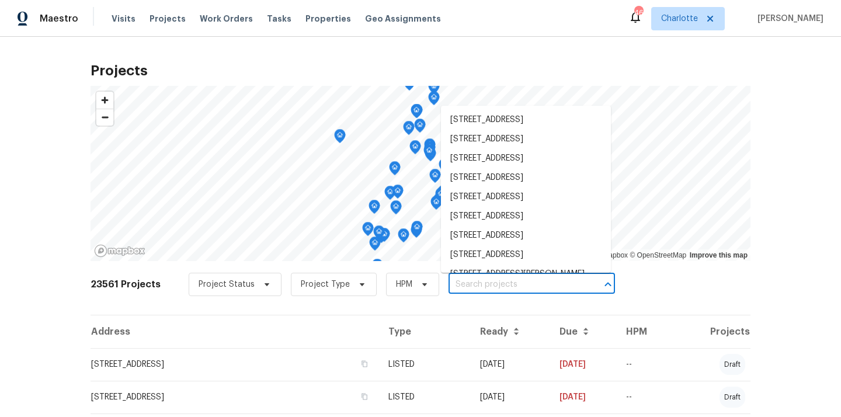
paste input "[STREET_ADDRESS]"
type input "[STREET_ADDRESS]"
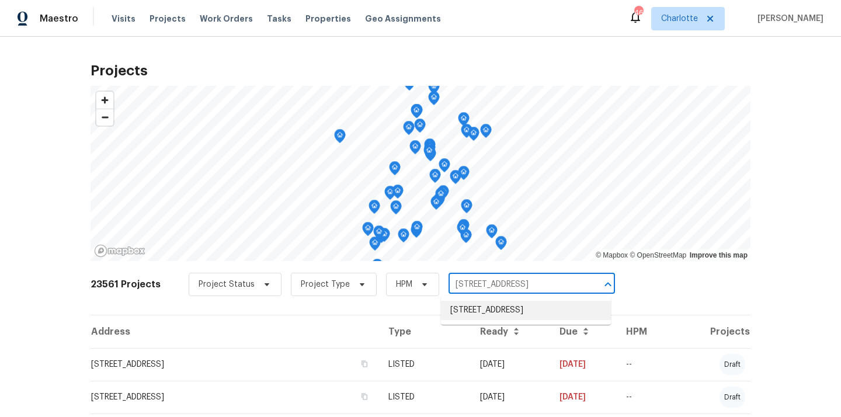
click at [471, 313] on li "[STREET_ADDRESS]" at bounding box center [526, 310] width 170 height 19
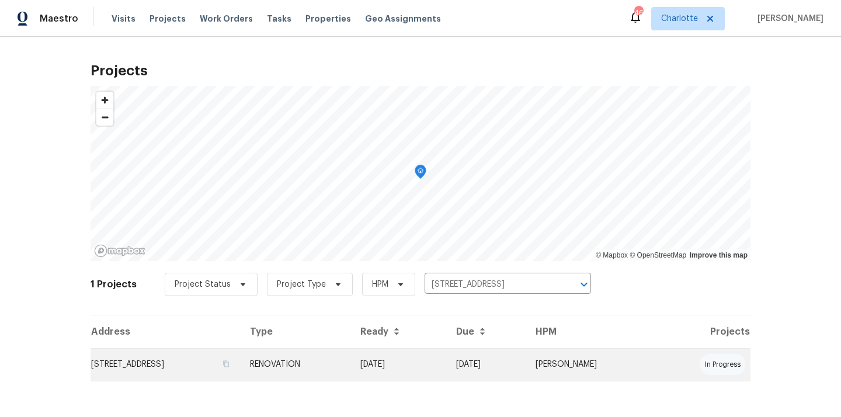
click at [447, 370] on td "[DATE]" at bounding box center [399, 364] width 96 height 33
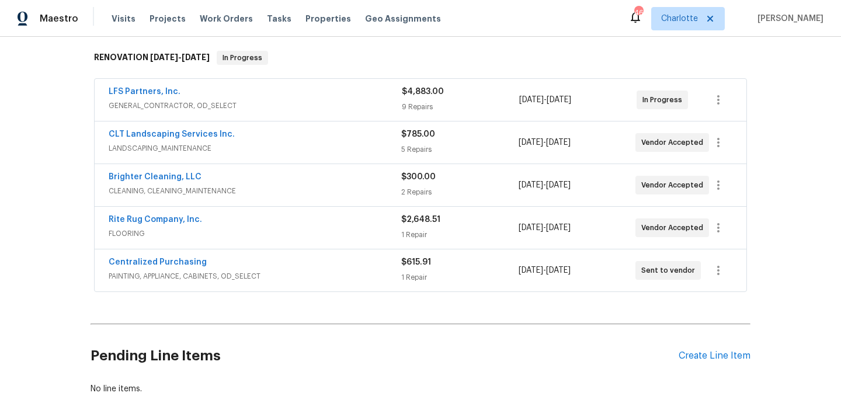
scroll to position [236, 0]
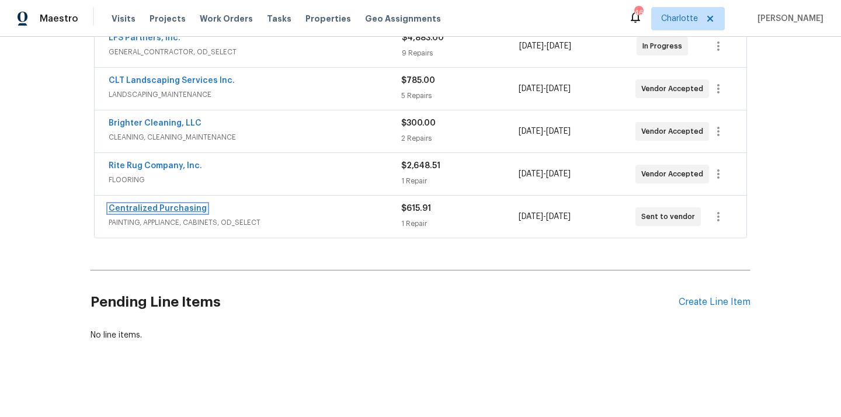
click at [161, 208] on link "Centralized Purchasing" at bounding box center [158, 208] width 98 height 8
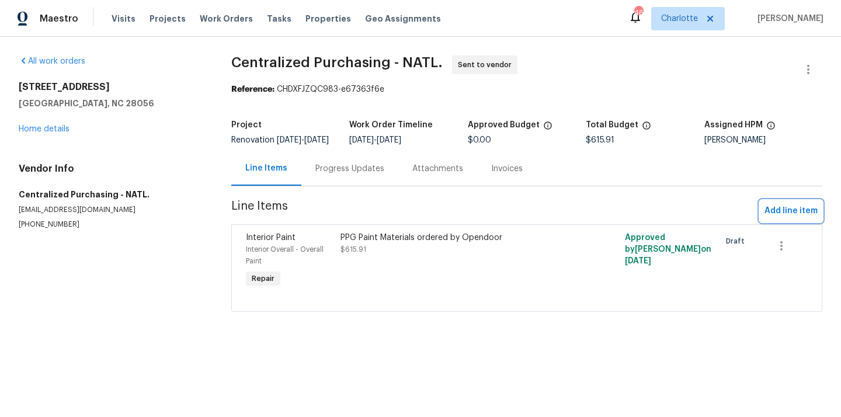
click at [804, 217] on span "Add line item" at bounding box center [791, 211] width 53 height 15
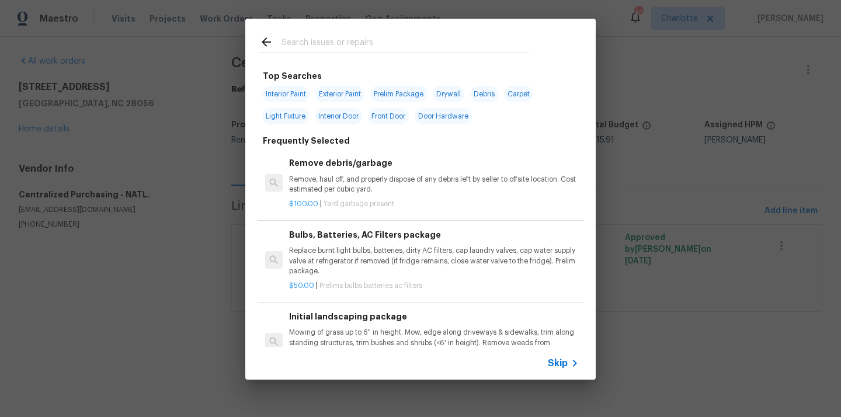
click at [479, 47] on input "text" at bounding box center [406, 44] width 248 height 18
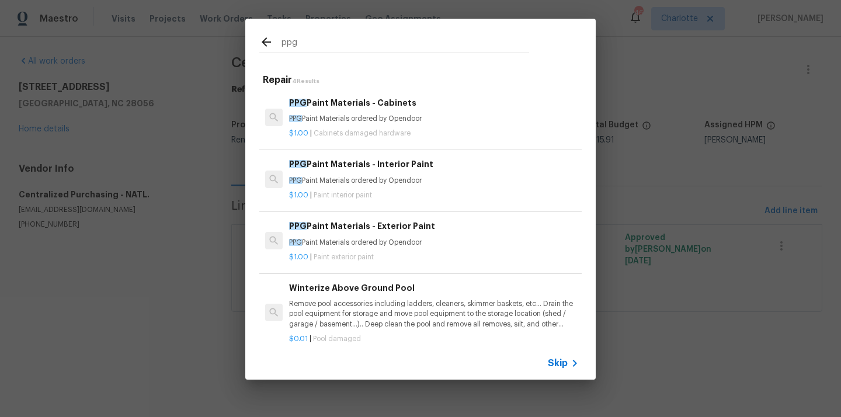
type input "ppg"
click at [406, 174] on div "PPG Paint Materials - Interior Paint PPG Paint Materials ordered by Opendoor" at bounding box center [434, 172] width 290 height 28
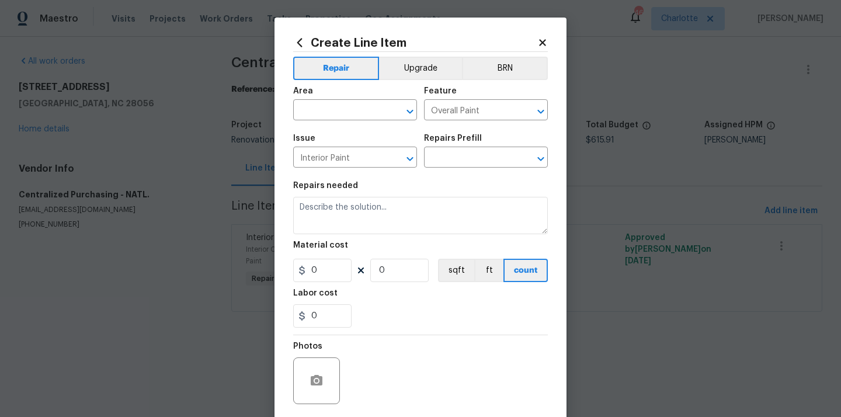
type textarea "PPG Paint Materials ordered by Opendoor"
type input "1"
type input "PPG Paint Materials - Interior Paint $1.00"
type input "1"
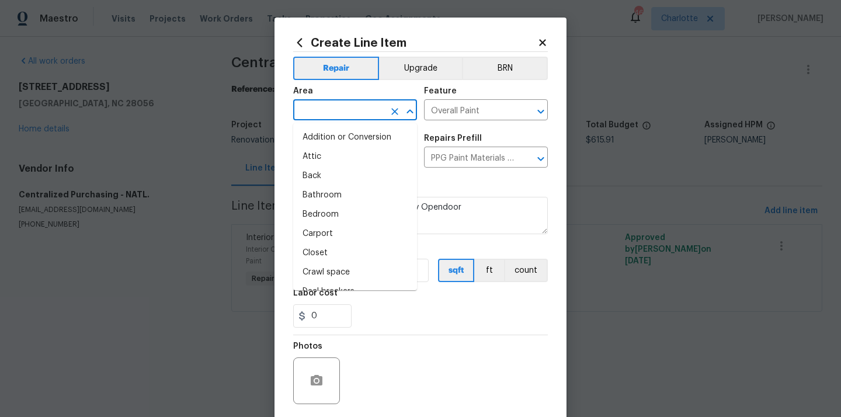
click at [359, 112] on input "text" at bounding box center [338, 111] width 91 height 18
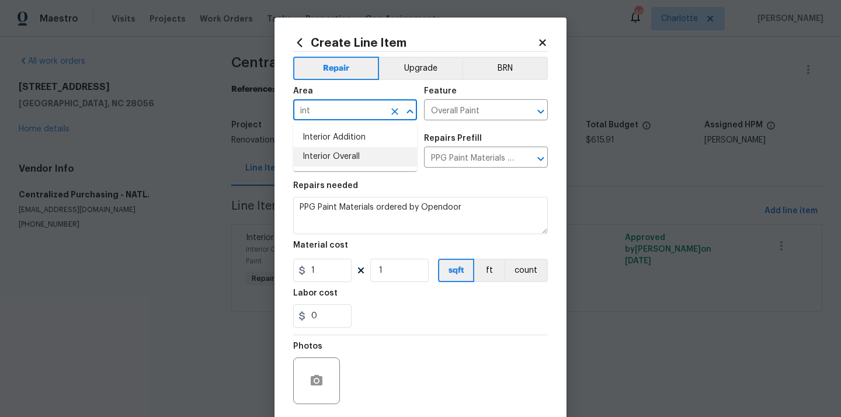
click at [353, 162] on li "Interior Overall" at bounding box center [355, 156] width 124 height 19
type input "Interior Overall"
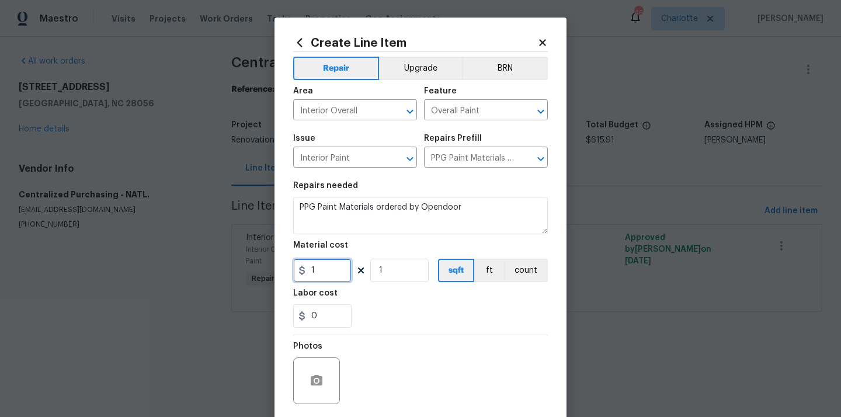
drag, startPoint x: 327, startPoint y: 271, endPoint x: 284, endPoint y: 265, distance: 43.1
click at [284, 265] on div "Create Line Item Repair Upgrade BRN Area Interior Overall ​ Feature Overall Pai…" at bounding box center [421, 252] width 292 height 468
paste input "85.73"
type input "185.73"
click at [392, 308] on div "0" at bounding box center [420, 315] width 255 height 23
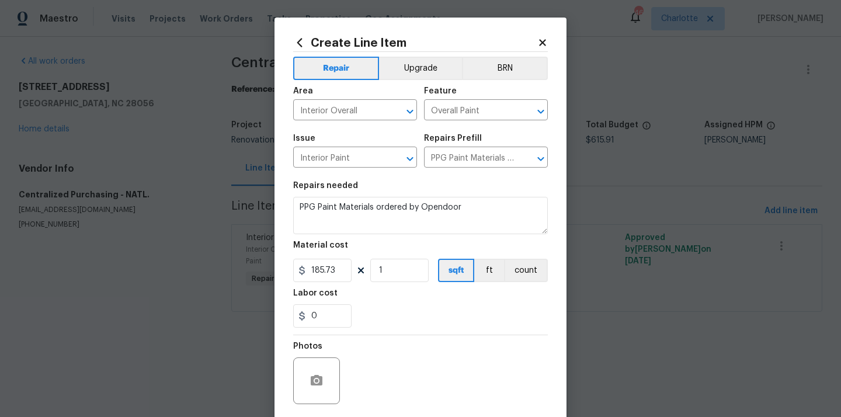
scroll to position [86, 0]
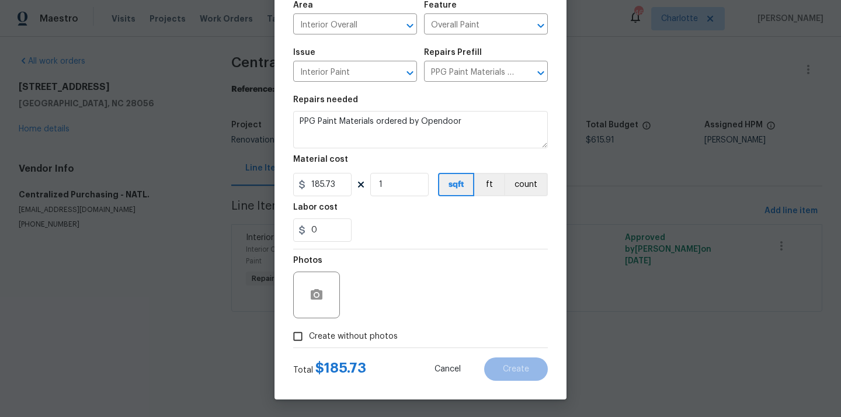
click at [366, 341] on span "Create without photos" at bounding box center [353, 337] width 89 height 12
click at [309, 341] on input "Create without photos" at bounding box center [298, 336] width 22 height 22
checkbox input "true"
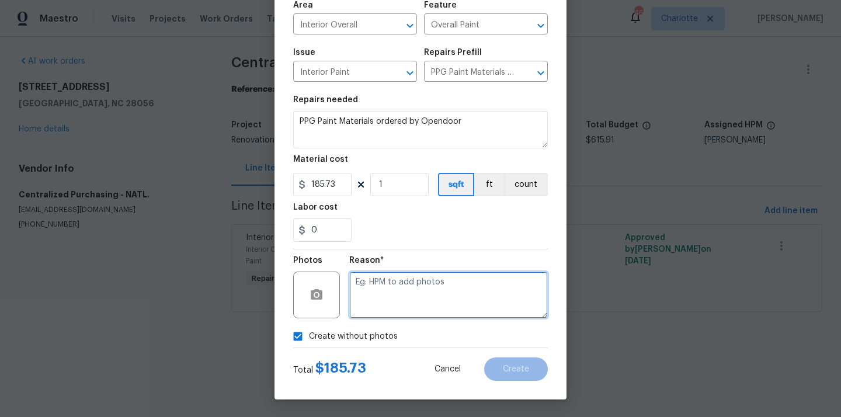
click at [404, 275] on textarea at bounding box center [448, 295] width 199 height 47
type textarea "N/A"
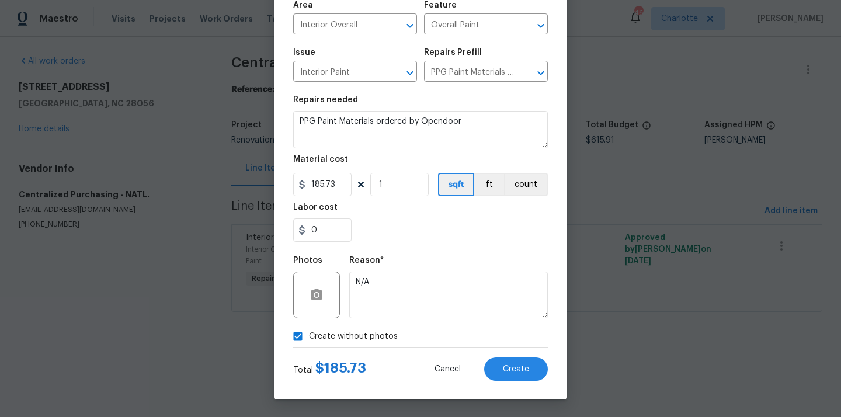
click at [513, 381] on div "Create Line Item Repair Upgrade BRN Area Interior Overall ​ Feature Overall Pai…" at bounding box center [421, 166] width 292 height 468
click at [515, 370] on span "Create" at bounding box center [516, 369] width 26 height 9
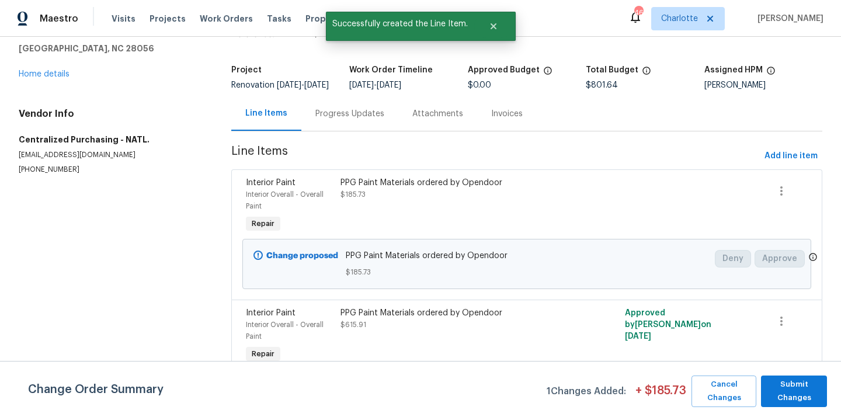
scroll to position [67, 0]
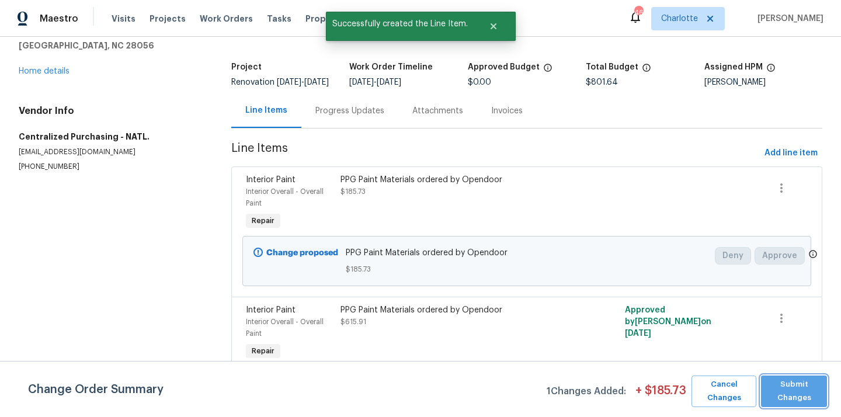
click at [806, 383] on button "Submit Changes" at bounding box center [794, 392] width 66 height 32
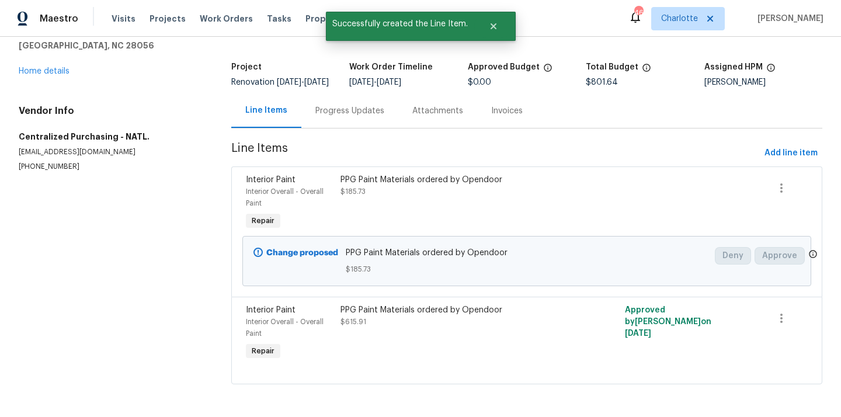
scroll to position [0, 0]
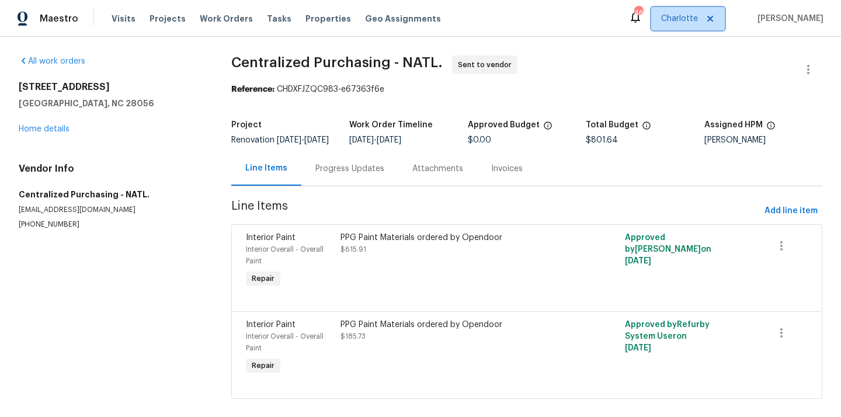
click at [710, 19] on span "Charlotte" at bounding box center [688, 18] width 74 height 23
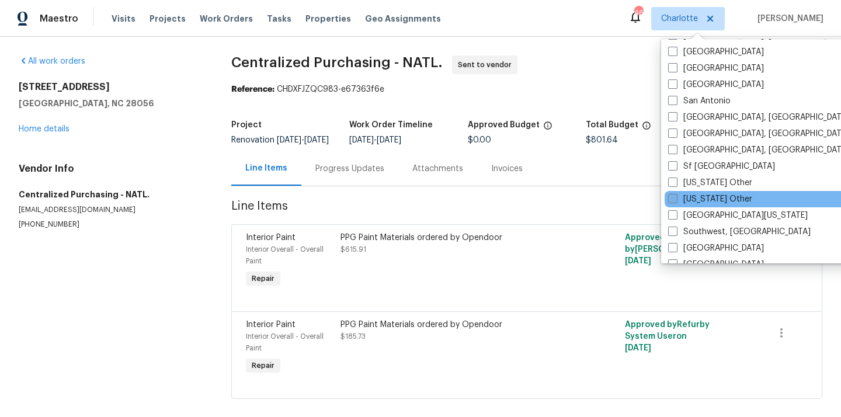
scroll to position [1527, 0]
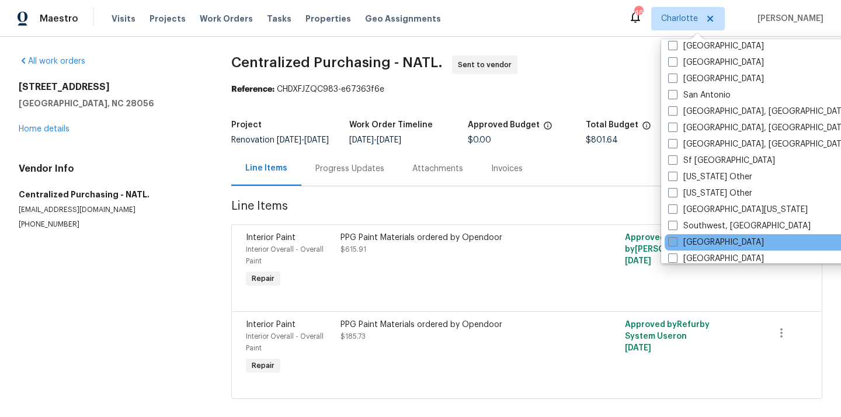
click at [705, 240] on label "[GEOGRAPHIC_DATA]" at bounding box center [716, 243] width 96 height 12
click at [676, 240] on input "[GEOGRAPHIC_DATA]" at bounding box center [672, 241] width 8 height 8
checkbox input "true"
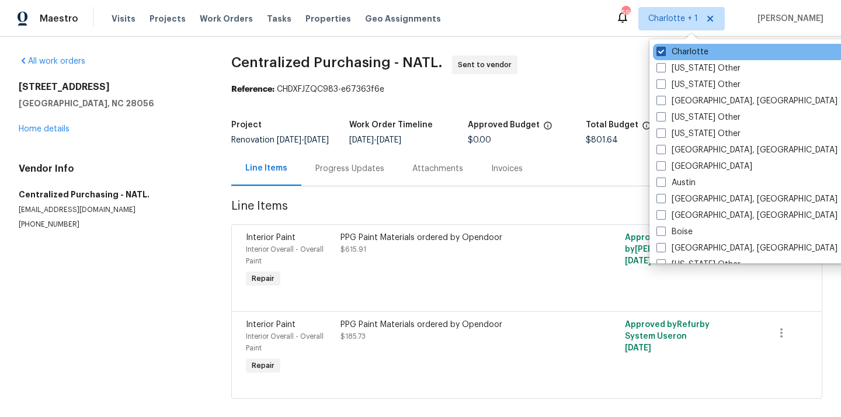
click at [688, 48] on label "Charlotte" at bounding box center [683, 52] width 52 height 12
click at [664, 48] on input "Charlotte" at bounding box center [661, 50] width 8 height 8
checkbox input "false"
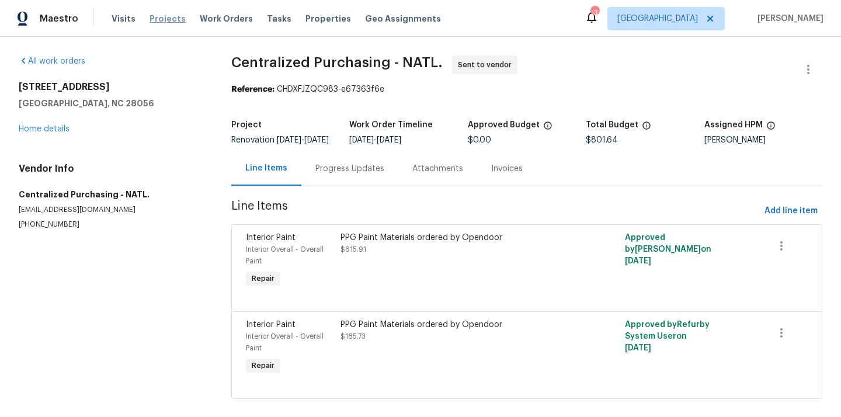
click at [157, 20] on span "Projects" at bounding box center [168, 19] width 36 height 12
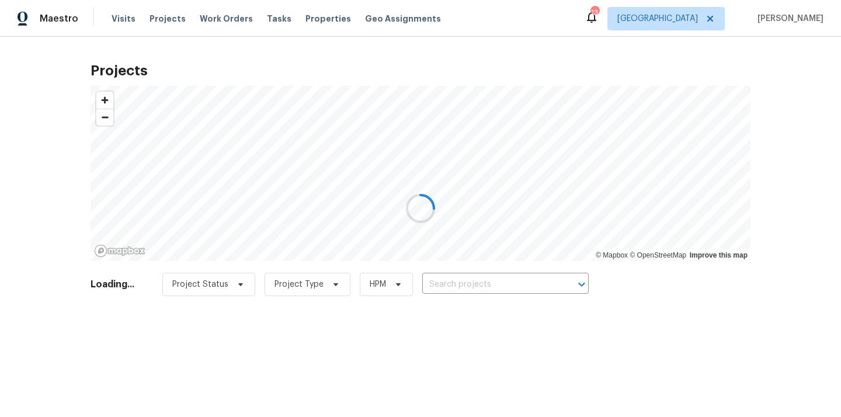
click at [465, 283] on div at bounding box center [420, 208] width 841 height 417
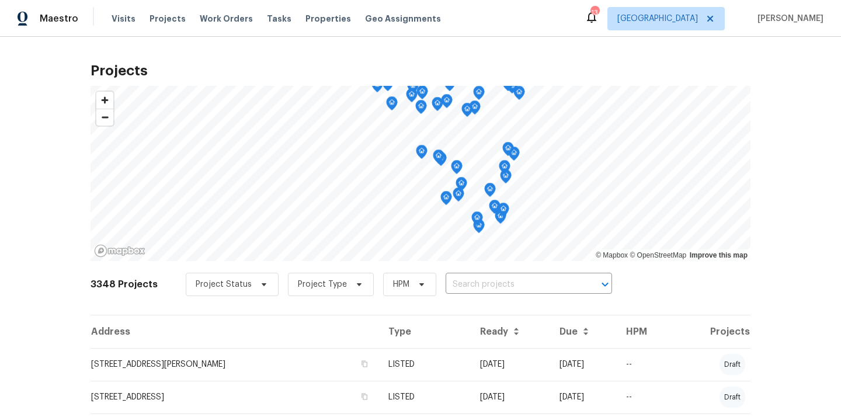
click at [465, 283] on input "text" at bounding box center [513, 285] width 134 height 18
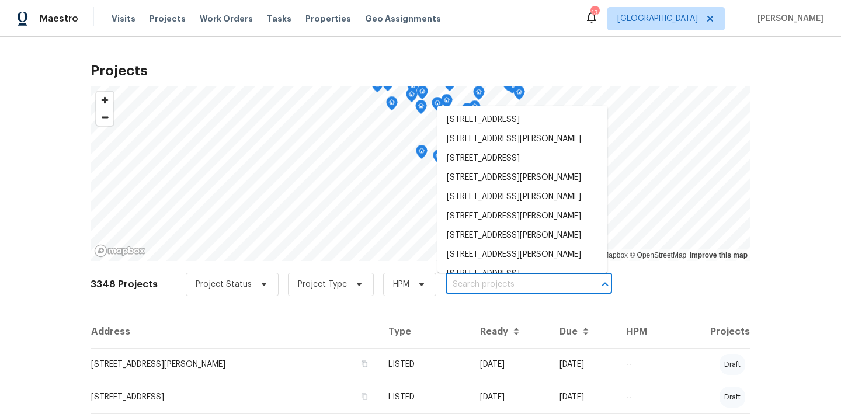
paste input "1004 Cobbler Ln, Saint Peters, MO 63303"
type input "1004 Cobbler Ln, Saint Peters, MO 63303"
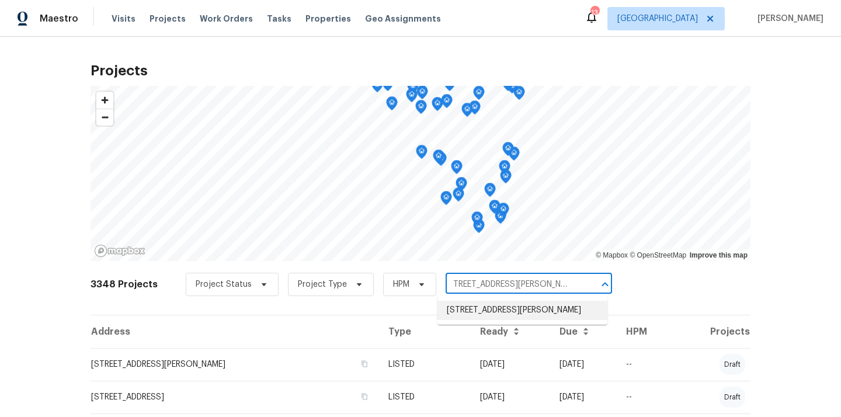
click at [468, 306] on li "1004 Cobbler Ln, Saint Peters, MO 63303" at bounding box center [523, 310] width 170 height 19
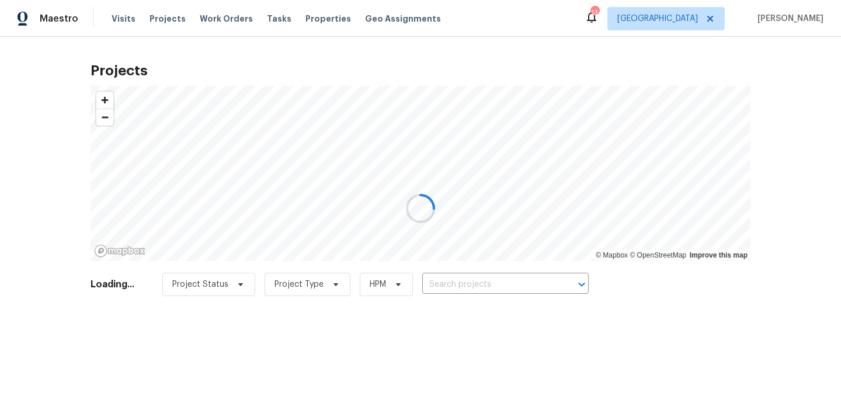
type input "1004 Cobbler Ln, Saint Peters, MO 63303"
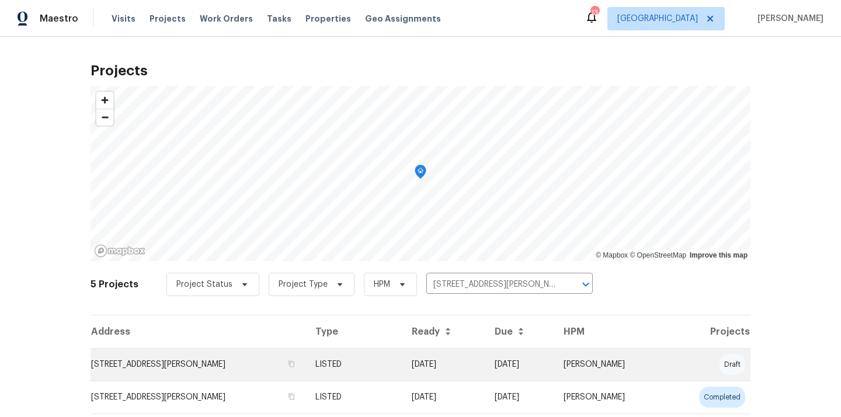
click at [452, 360] on td "[DATE]" at bounding box center [443, 364] width 83 height 33
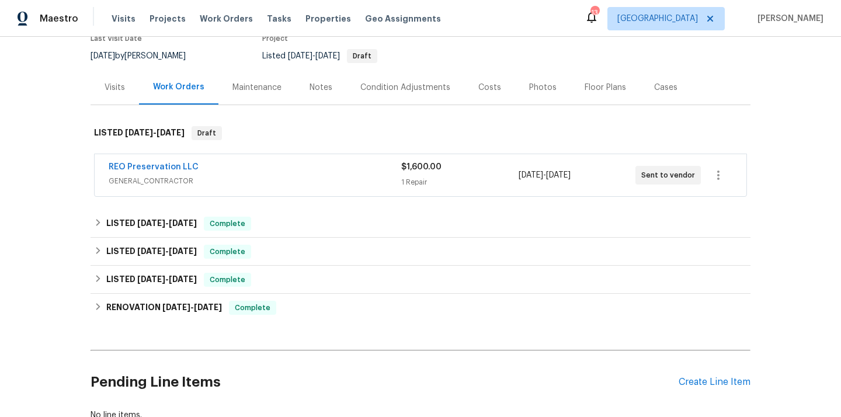
scroll to position [190, 0]
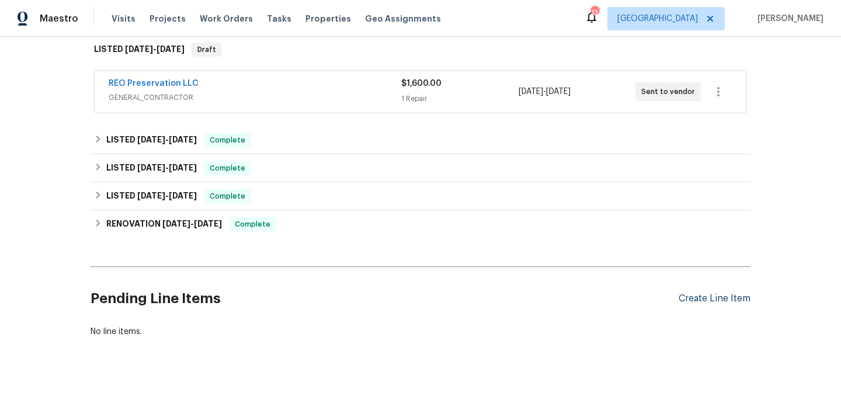
click at [744, 300] on div "Create Line Item" at bounding box center [715, 298] width 72 height 11
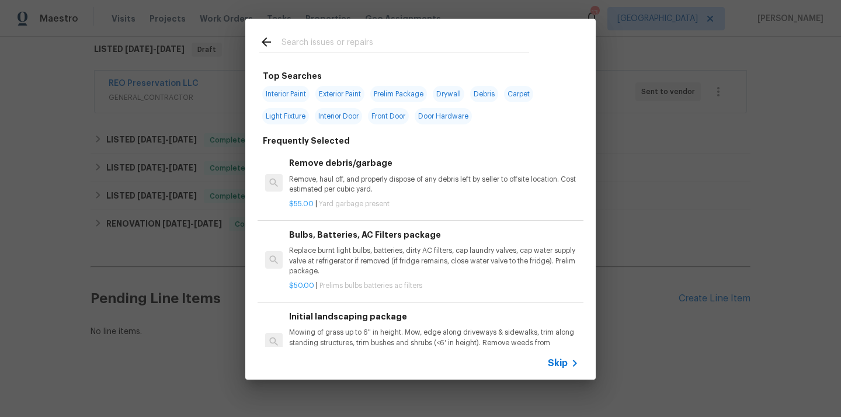
click at [425, 50] on input "text" at bounding box center [406, 44] width 248 height 18
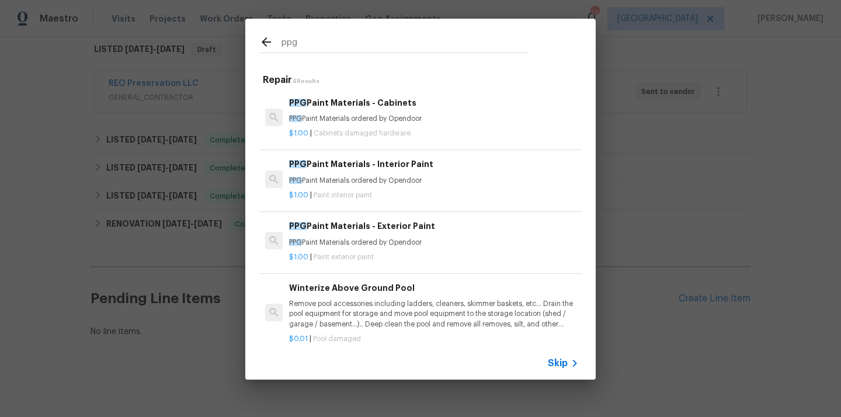
type input "ppg"
click at [400, 173] on div "PPG Paint Materials - Interior Paint PPG Paint Materials ordered by Opendoor" at bounding box center [434, 172] width 290 height 28
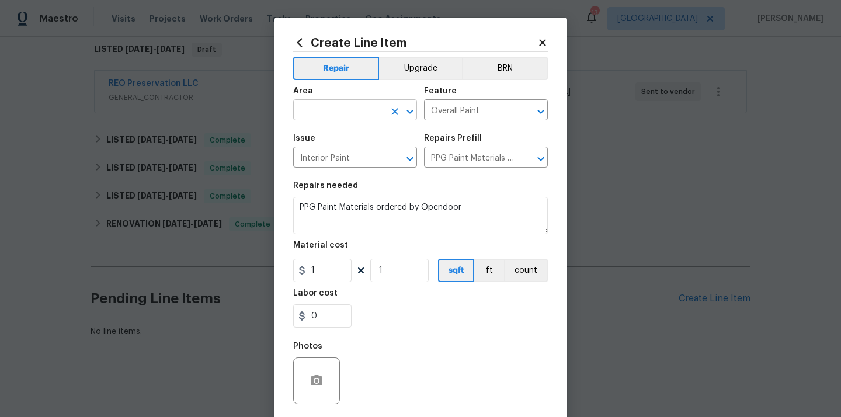
click at [372, 111] on input "text" at bounding box center [338, 111] width 91 height 18
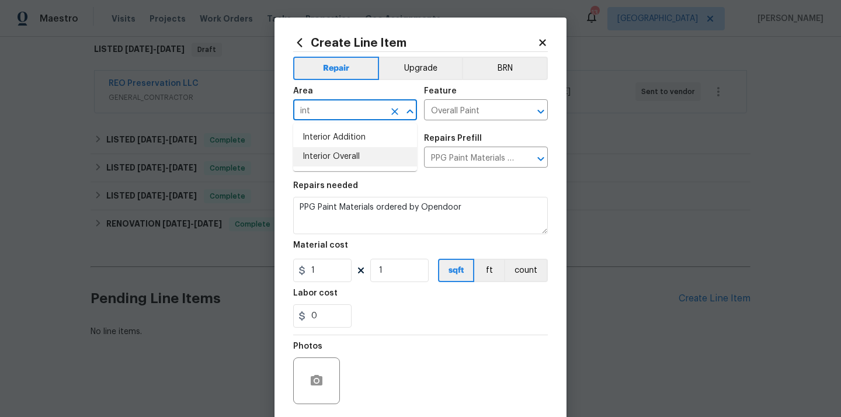
click at [356, 163] on li "Interior Overall" at bounding box center [355, 156] width 124 height 19
type input "Interior Overall"
drag, startPoint x: 318, startPoint y: 277, endPoint x: 295, endPoint y: 275, distance: 23.0
click at [297, 275] on input "1" at bounding box center [322, 270] width 58 height 23
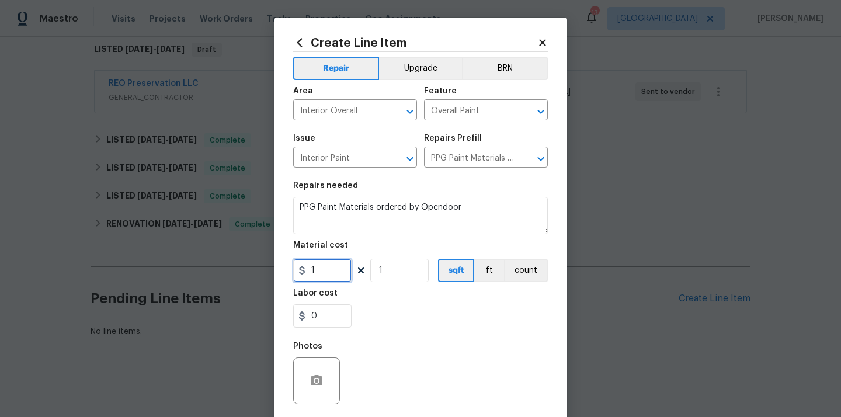
paste input "369.29"
type input "369.29"
click at [393, 308] on div "0" at bounding box center [420, 315] width 255 height 23
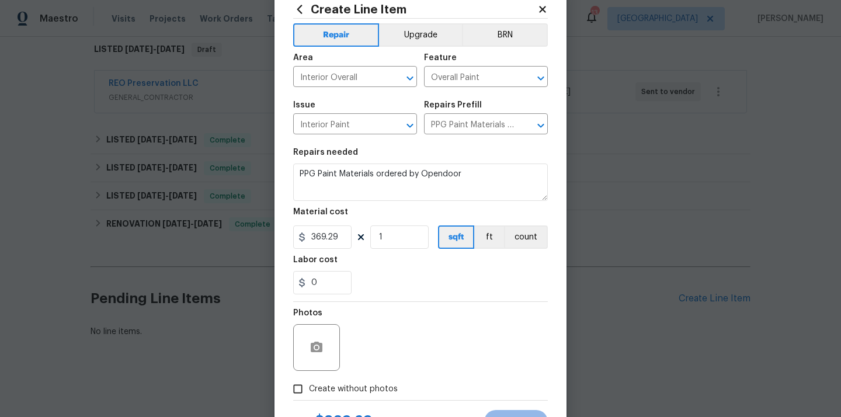
scroll to position [86, 0]
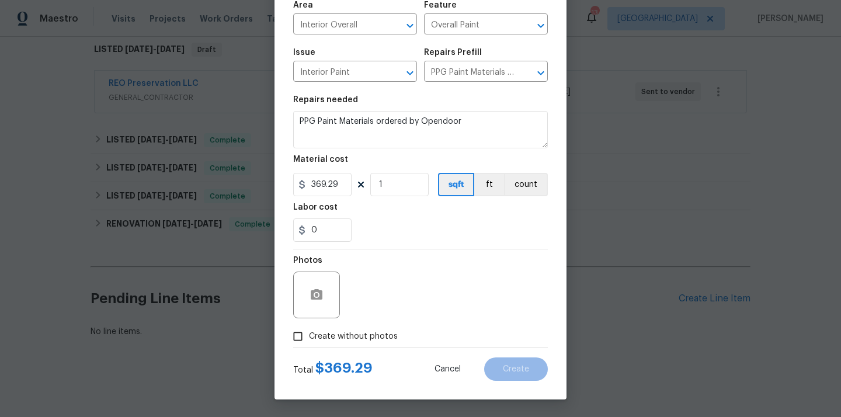
click at [380, 329] on label "Create without photos" at bounding box center [342, 336] width 111 height 22
click at [309, 329] on input "Create without photos" at bounding box center [298, 336] width 22 height 22
checkbox input "true"
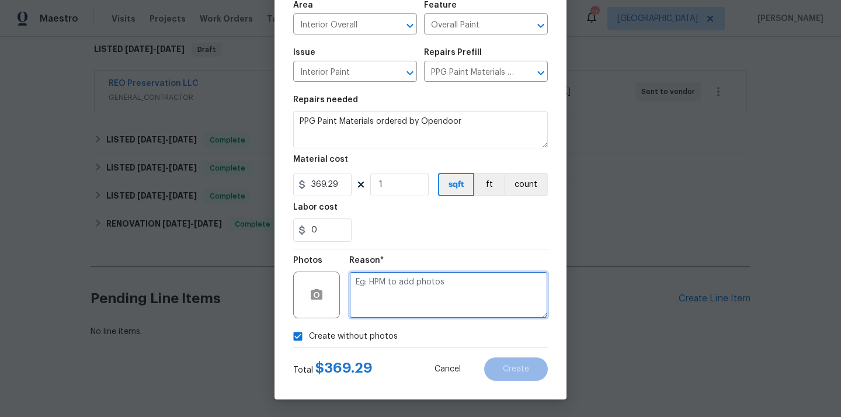
click at [398, 300] on textarea at bounding box center [448, 295] width 199 height 47
type textarea "N/A"
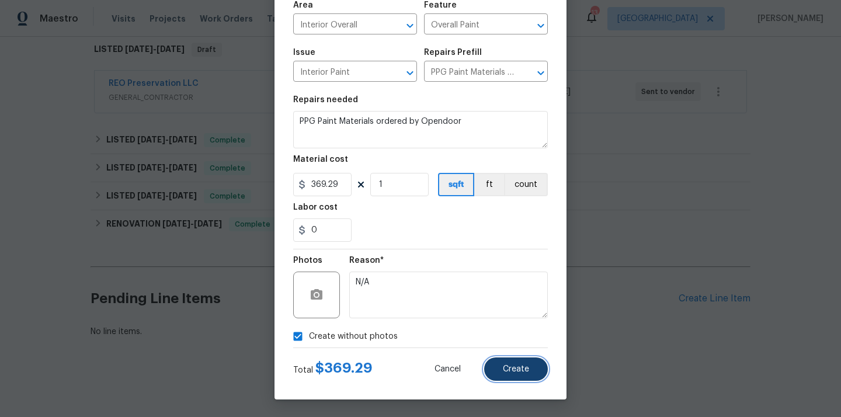
click at [509, 369] on span "Create" at bounding box center [516, 369] width 26 height 9
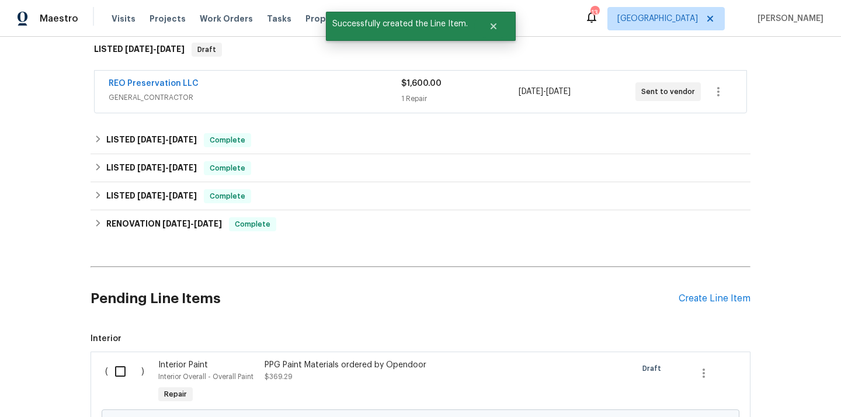
click at [115, 376] on input "checkbox" at bounding box center [124, 371] width 33 height 25
checkbox input "true"
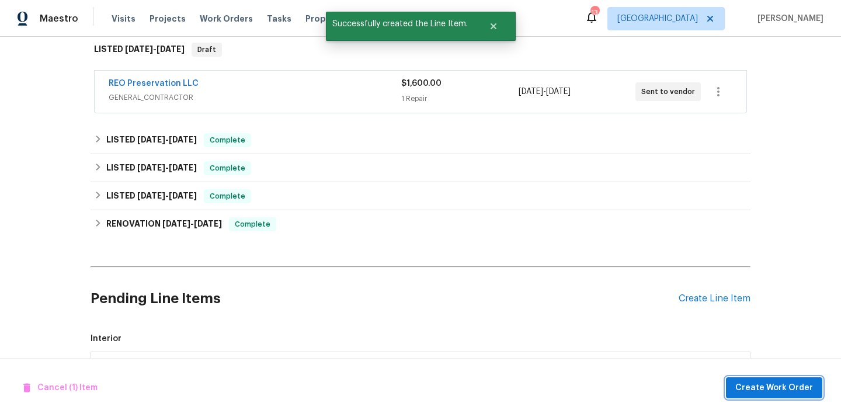
click at [759, 390] on span "Create Work Order" at bounding box center [774, 388] width 78 height 15
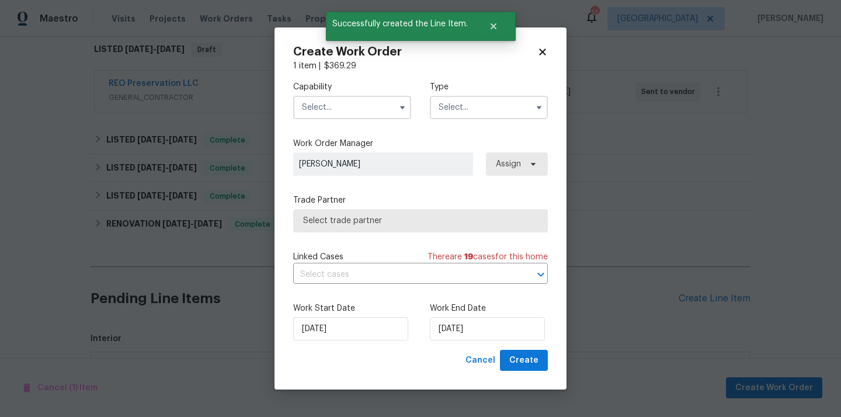
click at [390, 110] on input "text" at bounding box center [352, 107] width 118 height 23
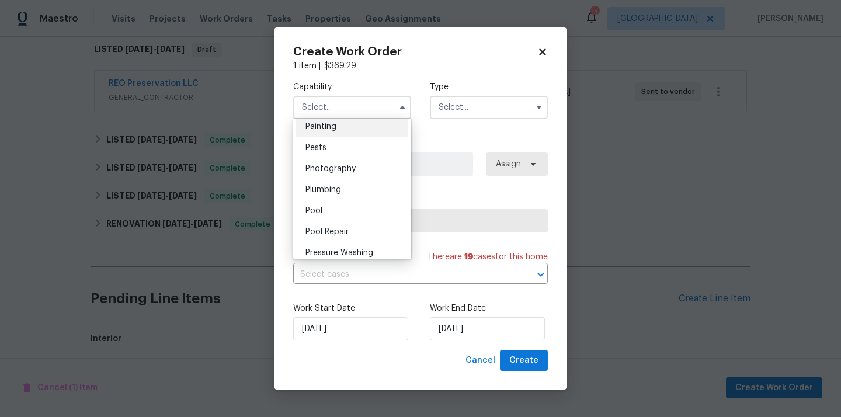
click at [370, 133] on div "Painting" at bounding box center [352, 126] width 112 height 21
type input "Painting"
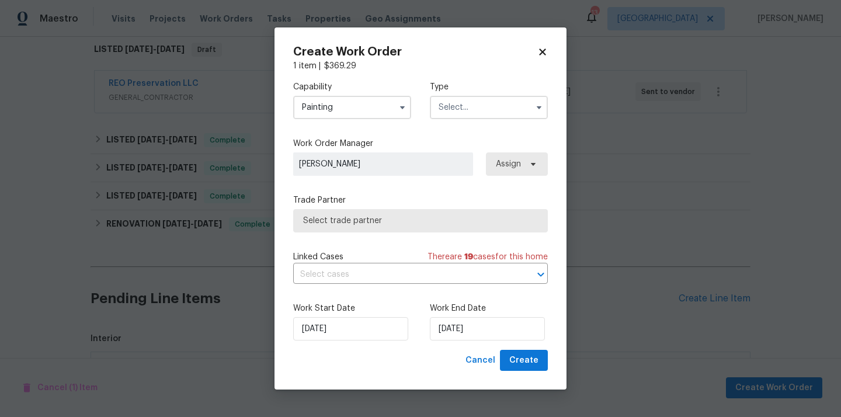
click at [473, 103] on input "text" at bounding box center [489, 107] width 118 height 23
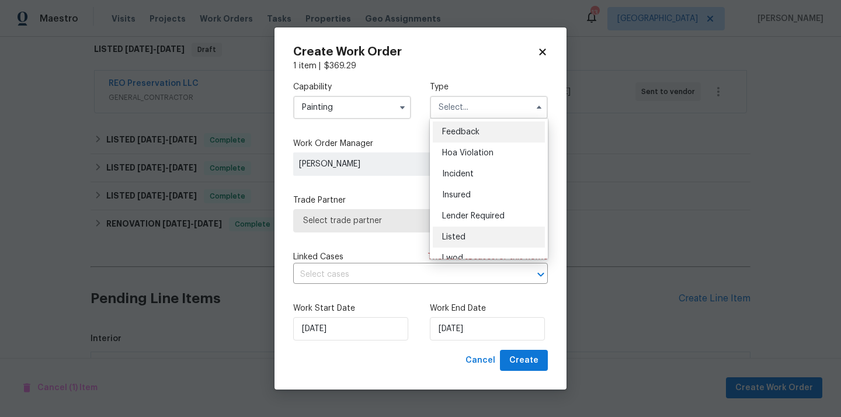
click at [482, 233] on div "Listed" at bounding box center [489, 237] width 112 height 21
type input "Listed"
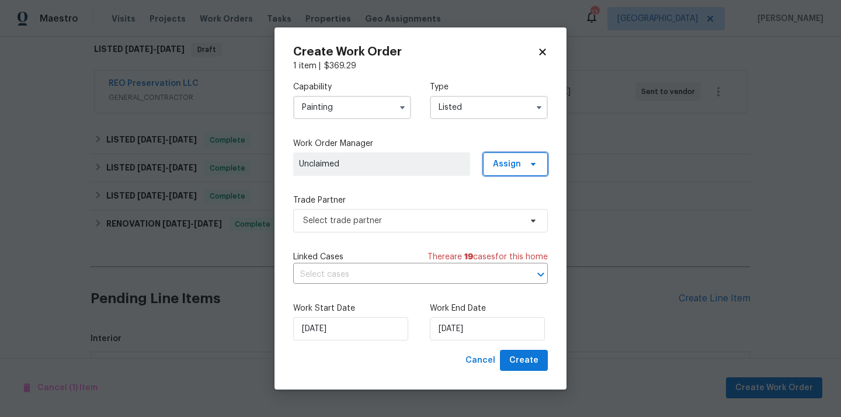
click at [526, 157] on span "Assign" at bounding box center [515, 163] width 65 height 23
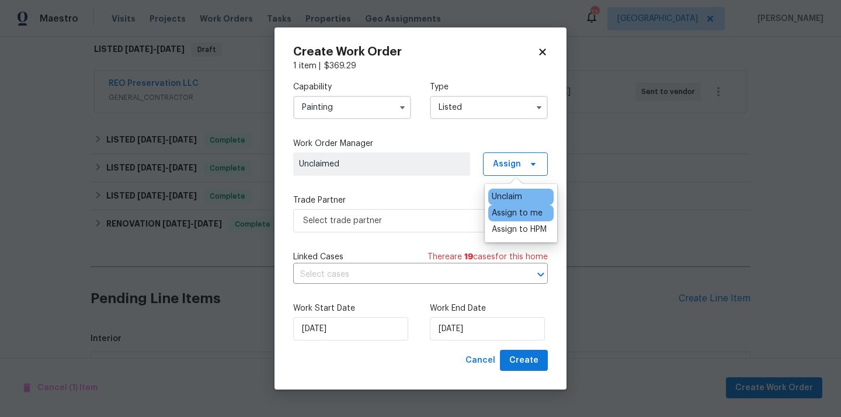
click at [511, 219] on div "Assign to me" at bounding box center [520, 213] width 65 height 16
click at [510, 213] on div "Assign to me" at bounding box center [517, 213] width 51 height 12
click at [434, 218] on span "Select trade partner" at bounding box center [412, 221] width 218 height 12
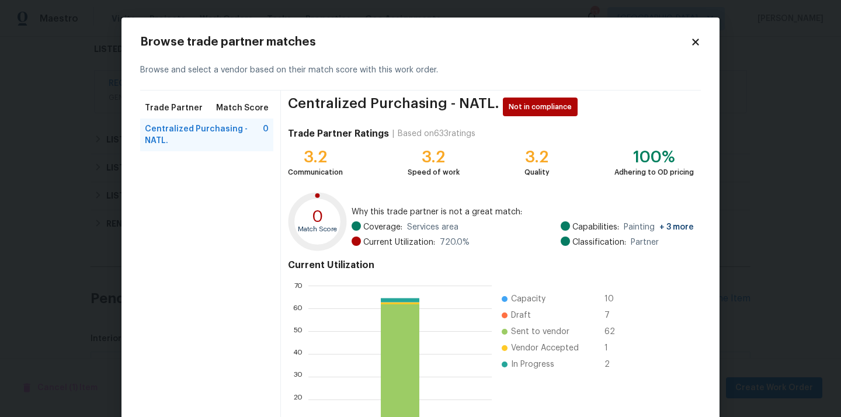
scroll to position [98, 0]
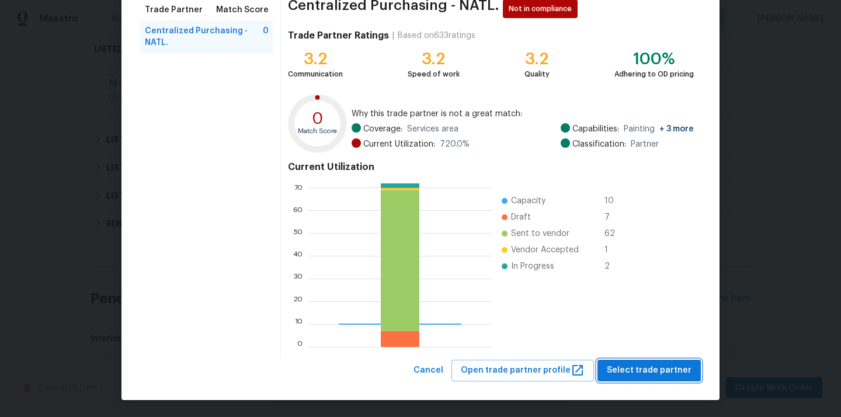
click at [654, 365] on span "Select trade partner" at bounding box center [649, 370] width 85 height 15
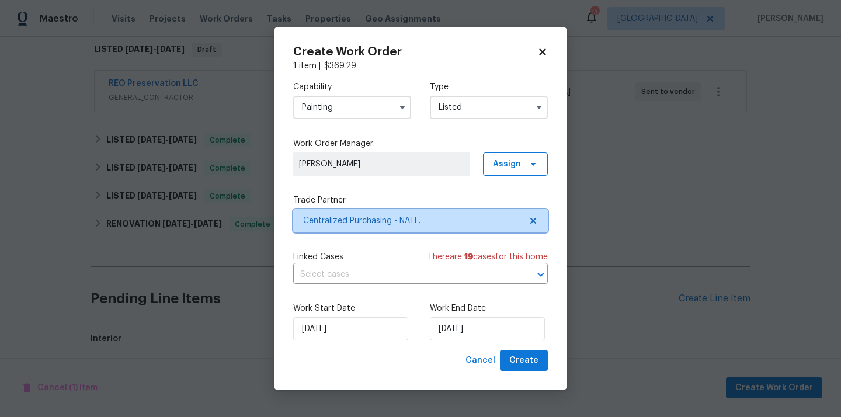
scroll to position [0, 0]
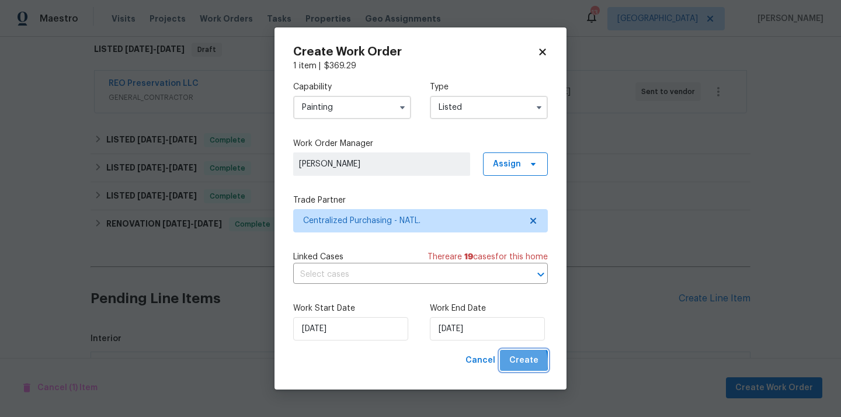
click at [510, 363] on button "Create" at bounding box center [524, 361] width 48 height 22
checkbox input "false"
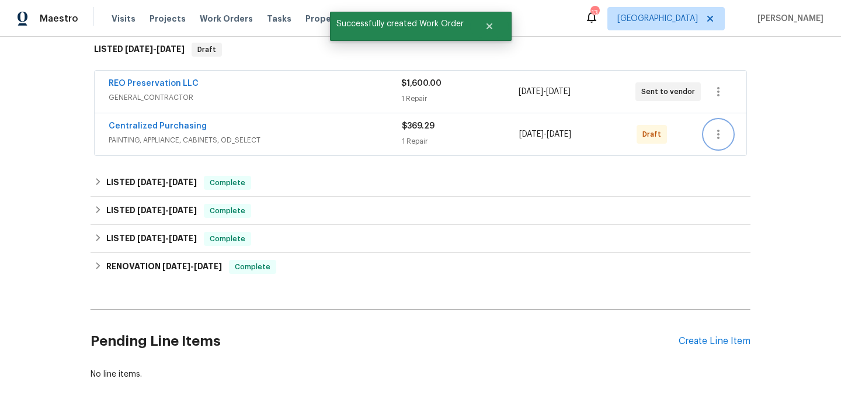
click at [720, 130] on icon "button" at bounding box center [719, 134] width 14 height 14
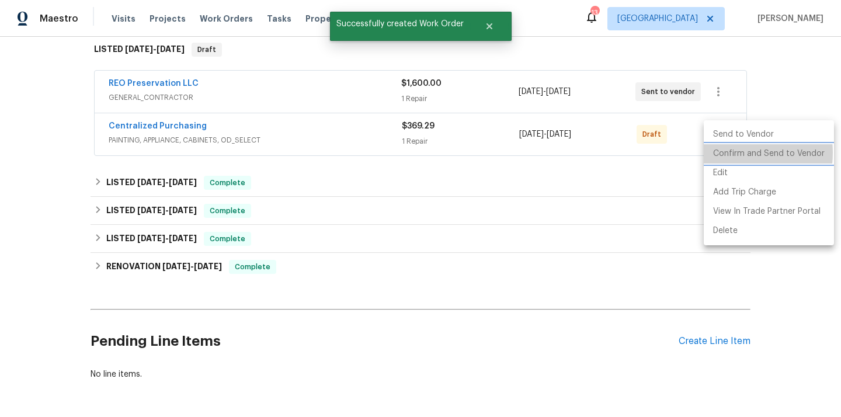
click at [722, 153] on li "Confirm and Send to Vendor" at bounding box center [769, 153] width 130 height 19
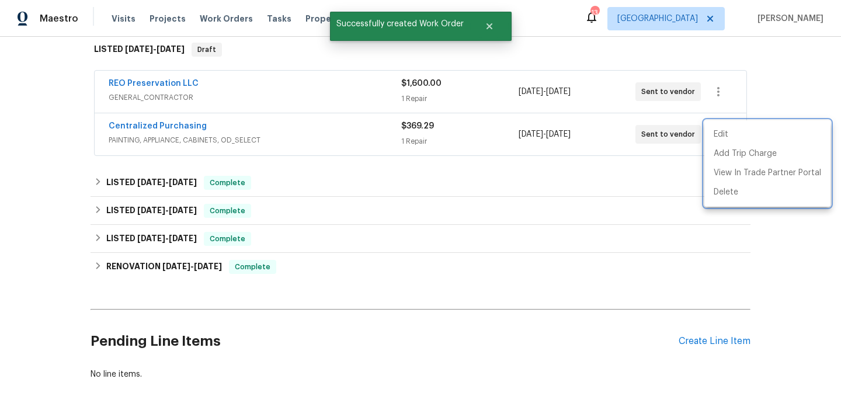
click at [333, 119] on div at bounding box center [420, 208] width 841 height 417
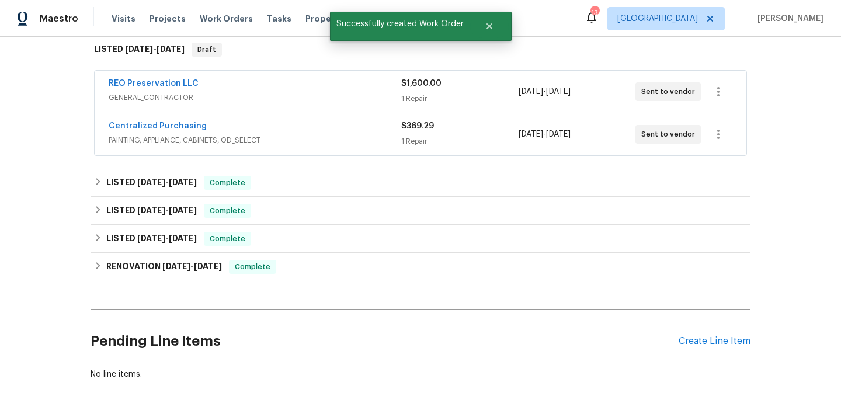
click at [164, 131] on span "Centralized Purchasing" at bounding box center [158, 126] width 98 height 12
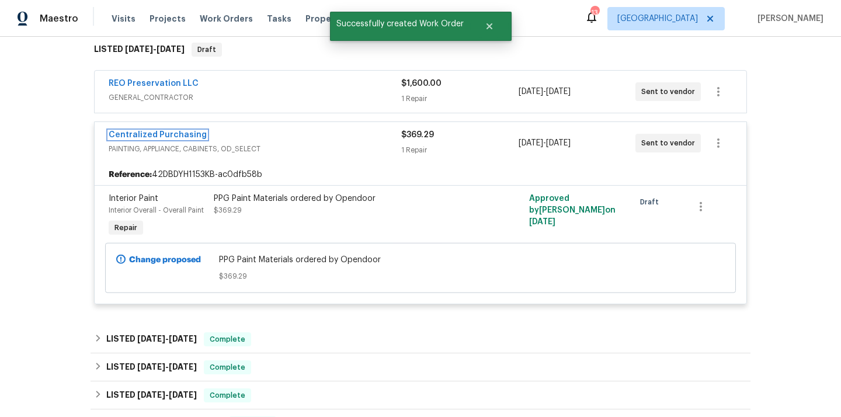
click at [164, 131] on link "Centralized Purchasing" at bounding box center [158, 135] width 98 height 8
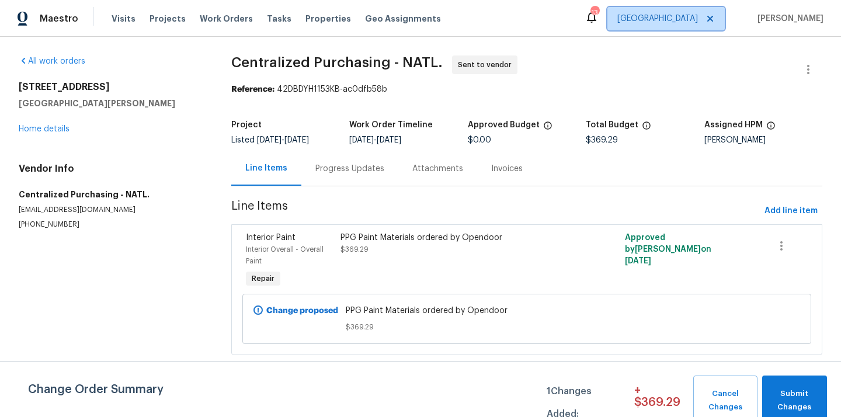
click at [678, 15] on span "[GEOGRAPHIC_DATA]" at bounding box center [657, 19] width 81 height 12
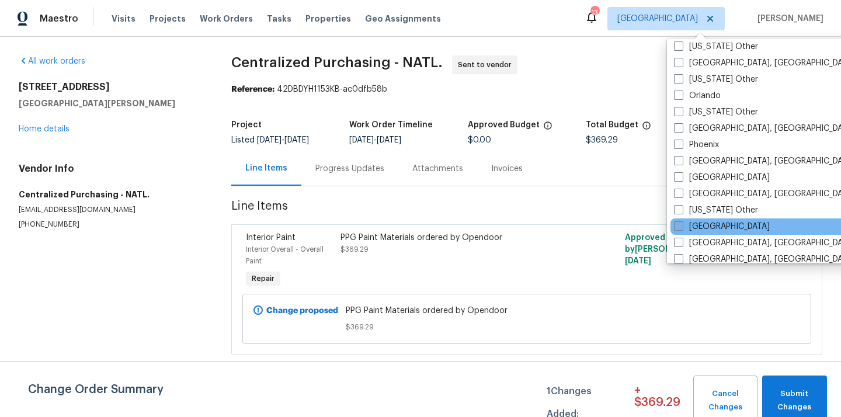
scroll to position [1369, 0]
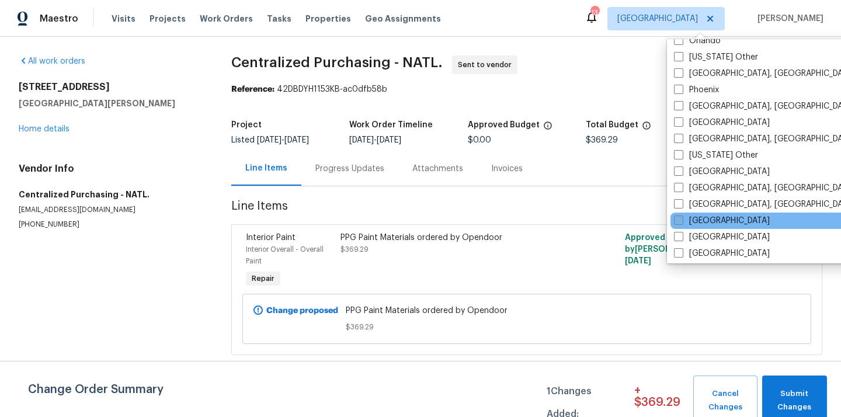
click at [712, 221] on label "[GEOGRAPHIC_DATA]" at bounding box center [722, 221] width 96 height 12
click at [682, 221] on input "[GEOGRAPHIC_DATA]" at bounding box center [678, 219] width 8 height 8
checkbox input "true"
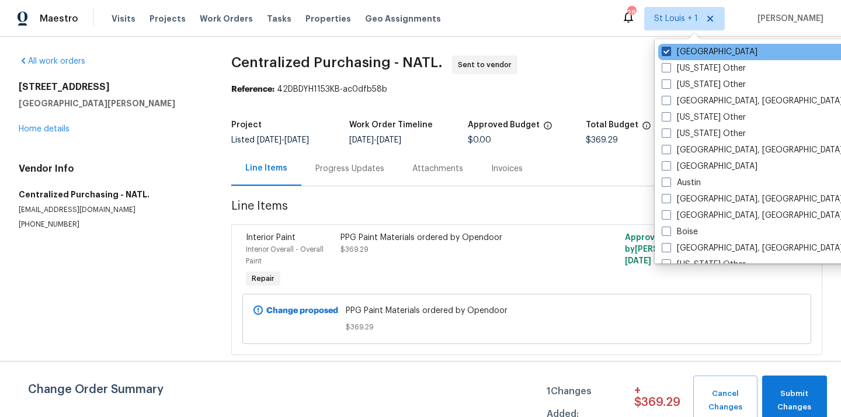
click at [700, 49] on label "[GEOGRAPHIC_DATA]" at bounding box center [710, 52] width 96 height 12
click at [669, 49] on input "[GEOGRAPHIC_DATA]" at bounding box center [666, 50] width 8 height 8
checkbox input "false"
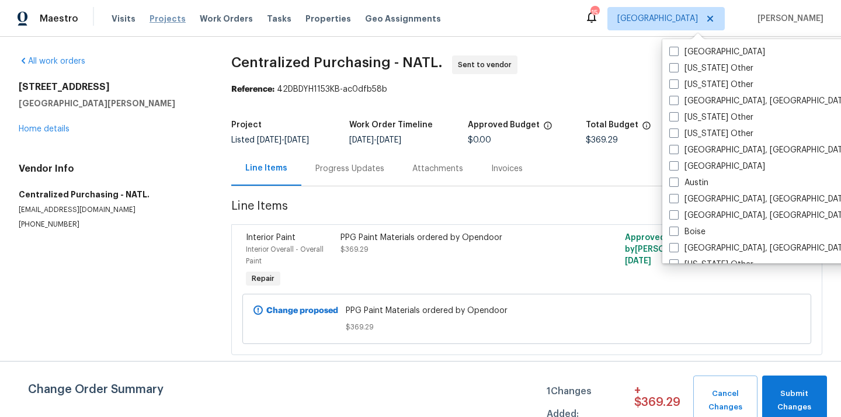
click at [158, 18] on span "Projects" at bounding box center [168, 19] width 36 height 12
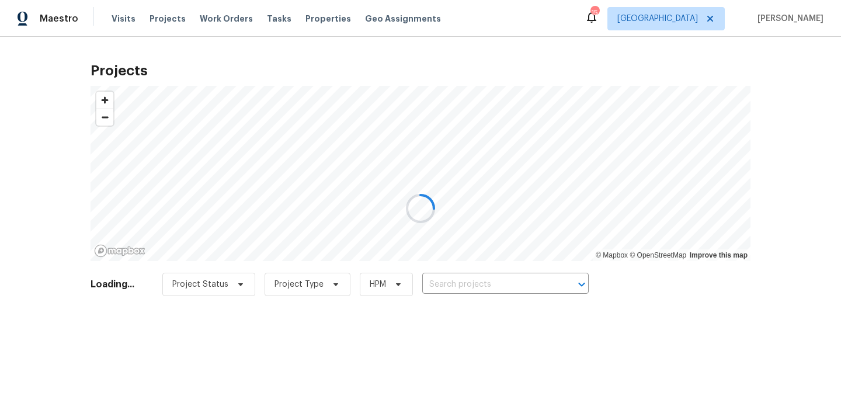
click at [500, 293] on div at bounding box center [420, 208] width 841 height 417
click at [515, 277] on div at bounding box center [420, 208] width 841 height 417
click at [515, 280] on div at bounding box center [420, 208] width 841 height 417
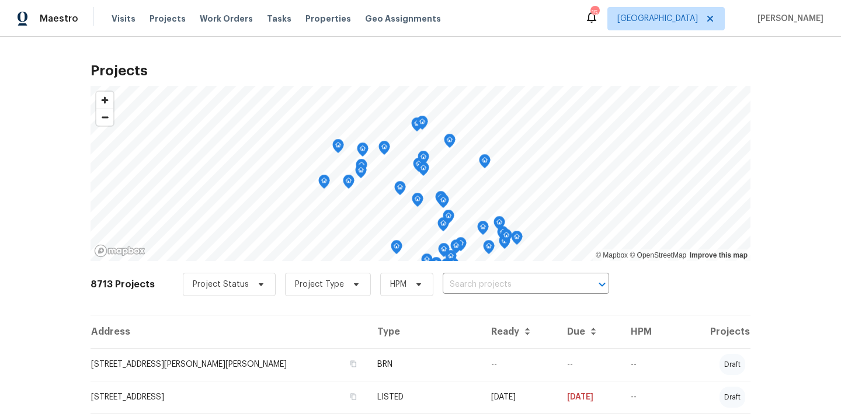
click at [515, 280] on input "text" at bounding box center [510, 285] width 134 height 18
paste input "24 Bella Firenze, Lake Elsinore, CA 92532"
type input "24 Bella Firenze, Lake Elsinore, CA 92532"
click at [497, 307] on li "24 Bella Firenze, Lake Elsinore, CA 92532" at bounding box center [520, 310] width 170 height 19
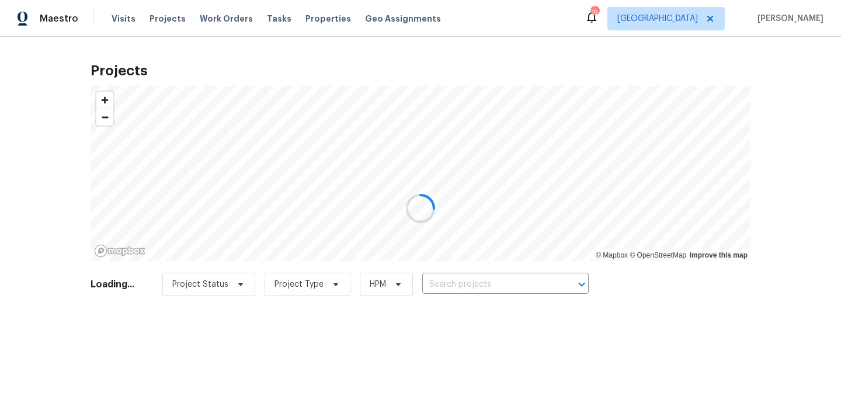
type input "24 Bella Firenze, Lake Elsinore, CA 92532"
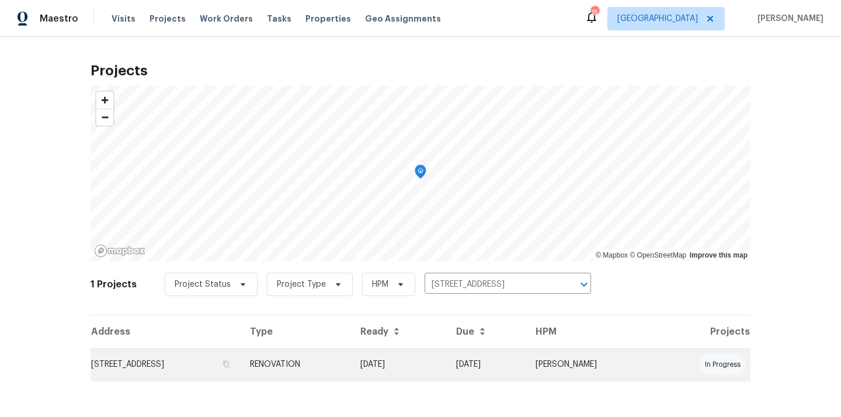
click at [241, 367] on td "24 Bella Firenze, Lake Elsinore, CA 92532" at bounding box center [166, 364] width 150 height 33
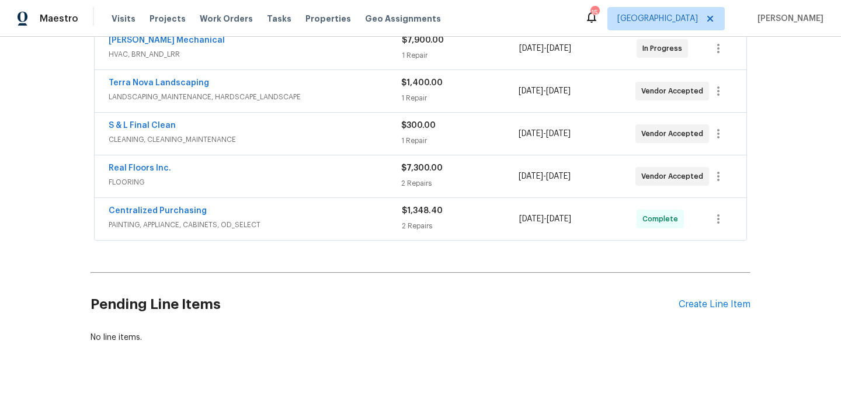
scroll to position [282, 0]
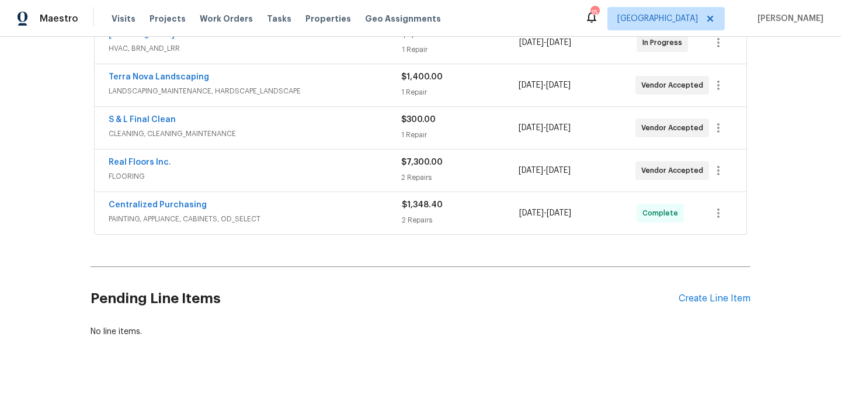
click at [697, 305] on div "Pending Line Items Create Line Item" at bounding box center [421, 299] width 660 height 54
click at [698, 300] on div "Create Line Item" at bounding box center [715, 298] width 72 height 11
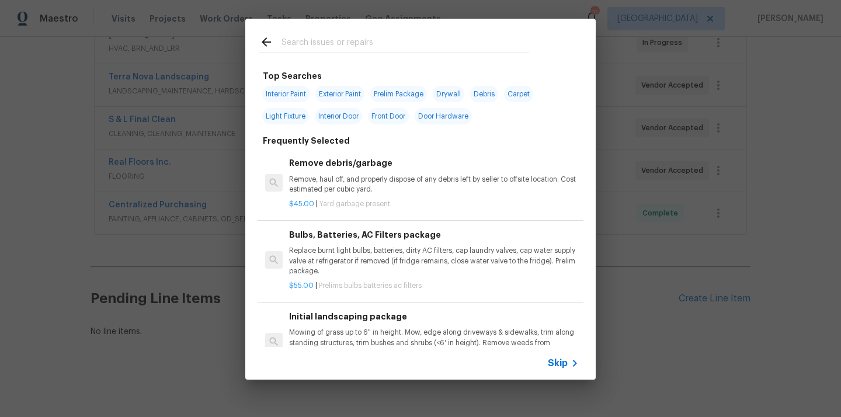
click at [402, 48] on input "text" at bounding box center [406, 44] width 248 height 18
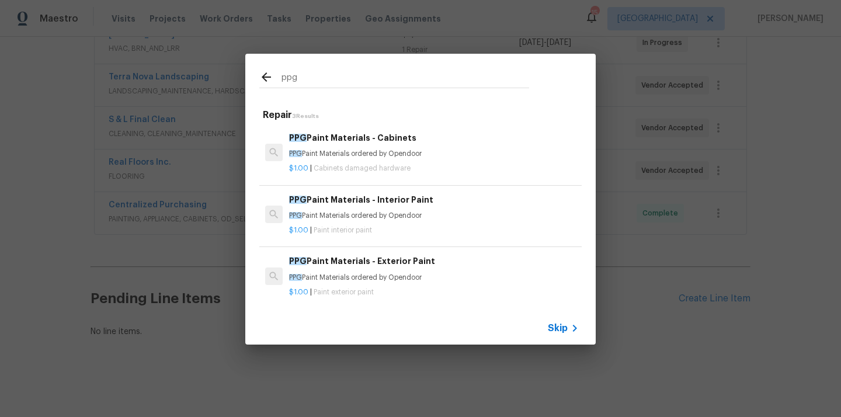
type input "ppg"
click at [387, 217] on p "PPG Paint Materials ordered by Opendoor" at bounding box center [434, 216] width 290 height 10
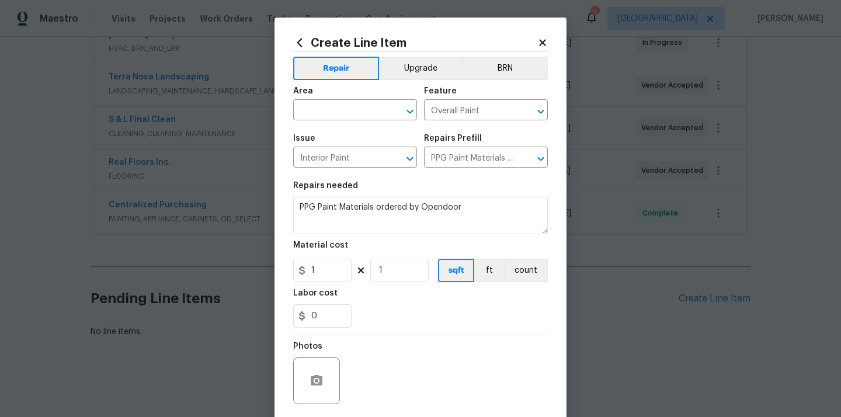
click at [297, 43] on icon at bounding box center [299, 42] width 5 height 9
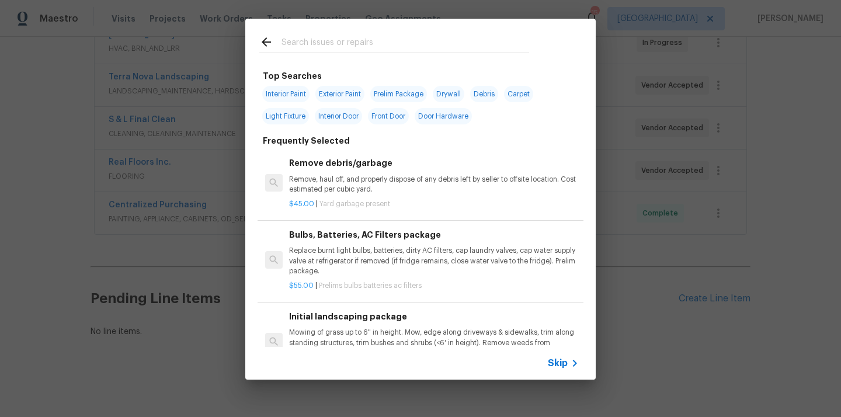
click at [336, 47] on input "text" at bounding box center [406, 44] width 248 height 18
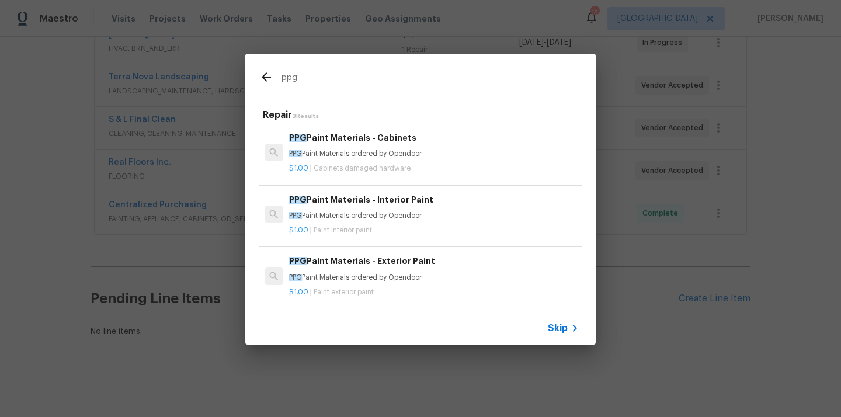
type input "ppg"
click at [366, 270] on div "PPG Paint Materials - Exterior Paint PPG Paint Materials ordered by Opendoor" at bounding box center [434, 269] width 290 height 28
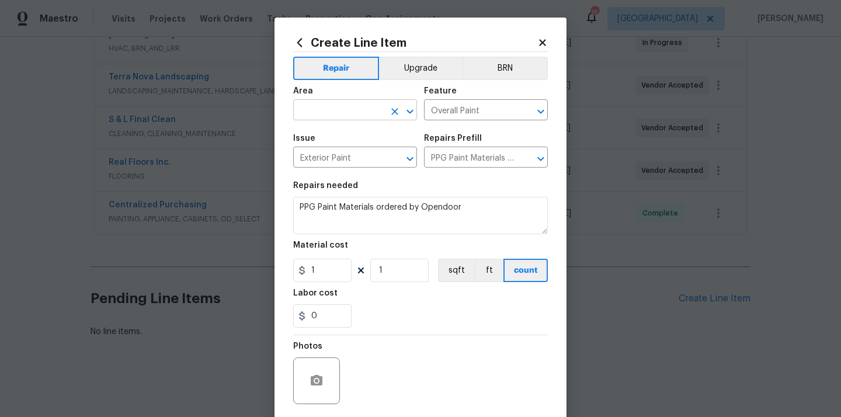
click at [327, 114] on input "text" at bounding box center [338, 111] width 91 height 18
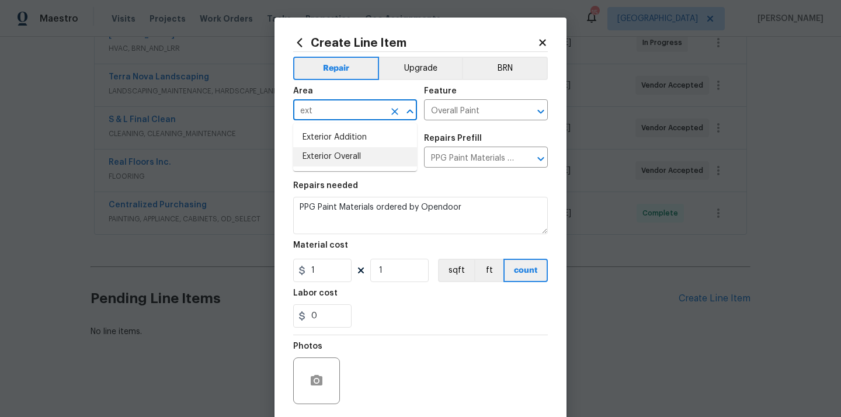
click at [331, 164] on li "Exterior Overall" at bounding box center [355, 156] width 124 height 19
type input "Exterior Overall"
drag, startPoint x: 311, startPoint y: 270, endPoint x: 291, endPoint y: 268, distance: 20.1
click at [296, 269] on input "1" at bounding box center [322, 270] width 58 height 23
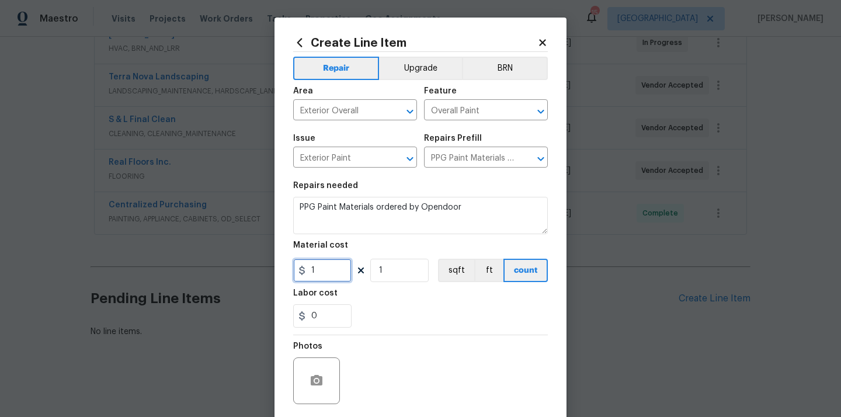
paste input "571.59"
type input "571.59"
click at [374, 329] on section "Repairs needed PPG Paint Materials ordered by Opendoor Material cost 571.59 1 s…" at bounding box center [420, 255] width 255 height 160
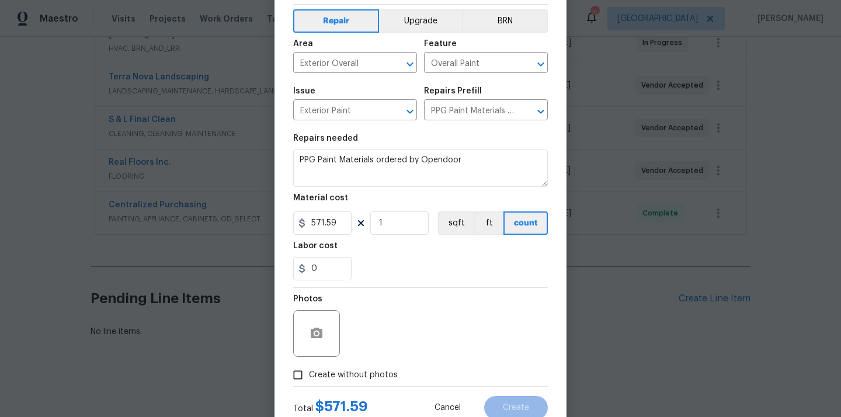
scroll to position [86, 0]
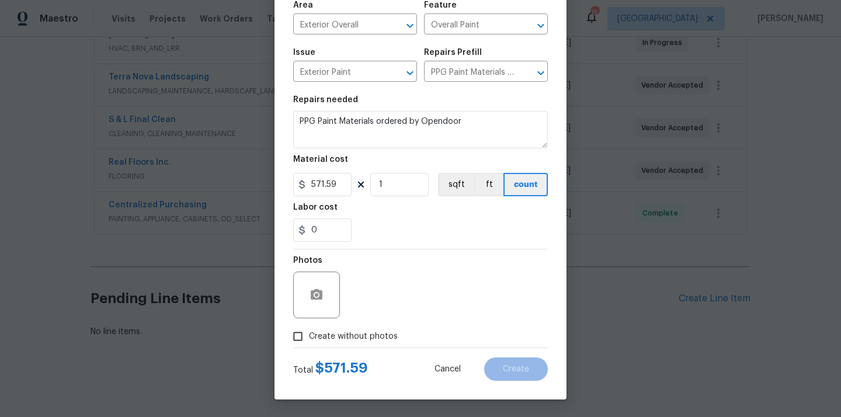
click at [369, 336] on span "Create without photos" at bounding box center [353, 337] width 89 height 12
click at [309, 336] on input "Create without photos" at bounding box center [298, 336] width 22 height 22
checkbox input "true"
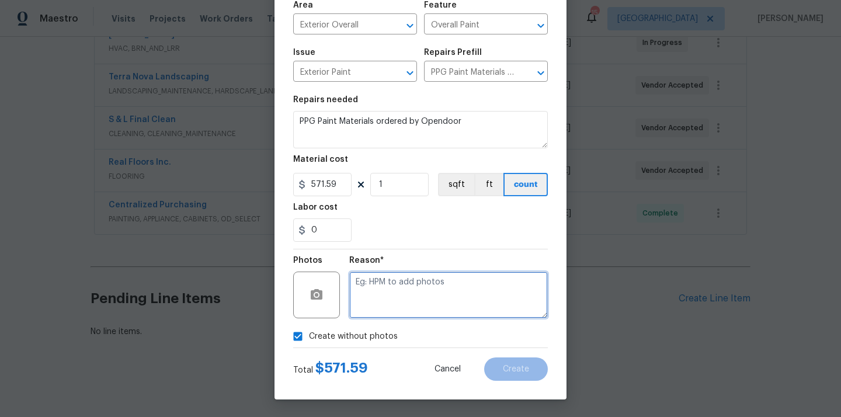
drag, startPoint x: 395, startPoint y: 306, endPoint x: 395, endPoint y: 296, distance: 9.3
click at [395, 306] on textarea at bounding box center [448, 295] width 199 height 47
type textarea "N/A"
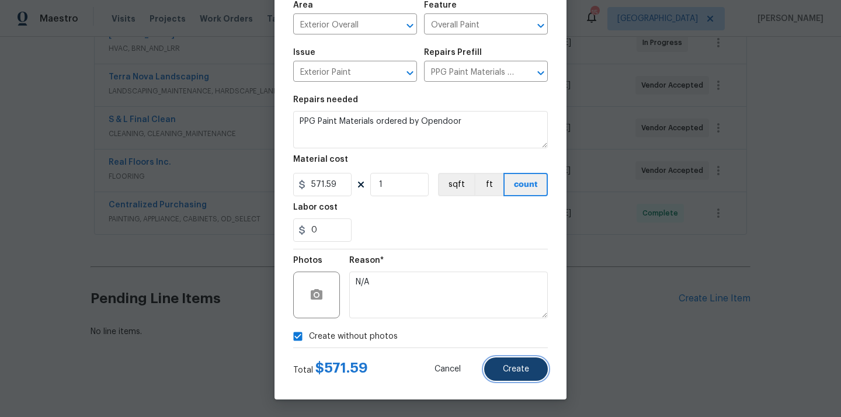
click at [501, 363] on button "Create" at bounding box center [516, 369] width 64 height 23
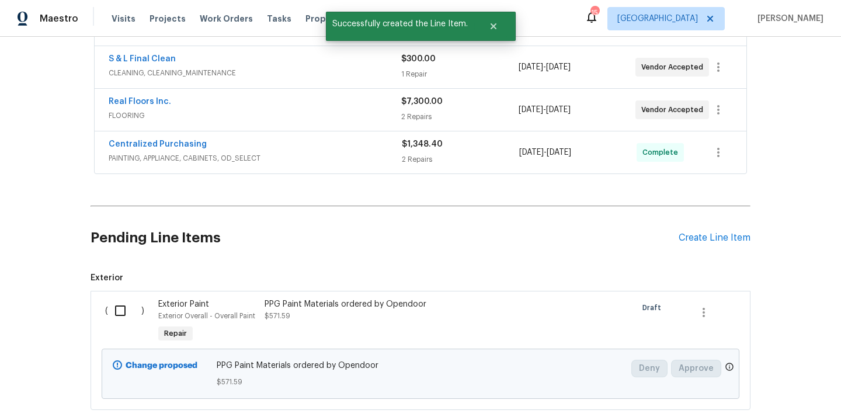
scroll to position [346, 0]
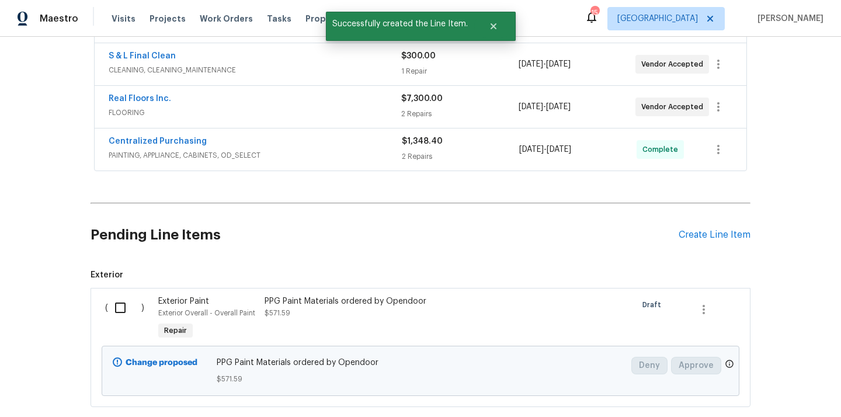
click at [123, 312] on input "checkbox" at bounding box center [124, 308] width 33 height 25
checkbox input "true"
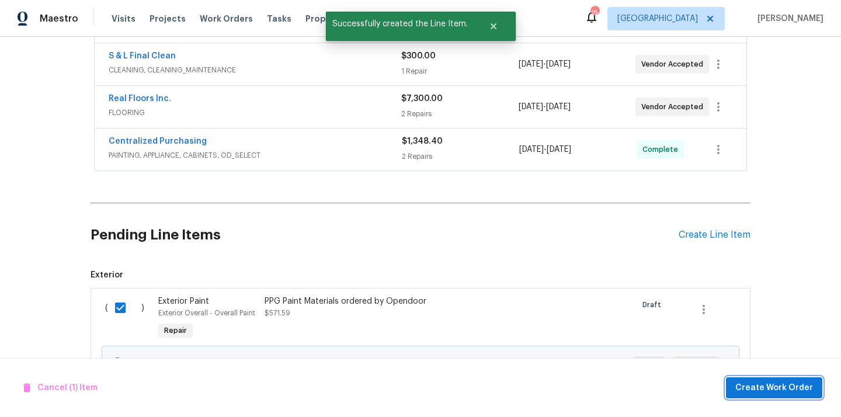
click at [749, 387] on span "Create Work Order" at bounding box center [774, 388] width 78 height 15
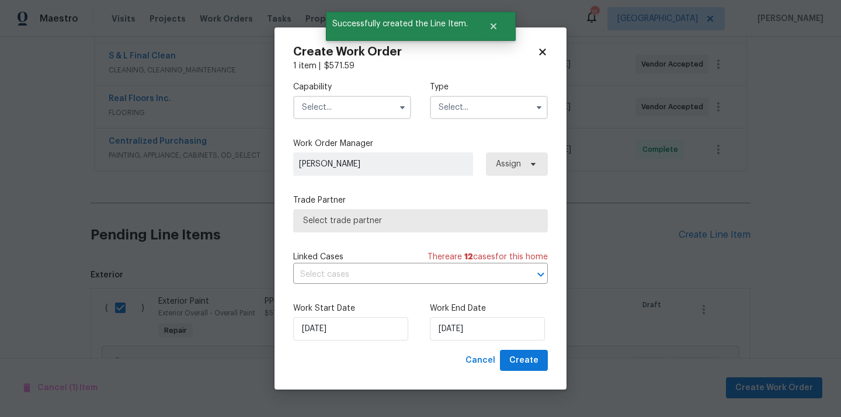
click at [358, 114] on input "text" at bounding box center [352, 107] width 118 height 23
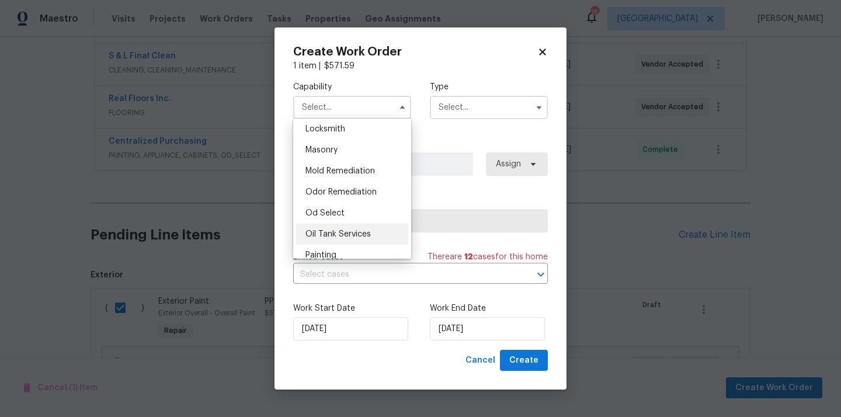
scroll to position [885, 0]
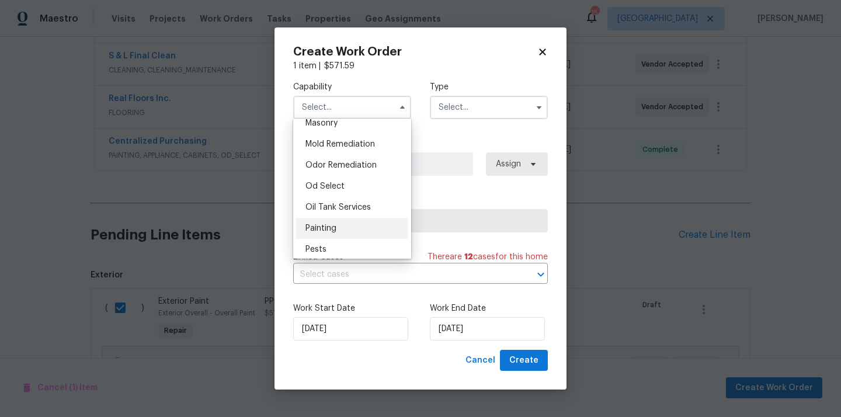
click at [339, 228] on div "Painting" at bounding box center [352, 228] width 112 height 21
type input "Painting"
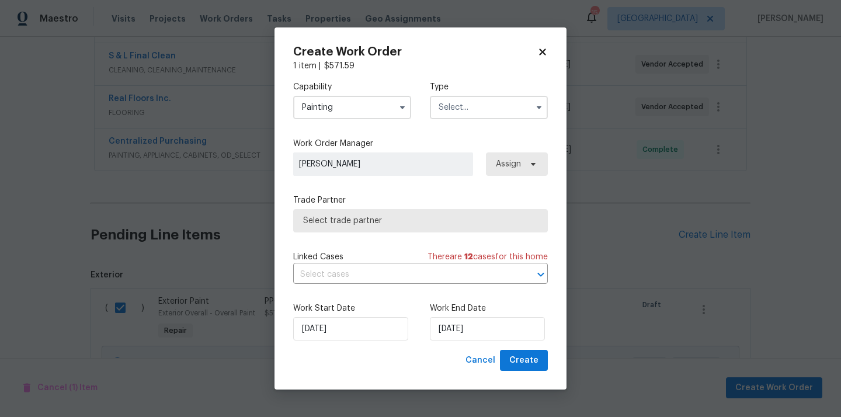
click at [482, 100] on input "text" at bounding box center [489, 107] width 118 height 23
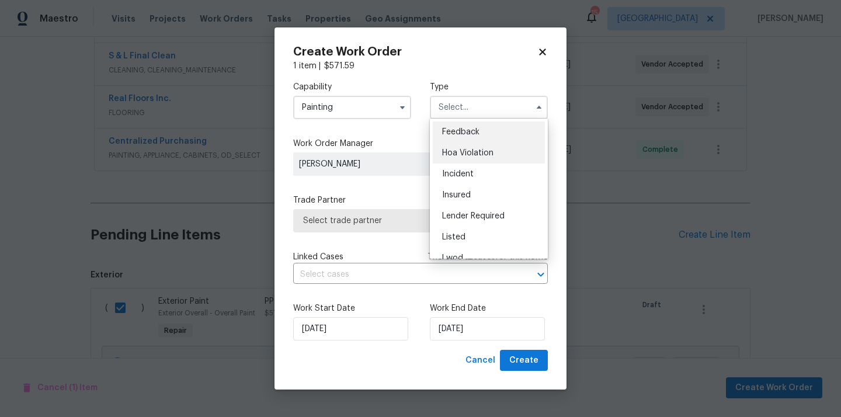
scroll to position [139, 0]
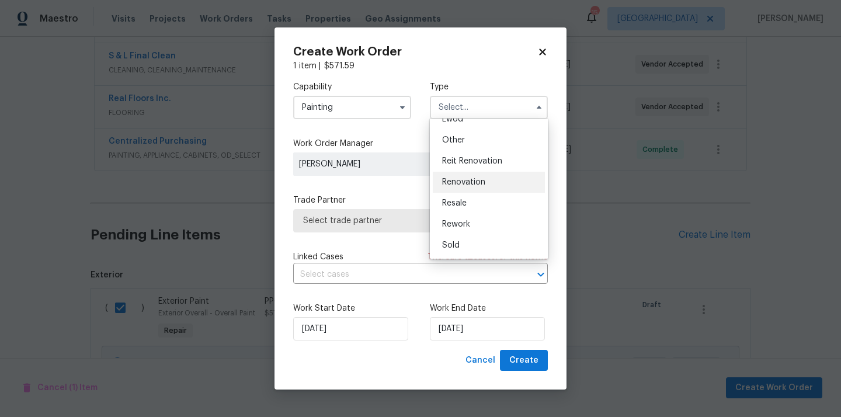
click at [487, 185] on div "Renovation" at bounding box center [489, 182] width 112 height 21
type input "Renovation"
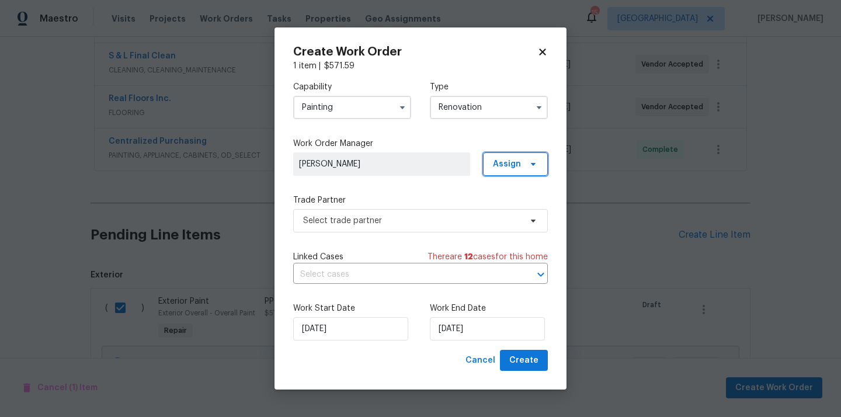
click at [523, 161] on span "Assign" at bounding box center [515, 163] width 65 height 23
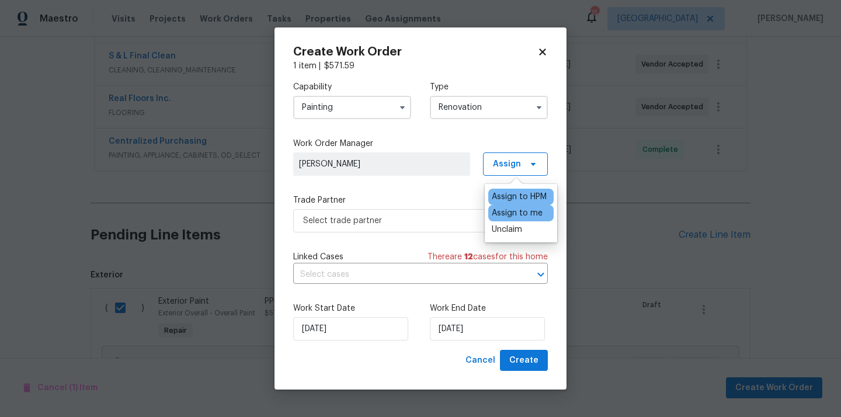
click at [519, 212] on div "Assign to me" at bounding box center [517, 213] width 51 height 12
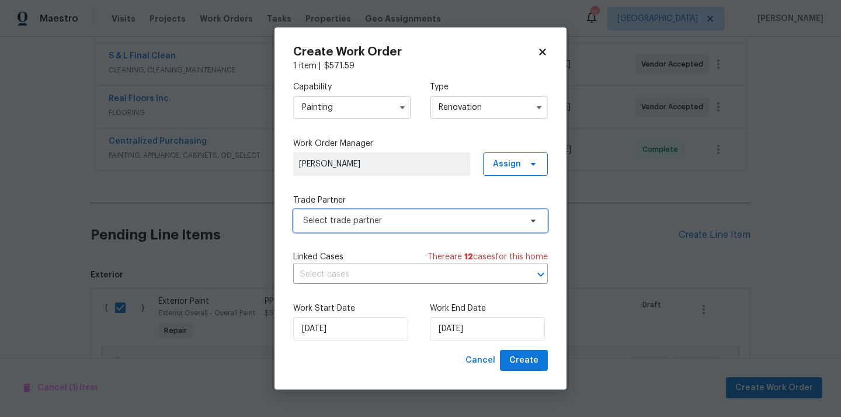
click at [417, 215] on span "Select trade partner" at bounding box center [412, 221] width 218 height 12
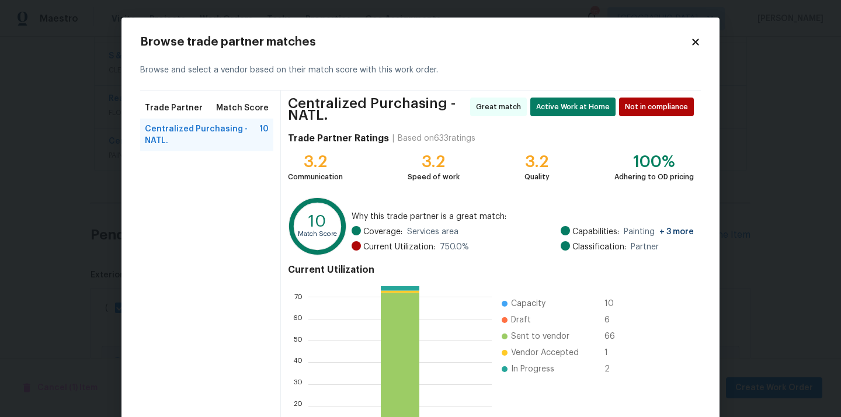
scroll to position [103, 0]
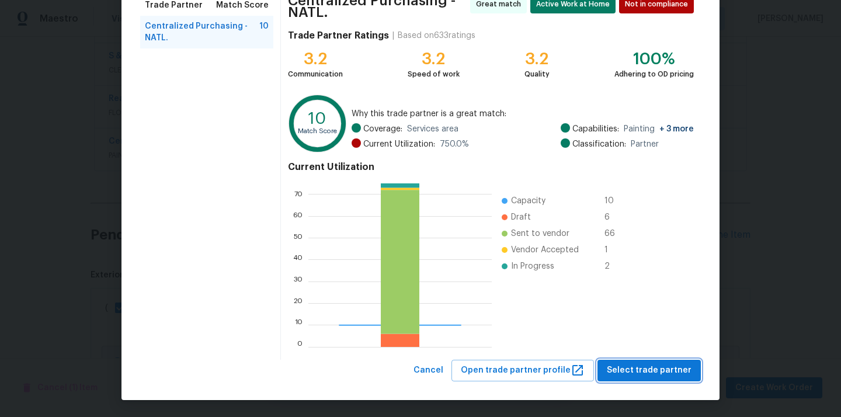
click at [633, 375] on span "Select trade partner" at bounding box center [649, 370] width 85 height 15
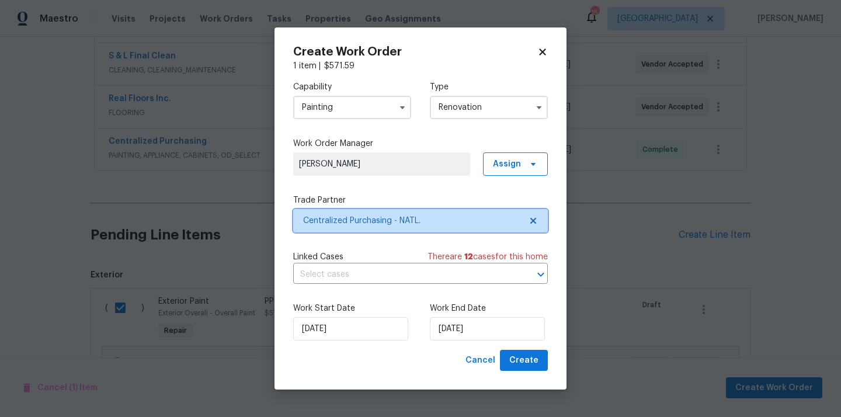
scroll to position [0, 0]
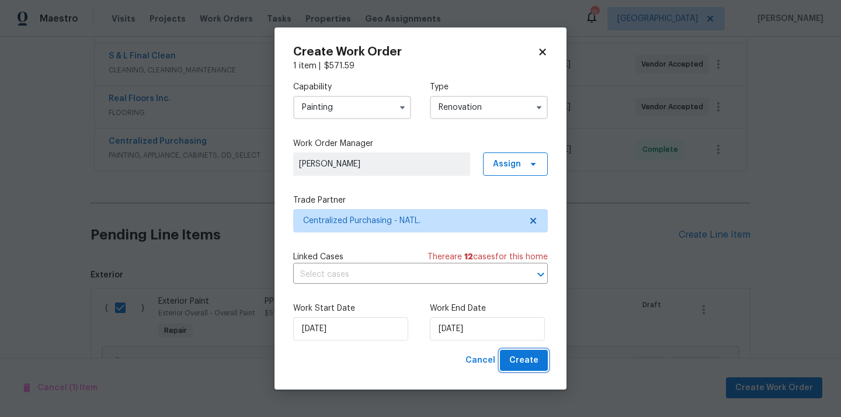
click at [529, 363] on span "Create" at bounding box center [523, 360] width 29 height 15
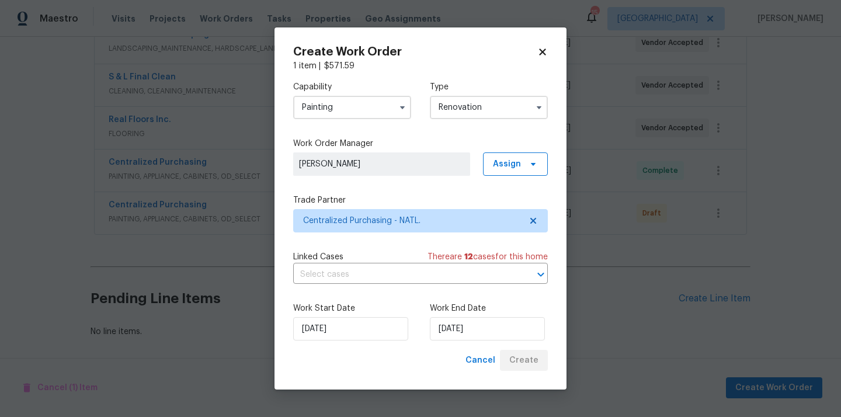
scroll to position [325, 0]
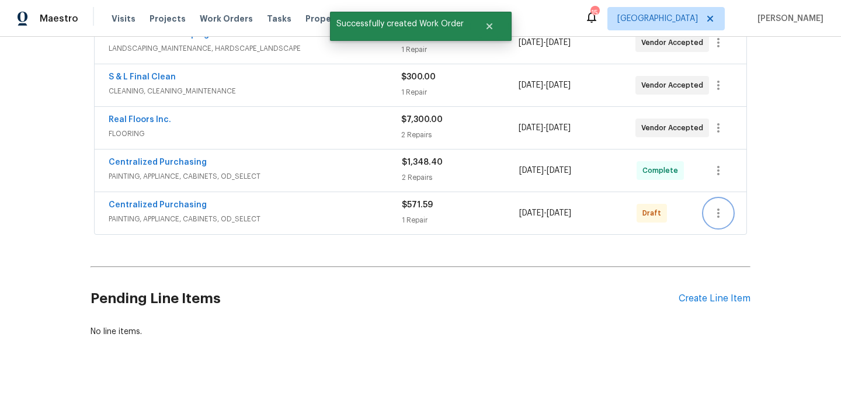
click at [720, 210] on icon "button" at bounding box center [719, 213] width 14 height 14
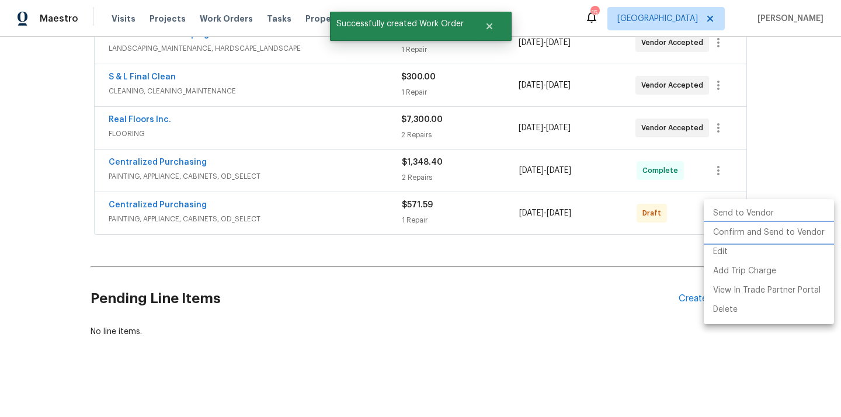
click at [724, 232] on li "Confirm and Send to Vendor" at bounding box center [769, 232] width 130 height 19
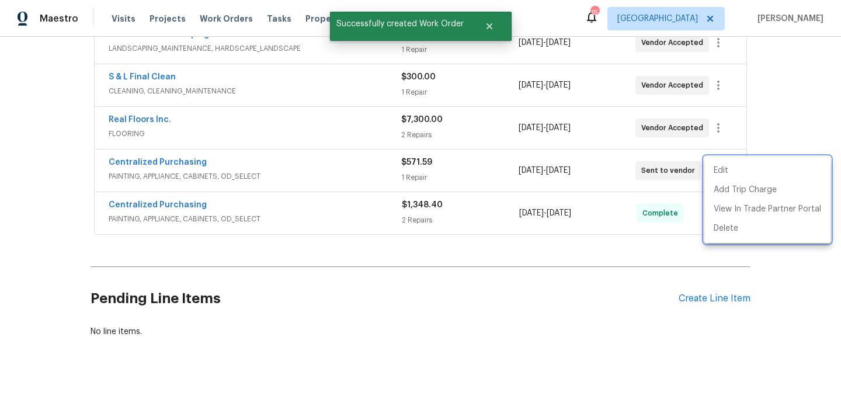
click at [181, 176] on div at bounding box center [420, 208] width 841 height 417
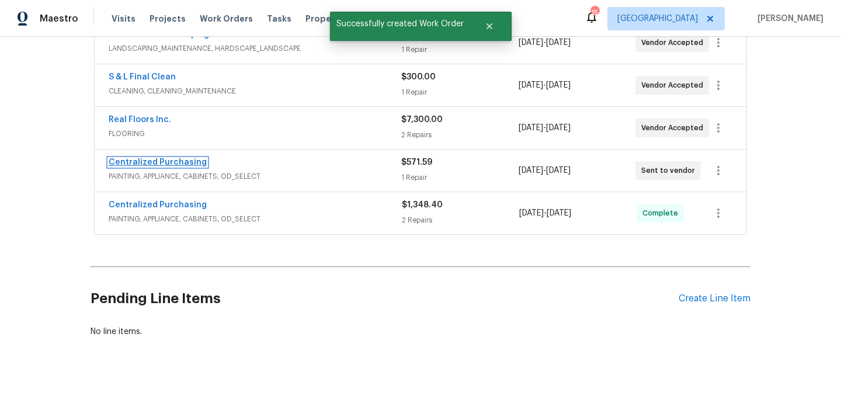
click at [176, 164] on link "Centralized Purchasing" at bounding box center [158, 162] width 98 height 8
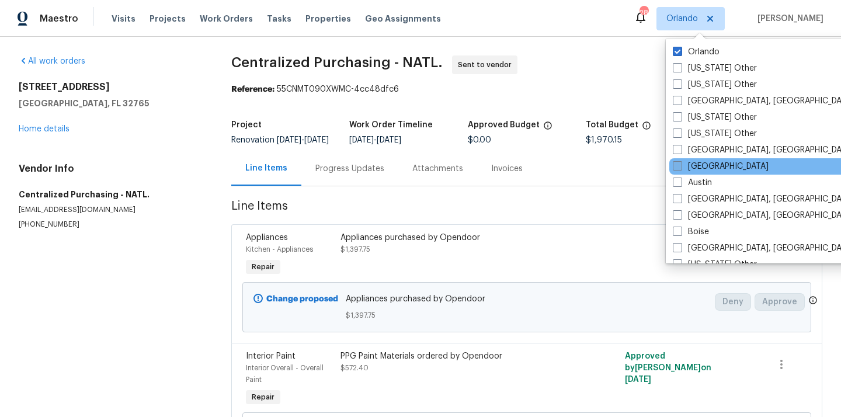
click at [697, 169] on label "[GEOGRAPHIC_DATA]" at bounding box center [721, 167] width 96 height 12
click at [681, 168] on input "[GEOGRAPHIC_DATA]" at bounding box center [677, 165] width 8 height 8
checkbox input "true"
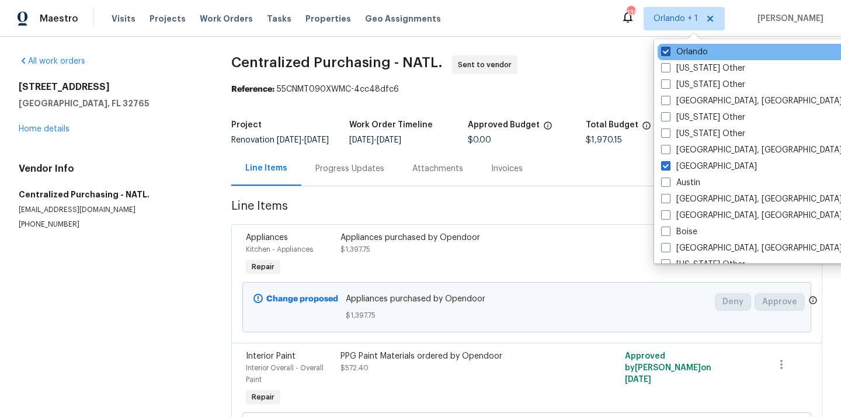
click at [695, 51] on label "Orlando" at bounding box center [684, 52] width 47 height 12
click at [669, 51] on input "Orlando" at bounding box center [665, 50] width 8 height 8
checkbox input "false"
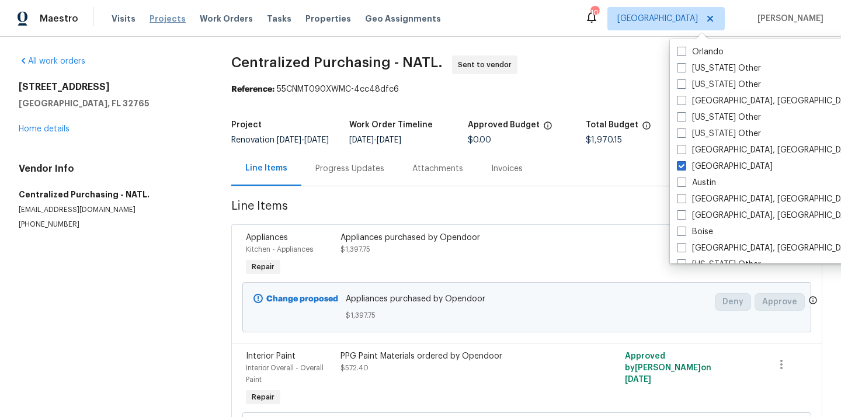
click at [162, 23] on span "Projects" at bounding box center [168, 19] width 36 height 12
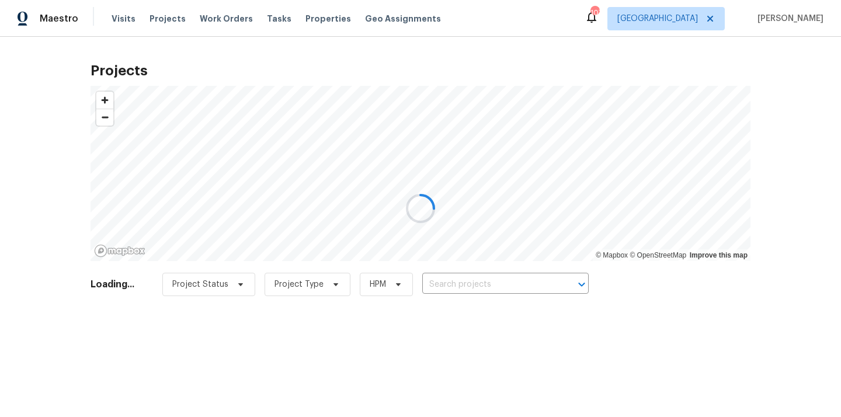
click at [483, 283] on div at bounding box center [420, 208] width 841 height 417
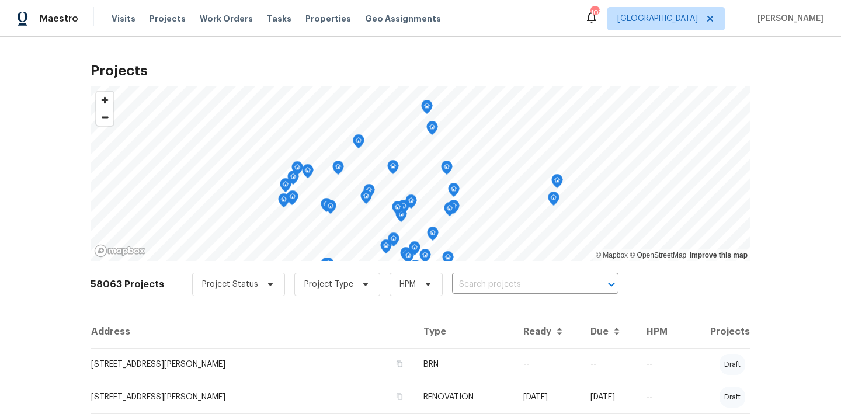
click at [483, 283] on input "text" at bounding box center [519, 285] width 134 height 18
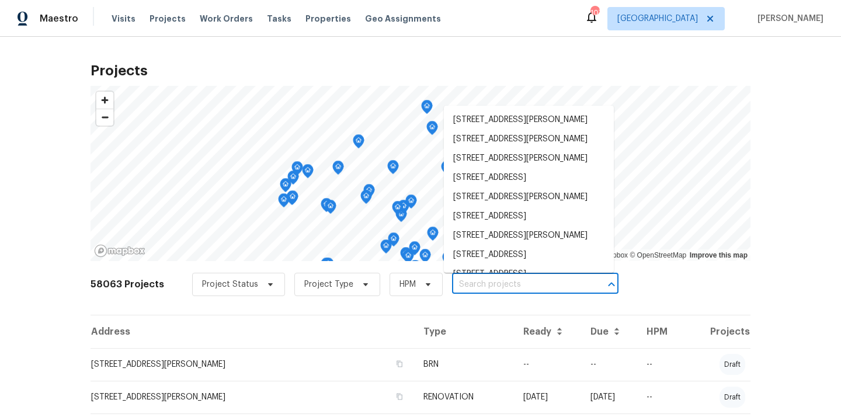
paste input "[STREET_ADDRESS]"
type input "[STREET_ADDRESS]"
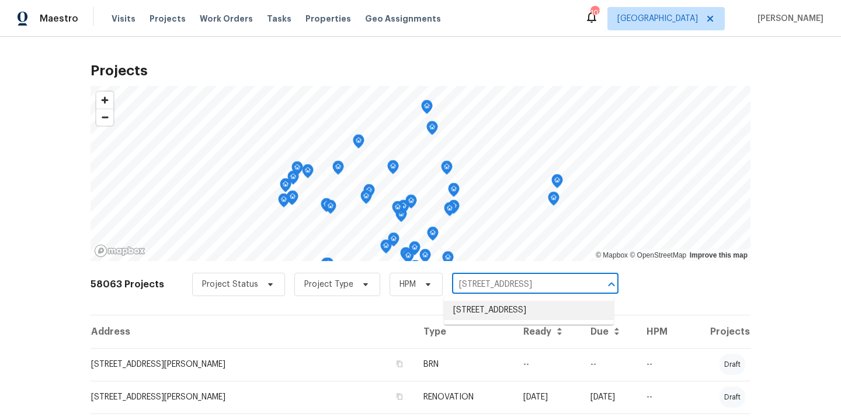
click at [474, 308] on li "[STREET_ADDRESS]" at bounding box center [529, 310] width 170 height 19
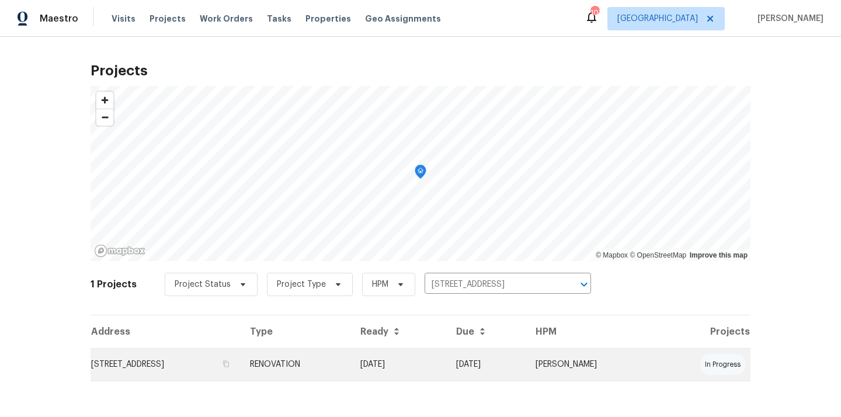
click at [241, 358] on td "[STREET_ADDRESS]" at bounding box center [166, 364] width 150 height 33
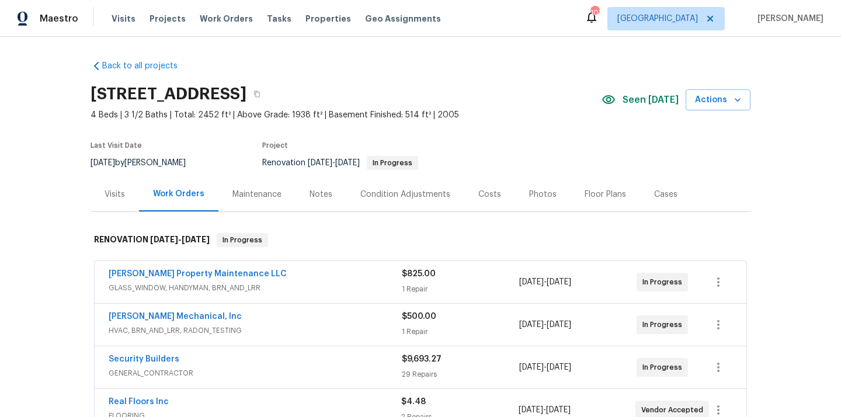
click at [247, 96] on h2 "[STREET_ADDRESS]" at bounding box center [169, 94] width 156 height 12
copy h2 "30043"
click at [247, 97] on h2 "[STREET_ADDRESS]" at bounding box center [169, 94] width 156 height 12
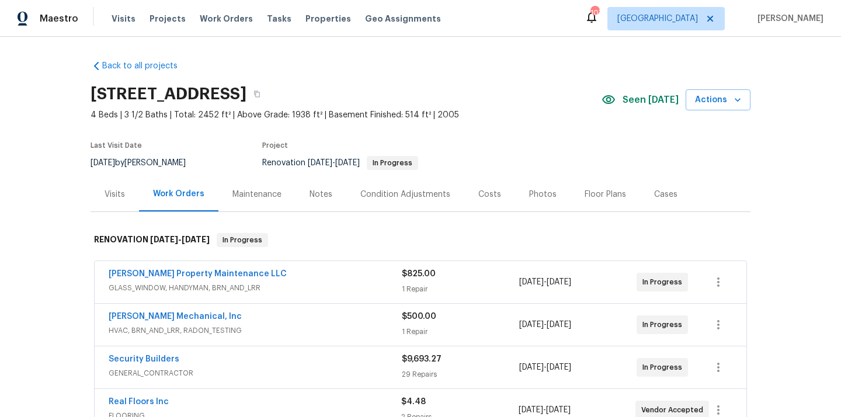
click at [247, 97] on h2 "[STREET_ADDRESS]" at bounding box center [169, 94] width 156 height 12
click at [247, 94] on h2 "[STREET_ADDRESS]" at bounding box center [169, 94] width 156 height 12
copy h2 "30043"
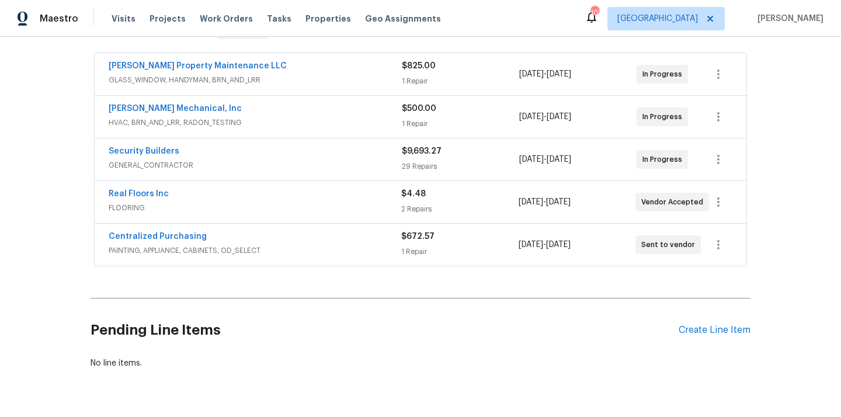
scroll to position [210, 0]
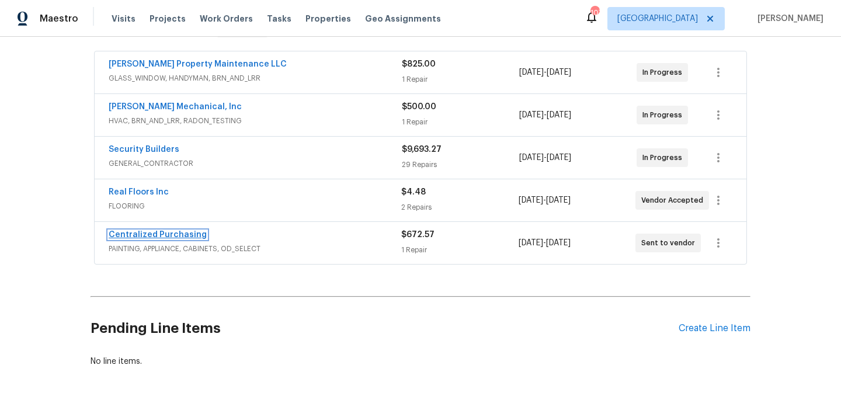
click at [168, 235] on link "Centralized Purchasing" at bounding box center [158, 235] width 98 height 8
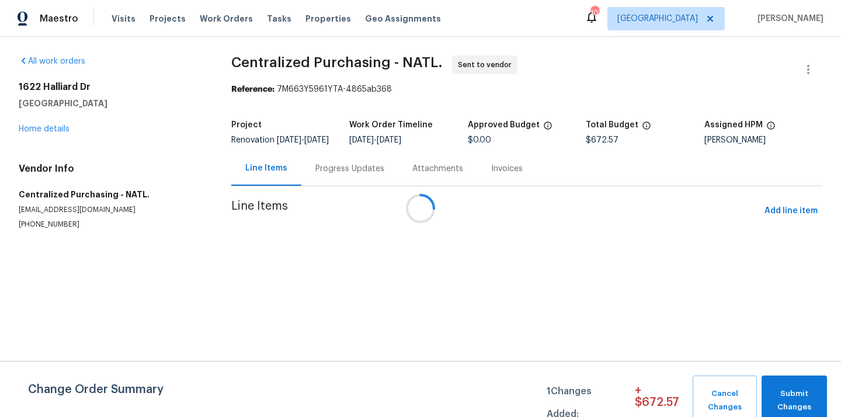
click at [804, 222] on div at bounding box center [420, 208] width 841 height 417
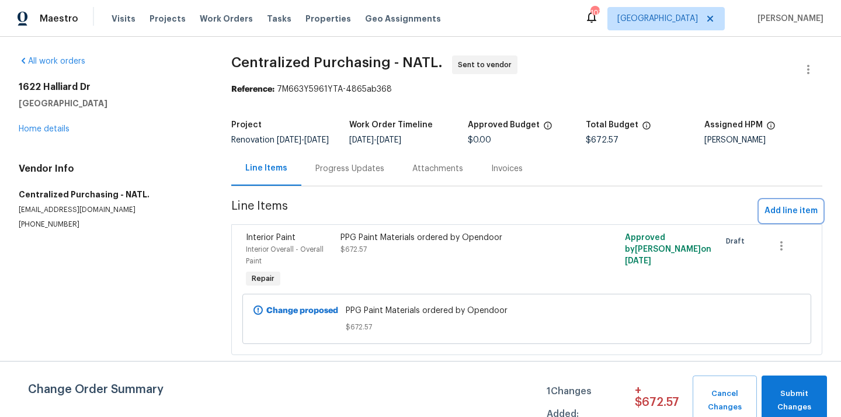
click at [803, 218] on span "Add line item" at bounding box center [791, 211] width 53 height 15
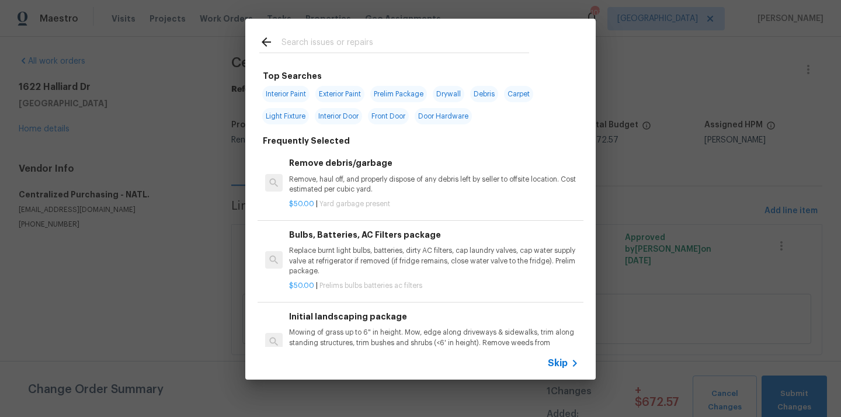
click at [473, 57] on div at bounding box center [394, 42] width 298 height 46
click at [466, 48] on input "text" at bounding box center [406, 44] width 248 height 18
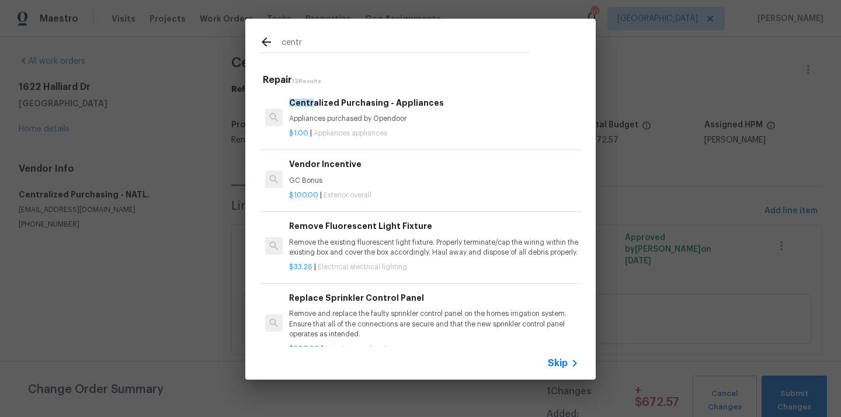
type input "centr"
click at [394, 129] on div "$1.00 | Appliances appliances" at bounding box center [434, 131] width 290 height 15
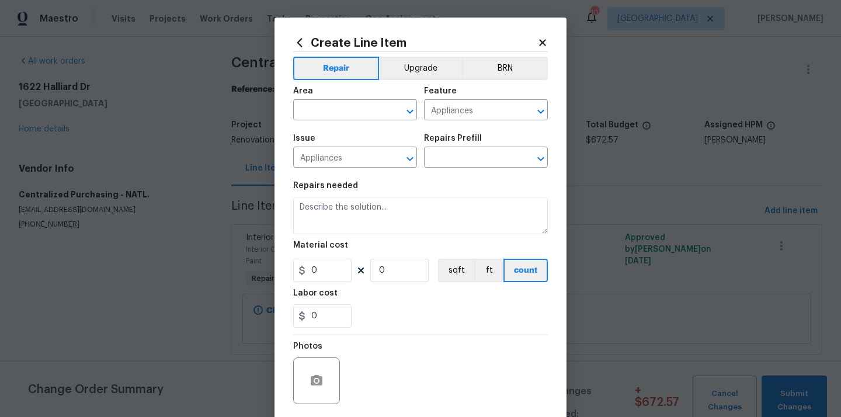
type input "Centralized Purchasing - Appliances $1.00"
type textarea "Appliances purchased by Opendoor"
type input "1"
click at [373, 108] on input "text" at bounding box center [338, 111] width 91 height 18
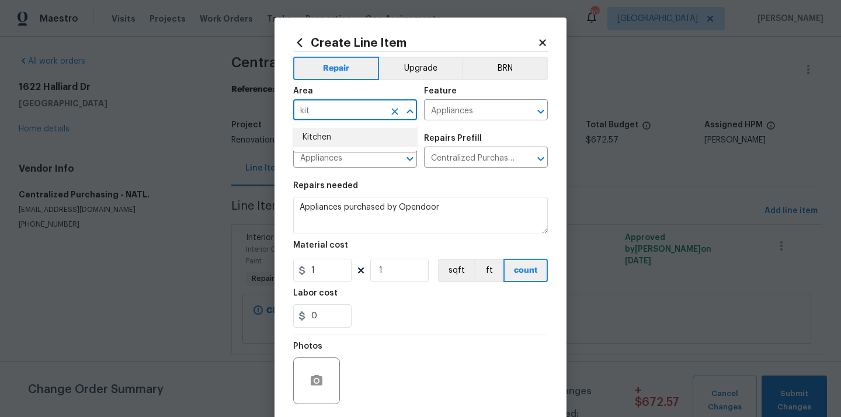
click at [355, 131] on li "Kitchen" at bounding box center [355, 137] width 124 height 19
type input "Kitchen"
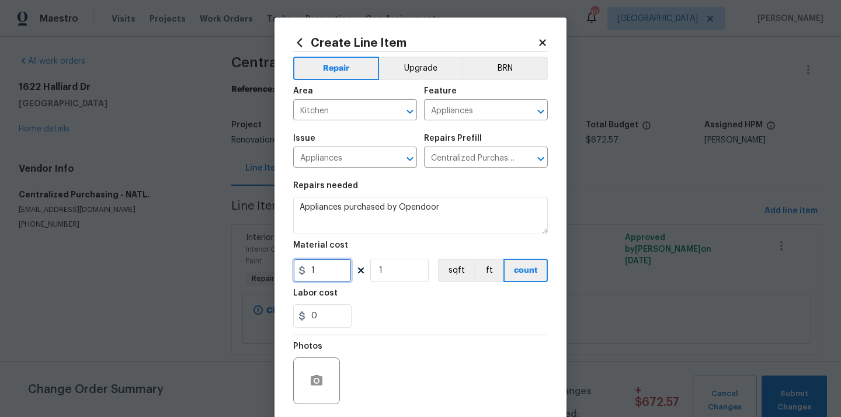
drag, startPoint x: 321, startPoint y: 274, endPoint x: 296, endPoint y: 270, distance: 25.4
click at [301, 274] on div "1" at bounding box center [322, 270] width 58 height 23
paste input "374.98"
type input "1374.98"
click at [384, 316] on div "0" at bounding box center [420, 315] width 255 height 23
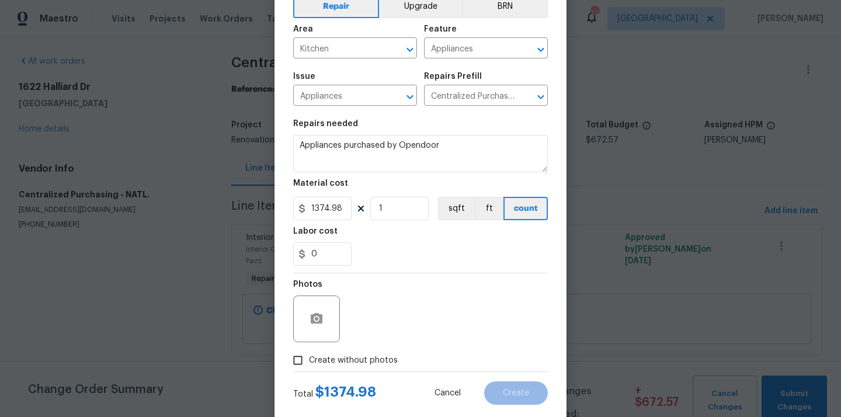
scroll to position [86, 0]
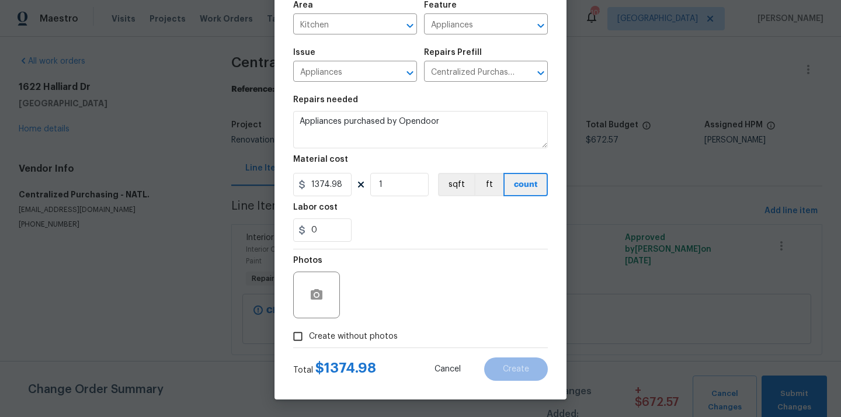
click at [380, 331] on span "Create without photos" at bounding box center [353, 337] width 89 height 12
click at [309, 331] on input "Create without photos" at bounding box center [298, 336] width 22 height 22
checkbox input "true"
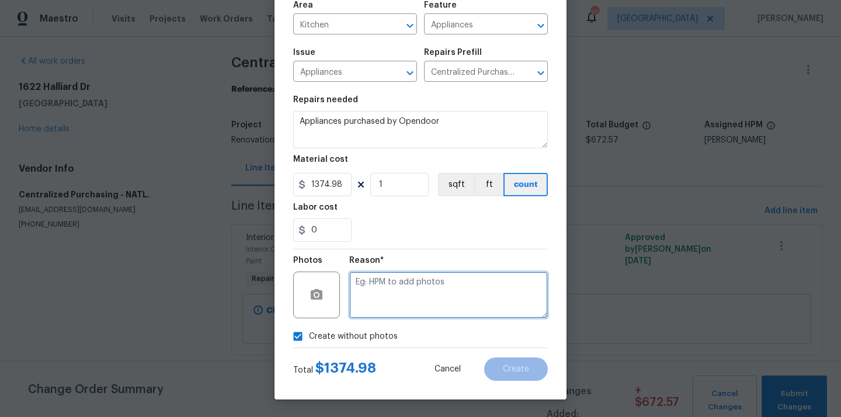
click at [405, 289] on textarea at bounding box center [448, 295] width 199 height 47
type textarea "N/A"
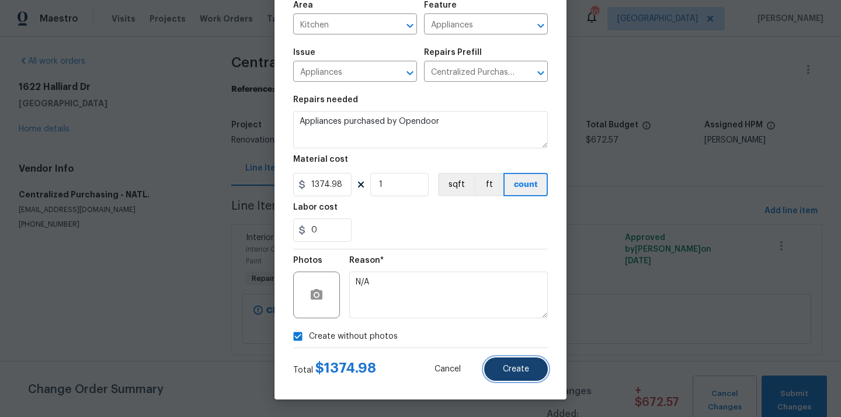
click at [499, 360] on button "Create" at bounding box center [516, 369] width 64 height 23
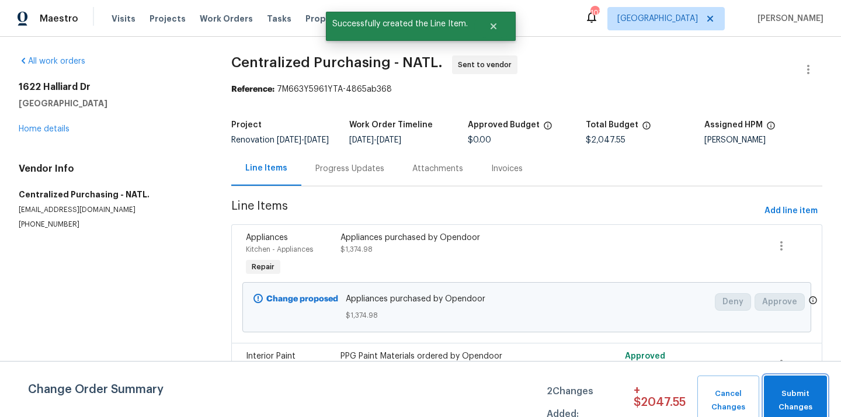
click at [799, 397] on span "Submit Changes" at bounding box center [795, 400] width 51 height 27
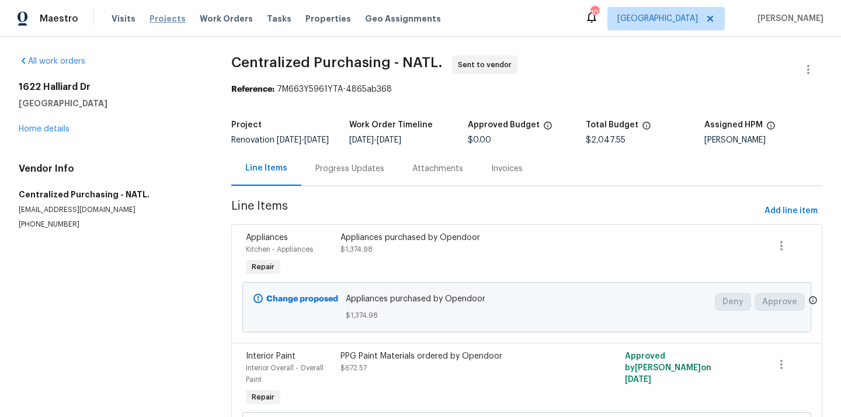
click at [150, 24] on span "Projects" at bounding box center [168, 19] width 36 height 12
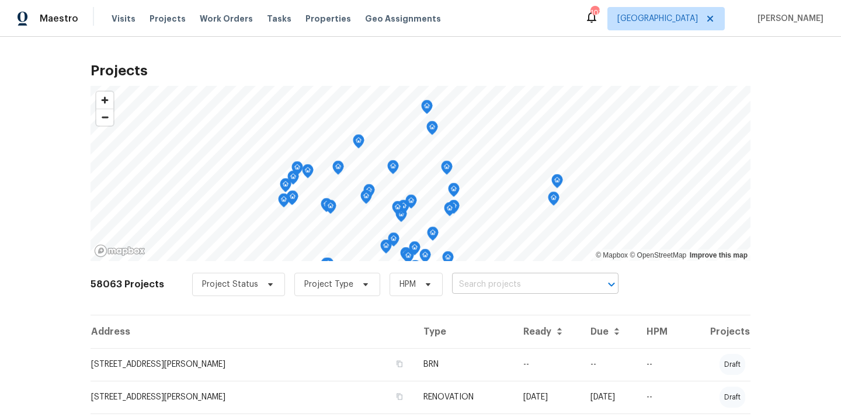
click at [509, 287] on input "text" at bounding box center [519, 285] width 134 height 18
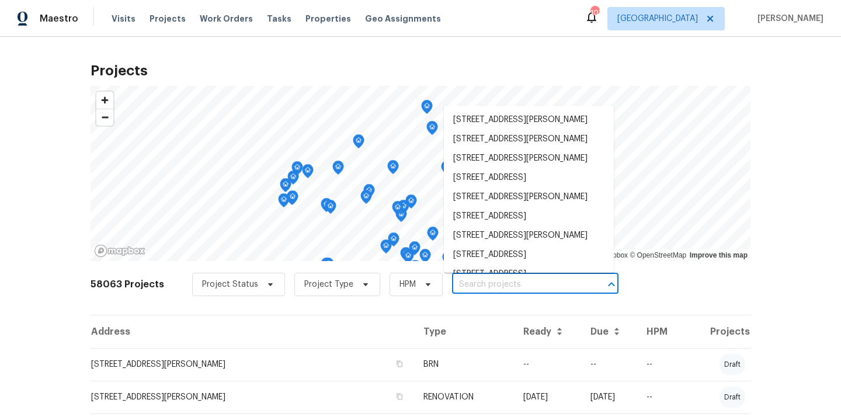
paste input "[STREET_ADDRESS][PERSON_NAME]"
type input "[STREET_ADDRESS][PERSON_NAME]"
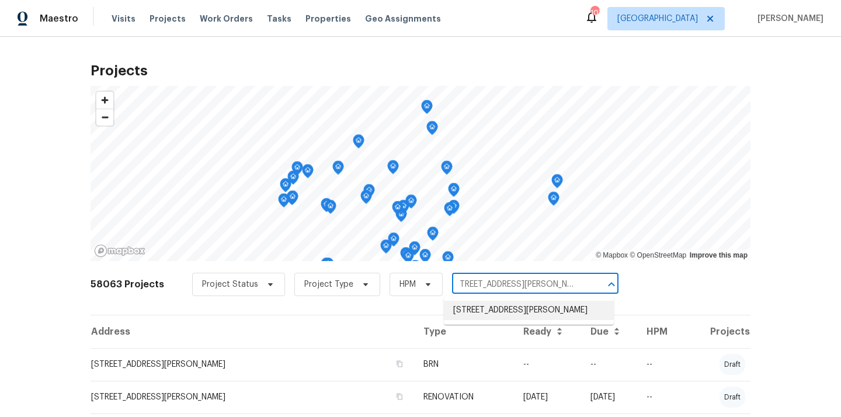
click at [508, 313] on li "[STREET_ADDRESS][PERSON_NAME]" at bounding box center [529, 310] width 170 height 19
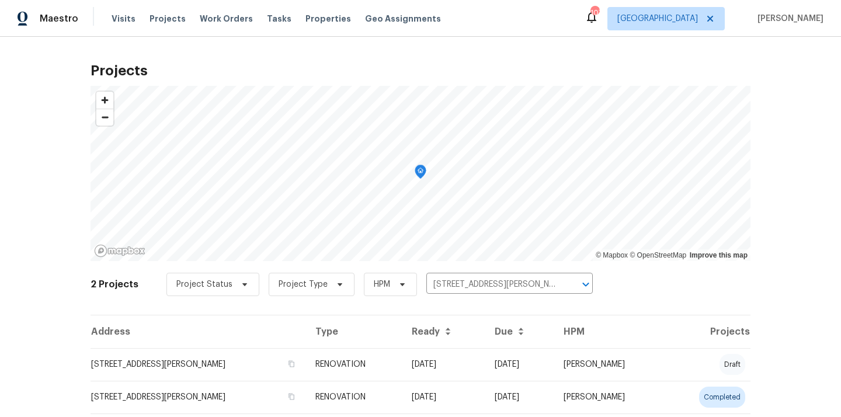
click at [279, 369] on td "[STREET_ADDRESS][PERSON_NAME]" at bounding box center [199, 364] width 216 height 33
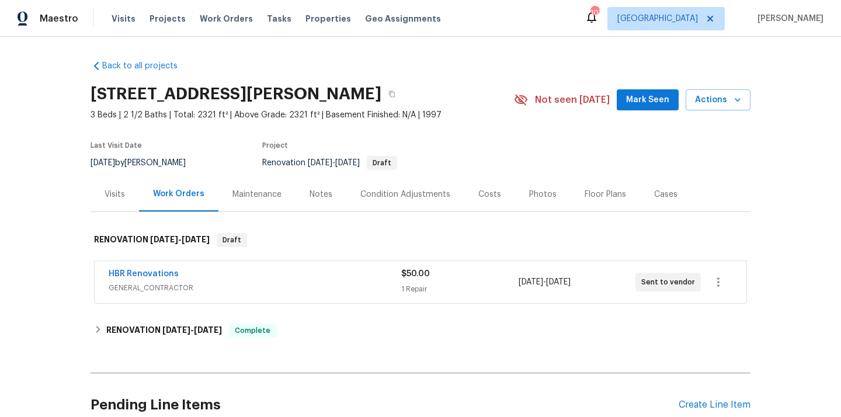
click at [379, 89] on h2 "[STREET_ADDRESS][PERSON_NAME]" at bounding box center [236, 94] width 291 height 12
copy h2 "30066"
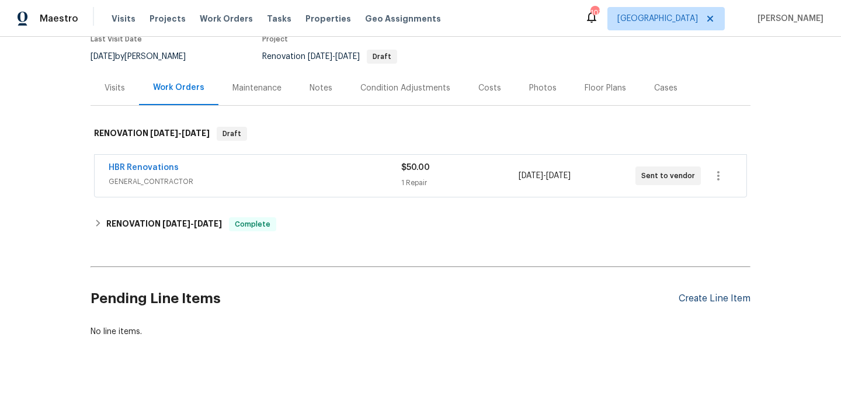
click at [710, 297] on div "Create Line Item" at bounding box center [715, 298] width 72 height 11
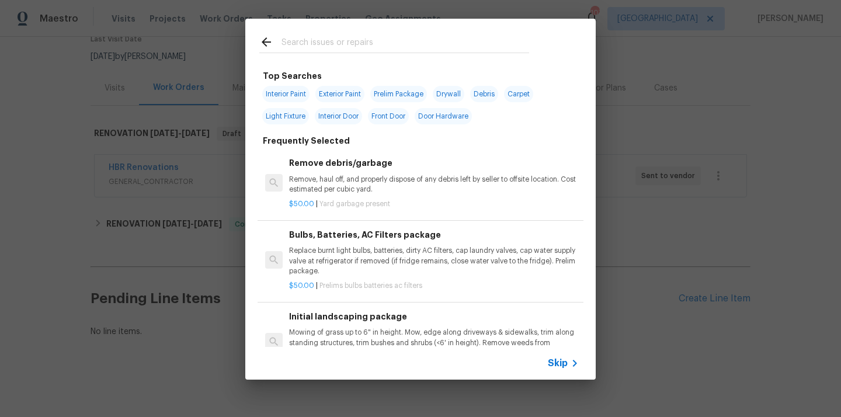
click at [417, 49] on input "text" at bounding box center [406, 44] width 248 height 18
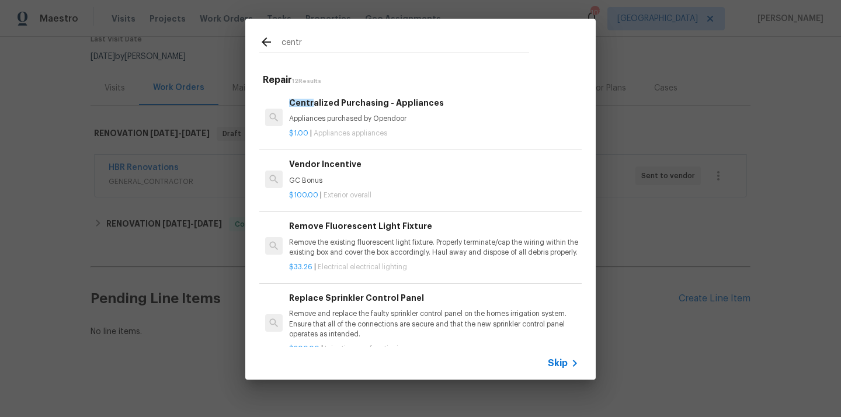
type input "centr"
click at [409, 130] on p "$1.00 | Appliances appliances" at bounding box center [434, 134] width 290 height 10
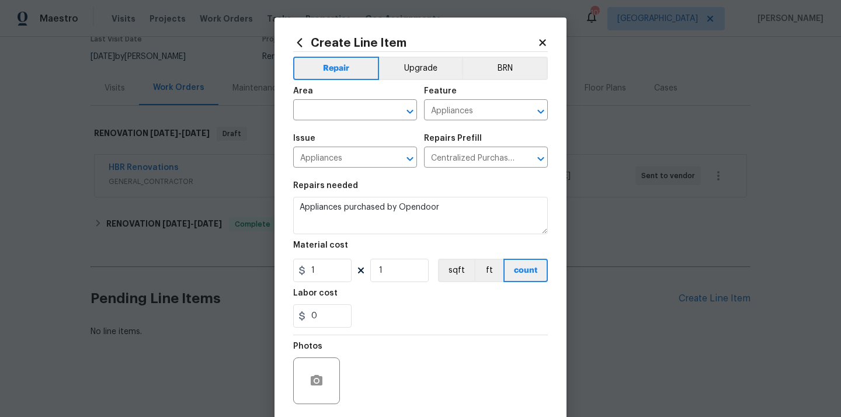
click at [350, 100] on div "Area" at bounding box center [355, 94] width 124 height 15
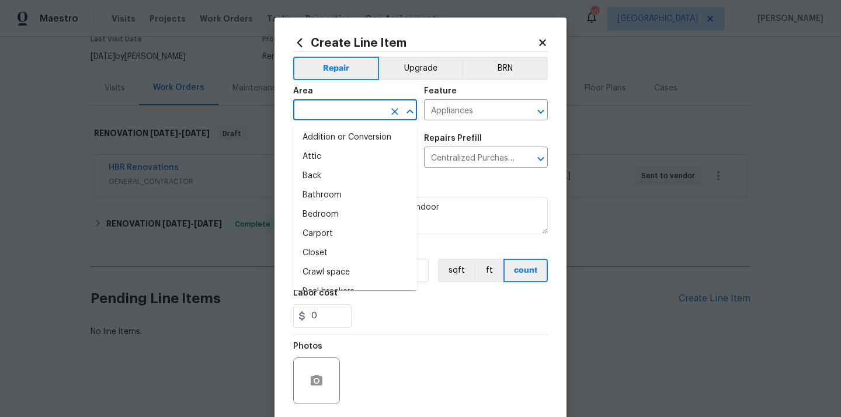
click at [343, 107] on input "text" at bounding box center [338, 111] width 91 height 18
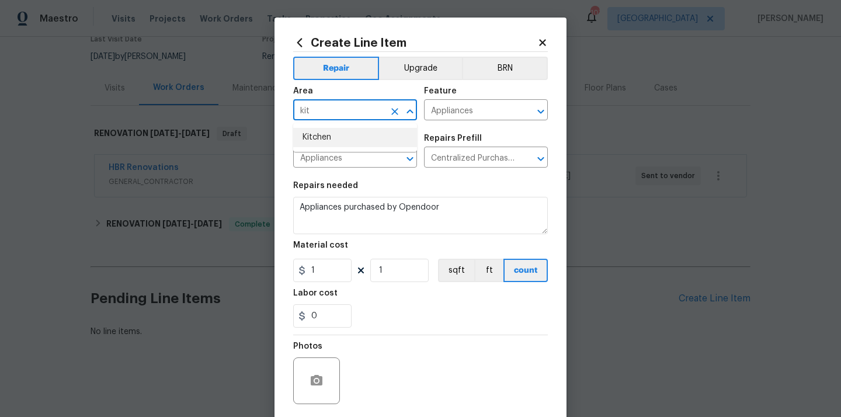
click at [338, 136] on li "Kitchen" at bounding box center [355, 137] width 124 height 19
type input "Kitchen"
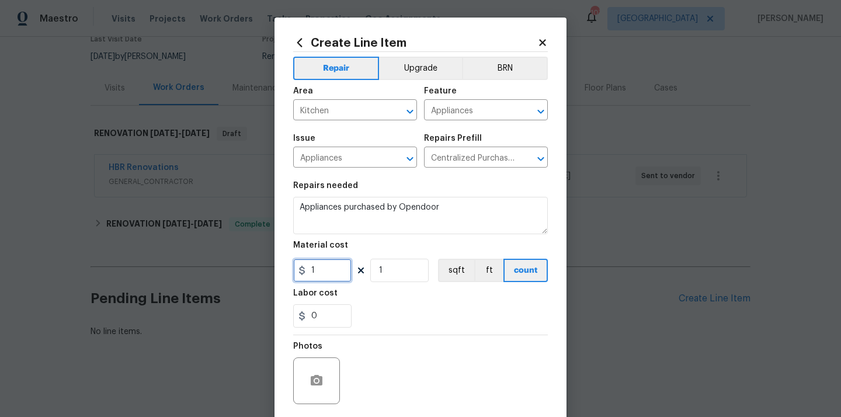
drag, startPoint x: 327, startPoint y: 277, endPoint x: 283, endPoint y: 273, distance: 44.0
click at [285, 273] on div "Create Line Item Repair Upgrade BRN Area Kitchen ​ Feature Appliances ​ Issue A…" at bounding box center [421, 252] width 292 height 468
paste input "232.14"
type input "232.14"
click at [412, 315] on div "0" at bounding box center [420, 315] width 255 height 23
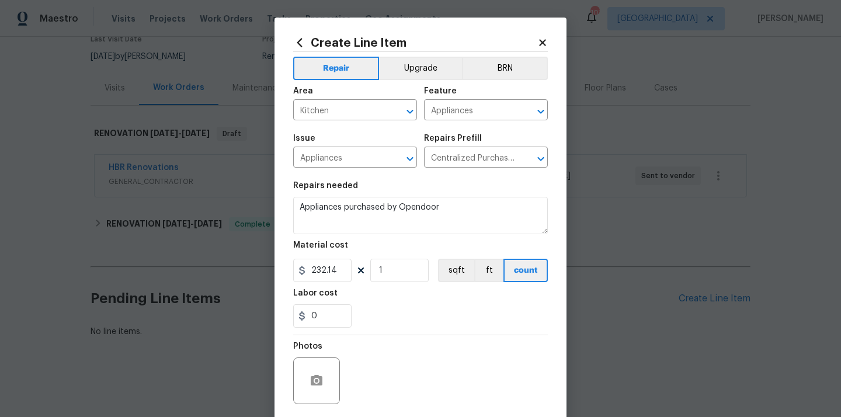
scroll to position [86, 0]
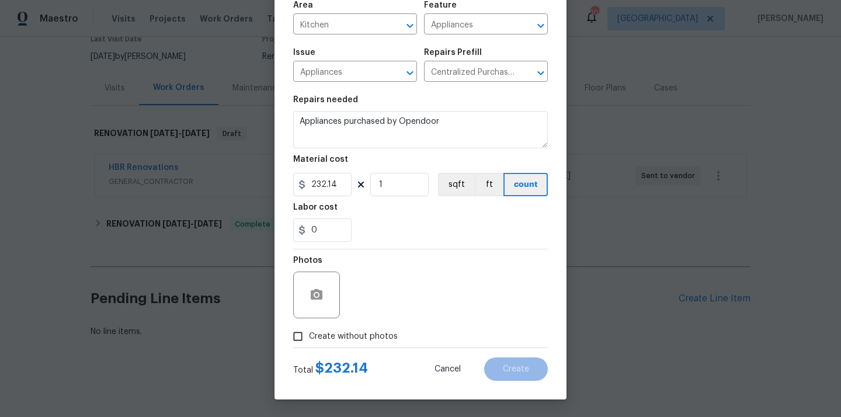
click at [381, 350] on div "Total $ 232.14 Cancel Create" at bounding box center [420, 364] width 255 height 33
click at [380, 329] on label "Create without photos" at bounding box center [342, 336] width 111 height 22
click at [309, 329] on input "Create without photos" at bounding box center [298, 336] width 22 height 22
checkbox input "true"
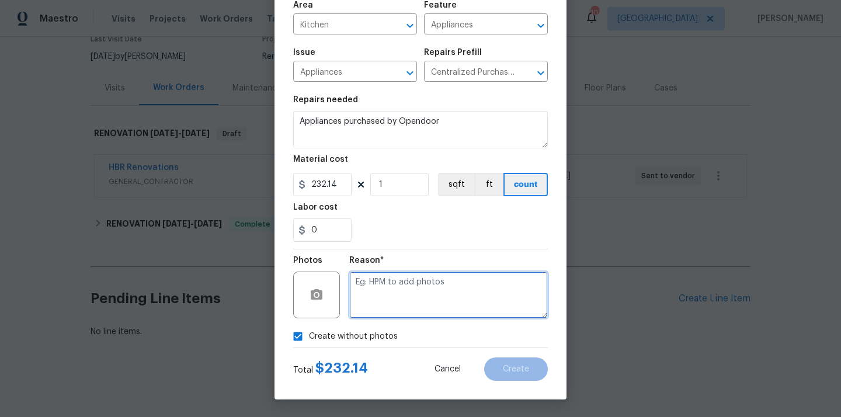
drag, startPoint x: 390, startPoint y: 308, endPoint x: 391, endPoint y: 286, distance: 22.2
click at [390, 308] on textarea at bounding box center [448, 295] width 199 height 47
type textarea "N/A"
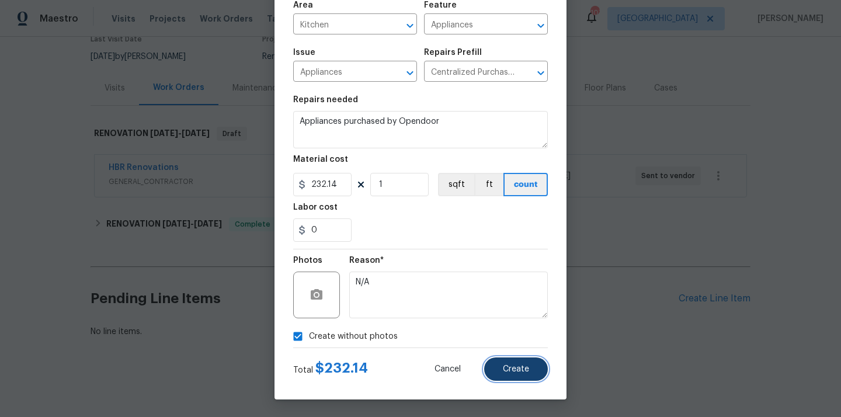
click at [525, 358] on button "Create" at bounding box center [516, 369] width 64 height 23
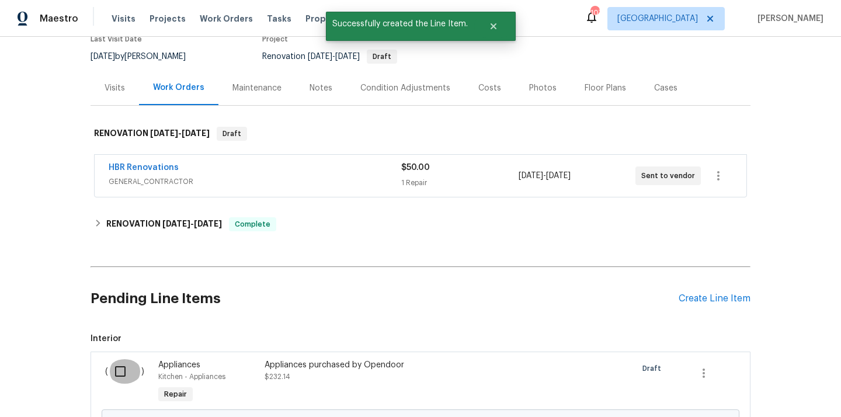
click at [114, 373] on input "checkbox" at bounding box center [124, 371] width 33 height 25
checkbox input "true"
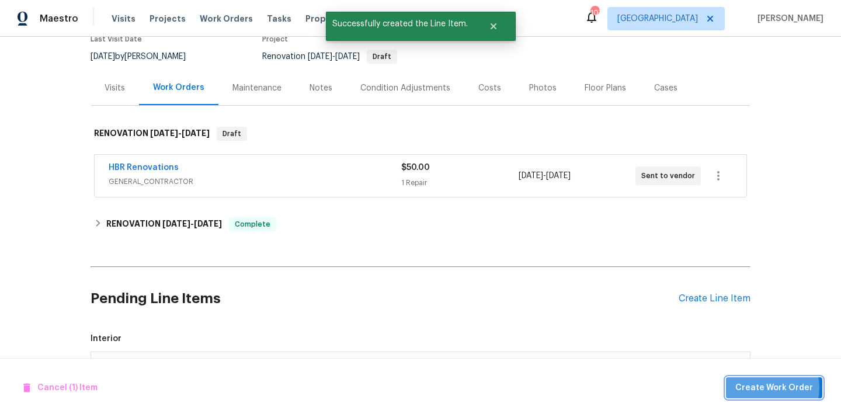
click at [768, 387] on span "Create Work Order" at bounding box center [774, 388] width 78 height 15
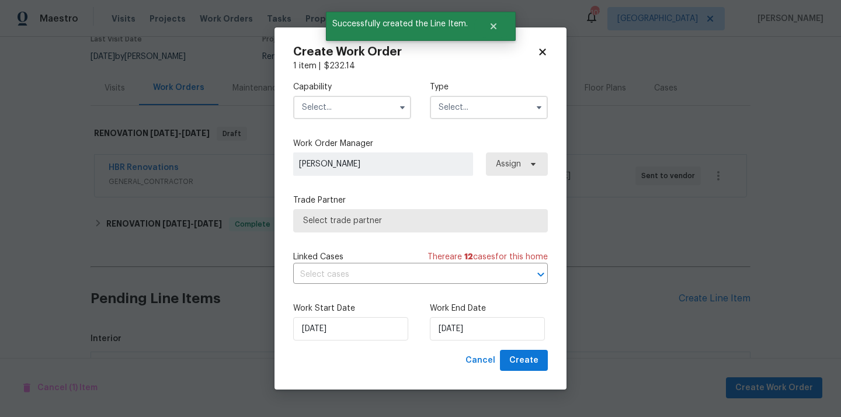
click at [376, 109] on input "text" at bounding box center [352, 107] width 118 height 23
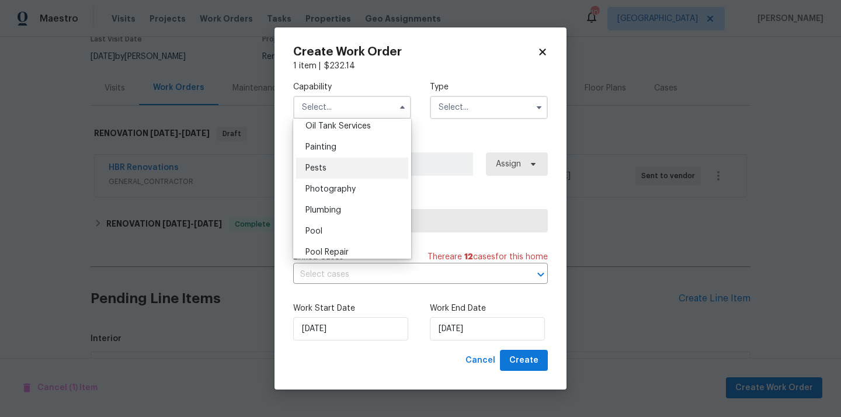
scroll to position [955, 0]
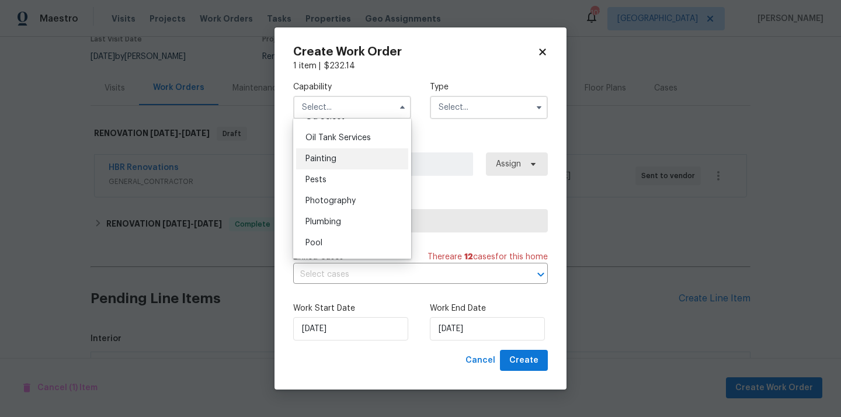
click at [352, 155] on div "Painting" at bounding box center [352, 158] width 112 height 21
type input "Painting"
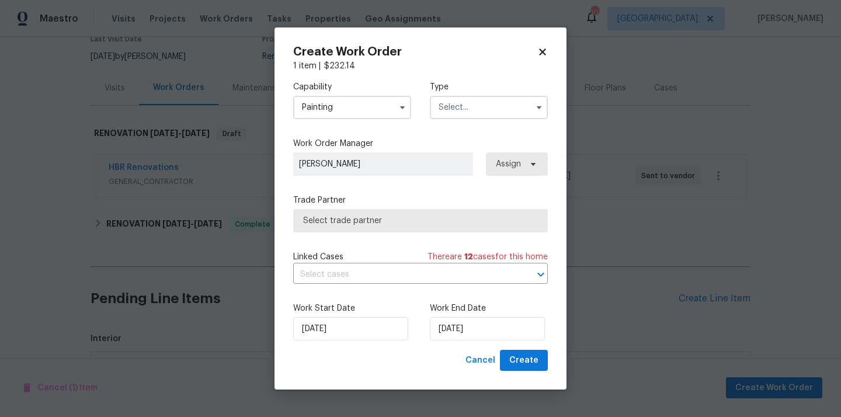
click at [512, 97] on input "text" at bounding box center [489, 107] width 118 height 23
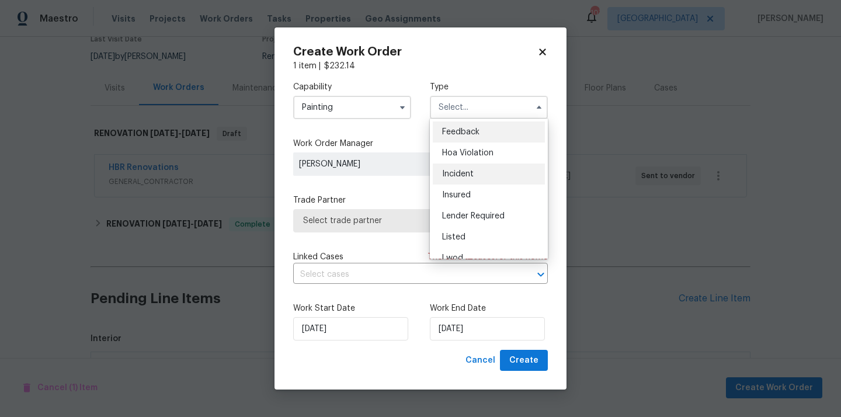
scroll to position [139, 0]
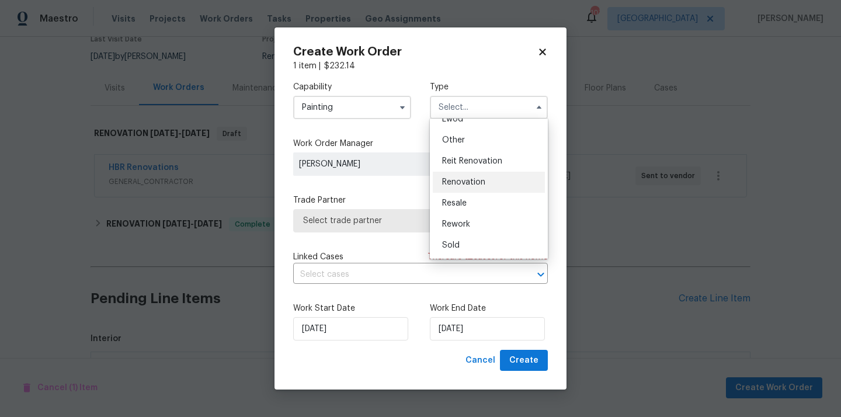
click at [484, 181] on span "Renovation" at bounding box center [463, 182] width 43 height 8
type input "Renovation"
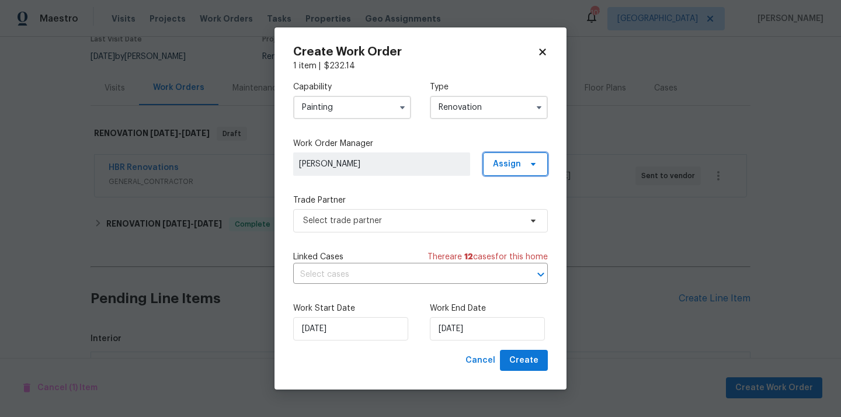
click at [523, 172] on span "Assign" at bounding box center [515, 163] width 65 height 23
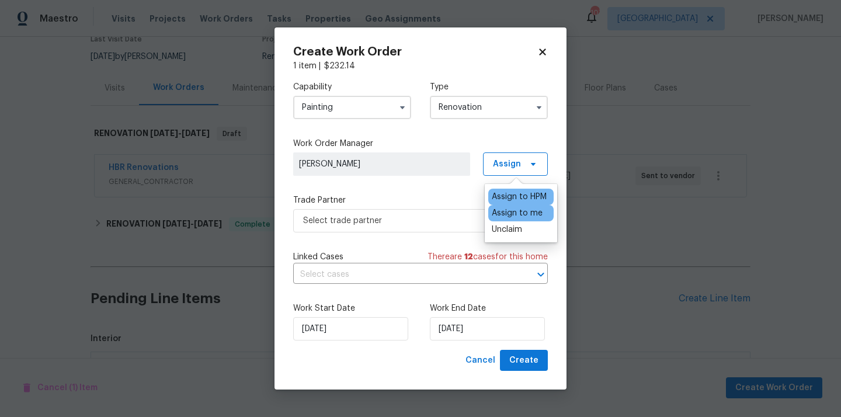
click at [521, 213] on div "Assign to me" at bounding box center [517, 213] width 51 height 12
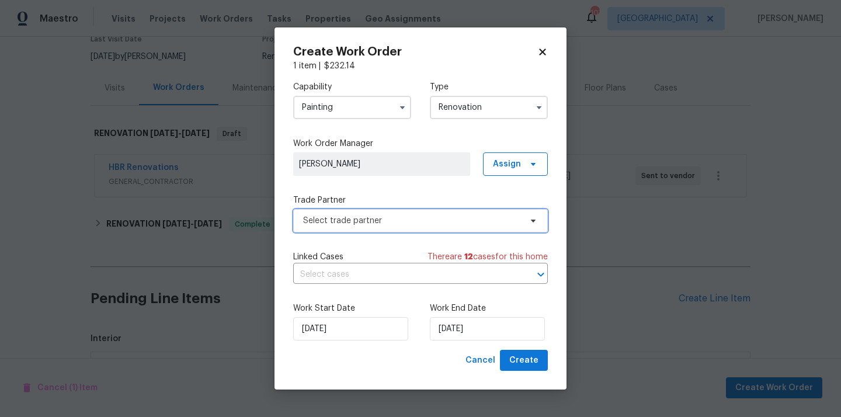
click at [411, 220] on span "Select trade partner" at bounding box center [412, 221] width 218 height 12
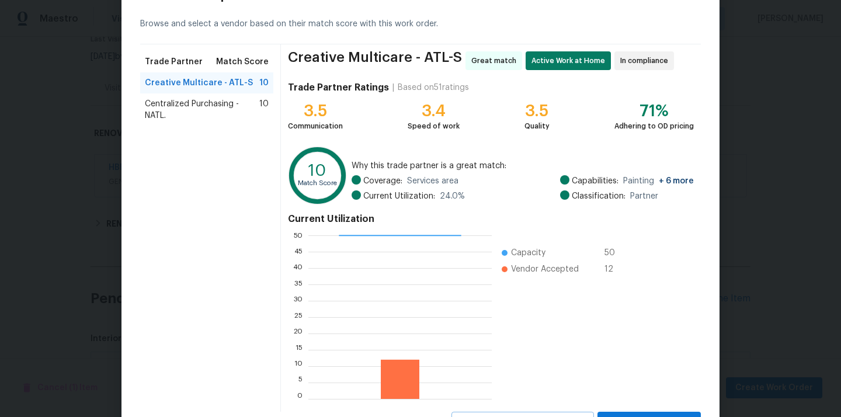
scroll to position [54, 0]
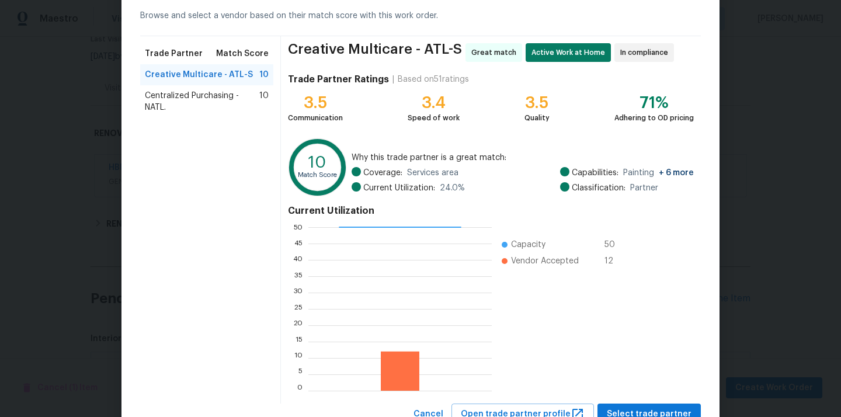
click at [241, 101] on span "Centralized Purchasing - NATL." at bounding box center [202, 101] width 114 height 23
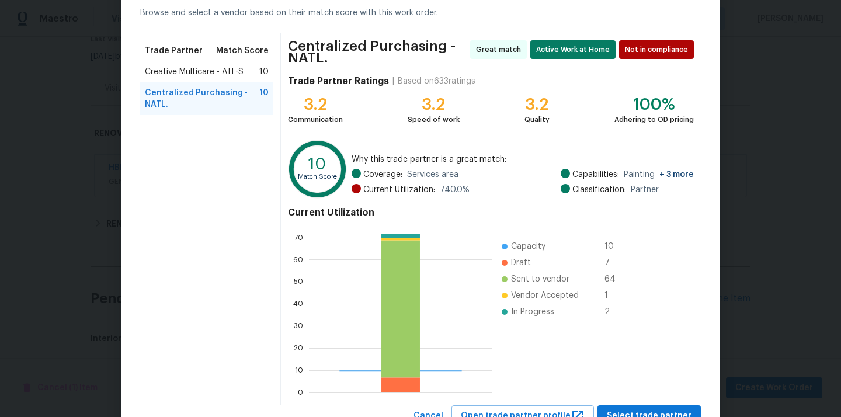
scroll to position [103, 0]
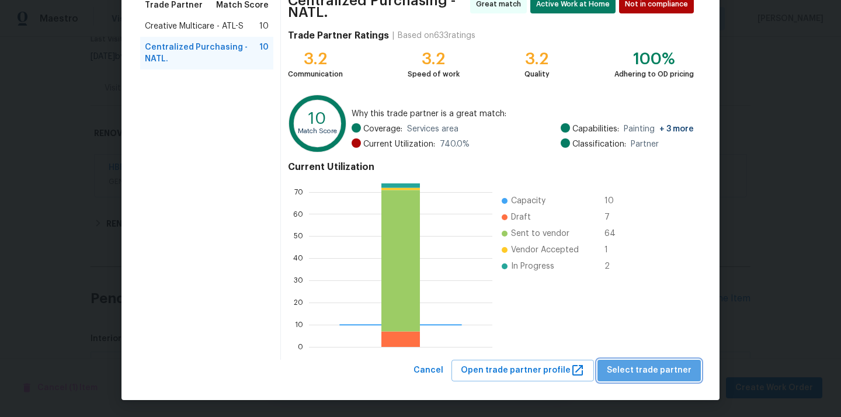
click at [667, 365] on span "Select trade partner" at bounding box center [649, 370] width 85 height 15
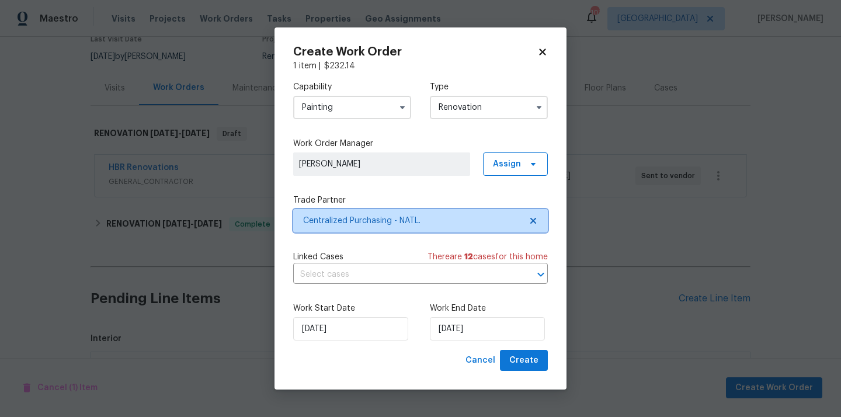
scroll to position [0, 0]
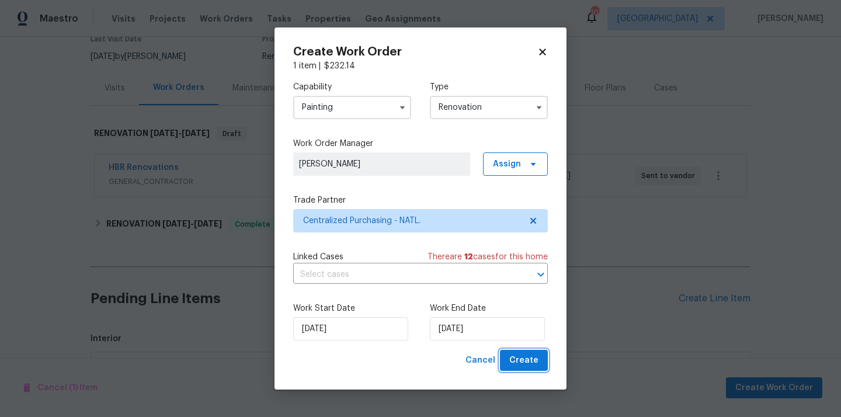
click at [523, 365] on span "Create" at bounding box center [523, 360] width 29 height 15
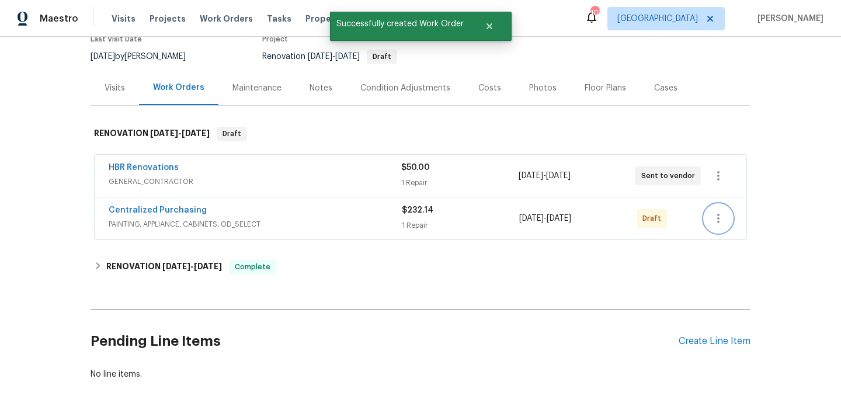
click at [719, 216] on icon "button" at bounding box center [718, 218] width 2 height 9
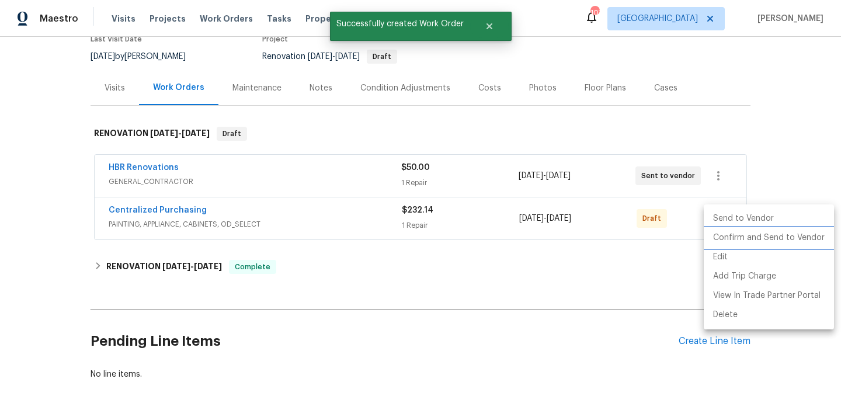
click at [731, 243] on li "Confirm and Send to Vendor" at bounding box center [769, 237] width 130 height 19
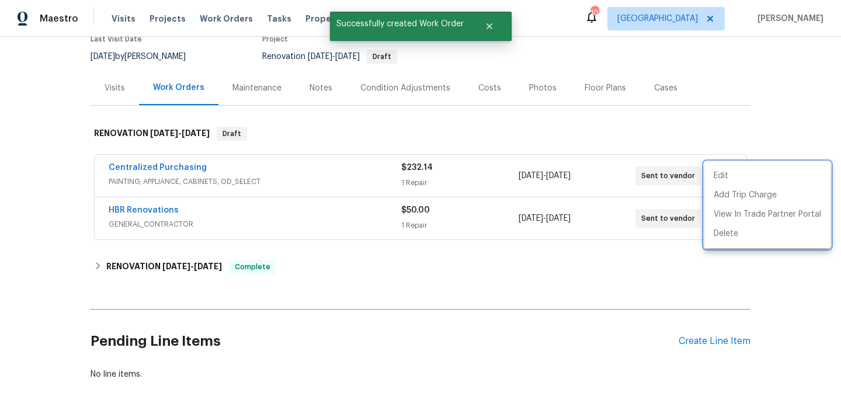
click at [204, 209] on div at bounding box center [420, 208] width 841 height 417
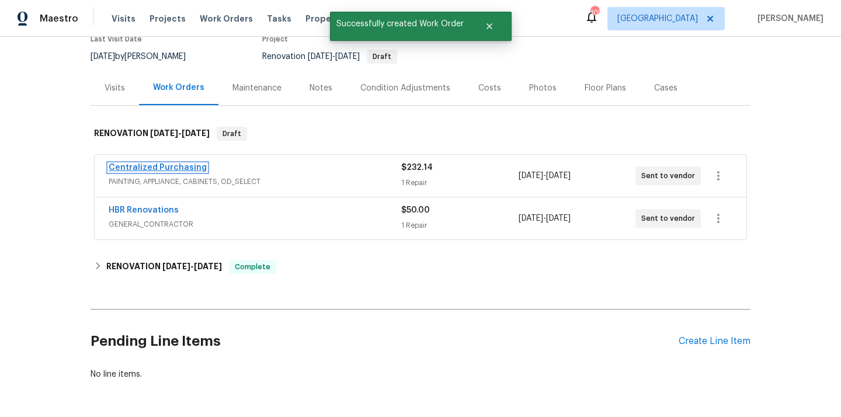
click at [176, 165] on link "Centralized Purchasing" at bounding box center [158, 168] width 98 height 8
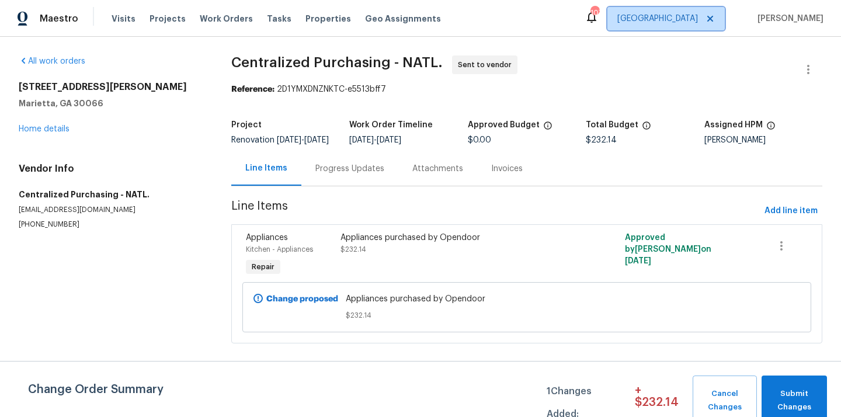
click at [688, 15] on span "[GEOGRAPHIC_DATA]" at bounding box center [657, 19] width 81 height 12
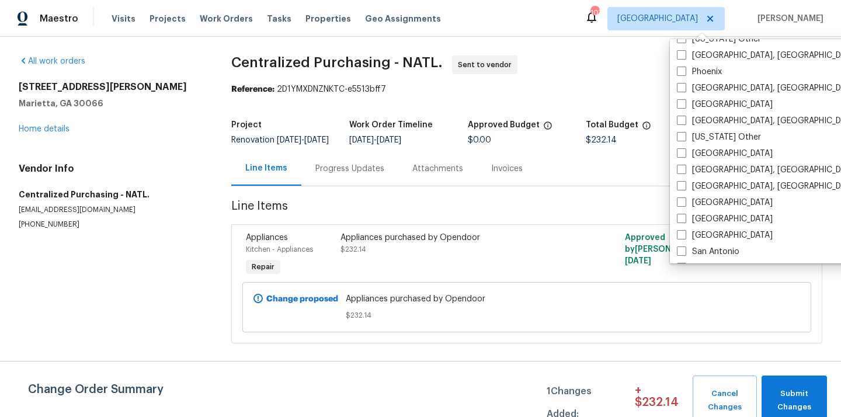
scroll to position [1404, 0]
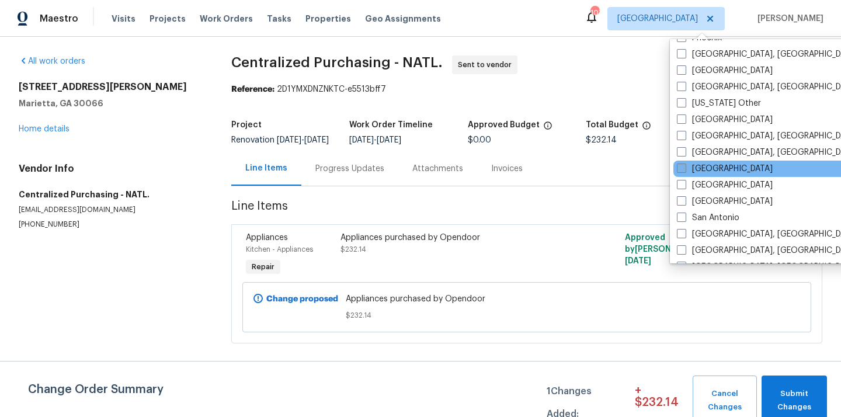
click at [713, 172] on label "[GEOGRAPHIC_DATA]" at bounding box center [725, 169] width 96 height 12
click at [685, 171] on input "[GEOGRAPHIC_DATA]" at bounding box center [681, 167] width 8 height 8
checkbox input "true"
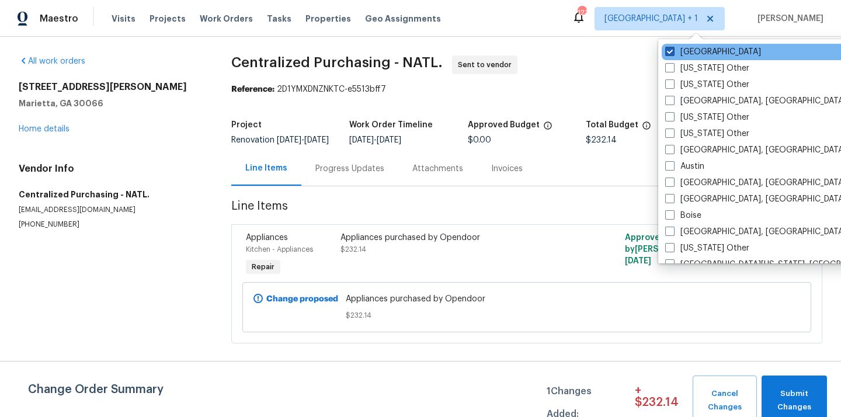
click at [698, 51] on label "[GEOGRAPHIC_DATA]" at bounding box center [713, 52] width 96 height 12
click at [673, 51] on input "[GEOGRAPHIC_DATA]" at bounding box center [669, 50] width 8 height 8
checkbox input "false"
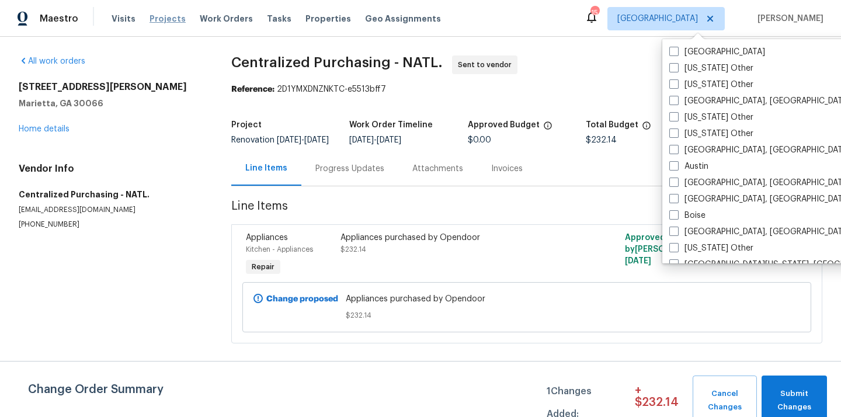
click at [161, 14] on span "Projects" at bounding box center [168, 19] width 36 height 12
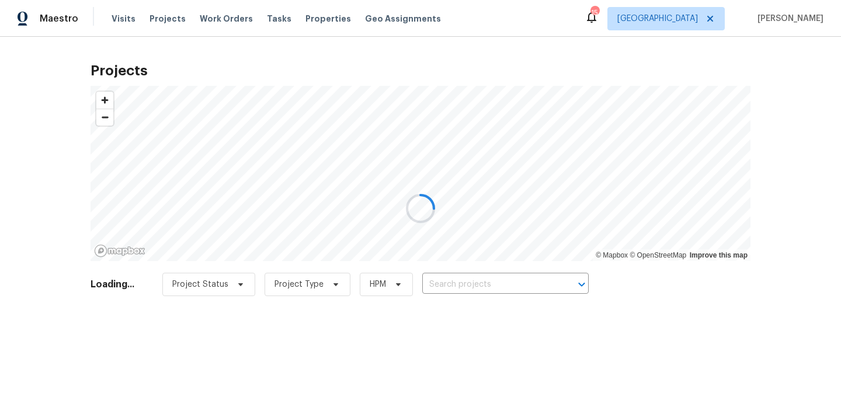
click at [474, 283] on div at bounding box center [420, 208] width 841 height 417
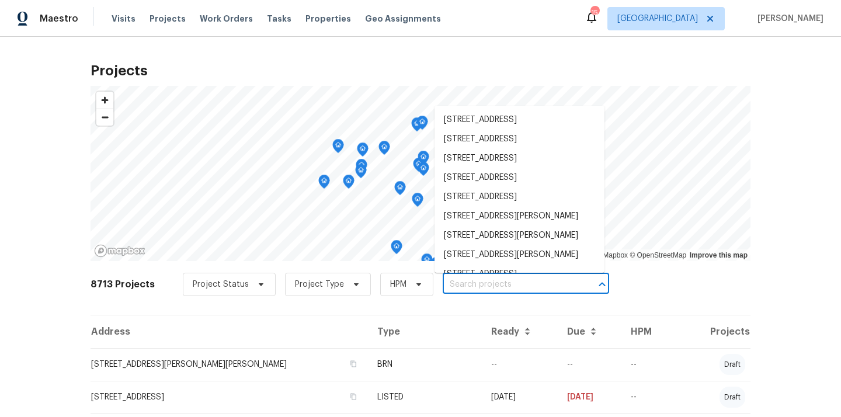
click at [474, 284] on input "text" at bounding box center [510, 285] width 134 height 18
paste input "24 Bella Firenze, Lake Elsinore, CA 92532"
type input "24 Bella Firenze, Lake Elsinore, CA 92532"
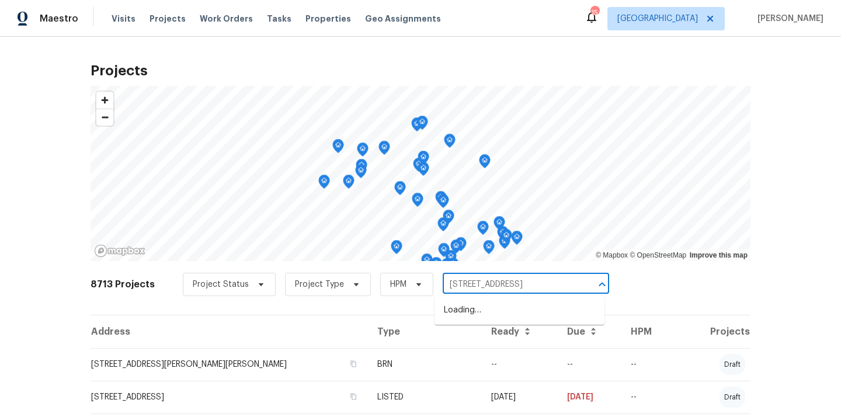
scroll to position [0, 25]
click at [473, 306] on li "24 Bella Firenze, Lake Elsinore, CA 92532" at bounding box center [520, 310] width 170 height 19
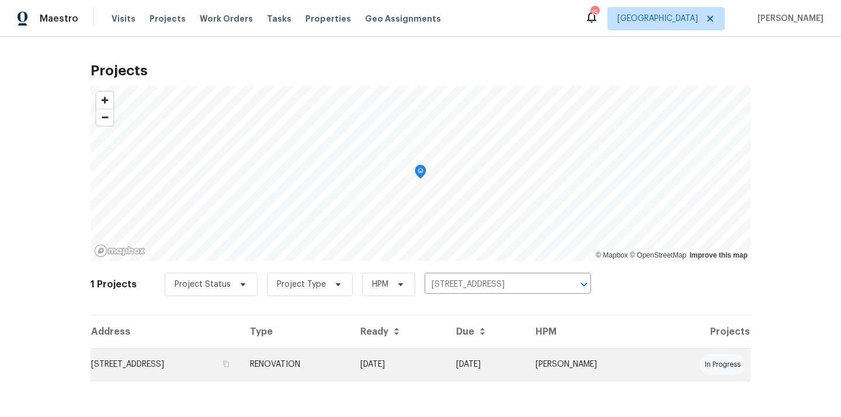
click at [351, 356] on td "RENOVATION" at bounding box center [296, 364] width 110 height 33
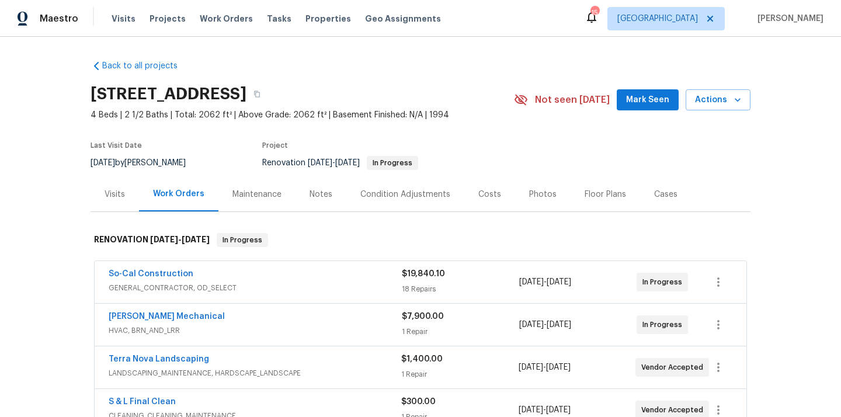
click at [247, 93] on h2 "24 Bella Firenze, Lake Elsinore, CA 92532" at bounding box center [169, 94] width 156 height 12
copy h2 "92532"
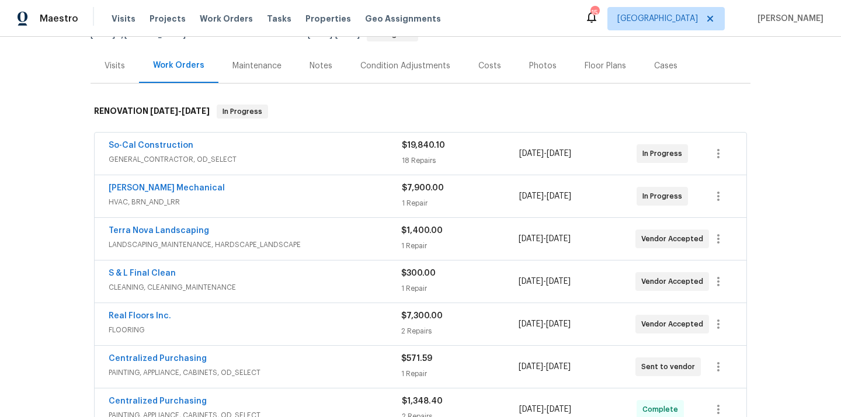
scroll to position [201, 0]
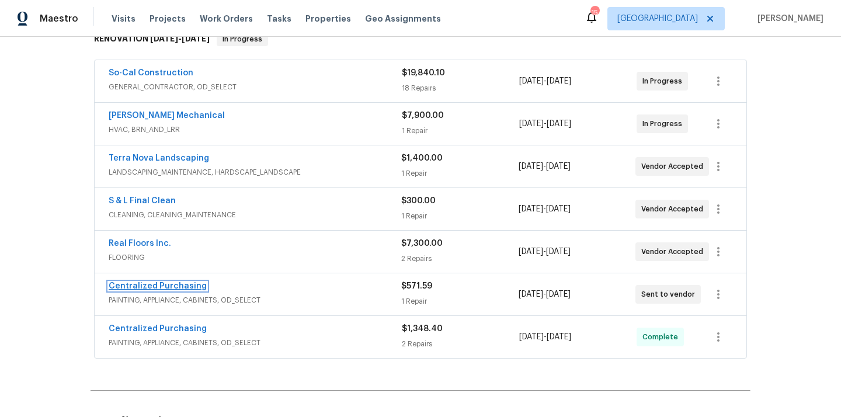
click at [171, 286] on link "Centralized Purchasing" at bounding box center [158, 286] width 98 height 8
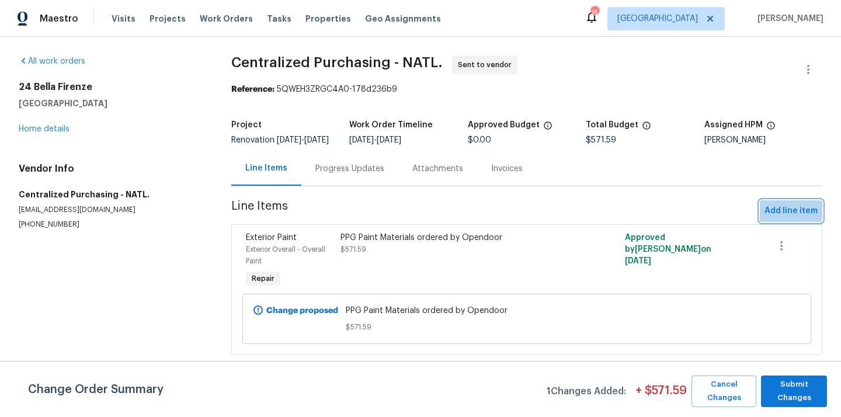
click at [789, 217] on span "Add line item" at bounding box center [791, 211] width 53 height 15
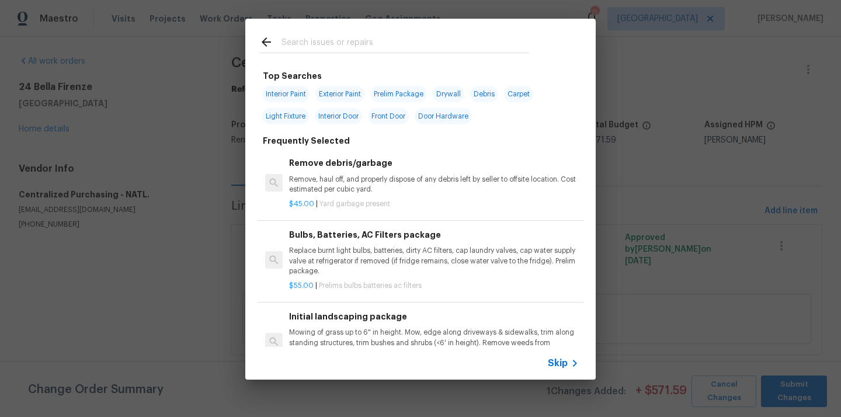
click at [440, 39] on input "text" at bounding box center [406, 44] width 248 height 18
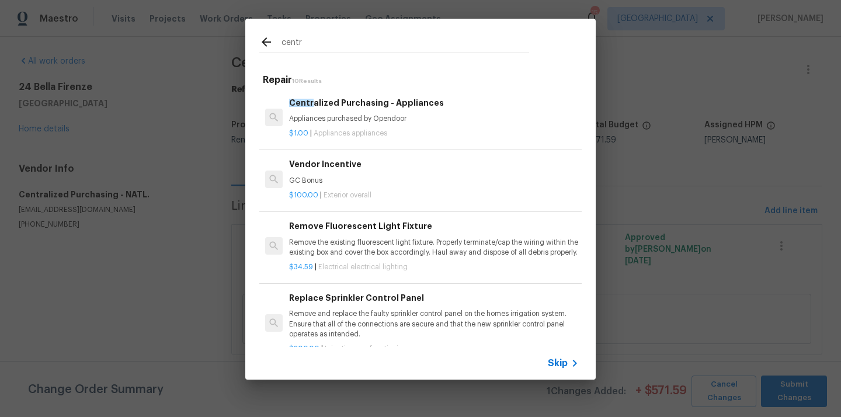
type input "centr"
click at [386, 120] on p "Appliances purchased by Opendoor" at bounding box center [434, 119] width 290 height 10
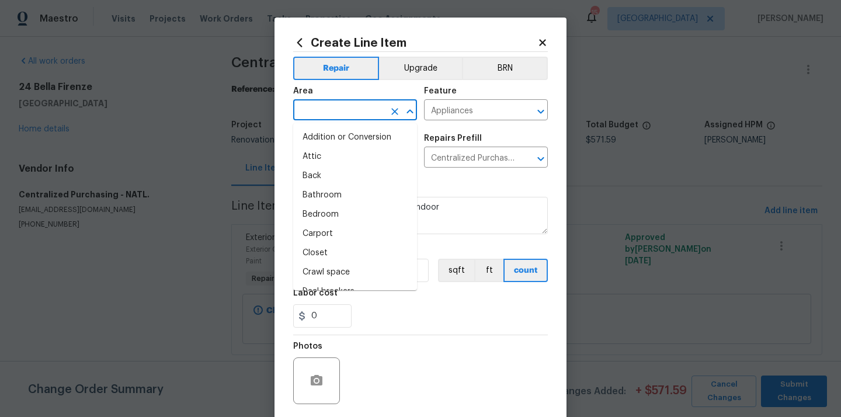
click at [358, 107] on input "text" at bounding box center [338, 111] width 91 height 18
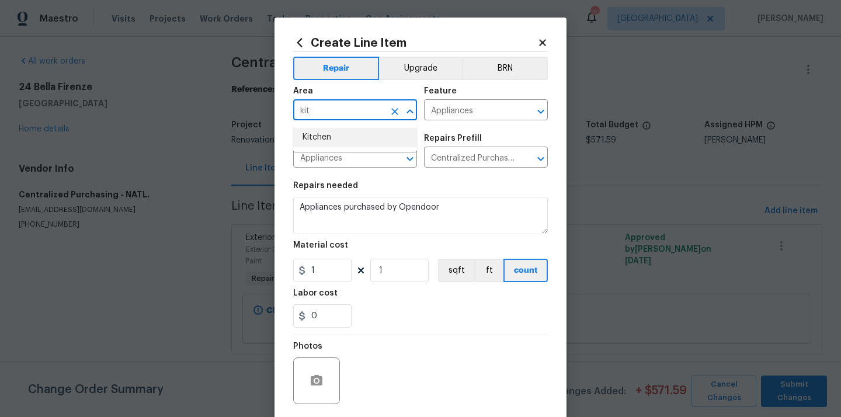
click at [346, 136] on li "Kitchen" at bounding box center [355, 137] width 124 height 19
type input "Kitchen"
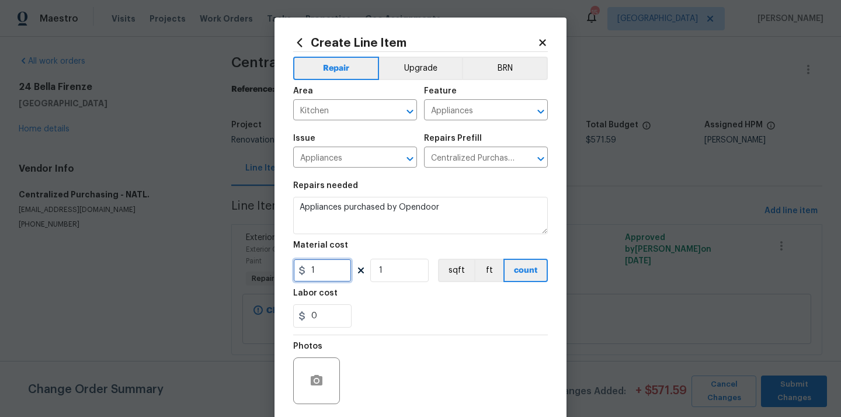
drag, startPoint x: 340, startPoint y: 273, endPoint x: 273, endPoint y: 263, distance: 67.8
click at [275, 264] on div "Create Line Item Repair Upgrade BRN Area Kitchen ​ Feature Appliances ​ Issue A…" at bounding box center [421, 252] width 292 height 468
paste input "161.24"
type input "1161.24"
click at [414, 301] on div "Labor cost" at bounding box center [420, 296] width 255 height 15
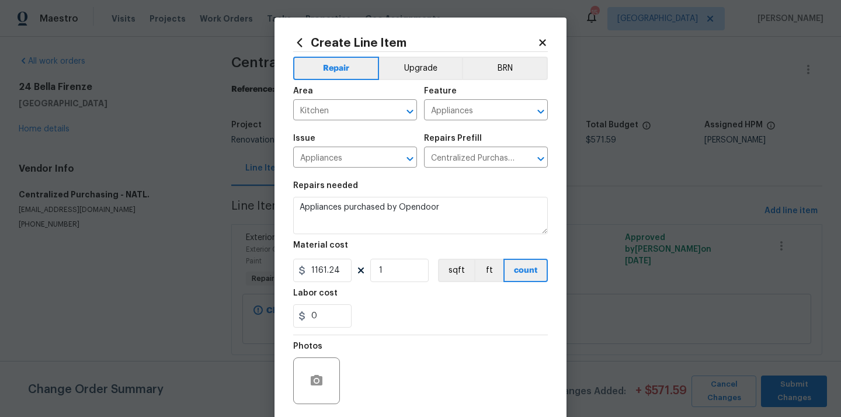
scroll to position [86, 0]
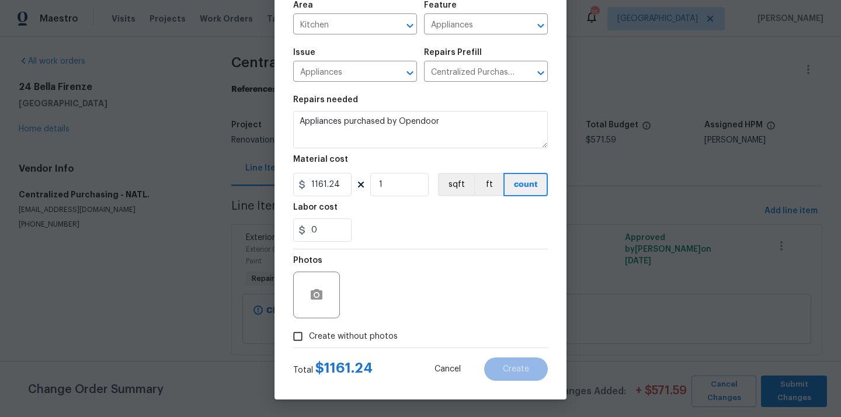
click at [374, 351] on div "Total $ 1161.24 Cancel Create" at bounding box center [420, 364] width 255 height 33
click at [379, 339] on span "Create without photos" at bounding box center [353, 337] width 89 height 12
click at [309, 339] on input "Create without photos" at bounding box center [298, 336] width 22 height 22
checkbox input "true"
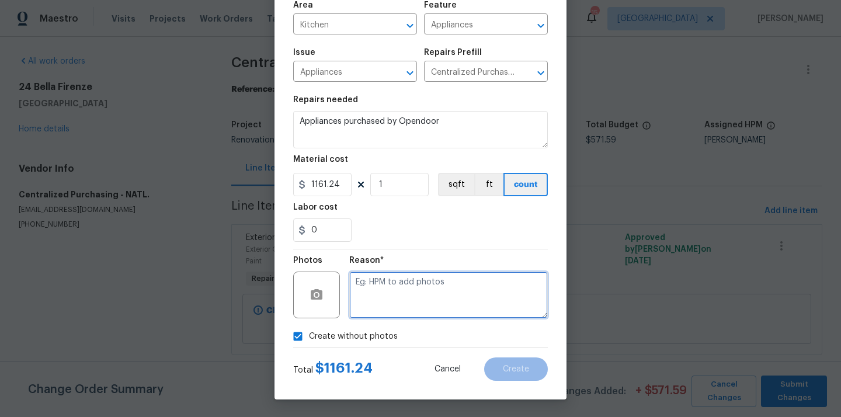
click at [409, 296] on textarea at bounding box center [448, 295] width 199 height 47
type textarea "N/A"
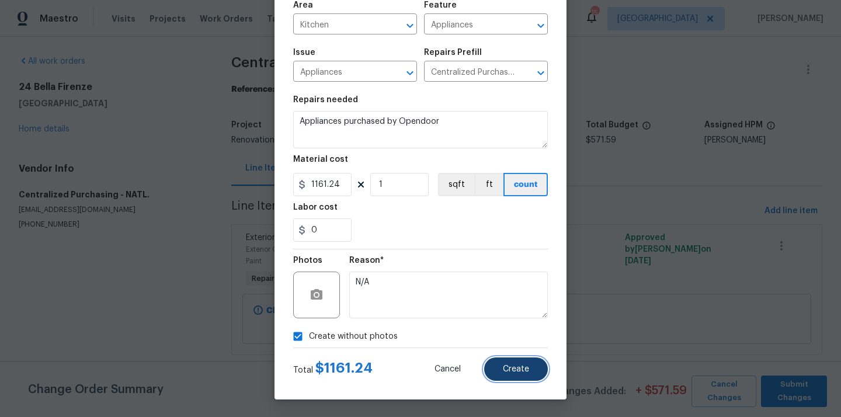
click at [510, 369] on span "Create" at bounding box center [516, 369] width 26 height 9
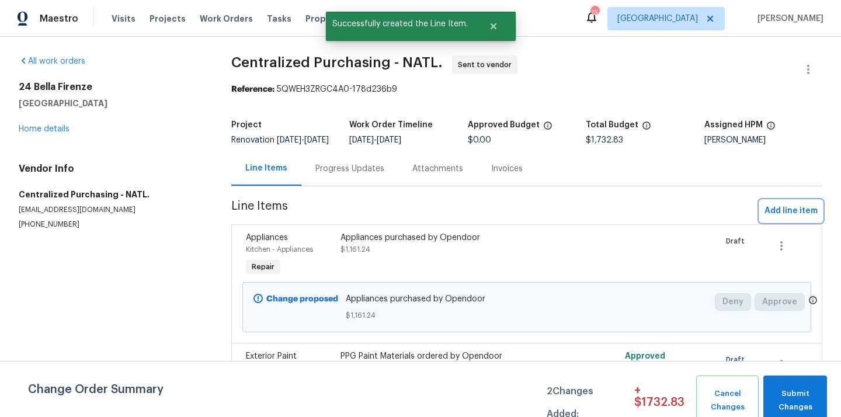
click at [792, 216] on span "Add line item" at bounding box center [791, 211] width 53 height 15
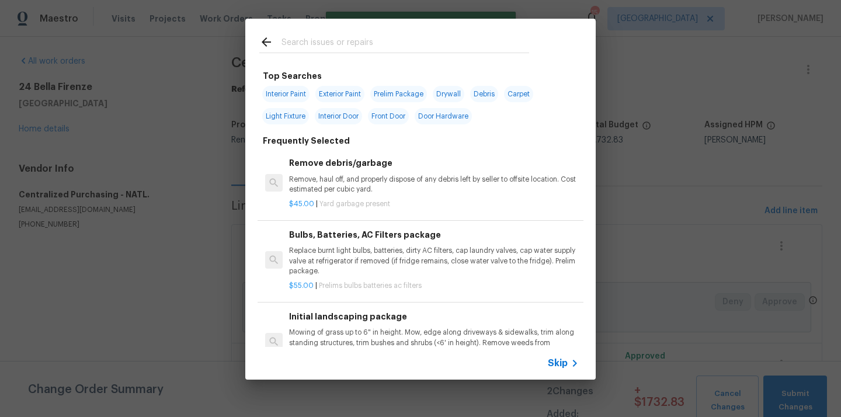
click at [487, 39] on input "text" at bounding box center [406, 44] width 248 height 18
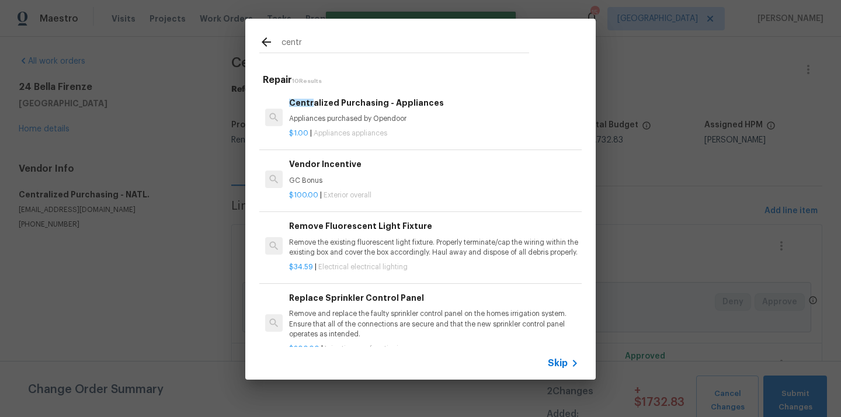
type input "centr"
click at [387, 118] on p "Appliances purchased by Opendoor" at bounding box center [434, 119] width 290 height 10
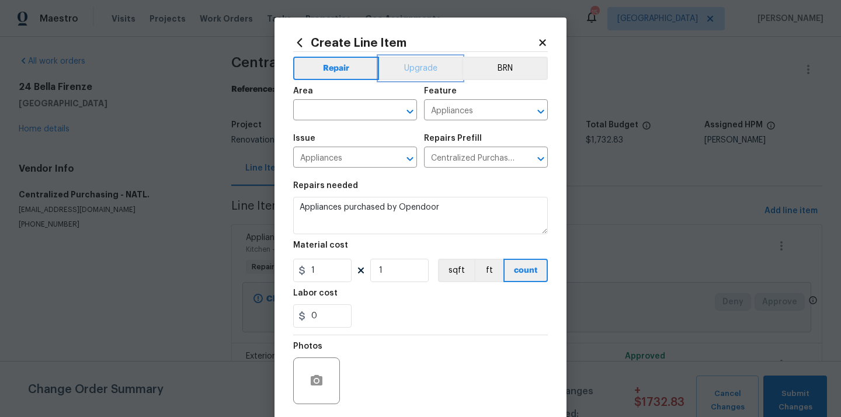
click at [397, 68] on button "Upgrade" at bounding box center [421, 68] width 84 height 23
click at [360, 104] on input "text" at bounding box center [338, 111] width 91 height 18
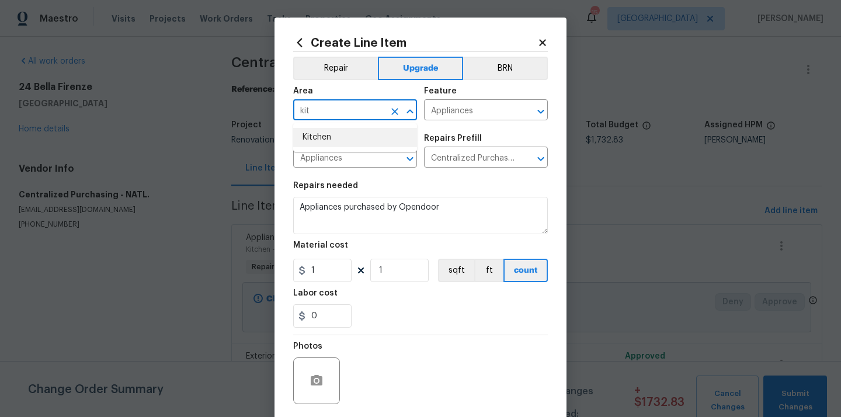
click at [341, 136] on li "Kitchen" at bounding box center [355, 137] width 124 height 19
type input "Kitchen"
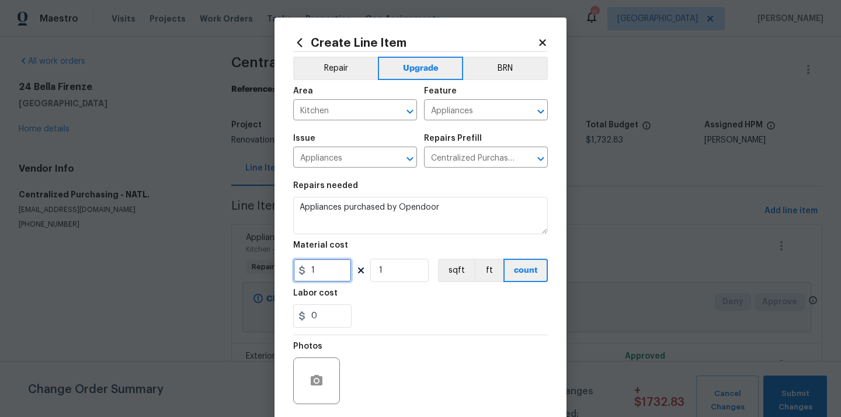
drag, startPoint x: 332, startPoint y: 276, endPoint x: 311, endPoint y: 276, distance: 21.6
click at [289, 275] on div "Create Line Item Repair Upgrade BRN Area Kitchen ​ Feature Appliances ​ Issue A…" at bounding box center [421, 252] width 292 height 468
paste input "94.66"
type input "194.66"
click at [376, 301] on div "Labor cost" at bounding box center [420, 296] width 255 height 15
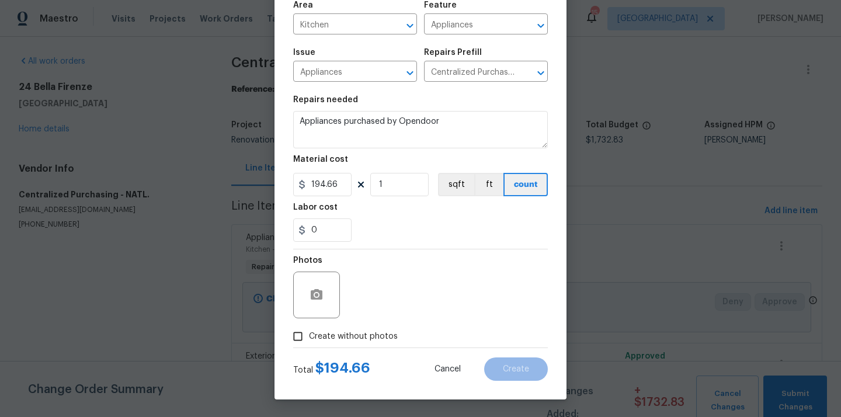
click at [370, 338] on span "Create without photos" at bounding box center [353, 337] width 89 height 12
click at [309, 338] on input "Create without photos" at bounding box center [298, 336] width 22 height 22
checkbox input "true"
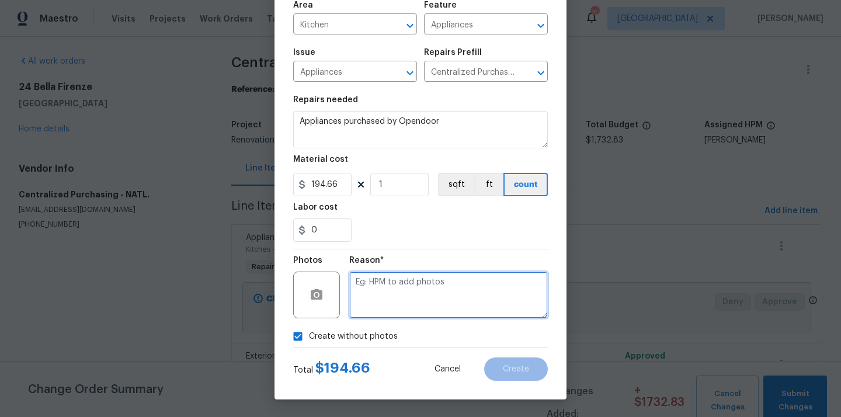
click at [401, 293] on textarea at bounding box center [448, 295] width 199 height 47
type textarea "N/A"
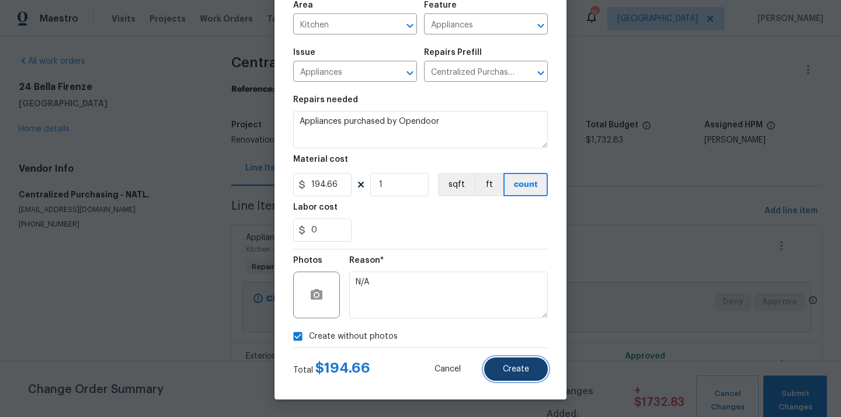
click at [508, 369] on span "Create" at bounding box center [516, 369] width 26 height 9
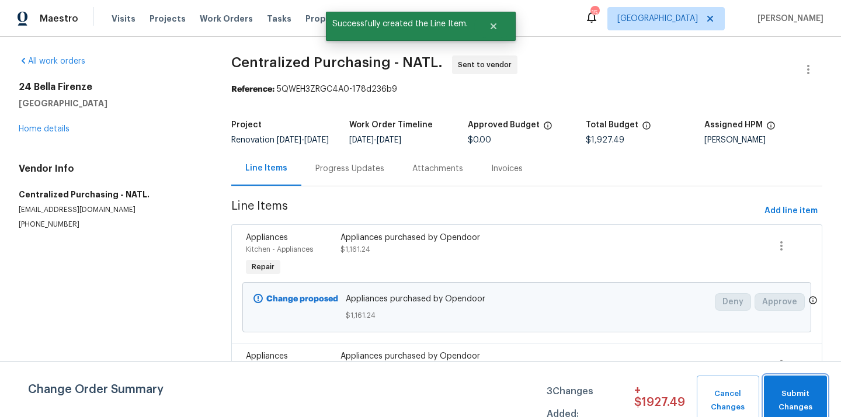
click at [797, 405] on span "Submit Changes" at bounding box center [795, 400] width 51 height 27
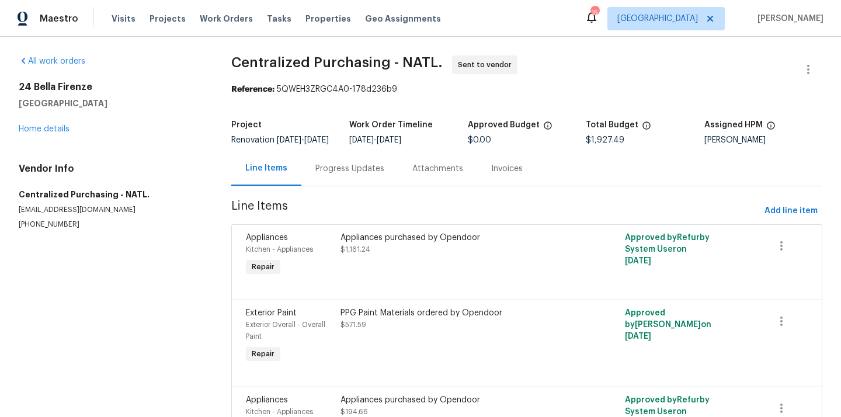
click at [178, 19] on div "Visits Projects Work Orders Tasks Properties Geo Assignments" at bounding box center [283, 18] width 343 height 23
click at [165, 22] on span "Projects" at bounding box center [168, 19] width 36 height 12
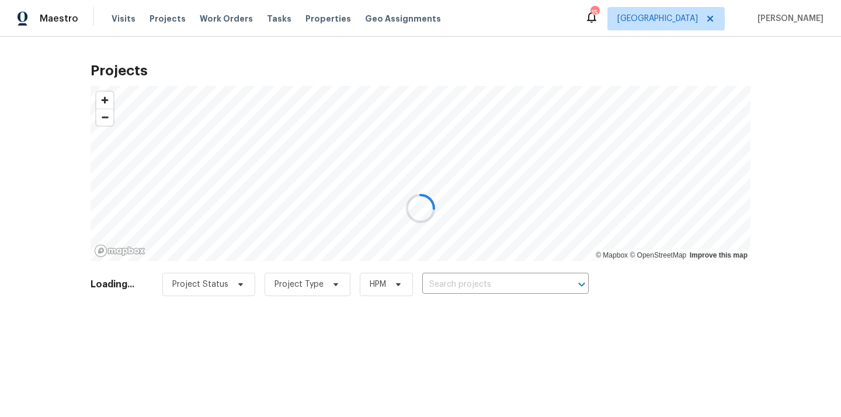
click at [520, 289] on div at bounding box center [420, 208] width 841 height 417
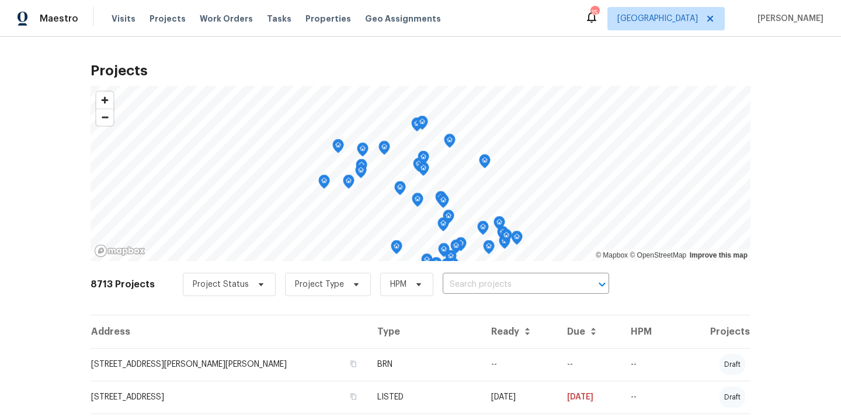
click at [520, 284] on input "text" at bounding box center [510, 285] width 134 height 18
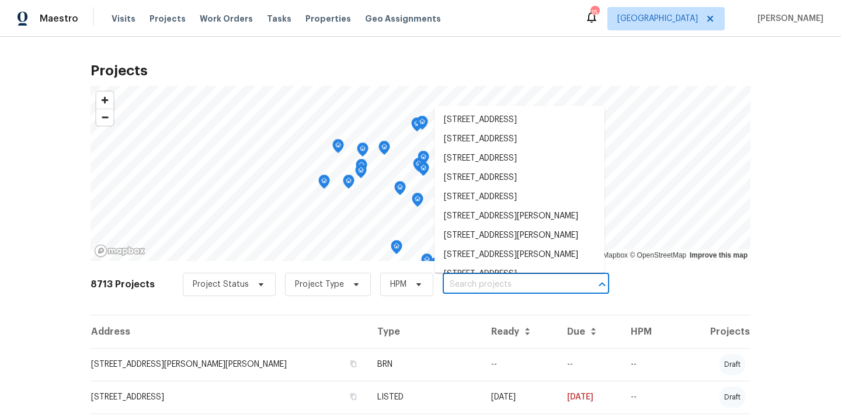
paste input "32676 Quiet Trail Dr, Temecula, CA 92596"
type input "32676 Quiet Trail Dr, Temecula, CA 92596"
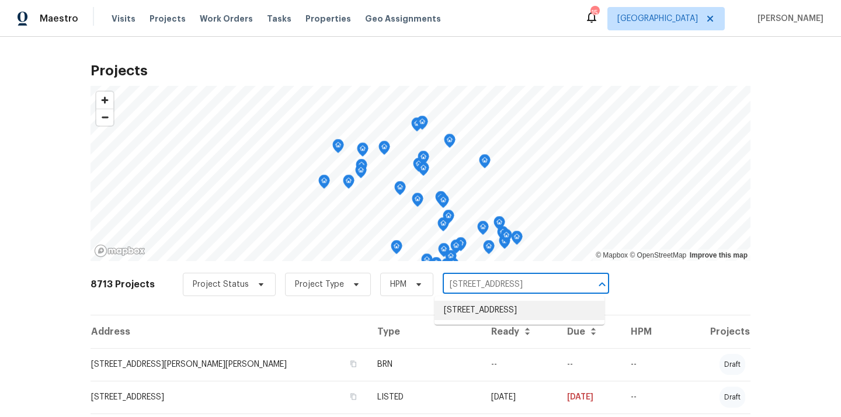
click at [504, 315] on li "32676 Quiet Trail Dr, Temecula, CA 92596" at bounding box center [520, 310] width 170 height 19
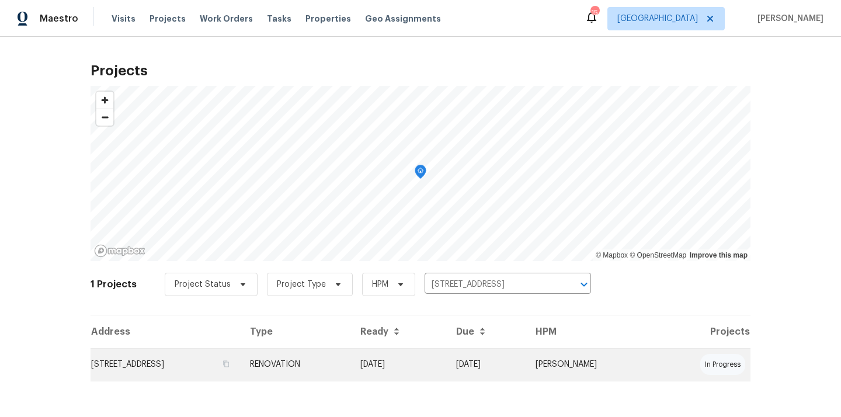
click at [351, 356] on td "RENOVATION" at bounding box center [296, 364] width 110 height 33
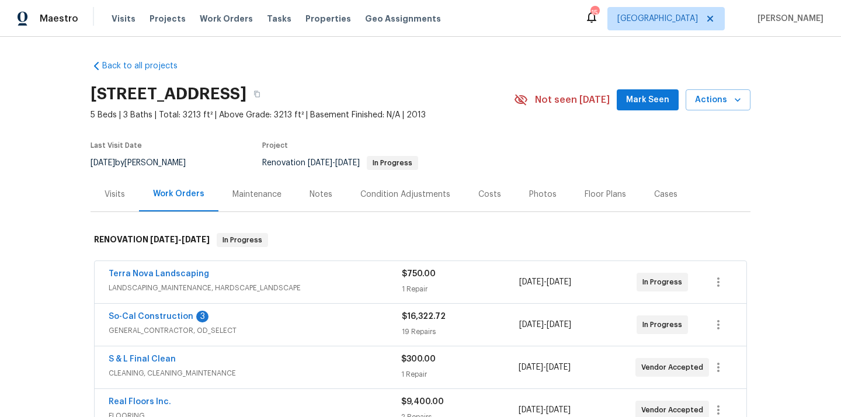
click at [247, 95] on h2 "32676 Quiet Trail Dr, Temecula, CA 92596" at bounding box center [169, 94] width 156 height 12
copy h2 "92596"
click at [160, 70] on link "Back to all projects" at bounding box center [147, 66] width 112 height 12
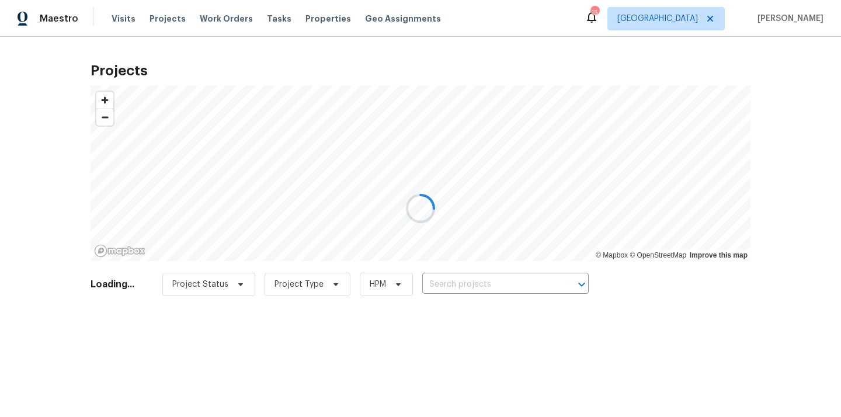
click at [470, 291] on div at bounding box center [420, 208] width 841 height 417
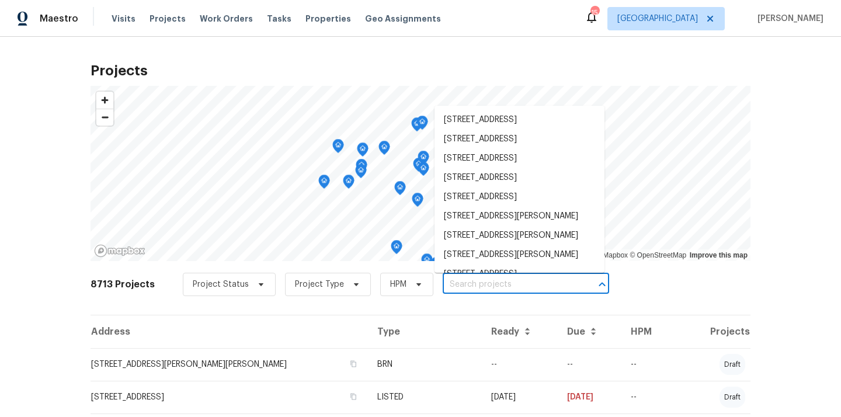
click at [474, 282] on input "text" at bounding box center [510, 285] width 134 height 18
paste input "32676 Quiet Trail Dr, Temecula, CA 92596"
type input "32676 Quiet Trail Dr, Temecula, CA 92596"
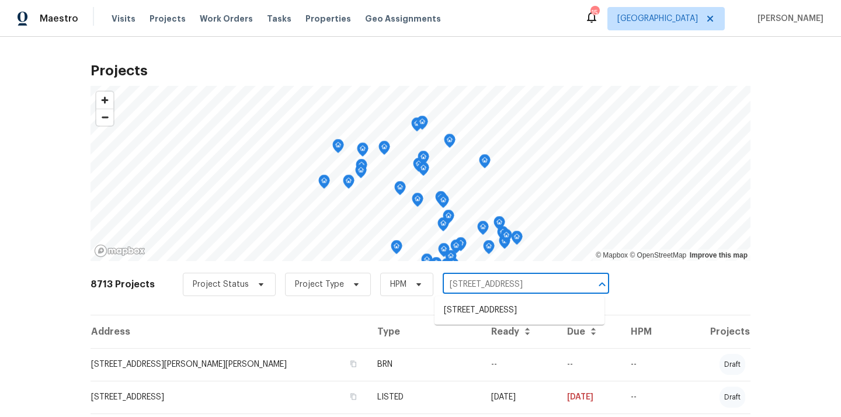
scroll to position [0, 29]
click at [477, 316] on li "32676 Quiet Trail Dr, Temecula, CA 92596" at bounding box center [520, 310] width 170 height 19
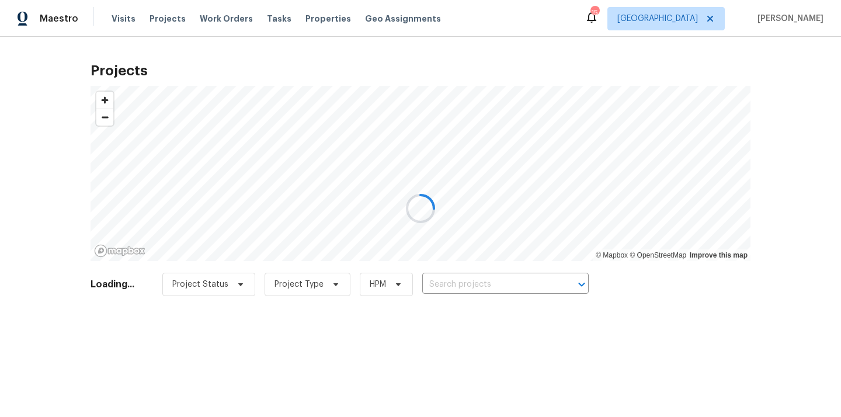
type input "32676 Quiet Trail Dr, Temecula, CA 92596"
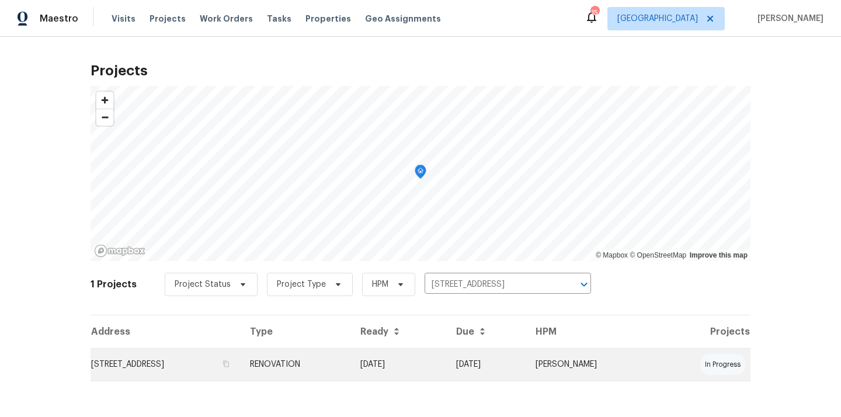
click at [351, 352] on td "RENOVATION" at bounding box center [296, 364] width 110 height 33
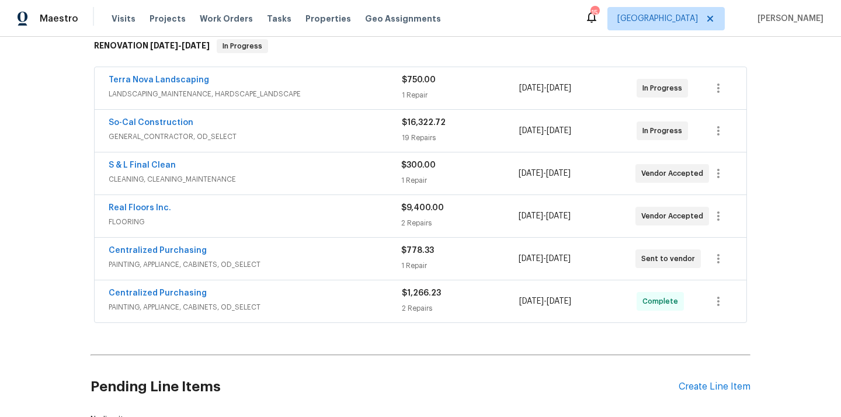
scroll to position [204, 0]
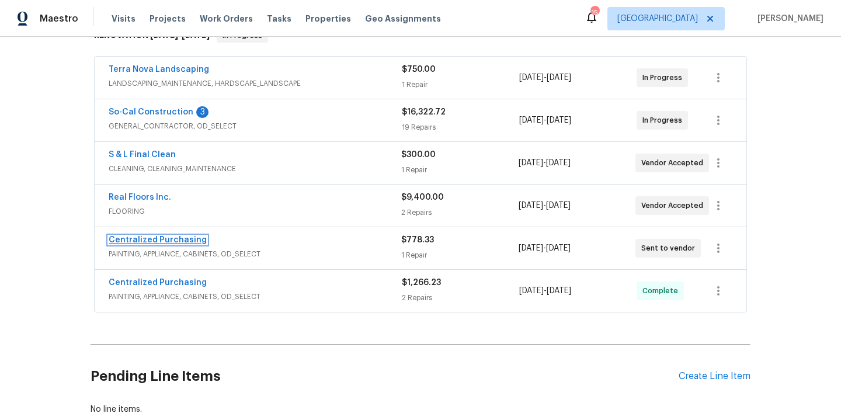
click at [166, 241] on link "Centralized Purchasing" at bounding box center [158, 240] width 98 height 8
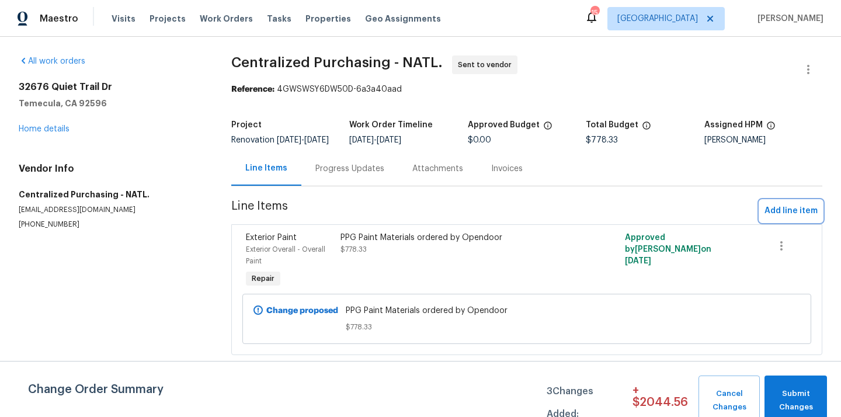
click at [794, 214] on span "Add line item" at bounding box center [791, 211] width 53 height 15
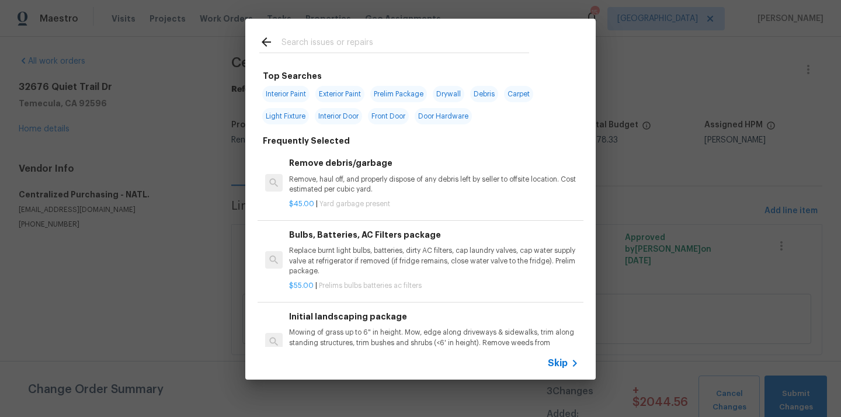
click at [452, 46] on input "text" at bounding box center [406, 44] width 248 height 18
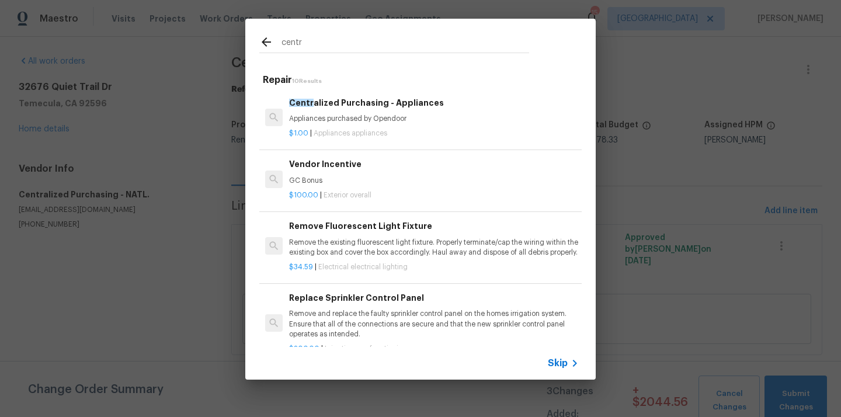
type input "centr"
click at [387, 119] on p "Appliances purchased by Opendoor" at bounding box center [434, 119] width 290 height 10
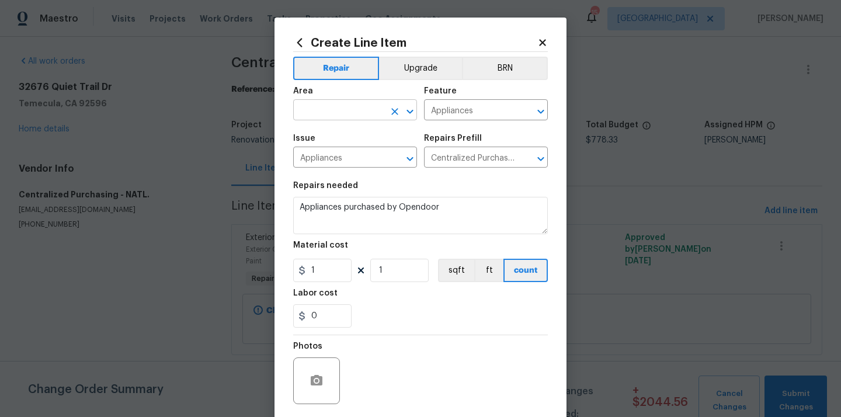
click at [358, 114] on input "text" at bounding box center [338, 111] width 91 height 18
click at [335, 148] on ul "Kitchen" at bounding box center [355, 137] width 124 height 29
click at [333, 136] on li "Kitchen" at bounding box center [355, 137] width 124 height 19
type input "Kitchen"
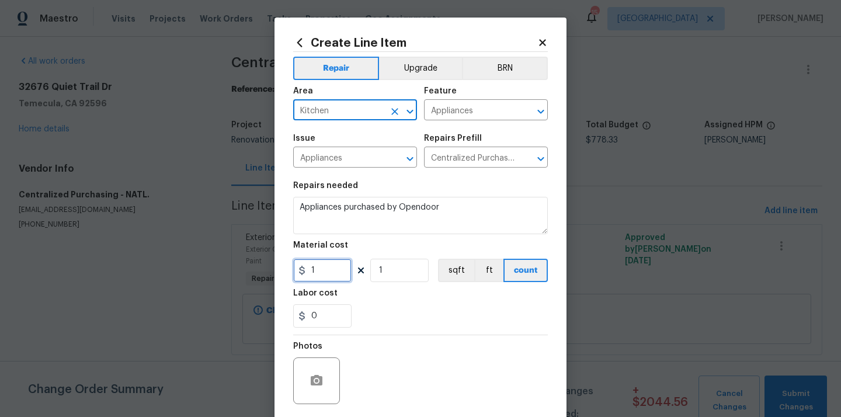
drag, startPoint x: 328, startPoint y: 268, endPoint x: 280, endPoint y: 268, distance: 47.9
click at [280, 268] on div "Create Line Item Repair Upgrade BRN Area Kitchen ​ Feature Appliances ​ Issue A…" at bounding box center [421, 252] width 292 height 468
paste input "466.36"
type input "466.36"
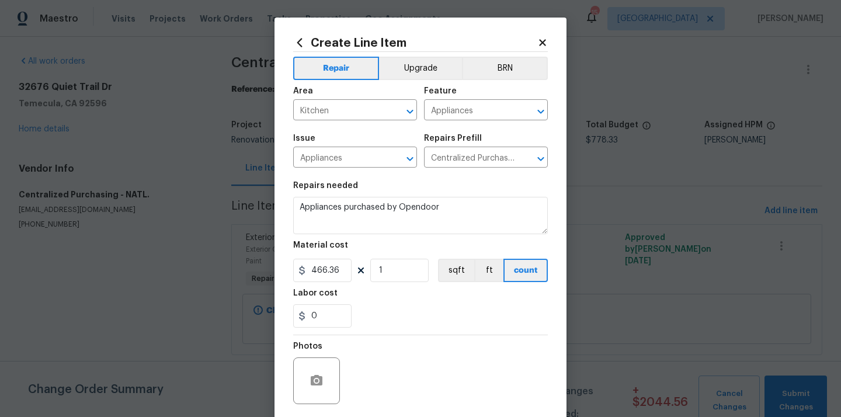
click at [389, 322] on div "0" at bounding box center [420, 315] width 255 height 23
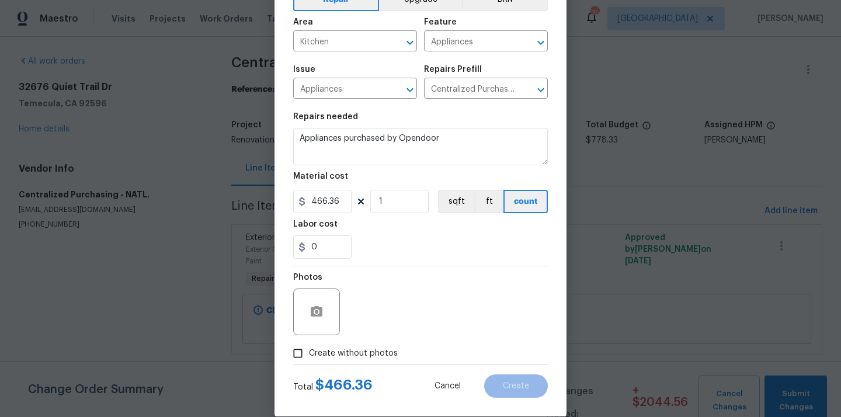
click at [365, 355] on span "Create without photos" at bounding box center [353, 354] width 89 height 12
click at [309, 355] on input "Create without photos" at bounding box center [298, 353] width 22 height 22
checkbox input "true"
click at [403, 287] on div "Reason*" at bounding box center [448, 280] width 199 height 15
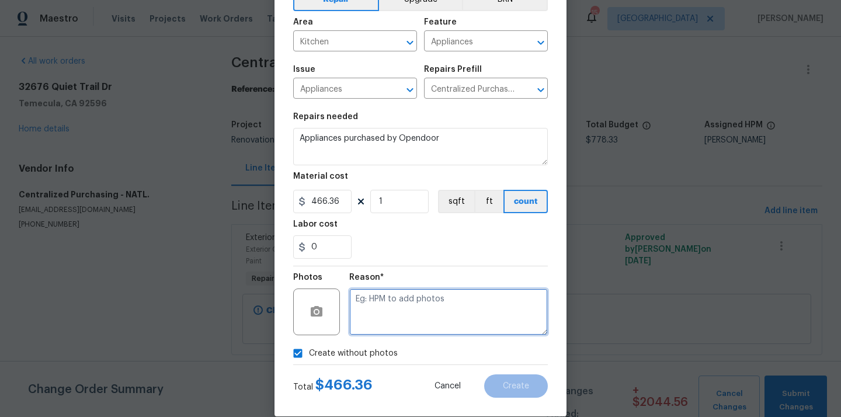
click at [394, 307] on textarea at bounding box center [448, 312] width 199 height 47
type textarea "N/A"
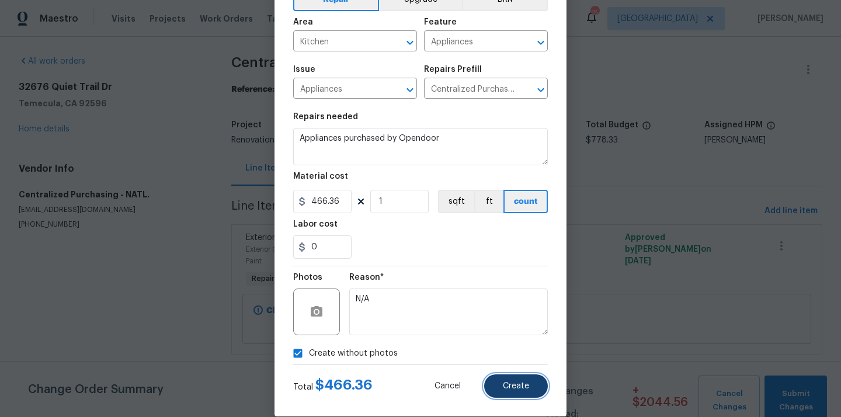
click at [533, 387] on button "Create" at bounding box center [516, 385] width 64 height 23
